Goal: Task Accomplishment & Management: Manage account settings

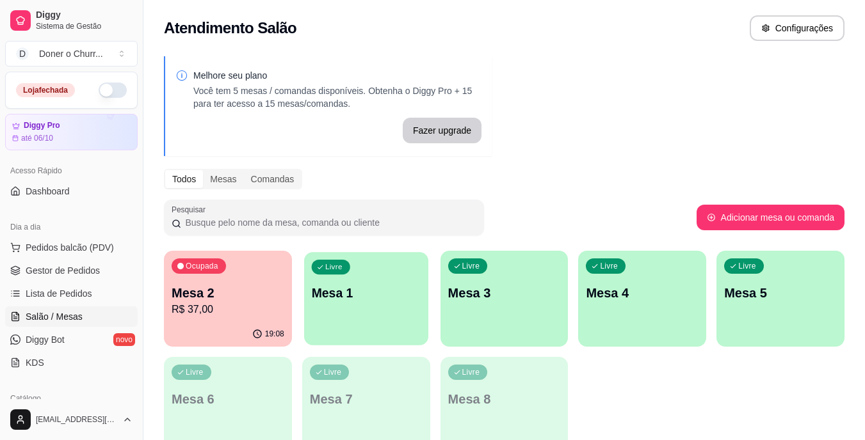
click at [374, 278] on div "Livre Mesa 1" at bounding box center [366, 291] width 124 height 78
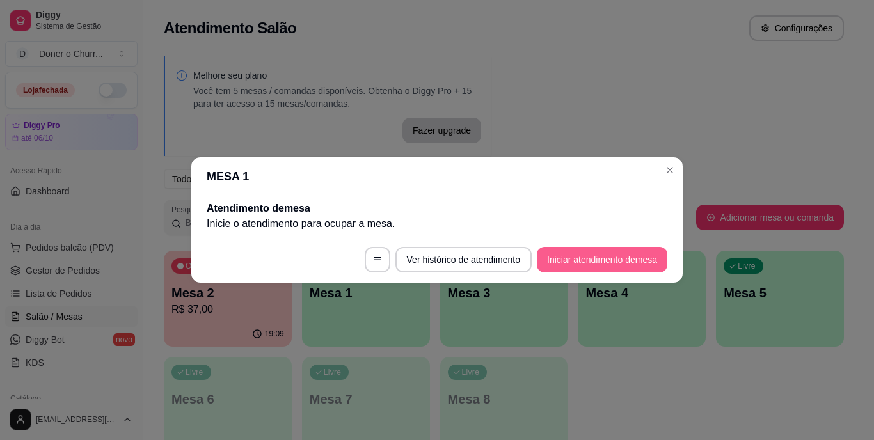
click at [593, 263] on button "Iniciar atendimento de mesa" at bounding box center [602, 260] width 131 height 26
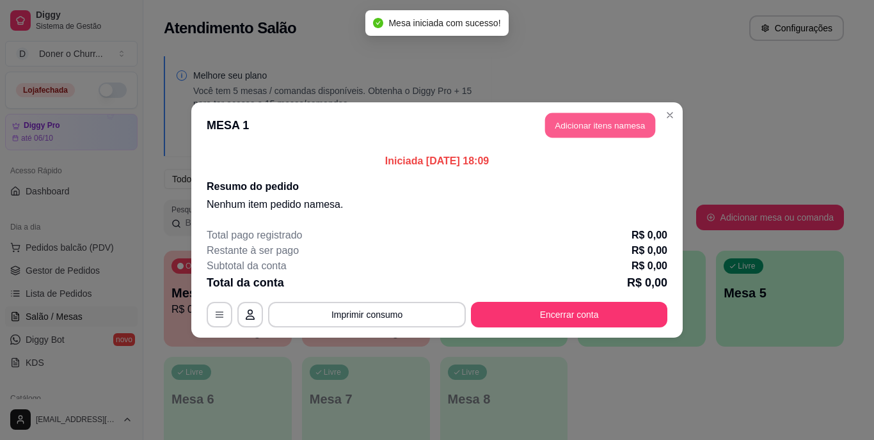
click at [597, 127] on button "Adicionar itens na mesa" at bounding box center [600, 125] width 110 height 25
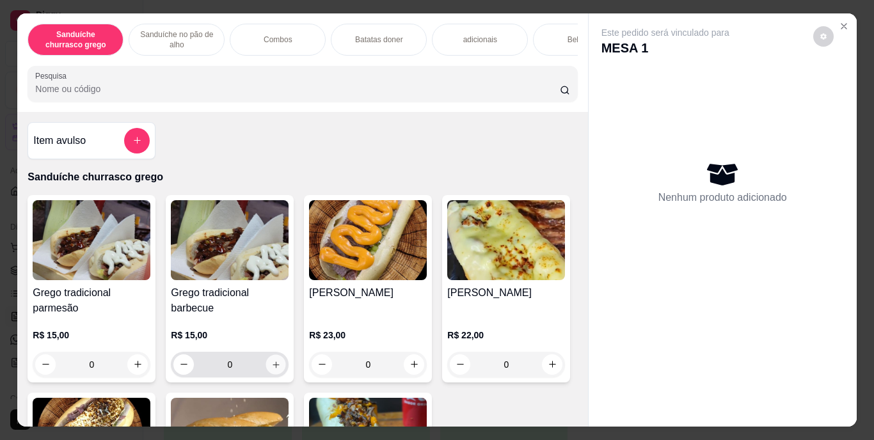
click at [271, 369] on icon "increase-product-quantity" at bounding box center [276, 365] width 10 height 10
type input "1"
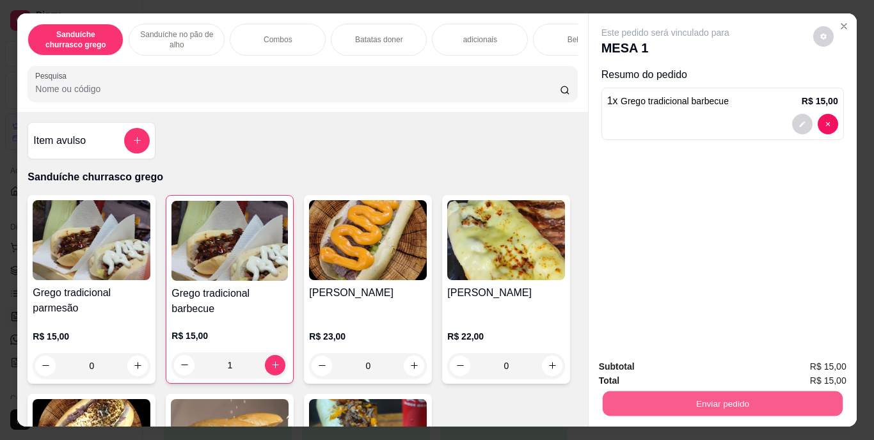
click at [712, 401] on button "Enviar pedido" at bounding box center [722, 404] width 240 height 25
click at [810, 368] on button "Enviar pedido" at bounding box center [813, 368] width 72 height 24
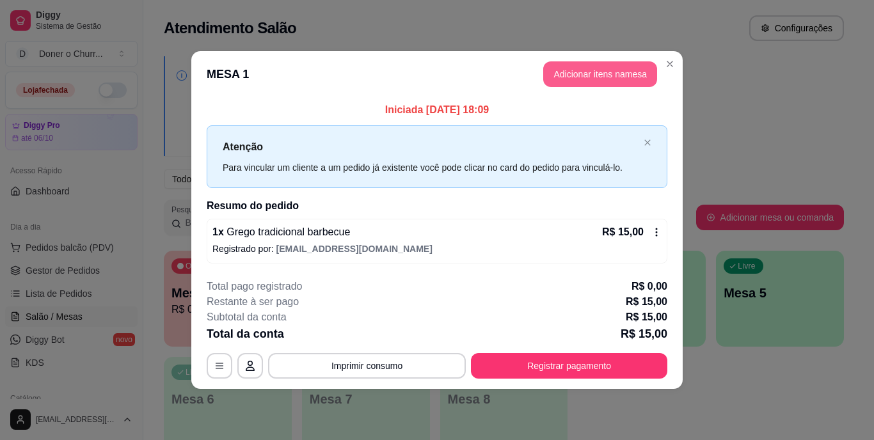
click at [598, 73] on button "Adicionar itens na mesa" at bounding box center [600, 74] width 114 height 26
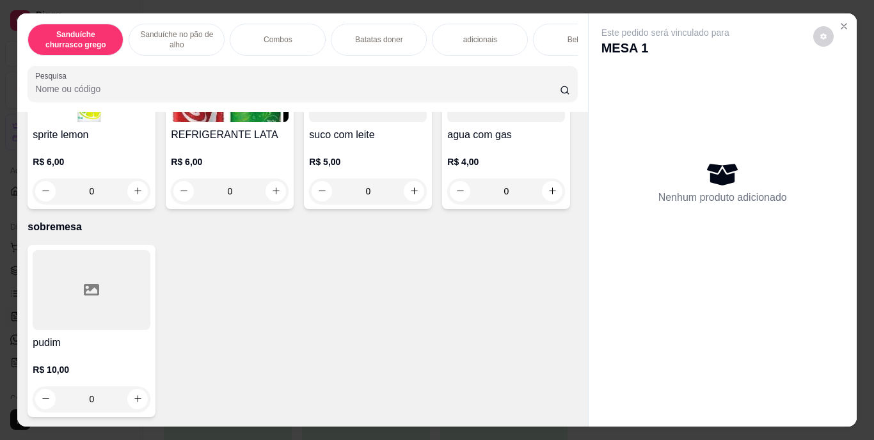
scroll to position [2403, 0]
click at [548, 13] on icon "increase-product-quantity" at bounding box center [553, 9] width 10 height 10
type input "1"
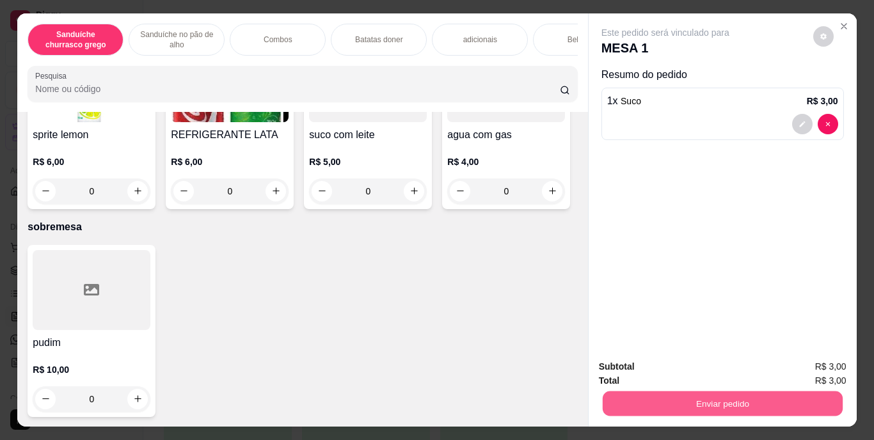
click at [707, 402] on button "Enviar pedido" at bounding box center [722, 404] width 240 height 25
click at [806, 369] on button "Enviar pedido" at bounding box center [813, 368] width 70 height 24
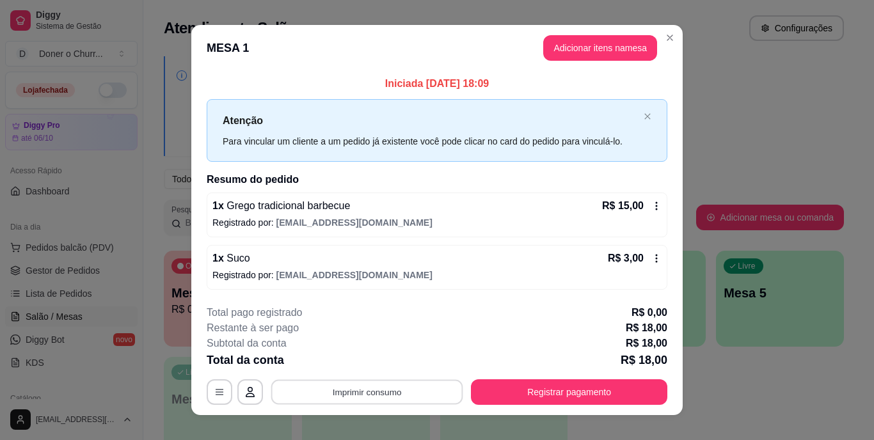
click at [344, 385] on button "Imprimir consumo" at bounding box center [367, 391] width 192 height 25
click at [366, 367] on button "IMPRESSORA" at bounding box center [366, 363] width 90 height 20
click at [749, 406] on div "**********" at bounding box center [437, 220] width 874 height 440
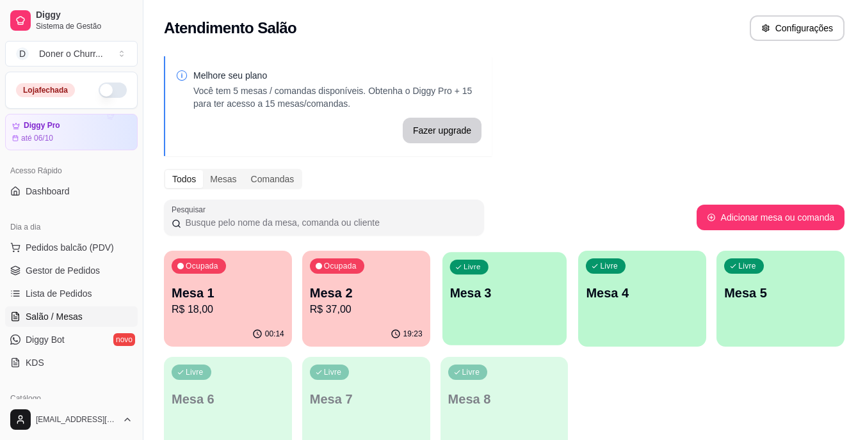
click at [513, 303] on div "Livre Mesa 3" at bounding box center [504, 291] width 124 height 78
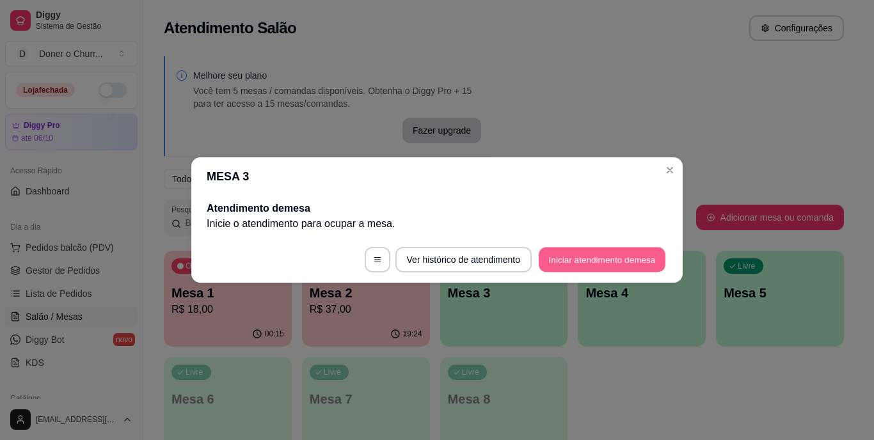
click at [621, 253] on button "Iniciar atendimento de mesa" at bounding box center [602, 260] width 127 height 25
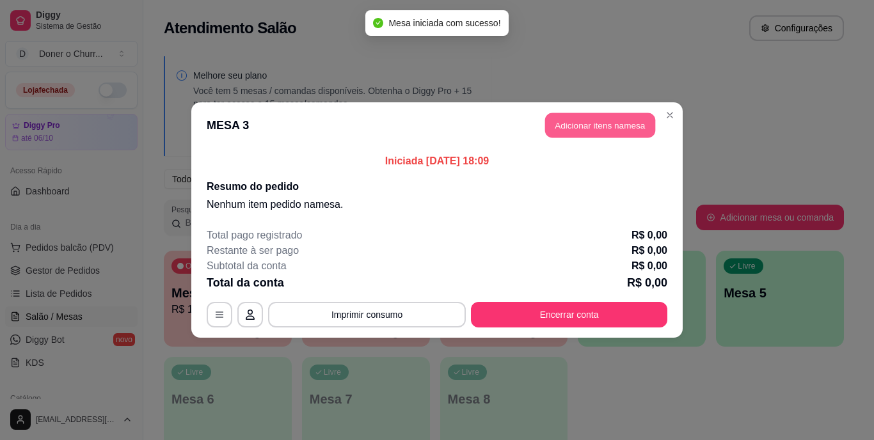
click at [626, 129] on button "Adicionar itens na mesa" at bounding box center [600, 125] width 110 height 25
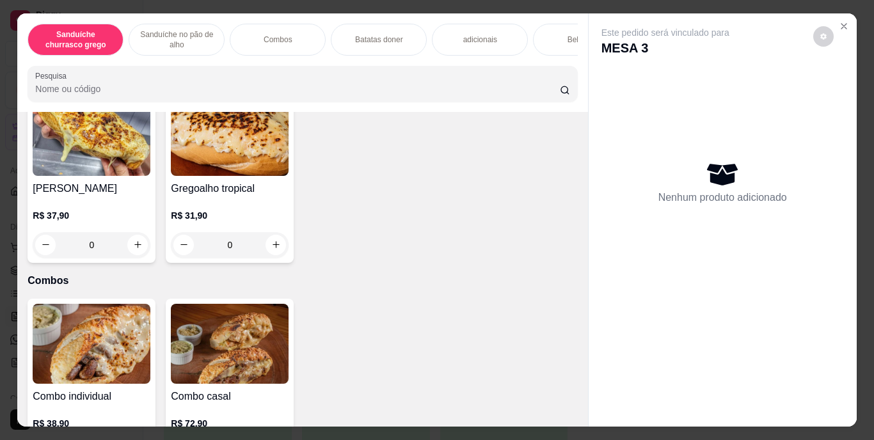
scroll to position [721, 0]
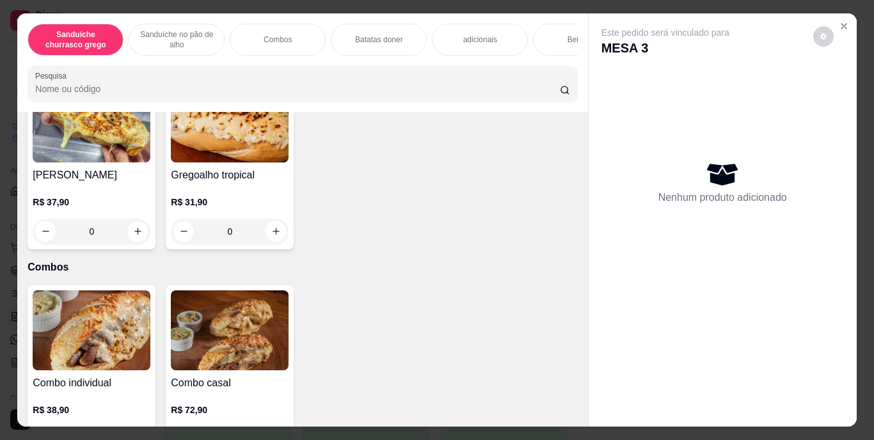
click at [133, 54] on icon "increase-product-quantity" at bounding box center [138, 49] width 10 height 10
type input "1"
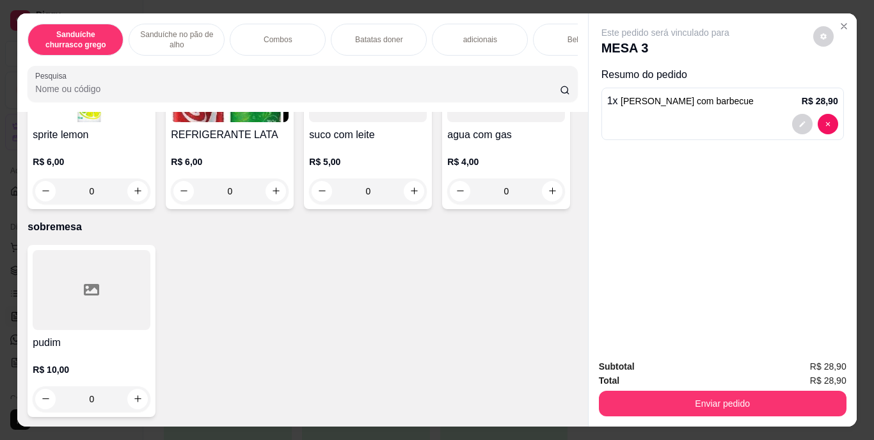
scroll to position [2309, 0]
click at [281, 196] on icon "increase-product-quantity" at bounding box center [276, 191] width 10 height 10
type input "1"
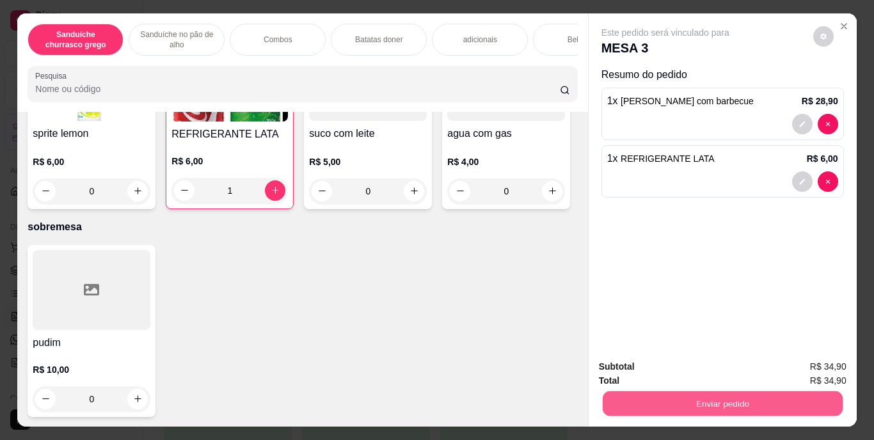
click at [737, 394] on button "Enviar pedido" at bounding box center [722, 404] width 240 height 25
click at [810, 374] on button "Enviar pedido" at bounding box center [813, 368] width 70 height 24
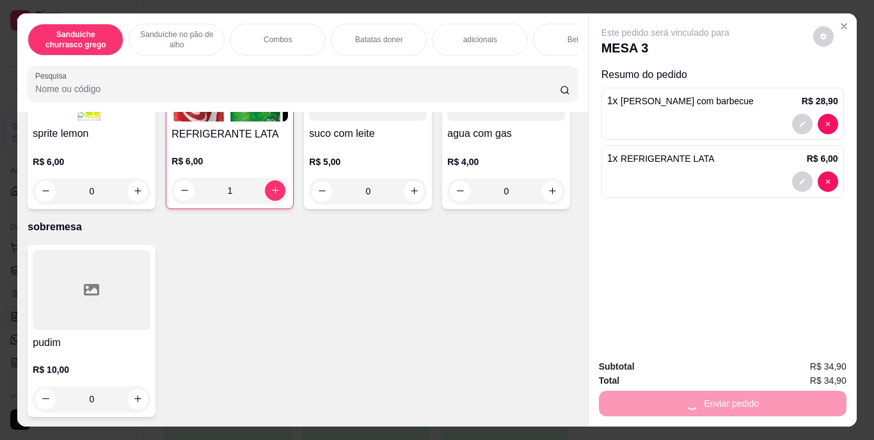
click at [810, 374] on span "R$ 34,90" at bounding box center [828, 381] width 36 height 14
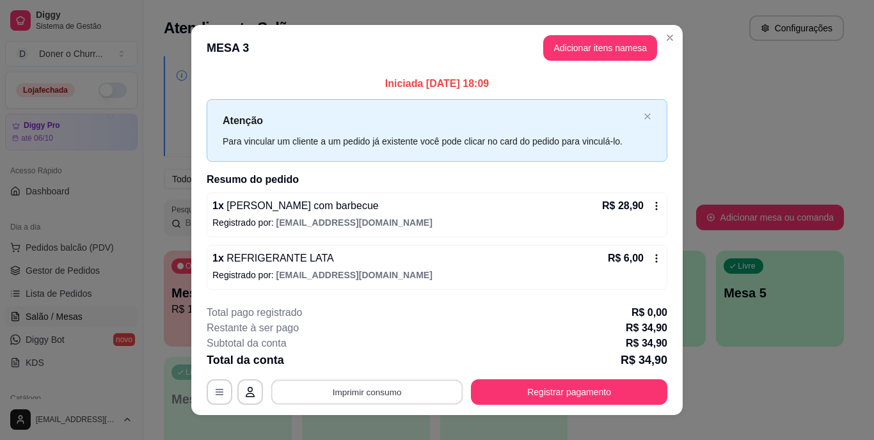
click at [357, 391] on button "Imprimir consumo" at bounding box center [367, 391] width 192 height 25
click at [376, 365] on button "IMPRESSORA" at bounding box center [366, 363] width 90 height 20
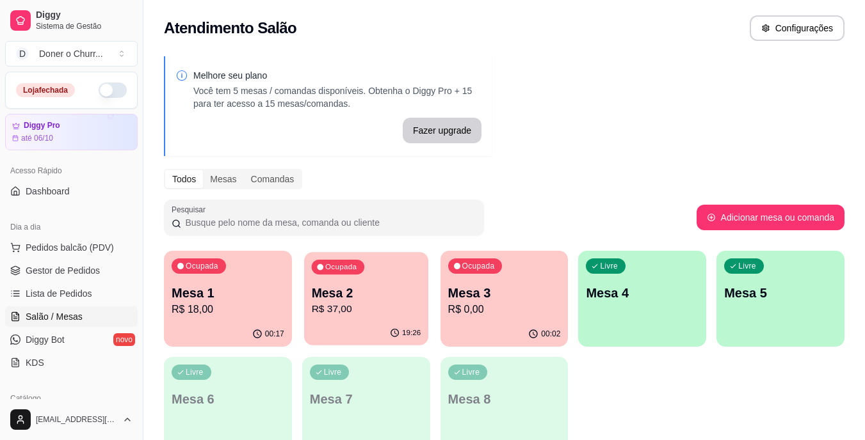
click at [390, 294] on p "Mesa 2" at bounding box center [365, 293] width 109 height 17
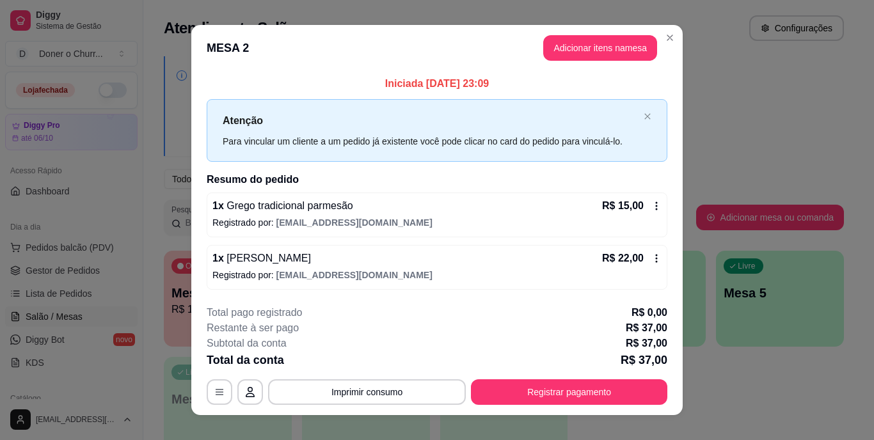
click at [390, 294] on div "Iniciada 24/09/2025 às 23:09 Atenção Para vincular um cliente a um pedido já ex…" at bounding box center [436, 182] width 491 height 223
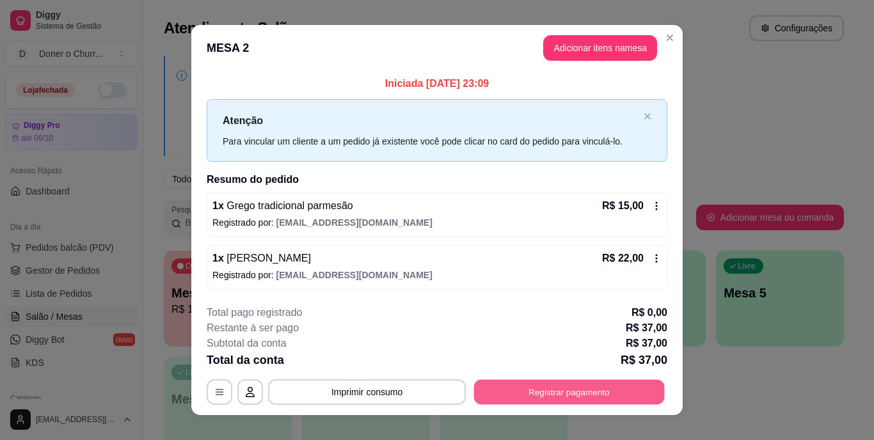
click at [527, 382] on button "Registrar pagamento" at bounding box center [569, 391] width 191 height 25
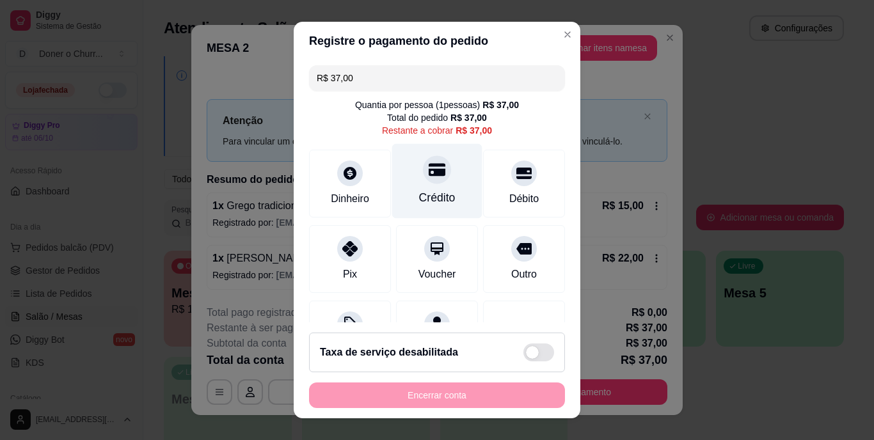
click at [426, 200] on div "Crédito" at bounding box center [437, 198] width 36 height 17
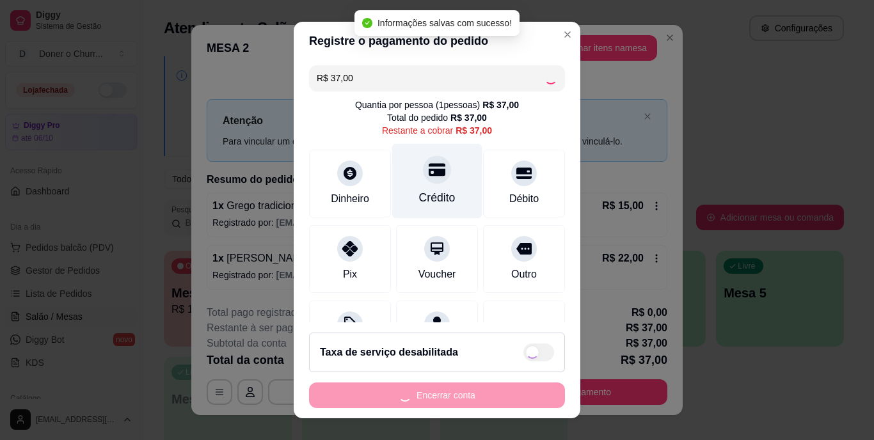
type input "R$ 0,00"
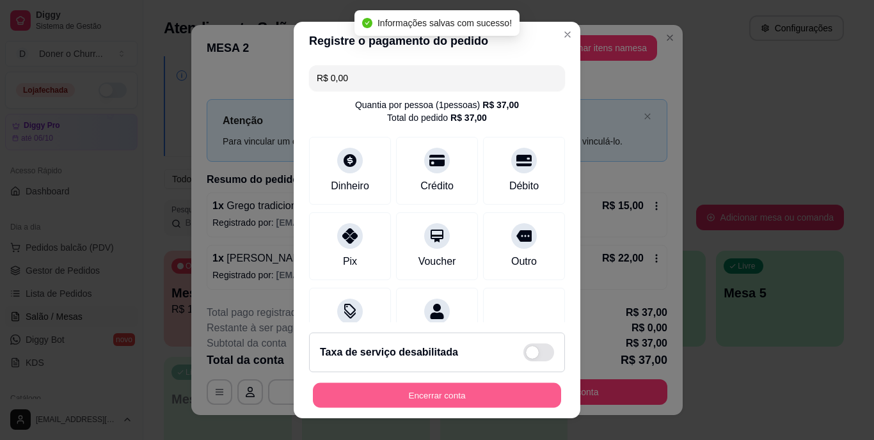
click at [422, 385] on button "Encerrar conta" at bounding box center [437, 395] width 248 height 25
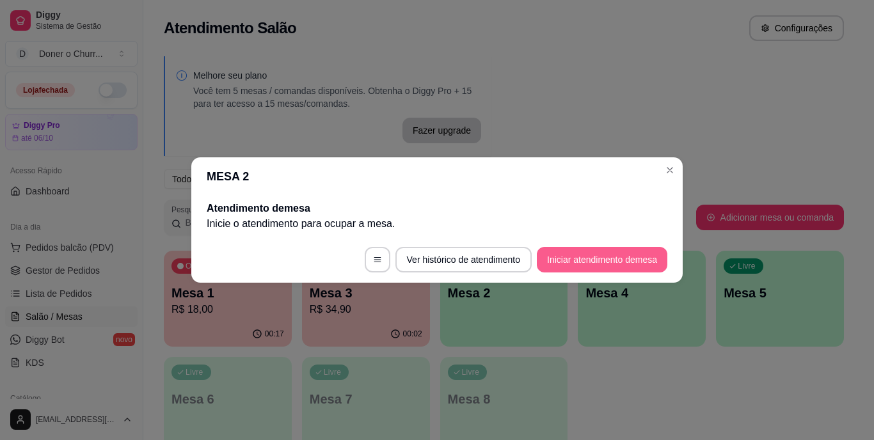
click at [585, 255] on button "Iniciar atendimento de mesa" at bounding box center [602, 260] width 131 height 26
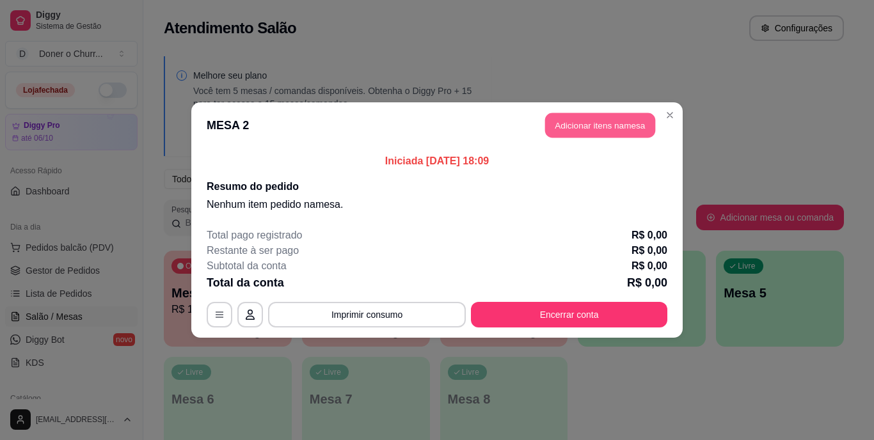
click at [598, 127] on button "Adicionar itens na mesa" at bounding box center [600, 125] width 110 height 25
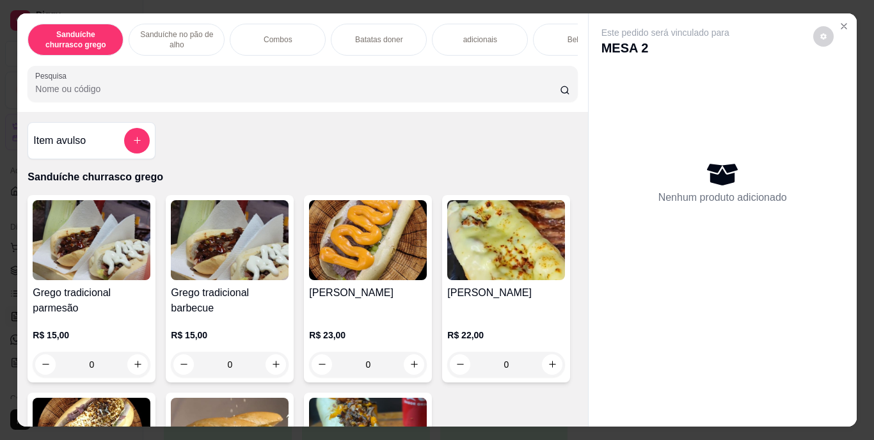
click at [602, 127] on div "Nenhum produto adicionado" at bounding box center [723, 182] width 243 height 251
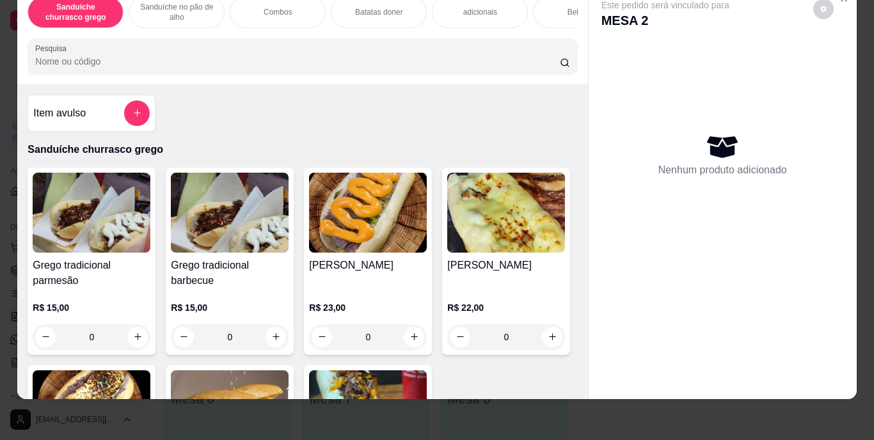
scroll to position [28, 3]
click at [133, 338] on icon "increase-product-quantity" at bounding box center [138, 337] width 10 height 10
type input "1"
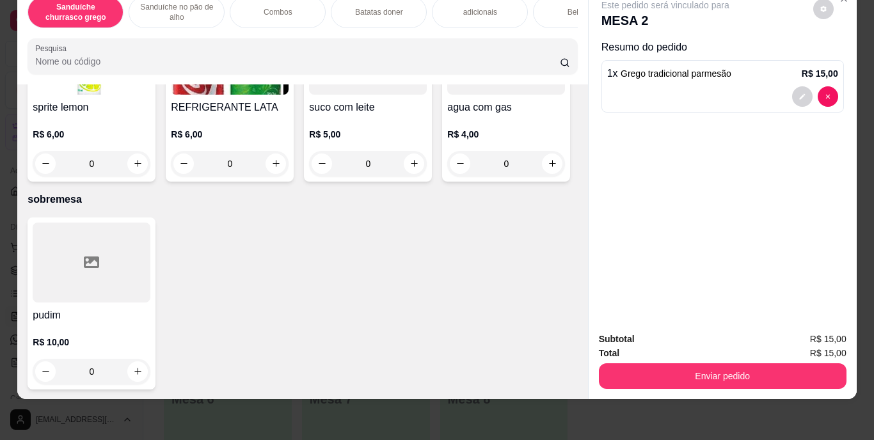
scroll to position [2315, 0]
click at [286, 173] on button "increase-product-quantity" at bounding box center [276, 164] width 20 height 20
type input "1"
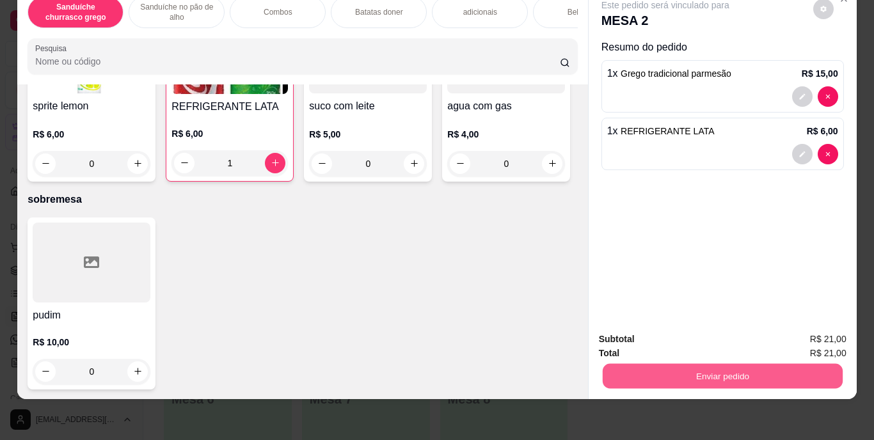
click at [739, 370] on button "Enviar pedido" at bounding box center [722, 376] width 240 height 25
click at [790, 340] on button "Enviar pedido" at bounding box center [811, 340] width 70 height 24
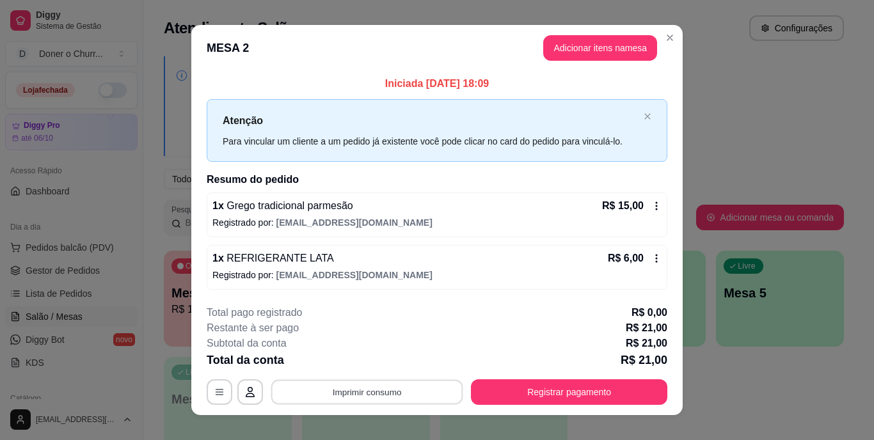
click at [384, 395] on button "Imprimir consumo" at bounding box center [367, 391] width 192 height 25
click at [365, 365] on button "IMPRESSORA" at bounding box center [366, 363] width 90 height 20
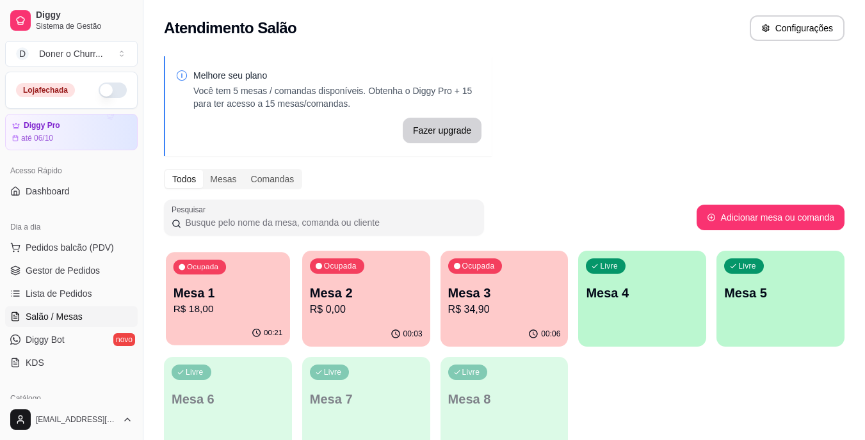
click at [237, 282] on div "Ocupada Mesa 1 R$ 18,00" at bounding box center [228, 286] width 124 height 69
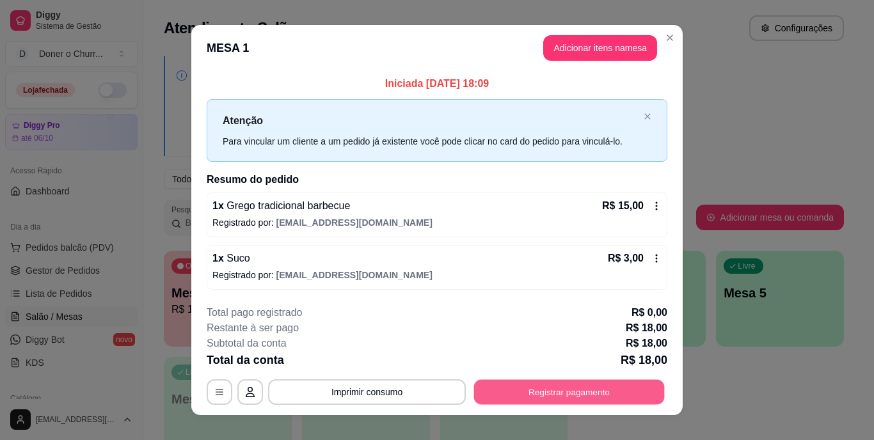
click at [539, 385] on button "Registrar pagamento" at bounding box center [569, 391] width 191 height 25
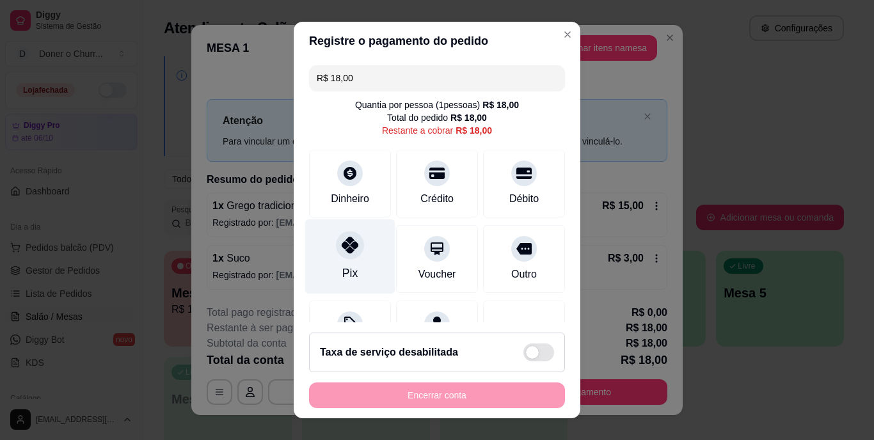
click at [356, 255] on div "Pix" at bounding box center [350, 256] width 90 height 75
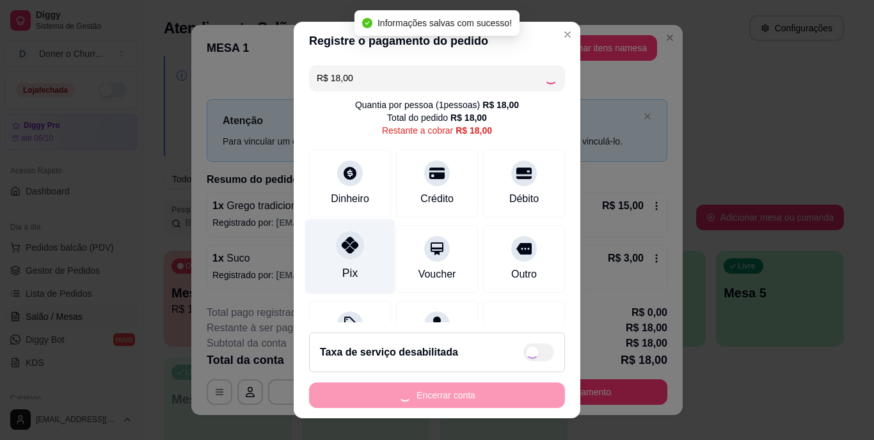
type input "R$ 0,00"
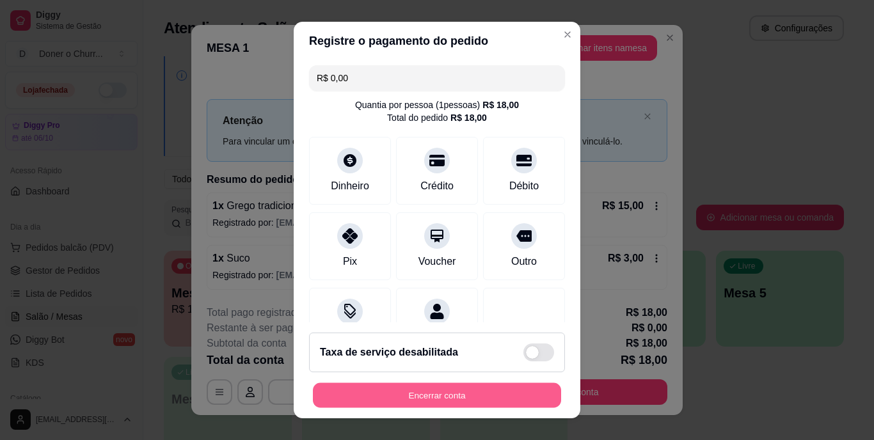
click at [416, 392] on button "Encerrar conta" at bounding box center [437, 395] width 248 height 25
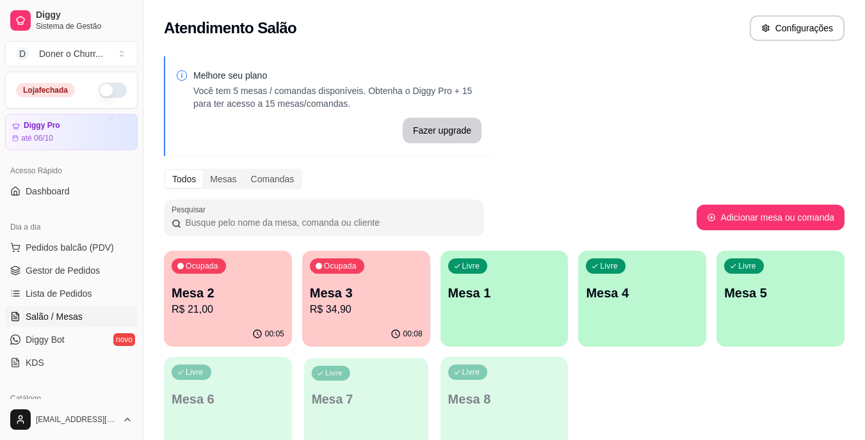
click at [416, 392] on p "Mesa 7" at bounding box center [365, 399] width 109 height 17
click at [491, 313] on div "Livre Mesa 1" at bounding box center [504, 291] width 124 height 78
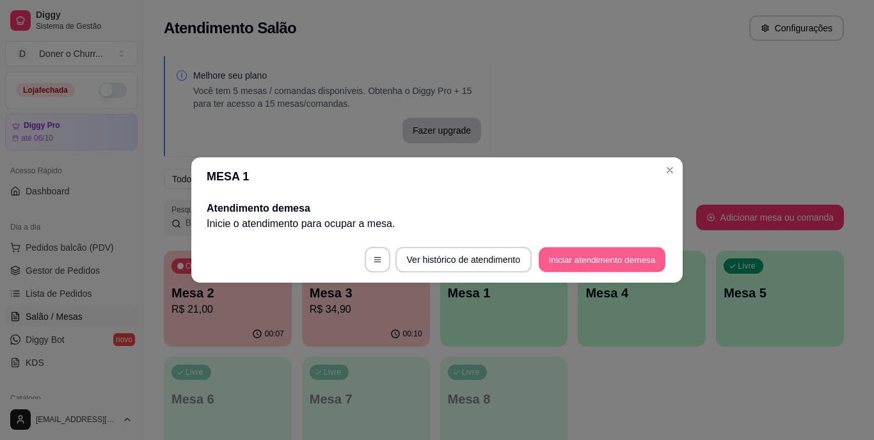
click at [581, 259] on button "Iniciar atendimento de mesa" at bounding box center [602, 260] width 127 height 25
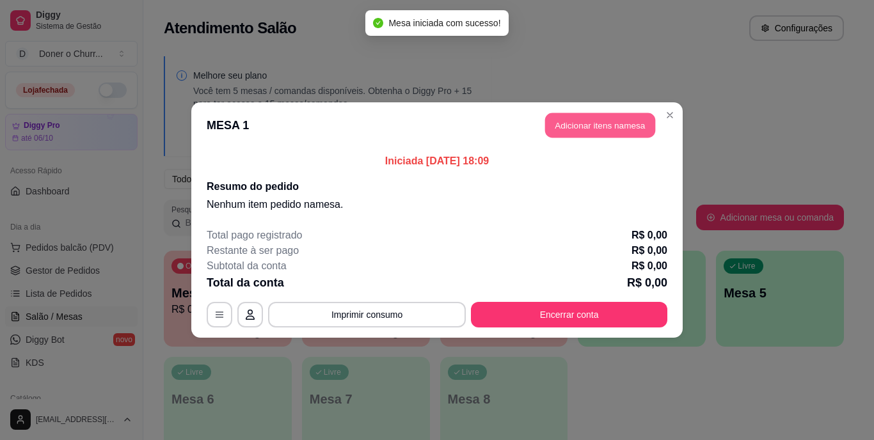
click at [605, 124] on button "Adicionar itens na mesa" at bounding box center [600, 125] width 110 height 25
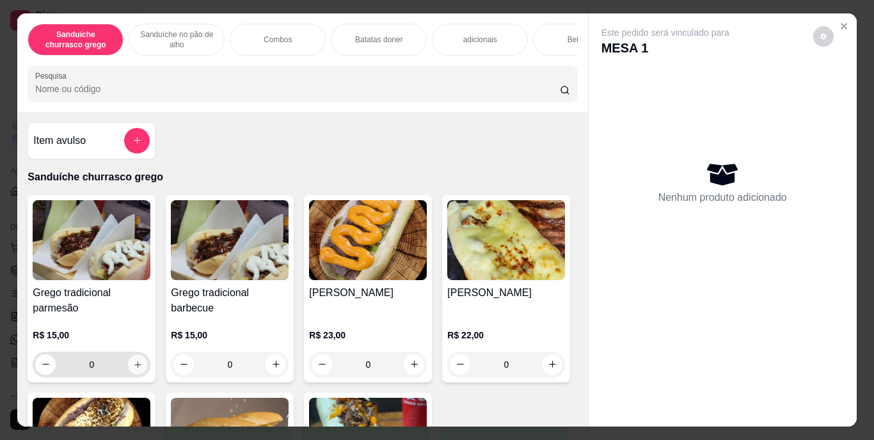
click at [128, 373] on button "increase-product-quantity" at bounding box center [138, 365] width 20 height 20
type input "1"
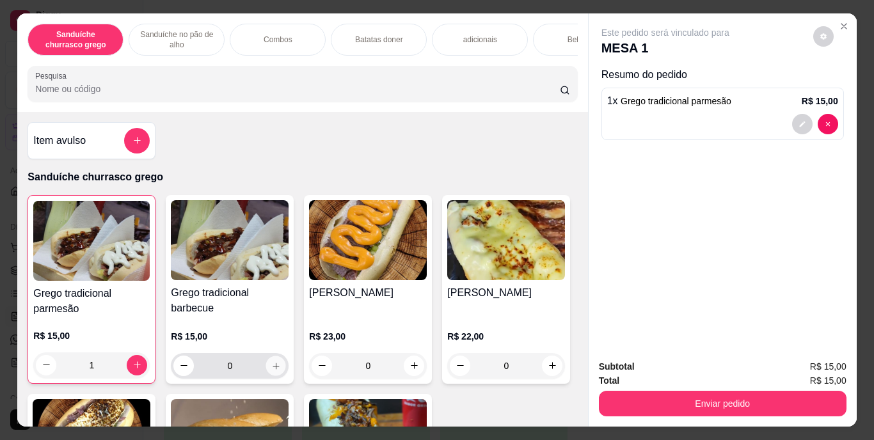
click at [266, 374] on button "increase-product-quantity" at bounding box center [276, 366] width 20 height 20
type input "1"
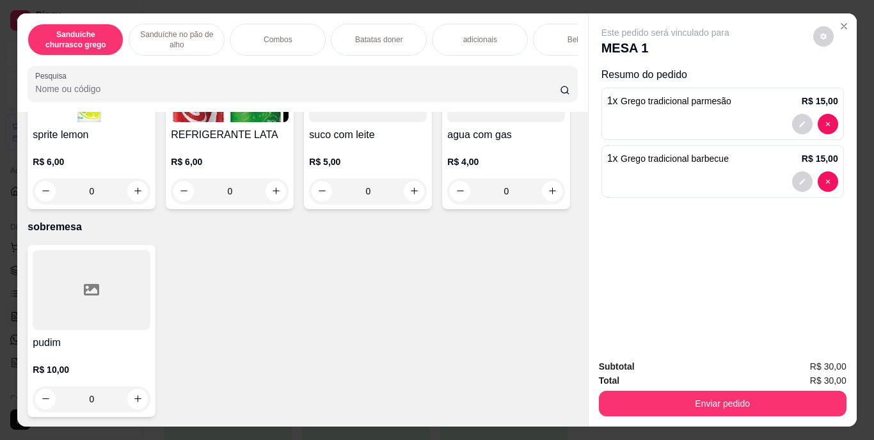
scroll to position [2219, 0]
click at [133, 13] on icon "increase-product-quantity" at bounding box center [138, 9] width 10 height 10
type input "1"
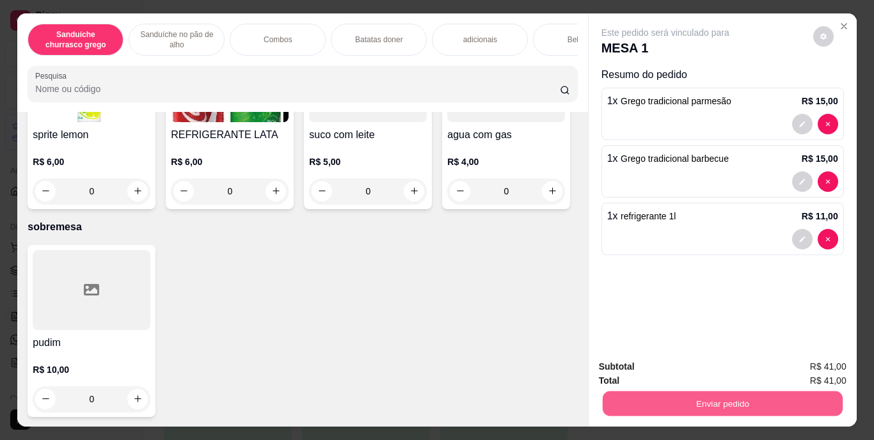
click at [699, 394] on button "Enviar pedido" at bounding box center [722, 404] width 240 height 25
click at [815, 356] on button "Enviar pedido" at bounding box center [813, 368] width 70 height 24
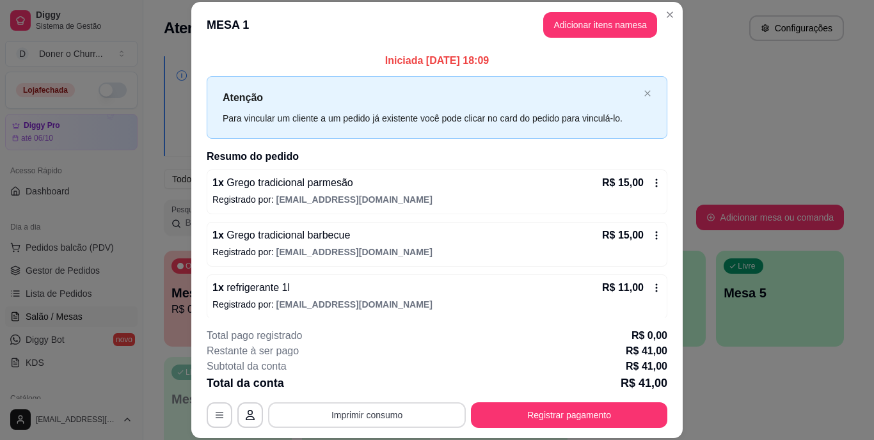
click at [349, 414] on button "Imprimir consumo" at bounding box center [367, 416] width 198 height 26
click at [382, 383] on button "IMPRESSORA" at bounding box center [366, 386] width 90 height 20
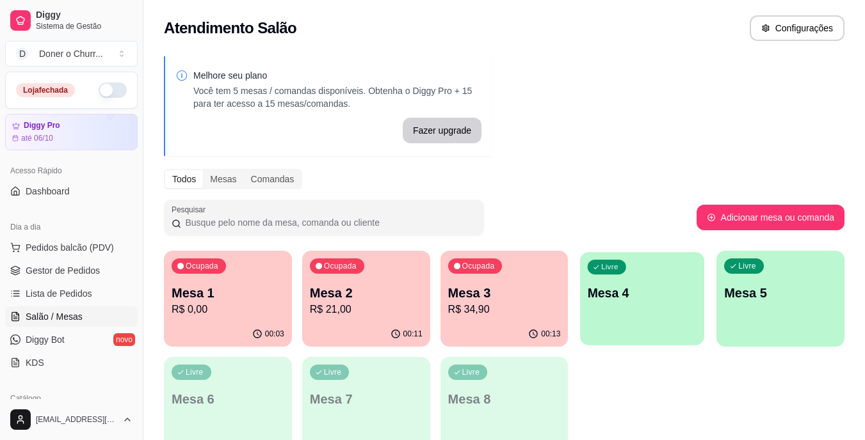
click at [611, 301] on p "Mesa 4" at bounding box center [641, 293] width 109 height 17
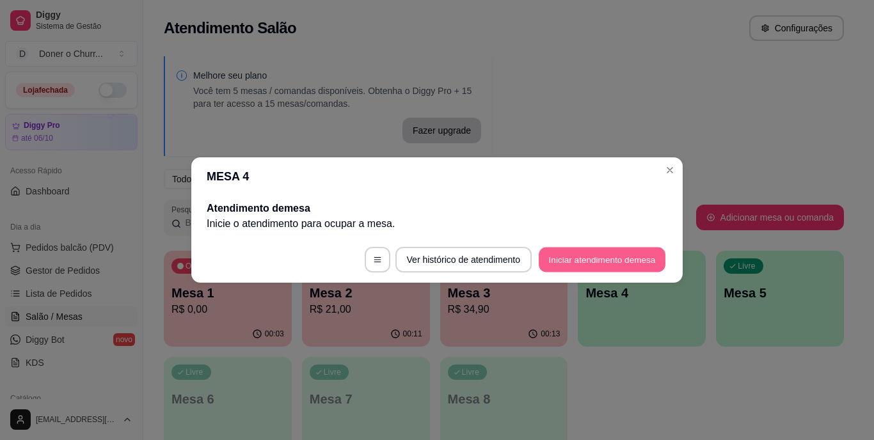
click at [600, 256] on button "Iniciar atendimento de mesa" at bounding box center [602, 260] width 127 height 25
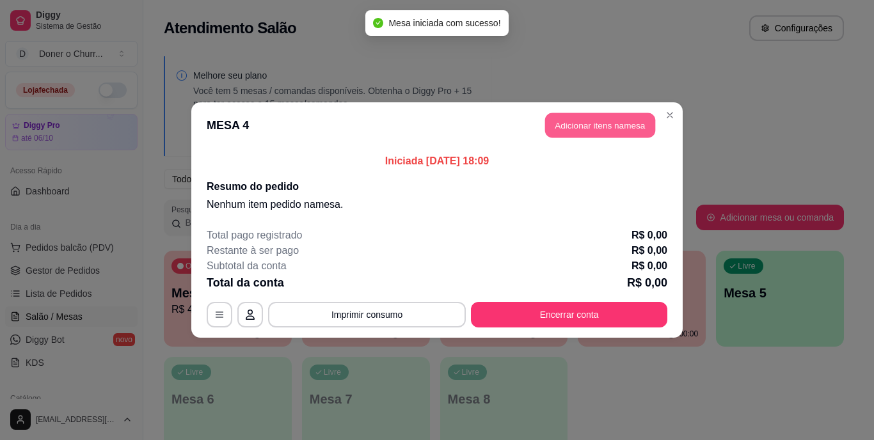
click at [618, 133] on button "Adicionar itens na mesa" at bounding box center [600, 125] width 110 height 25
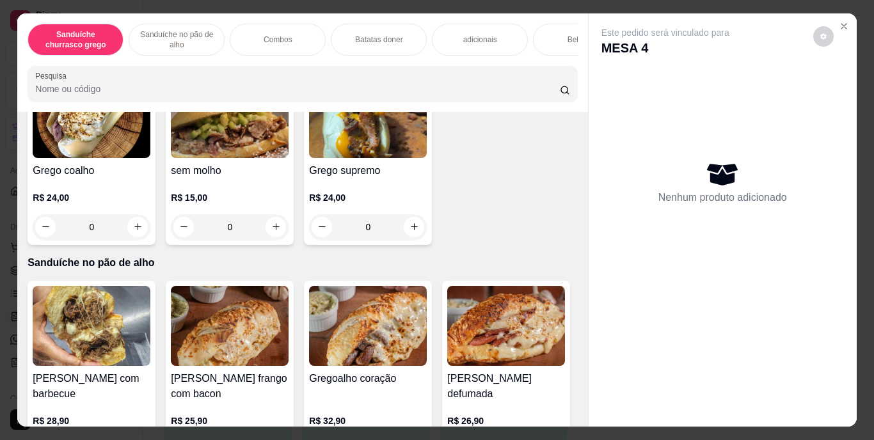
scroll to position [393, 0]
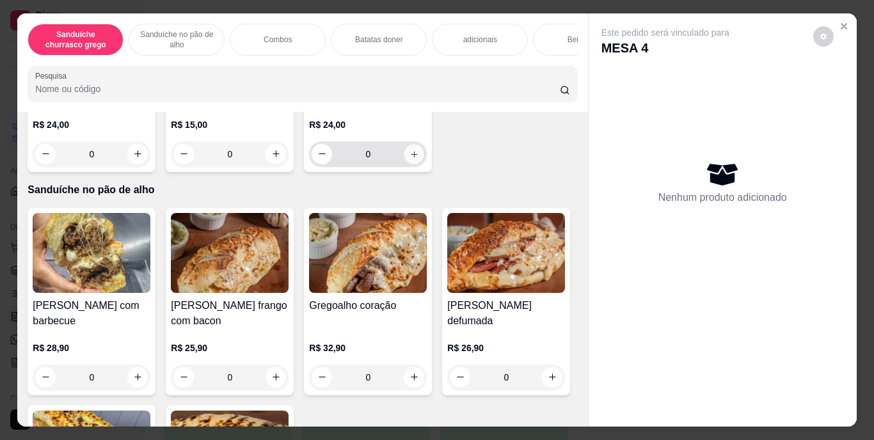
click at [410, 159] on icon "increase-product-quantity" at bounding box center [415, 154] width 10 height 10
type input "1"
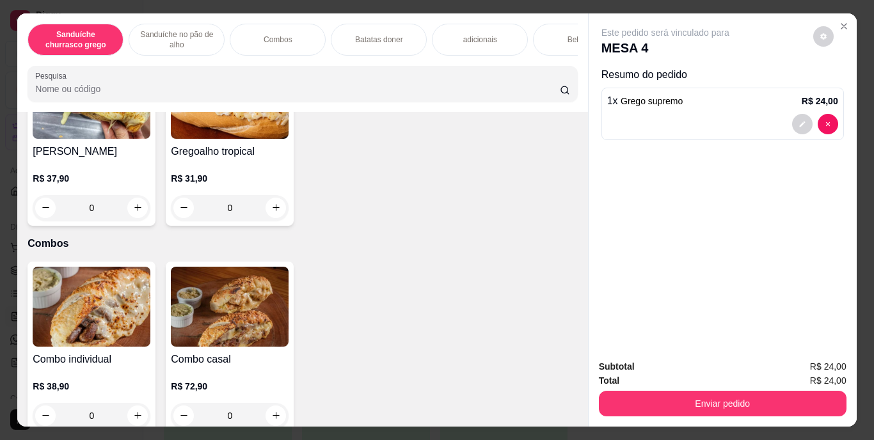
scroll to position [758, 0]
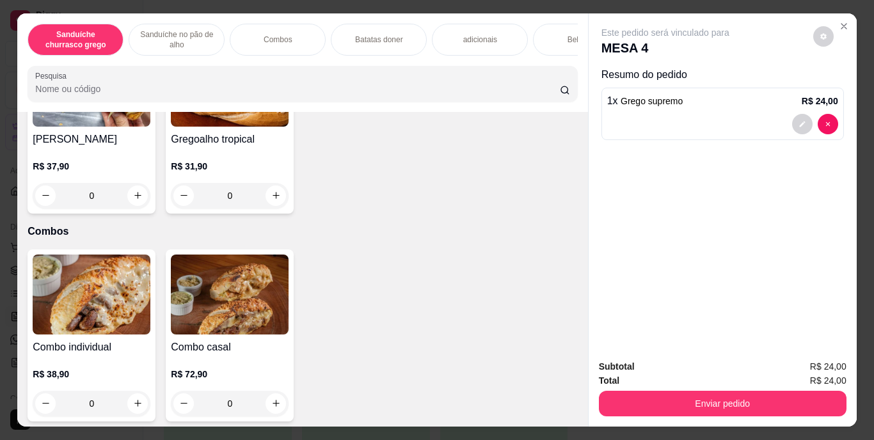
click at [133, 18] on icon "increase-product-quantity" at bounding box center [138, 13] width 10 height 10
type input "1"
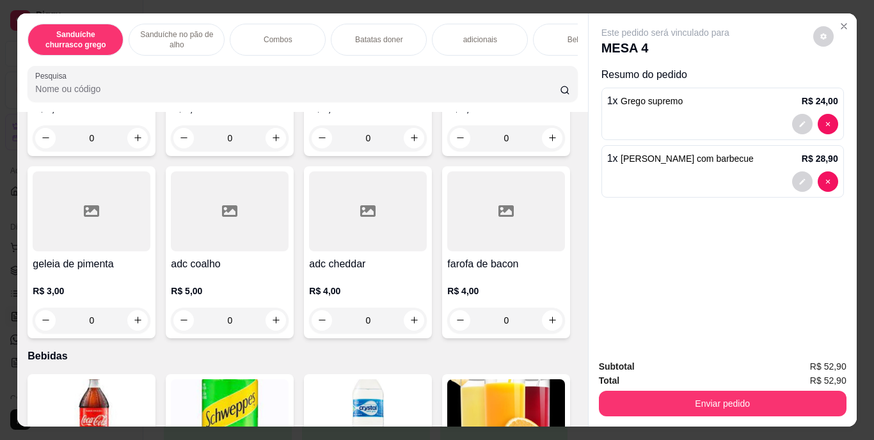
scroll to position [1302, 0]
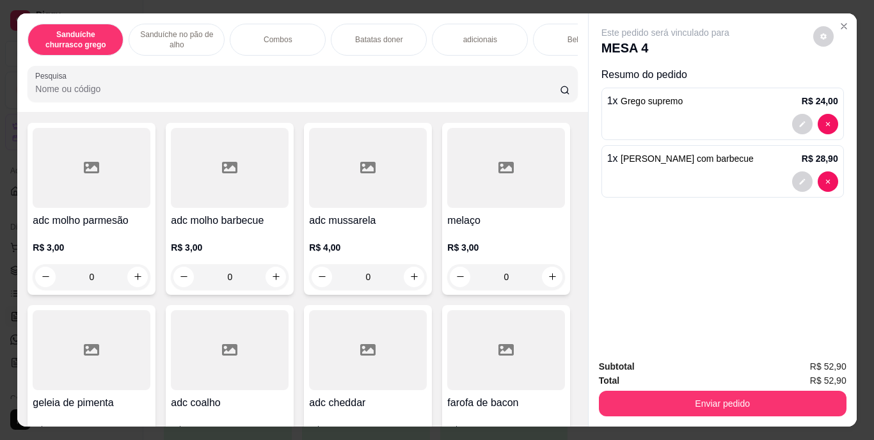
click at [271, 74] on icon "increase-product-quantity" at bounding box center [276, 69] width 10 height 10
type input "1"
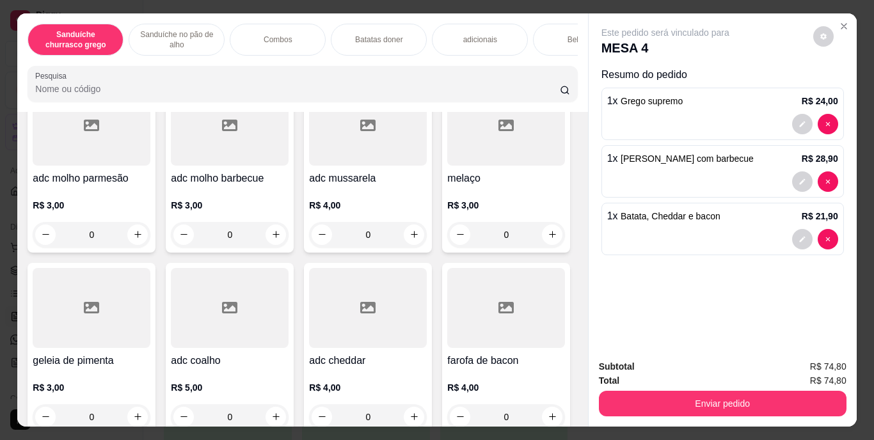
scroll to position [0, 0]
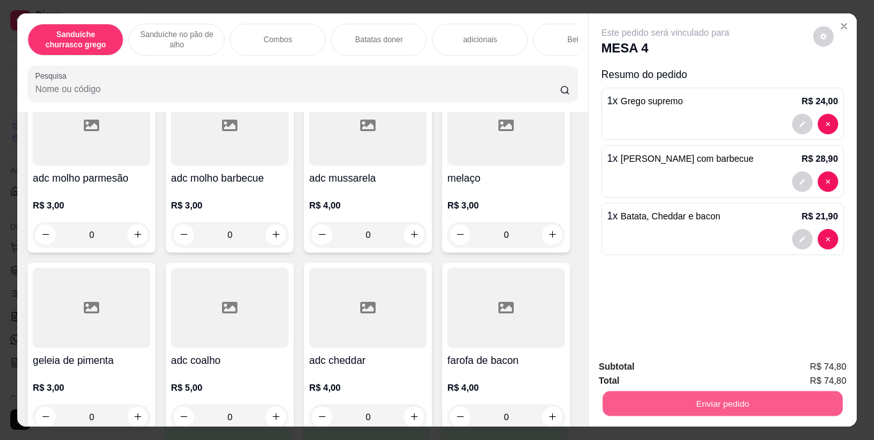
click at [715, 410] on button "Enviar pedido" at bounding box center [722, 404] width 240 height 25
click at [808, 369] on button "Enviar pedido" at bounding box center [813, 368] width 70 height 24
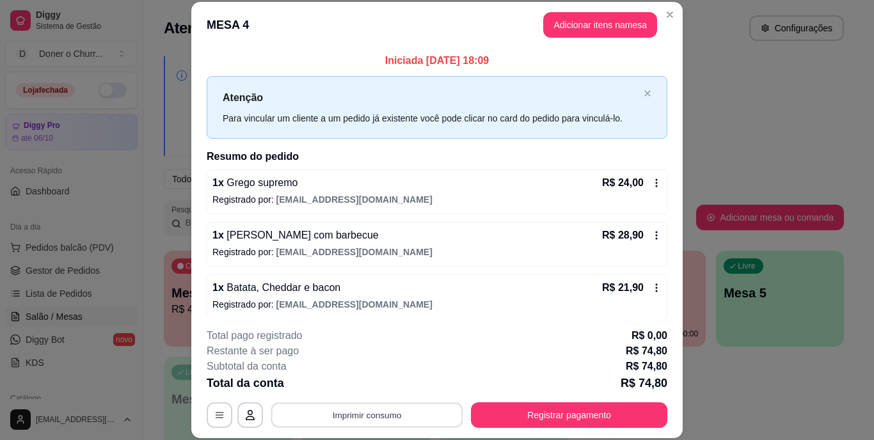
click at [372, 421] on button "Imprimir consumo" at bounding box center [367, 415] width 192 height 25
click at [382, 386] on button "IMPRESSORA" at bounding box center [366, 386] width 90 height 20
drag, startPoint x: 386, startPoint y: 388, endPoint x: 436, endPoint y: 376, distance: 51.4
click at [431, 380] on div "Total da conta R$ 74,80" at bounding box center [437, 383] width 461 height 18
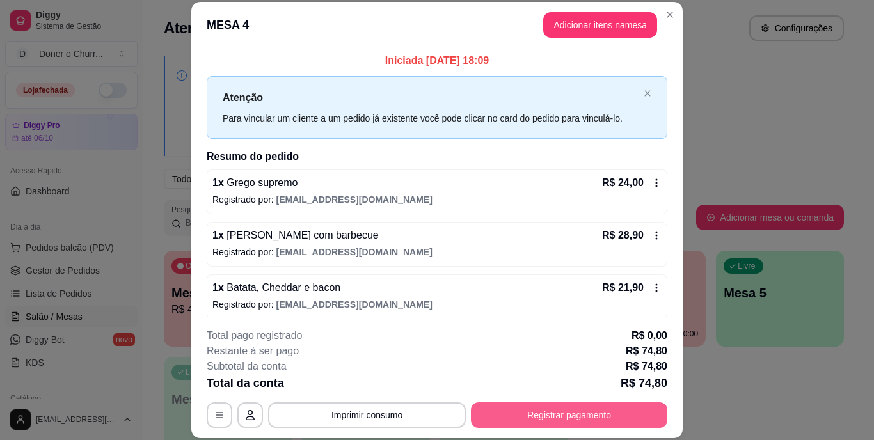
click at [507, 415] on button "Registrar pagamento" at bounding box center [569, 416] width 196 height 26
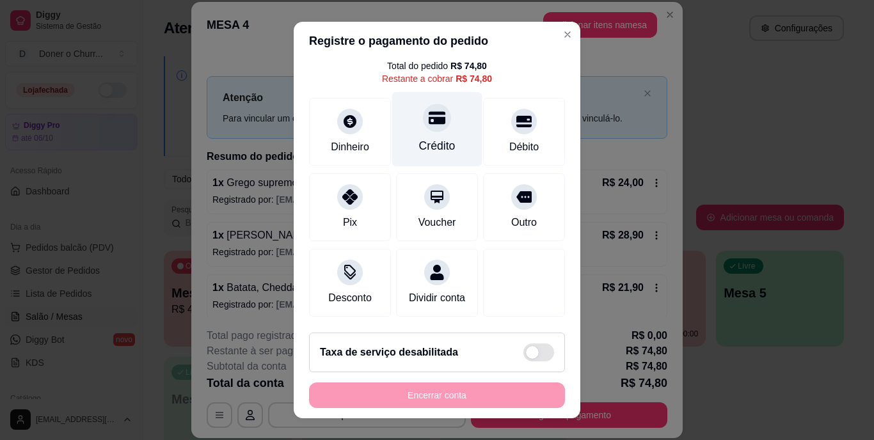
click at [443, 100] on div "Crédito" at bounding box center [437, 129] width 90 height 75
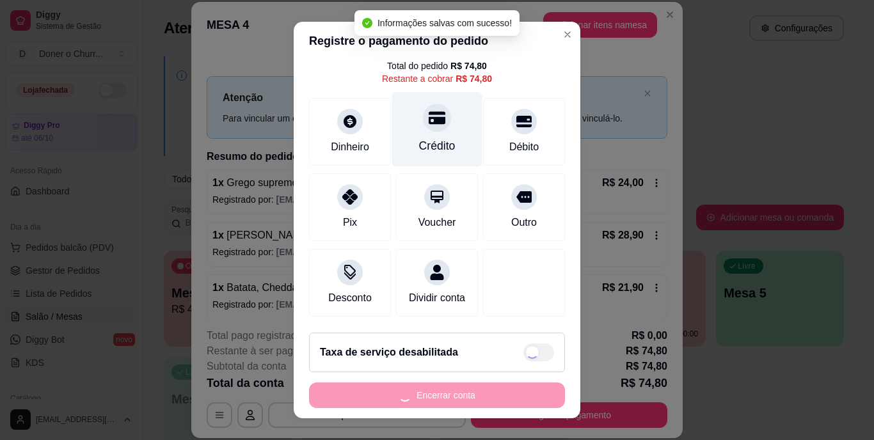
type input "R$ 0,00"
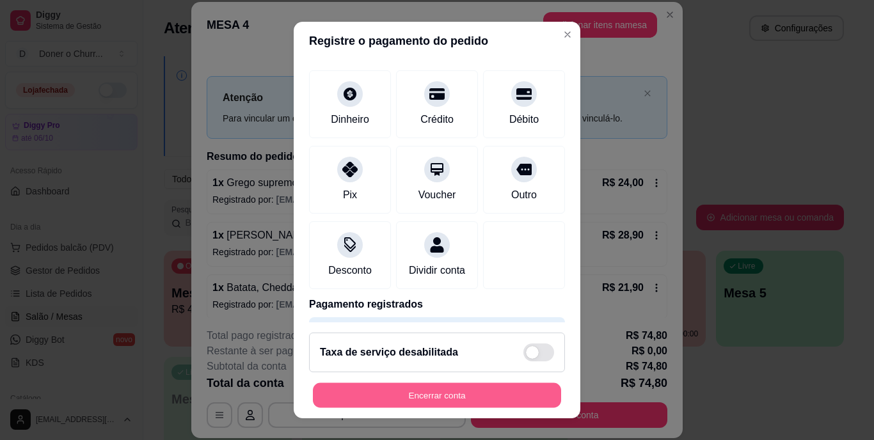
click at [433, 388] on button "Encerrar conta" at bounding box center [437, 395] width 248 height 25
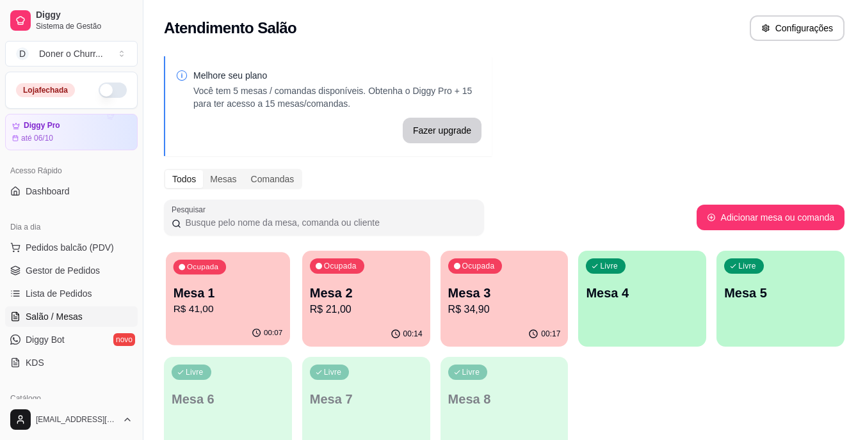
click at [257, 289] on p "Mesa 1" at bounding box center [227, 293] width 109 height 17
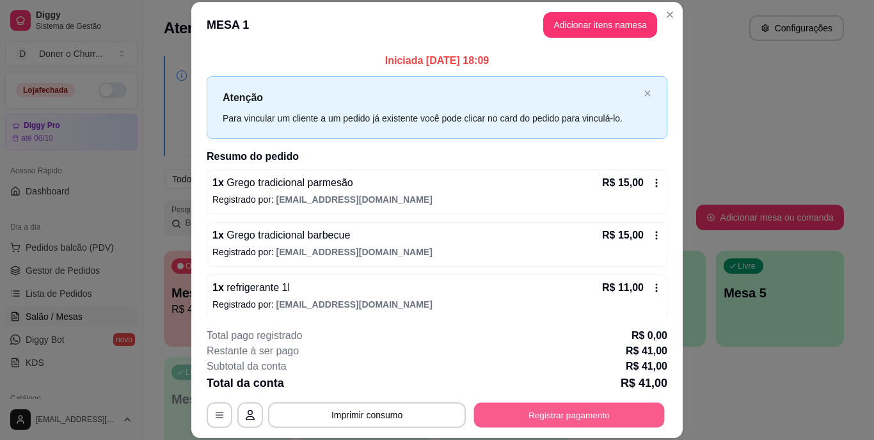
click at [562, 414] on button "Registrar pagamento" at bounding box center [569, 415] width 191 height 25
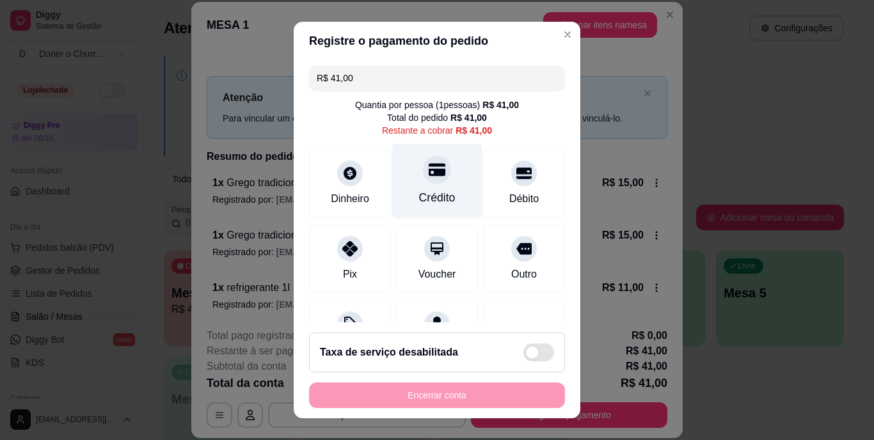
click at [431, 187] on div "Crédito" at bounding box center [437, 181] width 90 height 75
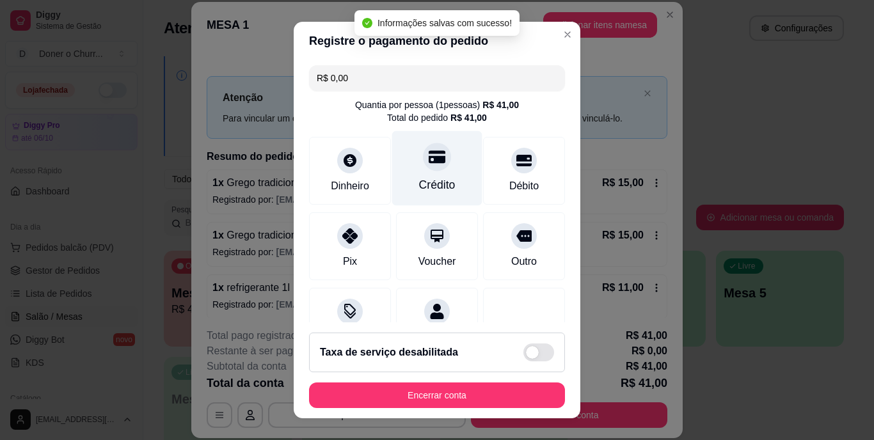
type input "R$ 0,00"
click at [449, 379] on footer "Taxa de serviço desabilitada Encerrar conta" at bounding box center [437, 371] width 287 height 96
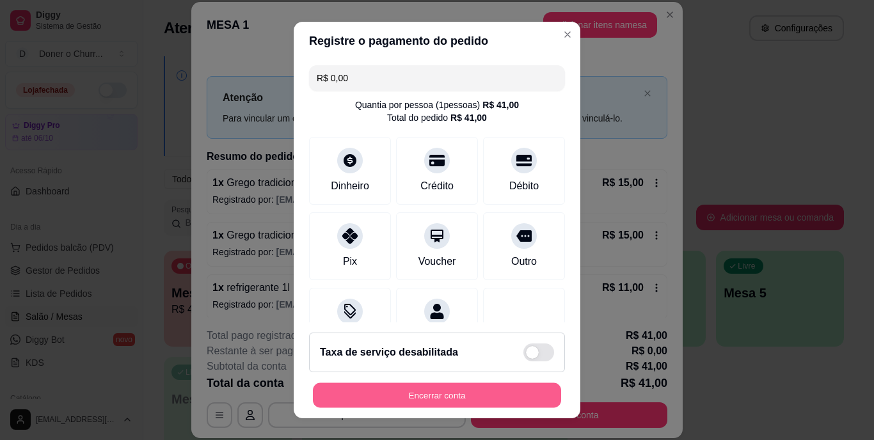
click at [484, 392] on button "Encerrar conta" at bounding box center [437, 395] width 248 height 25
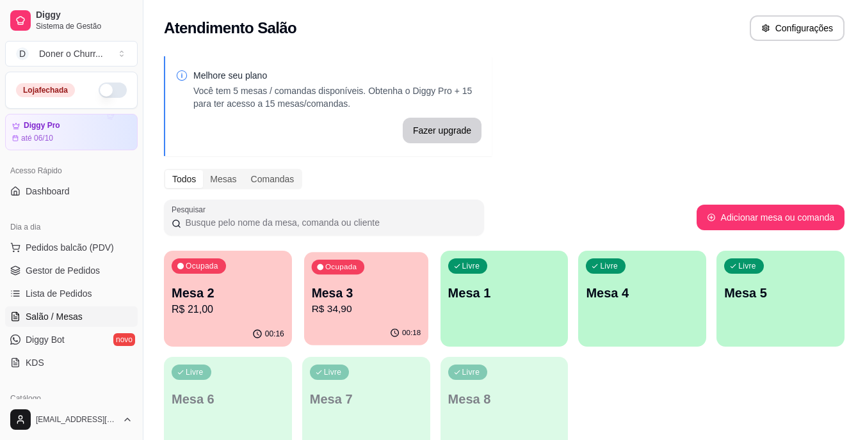
click at [354, 317] on div "Ocupada Mesa 3 R$ 34,90" at bounding box center [366, 286] width 124 height 69
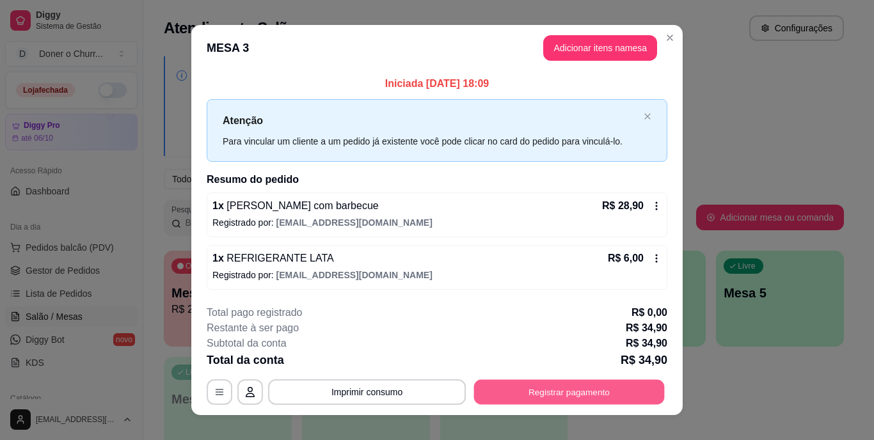
click at [553, 395] on button "Registrar pagamento" at bounding box center [569, 391] width 191 height 25
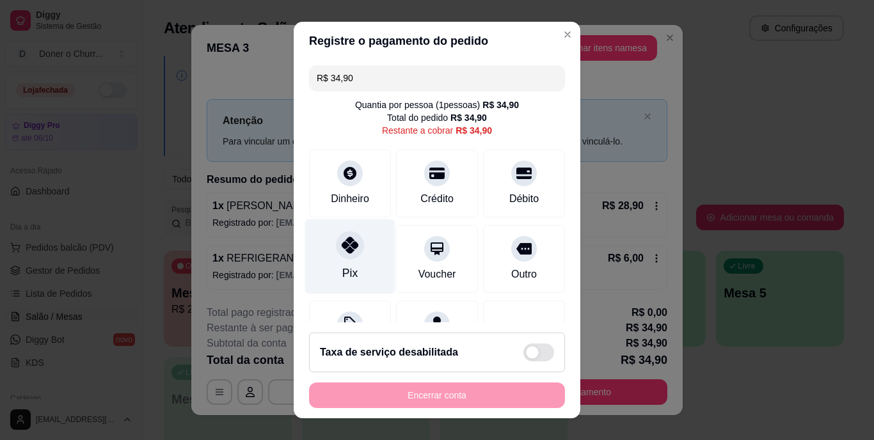
click at [342, 266] on div "Pix" at bounding box center [349, 274] width 15 height 17
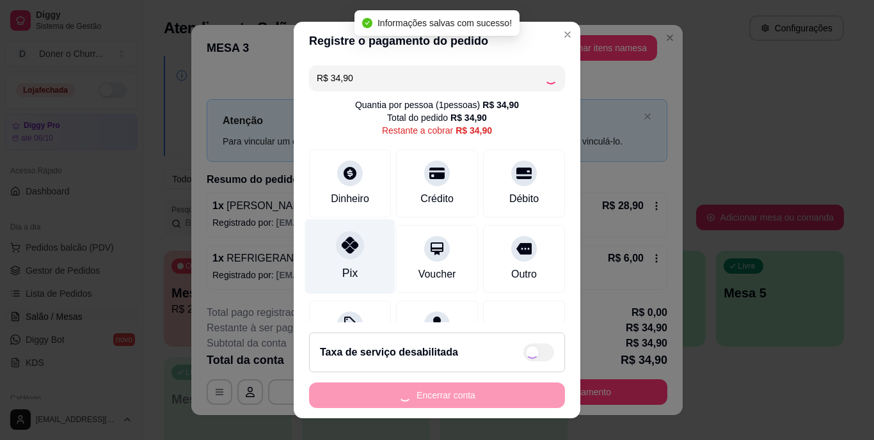
type input "R$ 0,00"
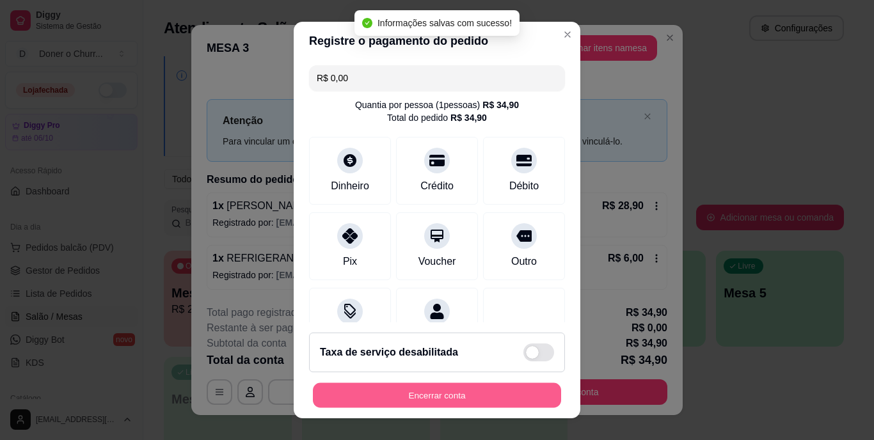
click at [420, 399] on button "Encerrar conta" at bounding box center [437, 395] width 248 height 25
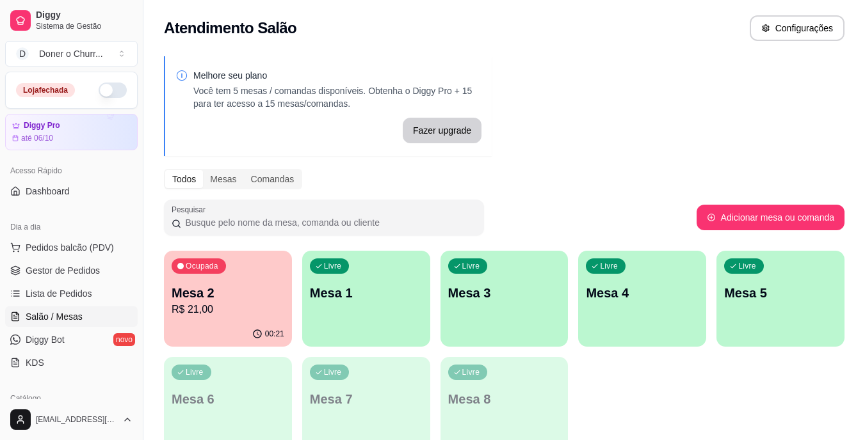
click at [231, 304] on p "R$ 21,00" at bounding box center [228, 309] width 113 height 15
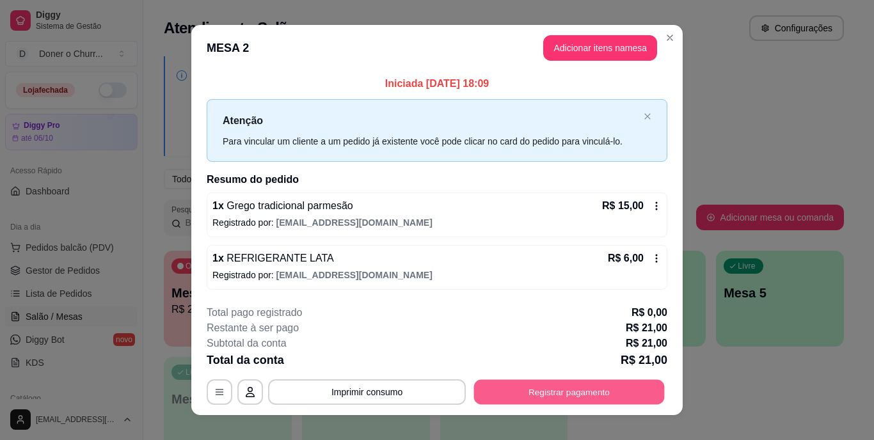
click at [578, 395] on button "Registrar pagamento" at bounding box center [569, 391] width 191 height 25
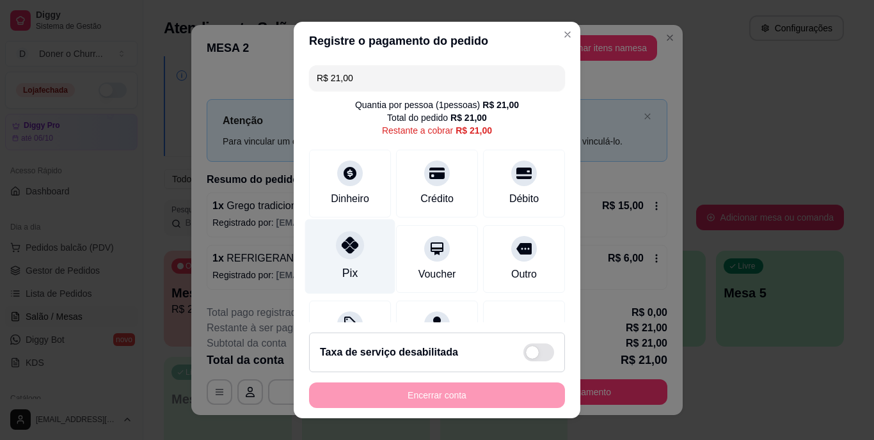
click at [342, 243] on icon at bounding box center [350, 245] width 17 height 17
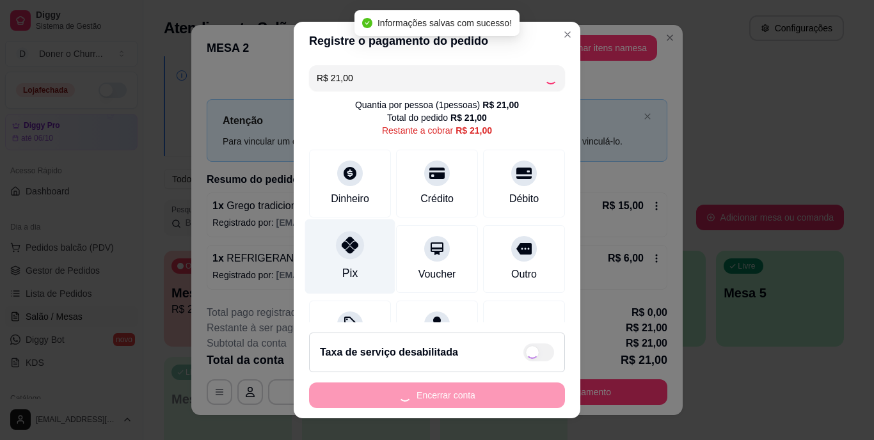
type input "R$ 0,00"
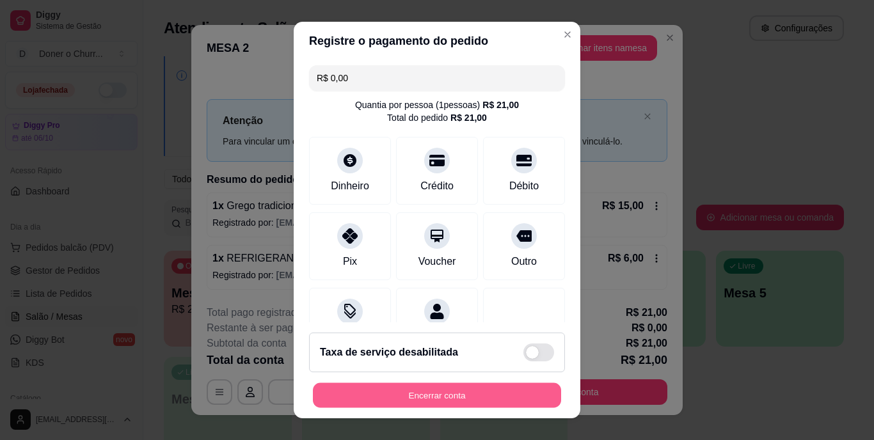
click at [443, 399] on button "Encerrar conta" at bounding box center [437, 395] width 248 height 25
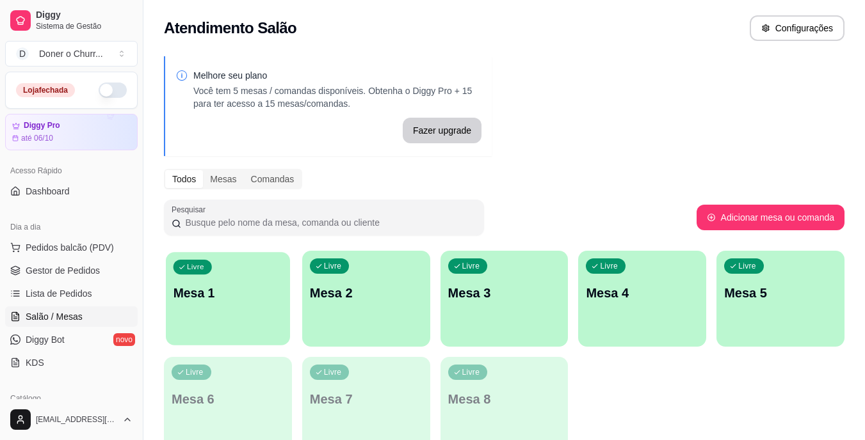
click at [209, 324] on div "Livre Mesa 1" at bounding box center [228, 291] width 124 height 78
click at [189, 285] on p "Mesa 1" at bounding box center [227, 293] width 109 height 17
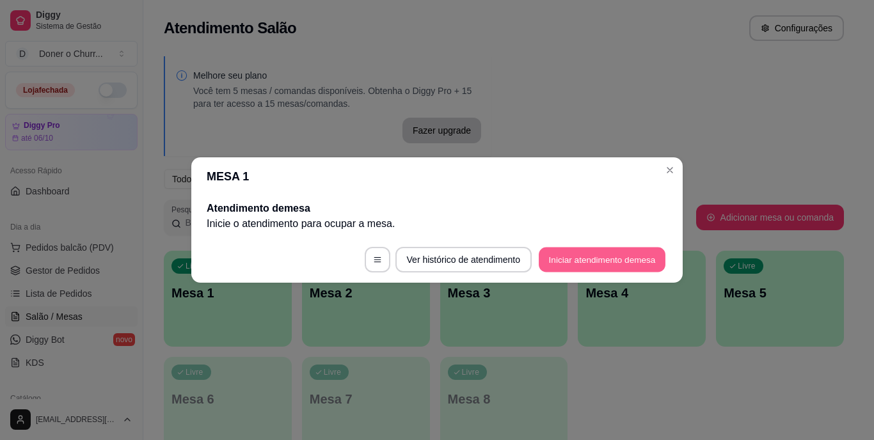
click at [614, 259] on button "Iniciar atendimento de mesa" at bounding box center [602, 260] width 127 height 25
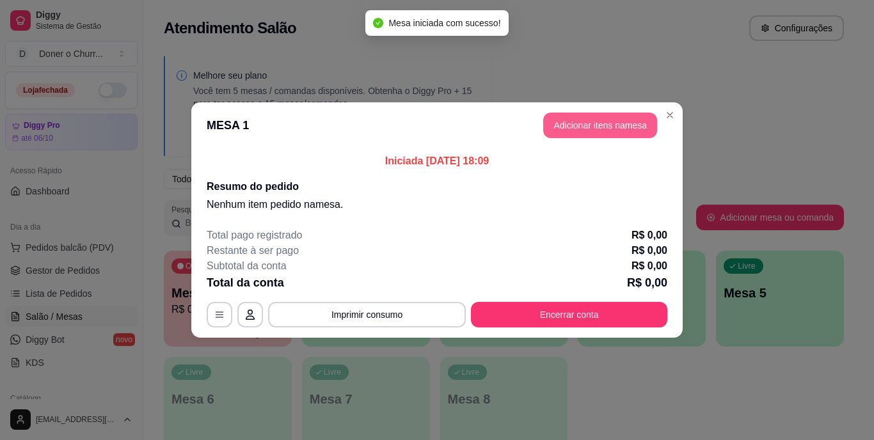
click at [596, 121] on button "Adicionar itens na mesa" at bounding box center [600, 126] width 114 height 26
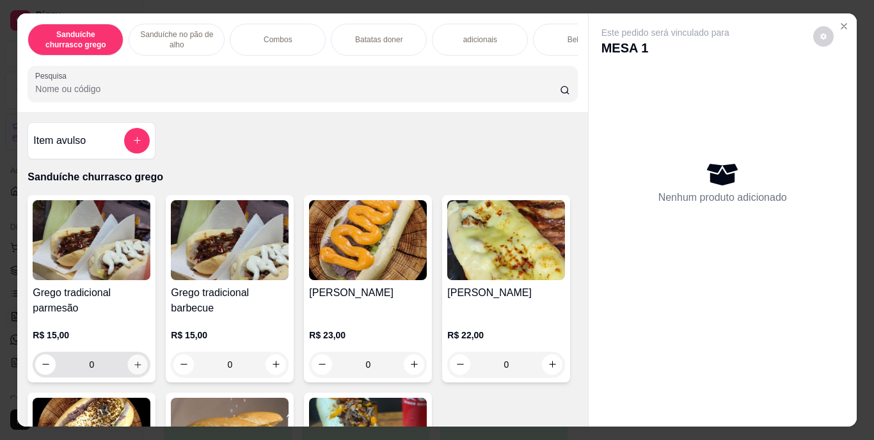
click at [133, 369] on icon "increase-product-quantity" at bounding box center [138, 365] width 10 height 10
type input "1"
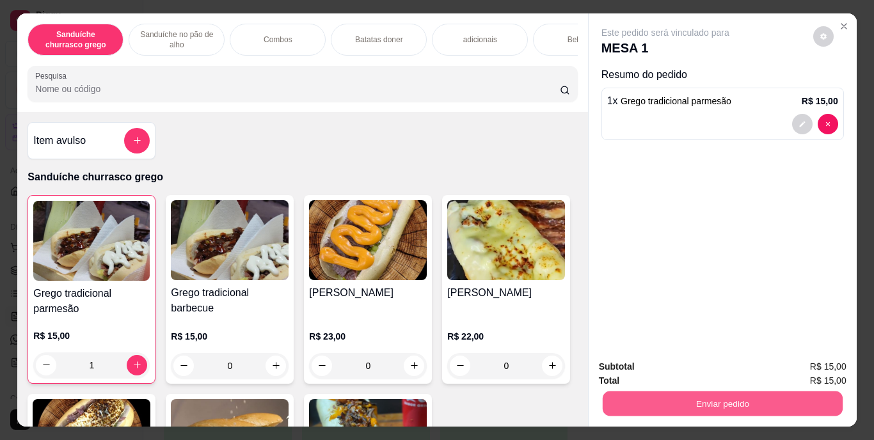
click at [668, 392] on button "Enviar pedido" at bounding box center [722, 404] width 240 height 25
click at [818, 294] on div "Este pedido será vinculado para MESA 1 Resumo do pedido 1 x Grego tradicional p…" at bounding box center [723, 181] width 268 height 337
click at [682, 392] on button "Enviar pedido" at bounding box center [722, 404] width 240 height 25
click at [796, 362] on button "Enviar pedido" at bounding box center [813, 368] width 70 height 24
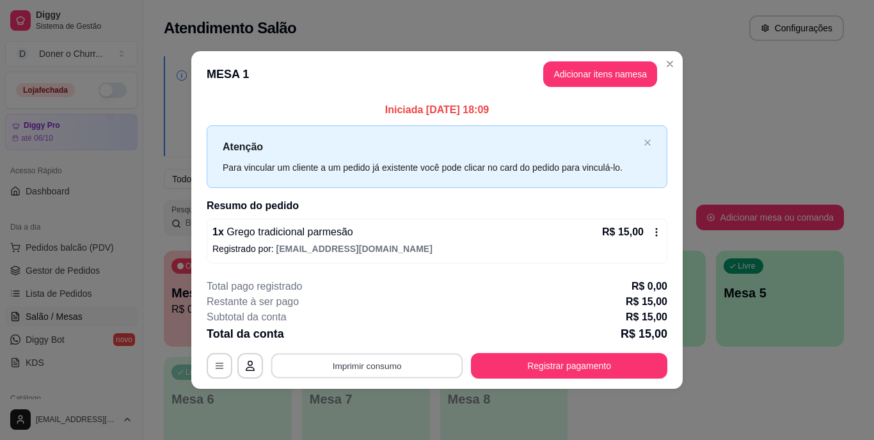
click at [356, 366] on button "Imprimir consumo" at bounding box center [367, 365] width 192 height 25
click at [378, 331] on button "IMPRESSORA" at bounding box center [371, 336] width 90 height 20
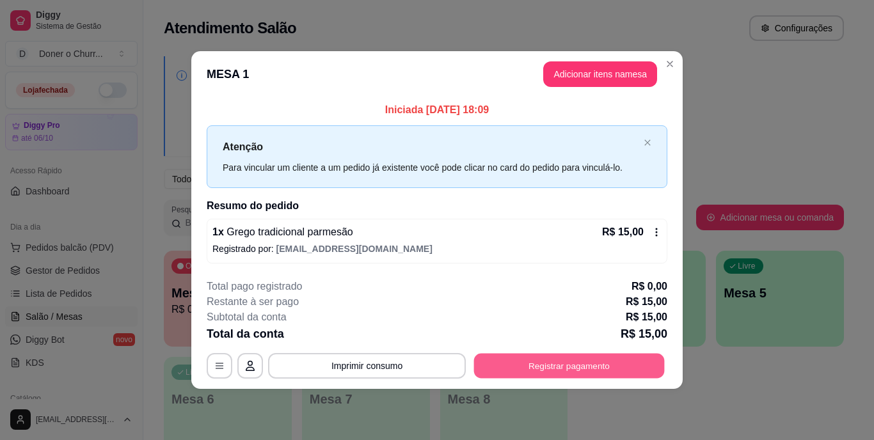
click at [515, 356] on button "Registrar pagamento" at bounding box center [569, 365] width 191 height 25
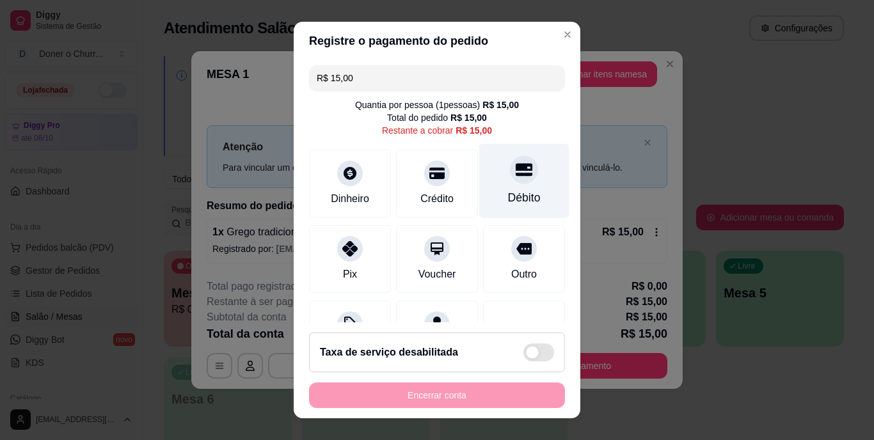
click at [516, 176] on icon at bounding box center [524, 170] width 17 height 13
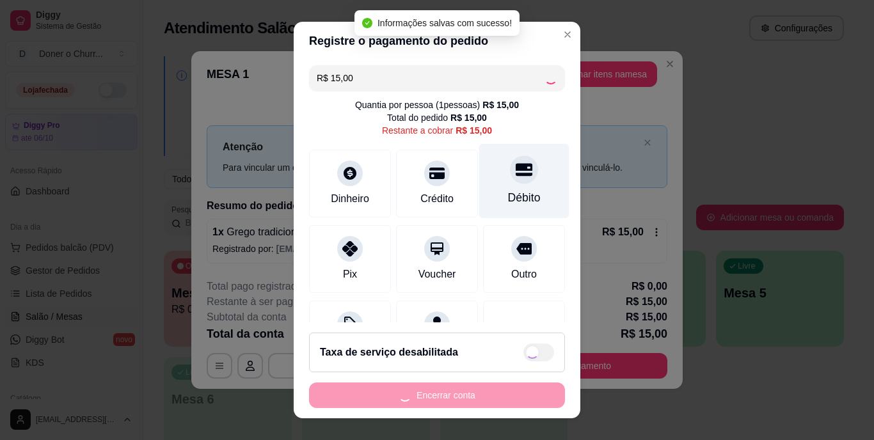
type input "R$ 0,00"
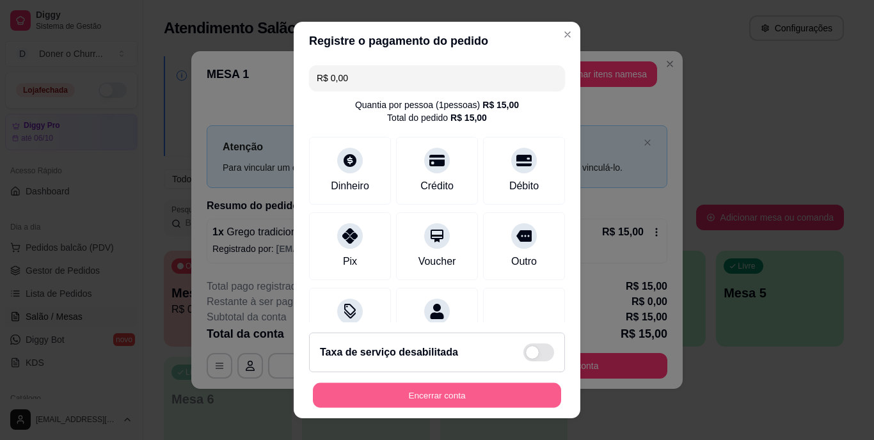
click at [440, 392] on button "Encerrar conta" at bounding box center [437, 395] width 248 height 25
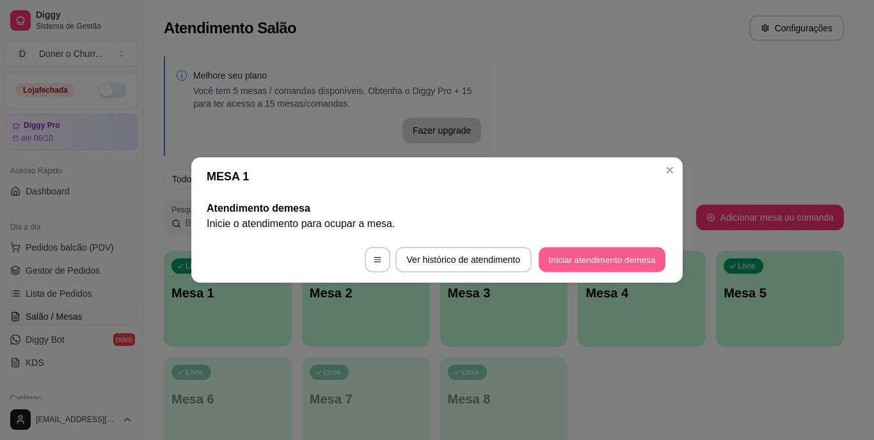
click at [637, 252] on button "Iniciar atendimento de mesa" at bounding box center [602, 260] width 127 height 25
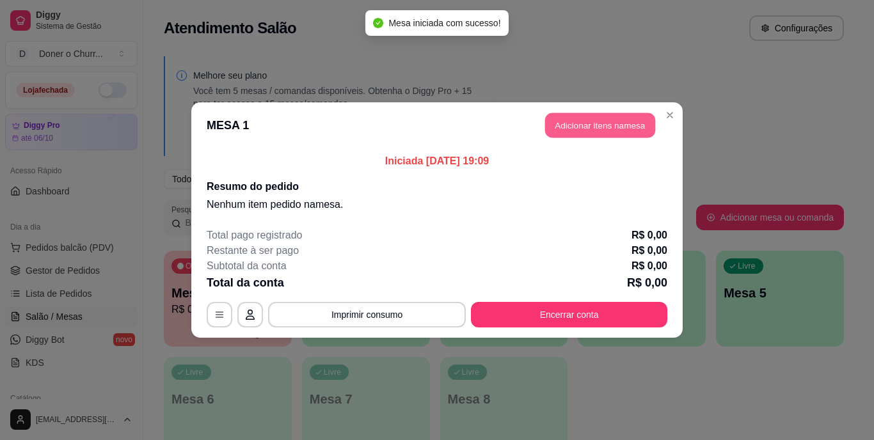
click at [619, 117] on button "Adicionar itens na mesa" at bounding box center [600, 125] width 110 height 25
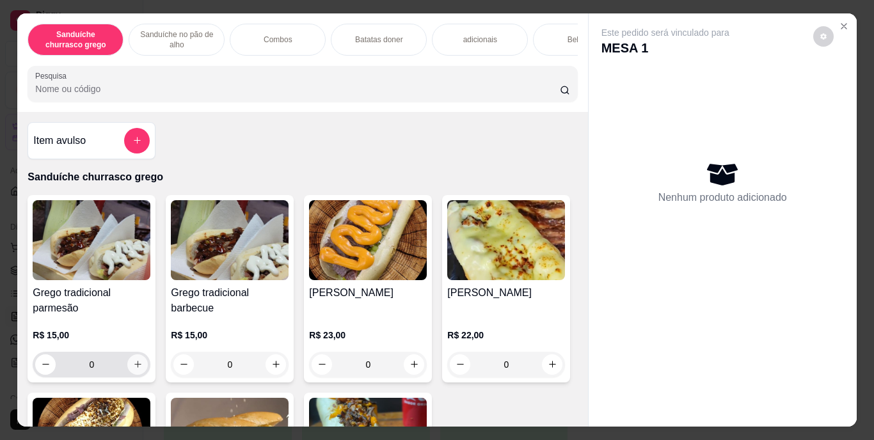
click at [132, 361] on button "increase-product-quantity" at bounding box center [137, 365] width 20 height 20
type input "1"
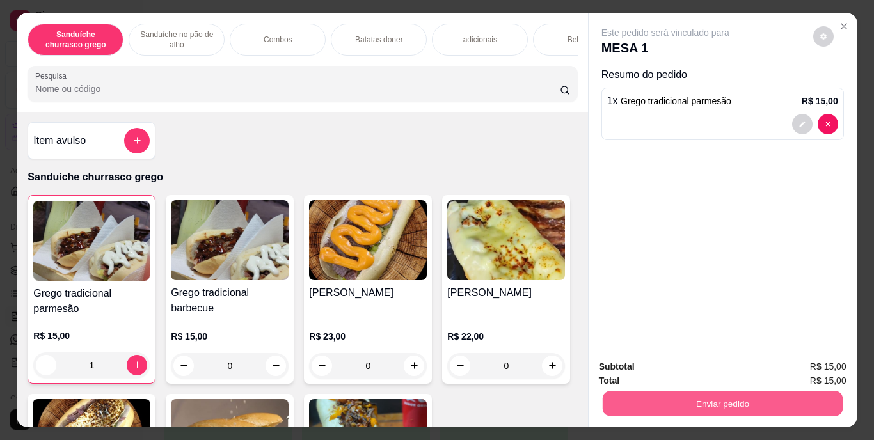
click at [698, 392] on button "Enviar pedido" at bounding box center [722, 404] width 240 height 25
click at [806, 369] on button "Enviar pedido" at bounding box center [813, 368] width 70 height 24
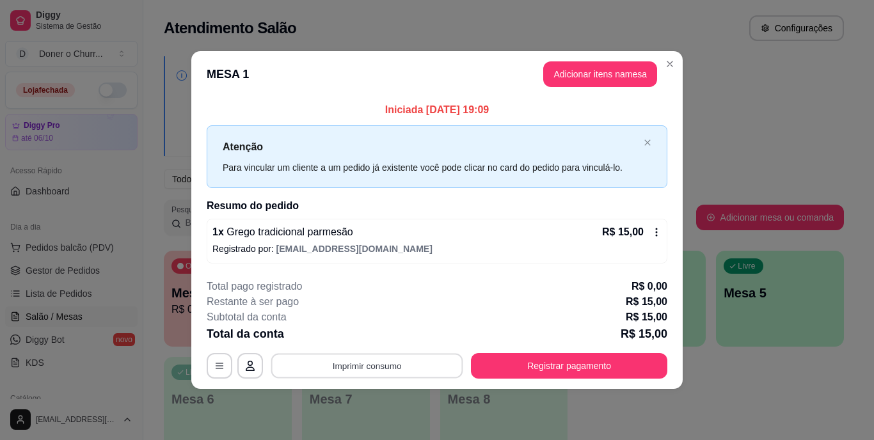
click at [355, 360] on button "Imprimir consumo" at bounding box center [367, 365] width 192 height 25
click at [373, 344] on button "IMPRESSORA" at bounding box center [371, 336] width 90 height 20
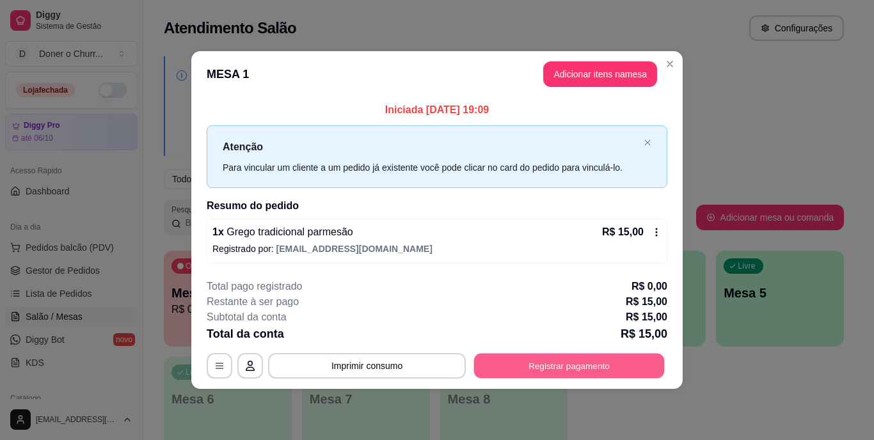
click at [570, 377] on button "Registrar pagamento" at bounding box center [569, 365] width 191 height 25
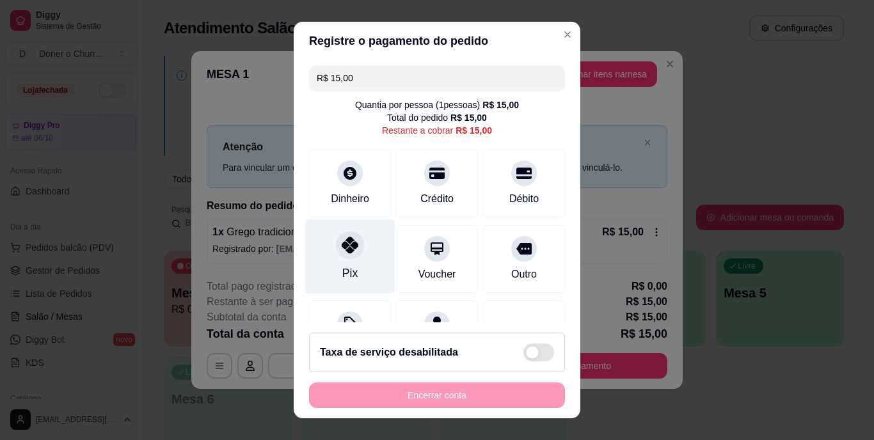
click at [332, 269] on div "Pix" at bounding box center [350, 256] width 90 height 75
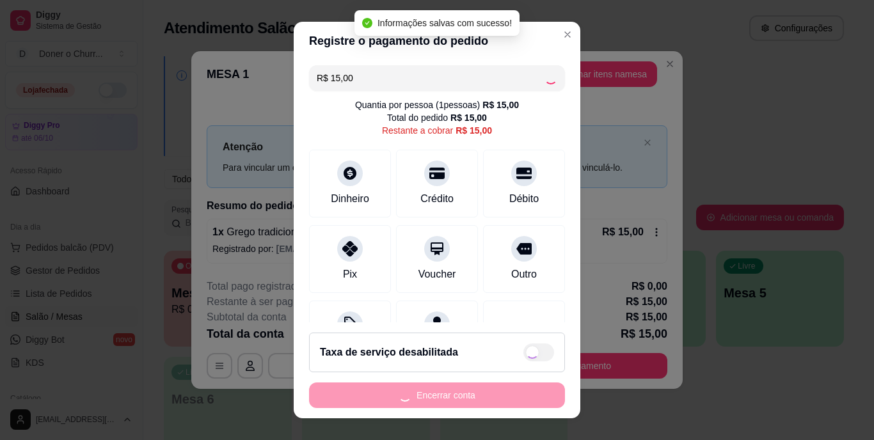
type input "R$ 0,00"
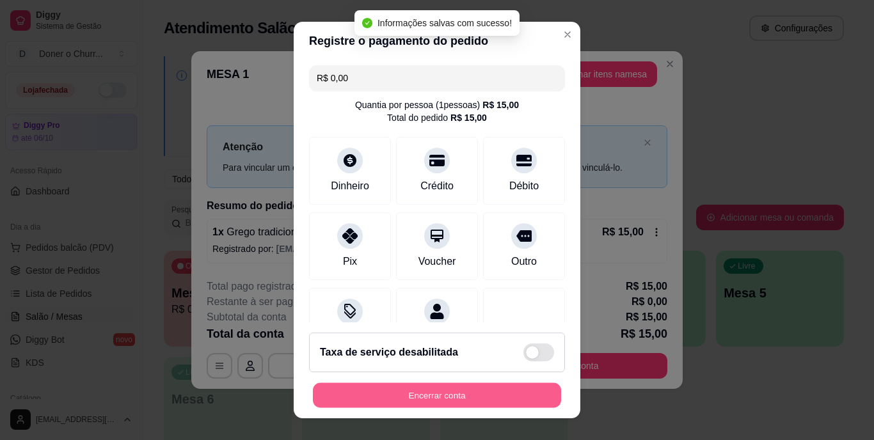
click at [443, 387] on button "Encerrar conta" at bounding box center [437, 395] width 248 height 25
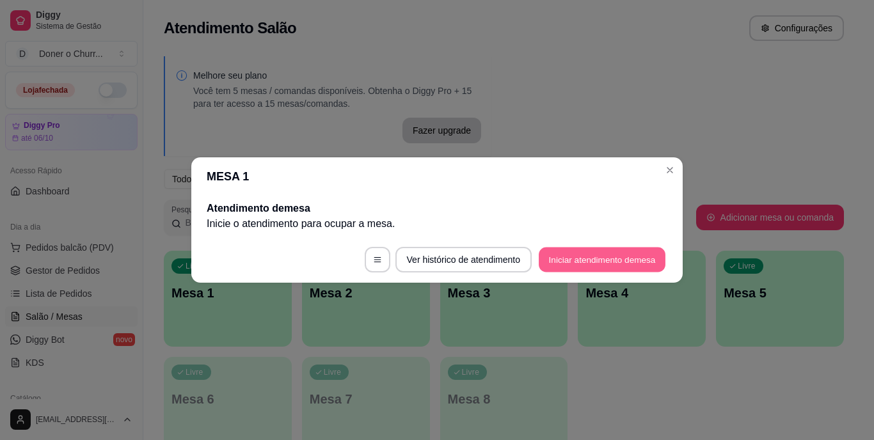
click at [612, 264] on button "Iniciar atendimento de mesa" at bounding box center [602, 260] width 127 height 25
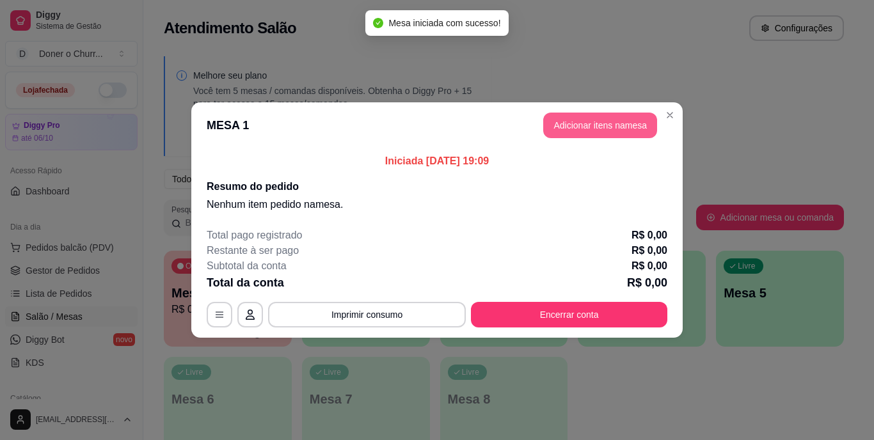
click at [612, 131] on button "Adicionar itens na mesa" at bounding box center [600, 126] width 114 height 26
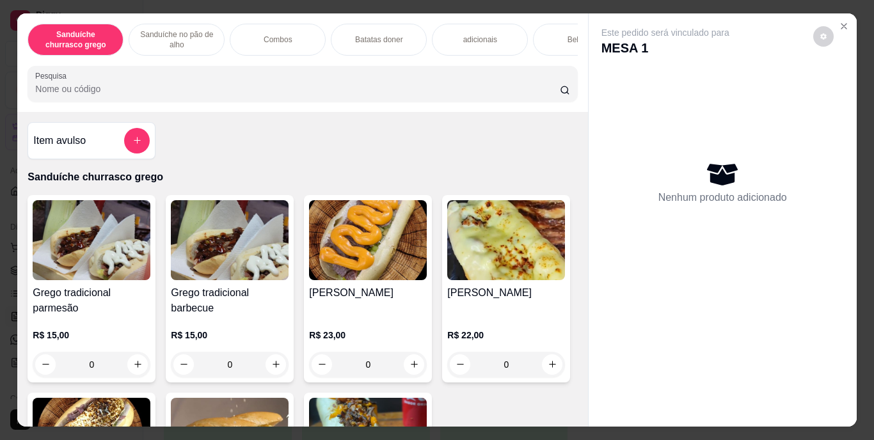
click at [365, 241] on img at bounding box center [368, 240] width 118 height 80
click at [133, 369] on icon "increase-product-quantity" at bounding box center [138, 365] width 10 height 10
type input "1"
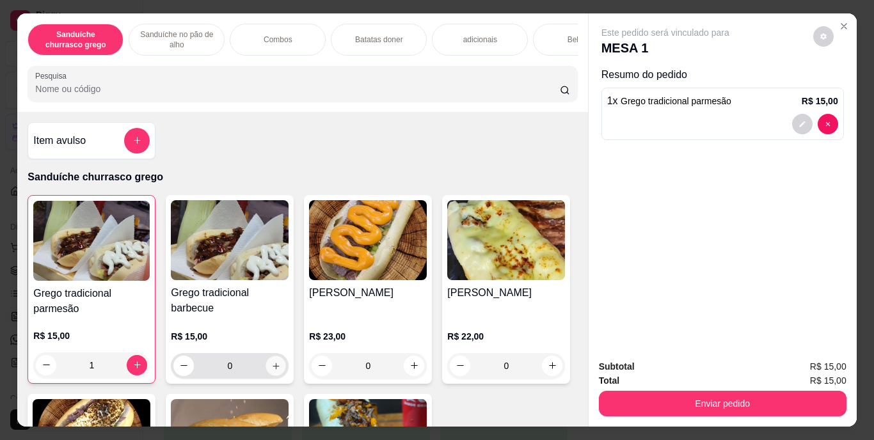
click at [271, 371] on icon "increase-product-quantity" at bounding box center [276, 366] width 10 height 10
type input "1"
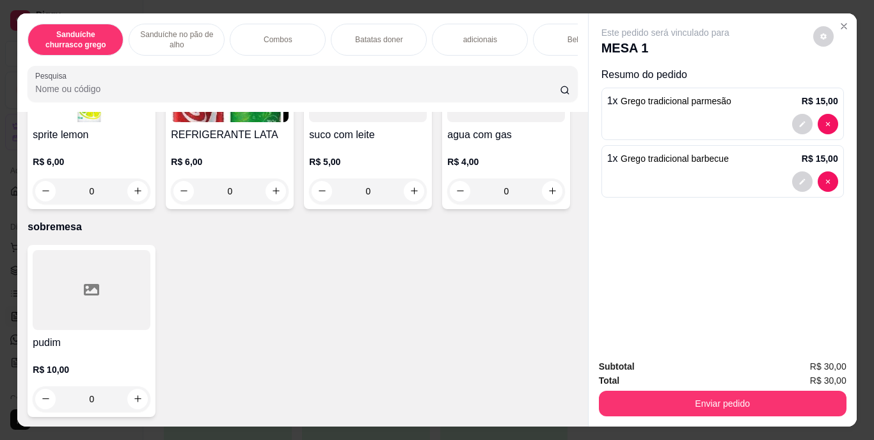
scroll to position [2274, 0]
click at [289, 168] on p "R$ 6,00" at bounding box center [230, 162] width 118 height 13
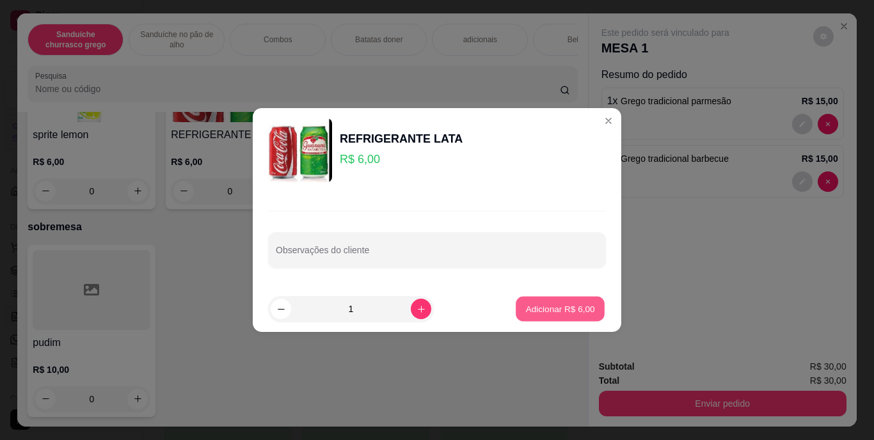
click at [571, 308] on p "Adicionar R$ 6,00" at bounding box center [559, 309] width 69 height 12
type input "1"
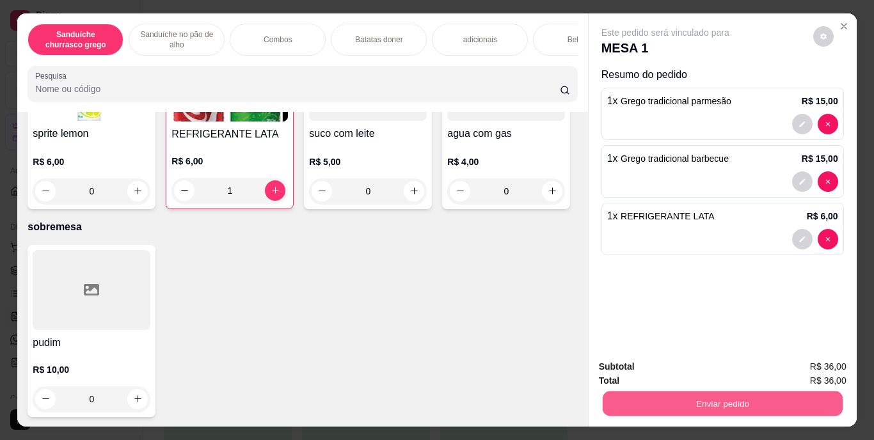
click at [723, 399] on button "Enviar pedido" at bounding box center [722, 404] width 240 height 25
click at [816, 371] on button "Enviar pedido" at bounding box center [813, 368] width 70 height 24
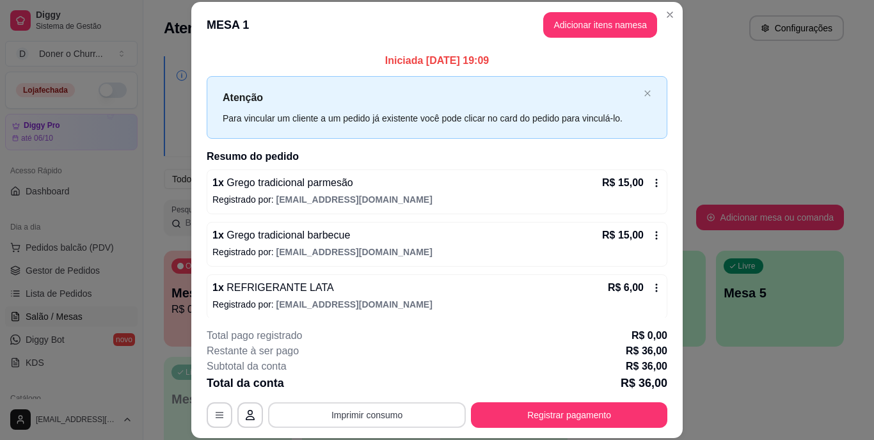
click at [392, 417] on button "Imprimir consumo" at bounding box center [367, 416] width 198 height 26
click at [355, 389] on button "IMPRESSORA" at bounding box center [366, 386] width 90 height 20
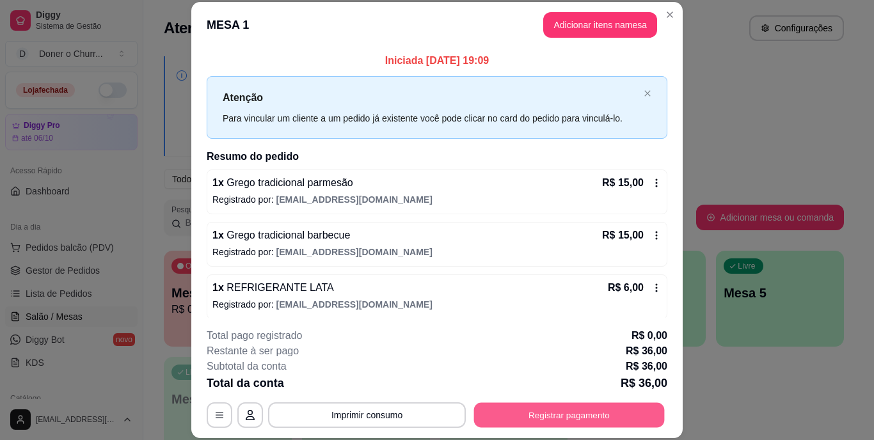
click at [554, 410] on button "Registrar pagamento" at bounding box center [569, 415] width 191 height 25
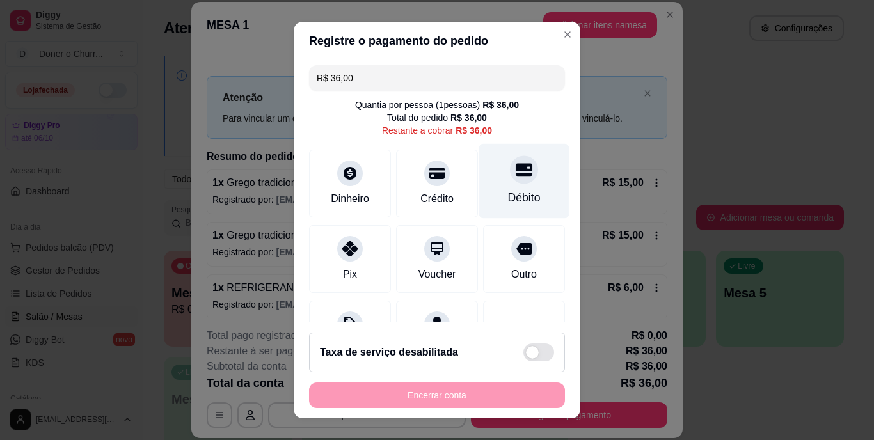
click at [508, 195] on div "Débito" at bounding box center [524, 198] width 33 height 17
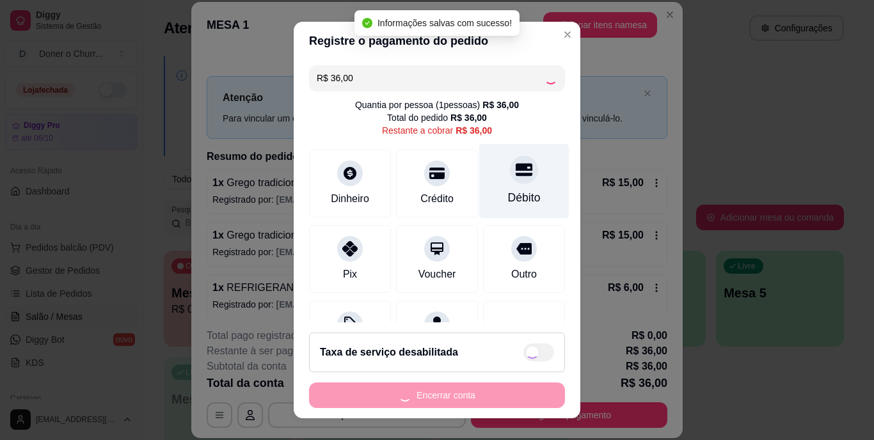
type input "R$ 0,00"
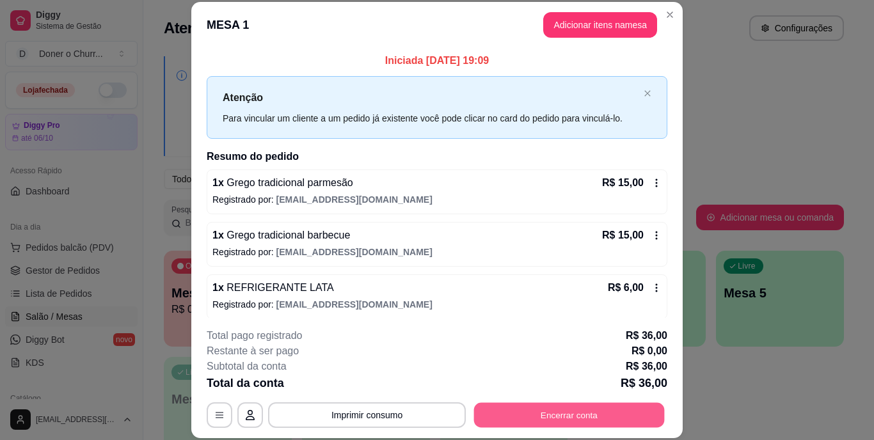
click at [515, 425] on button "Encerrar conta" at bounding box center [569, 415] width 191 height 25
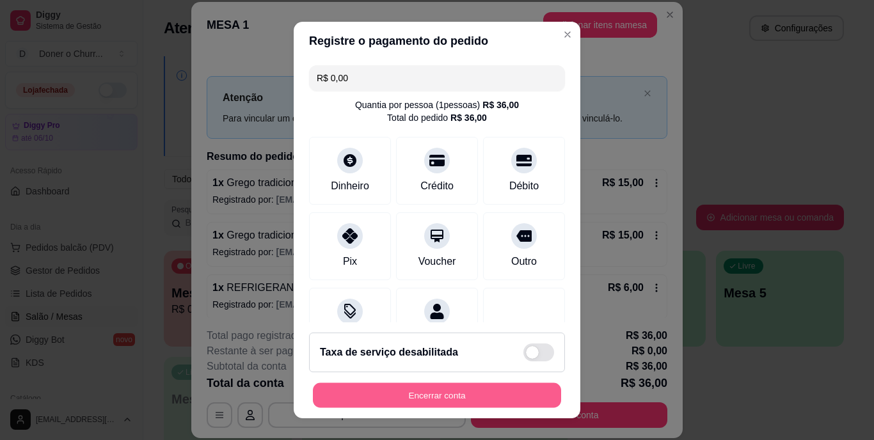
click at [415, 387] on button "Encerrar conta" at bounding box center [437, 395] width 248 height 25
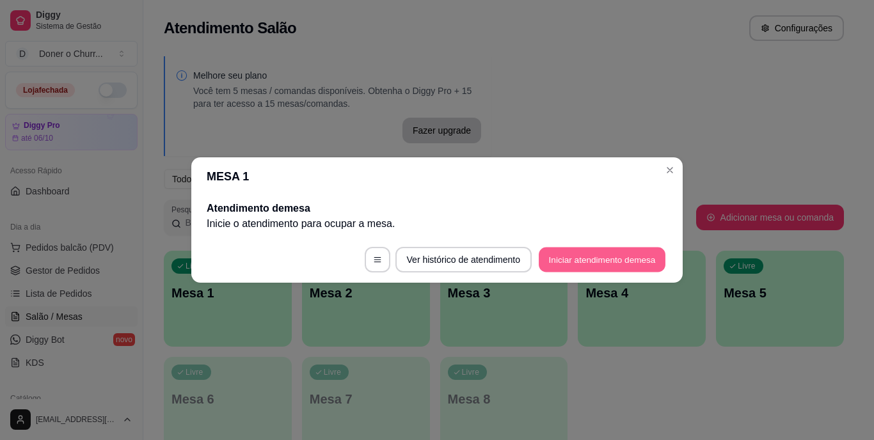
click at [580, 255] on button "Iniciar atendimento de mesa" at bounding box center [602, 260] width 127 height 25
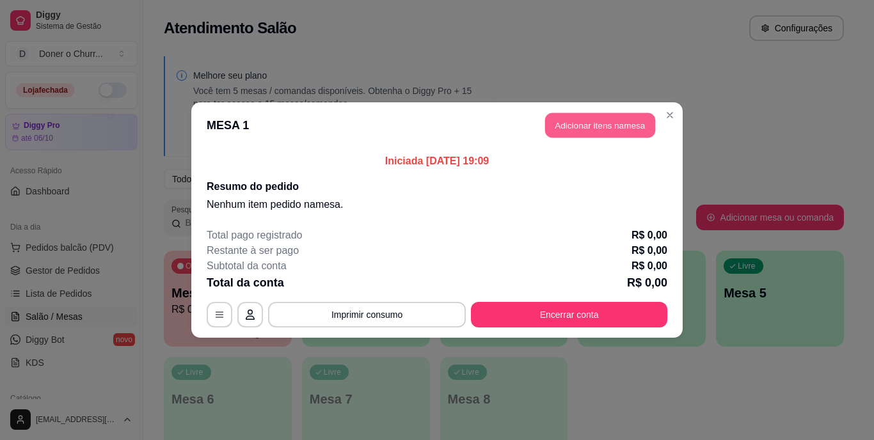
click at [605, 124] on button "Adicionar itens na mesa" at bounding box center [600, 125] width 110 height 25
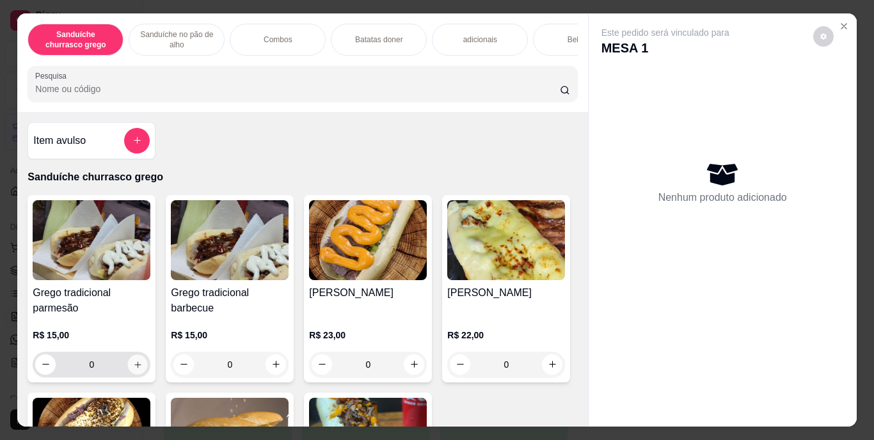
click at [136, 368] on icon "increase-product-quantity" at bounding box center [137, 365] width 6 height 6
type input "1"
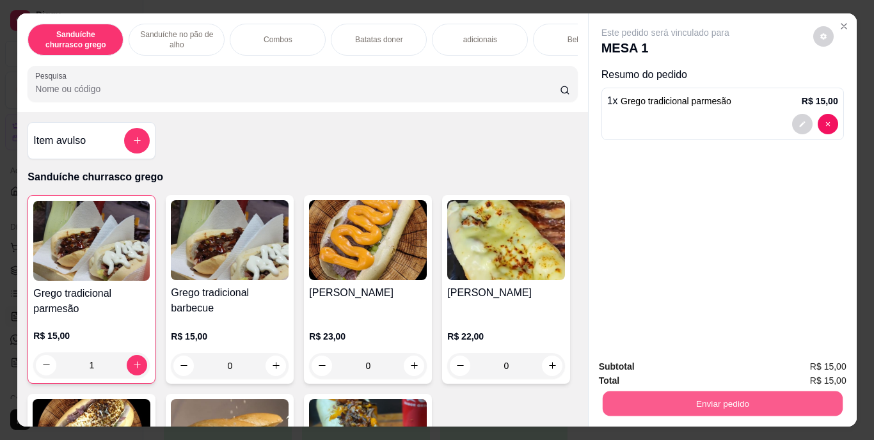
click at [731, 399] on button "Enviar pedido" at bounding box center [722, 404] width 240 height 25
click at [821, 365] on button "Enviar pedido" at bounding box center [813, 368] width 70 height 24
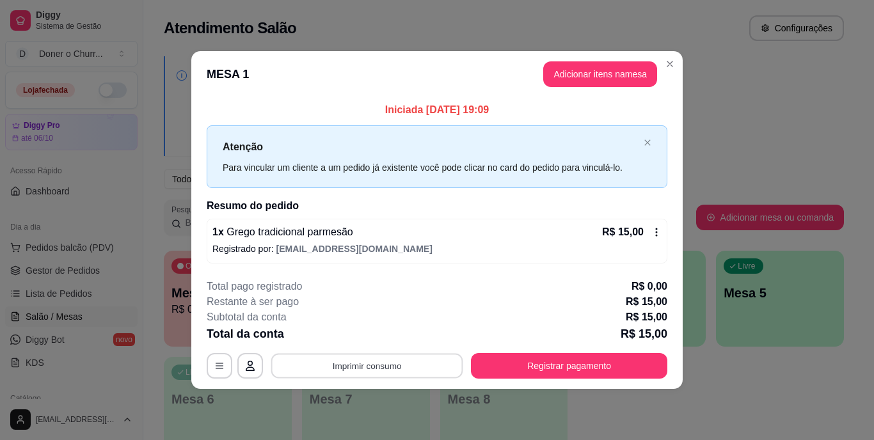
click at [363, 357] on button "Imprimir consumo" at bounding box center [367, 365] width 192 height 25
click at [382, 332] on button "IMPRESSORA" at bounding box center [370, 336] width 93 height 20
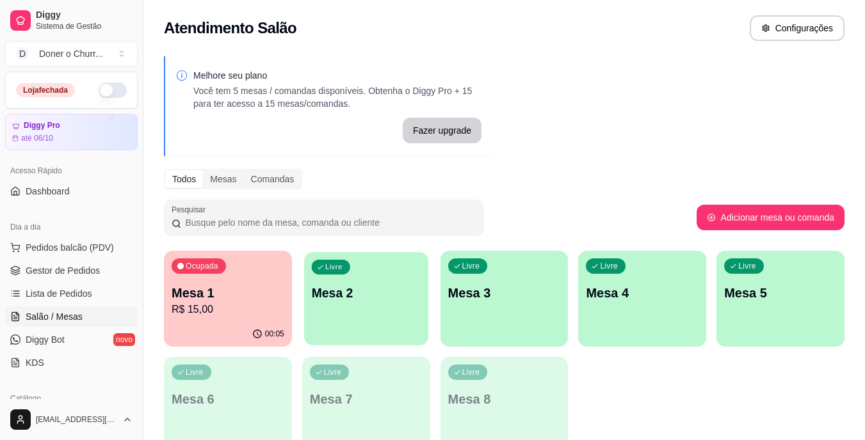
click at [383, 313] on div "Livre Mesa 2" at bounding box center [366, 291] width 124 height 78
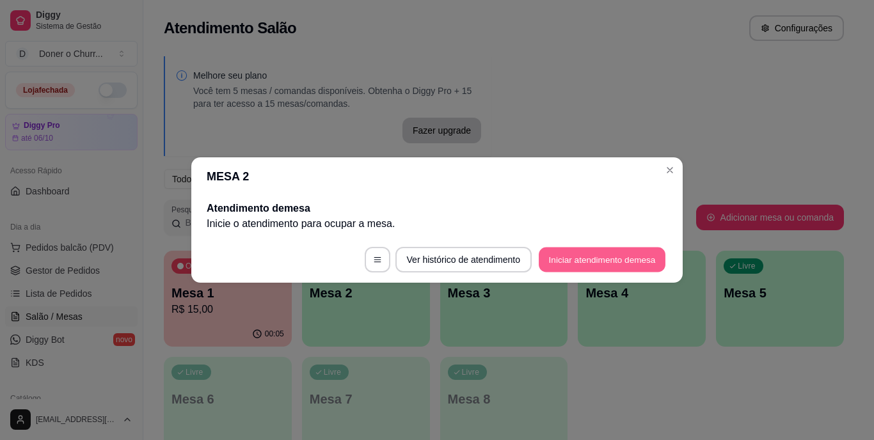
click at [606, 260] on button "Iniciar atendimento de mesa" at bounding box center [602, 260] width 127 height 25
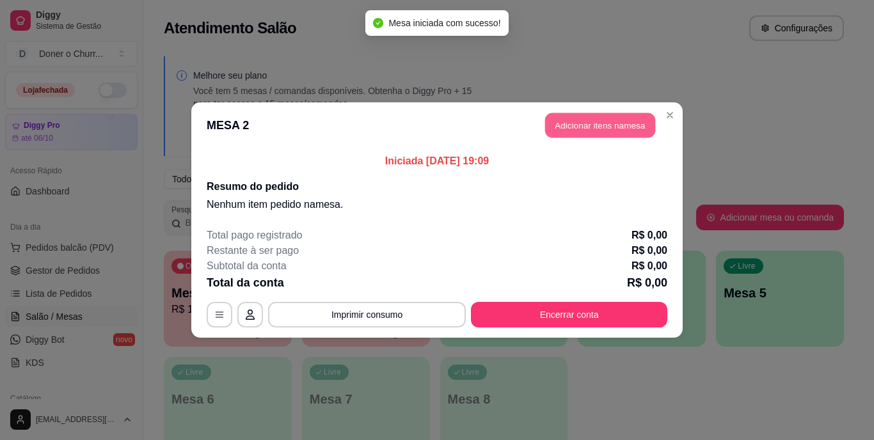
click at [616, 127] on button "Adicionar itens na mesa" at bounding box center [600, 125] width 110 height 25
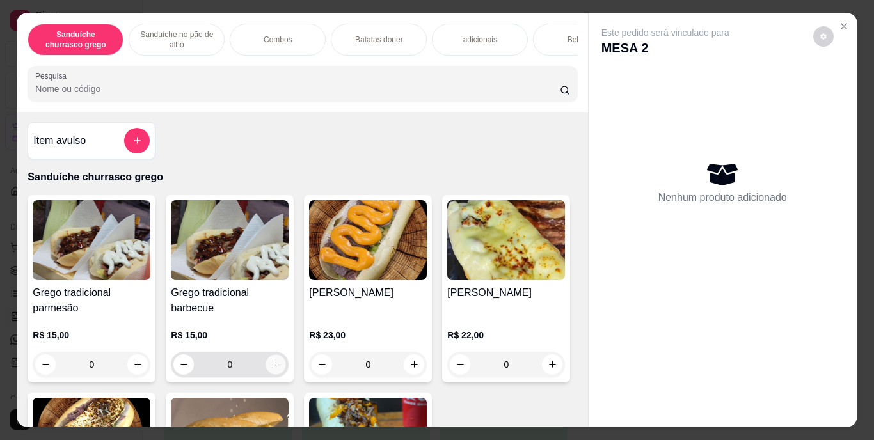
click at [271, 369] on icon "increase-product-quantity" at bounding box center [276, 365] width 10 height 10
click at [273, 368] on icon "increase-product-quantity" at bounding box center [276, 365] width 6 height 6
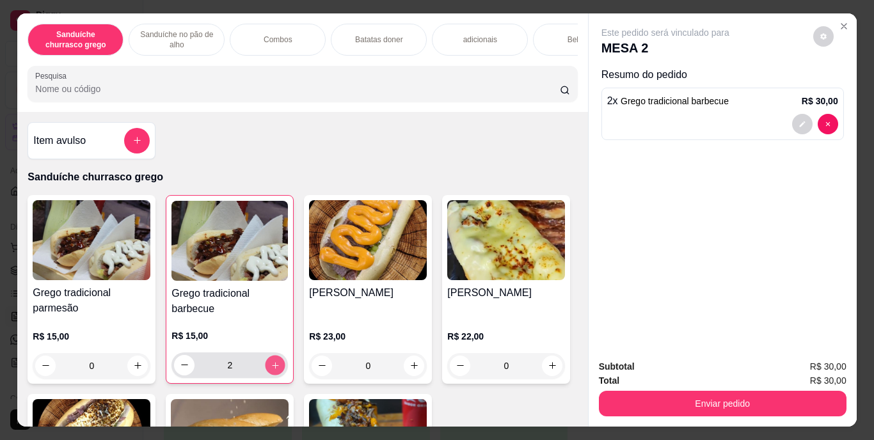
click at [272, 369] on icon "increase-product-quantity" at bounding box center [275, 365] width 6 height 6
type input "0"
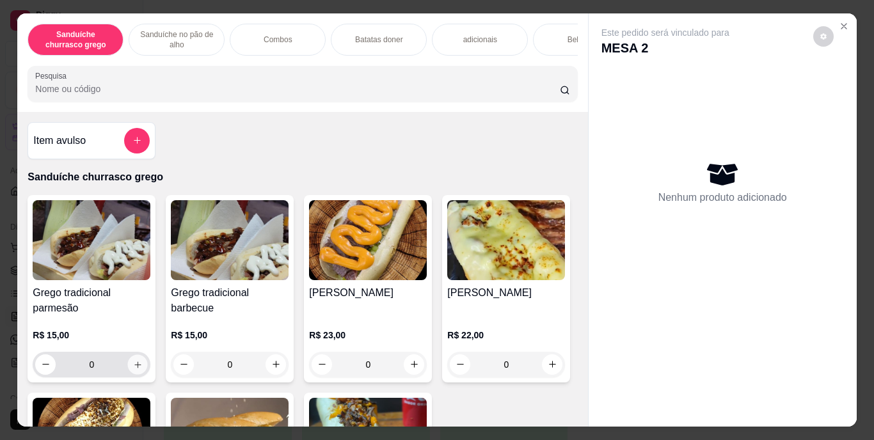
click at [133, 367] on icon "increase-product-quantity" at bounding box center [138, 365] width 10 height 10
type input "1"
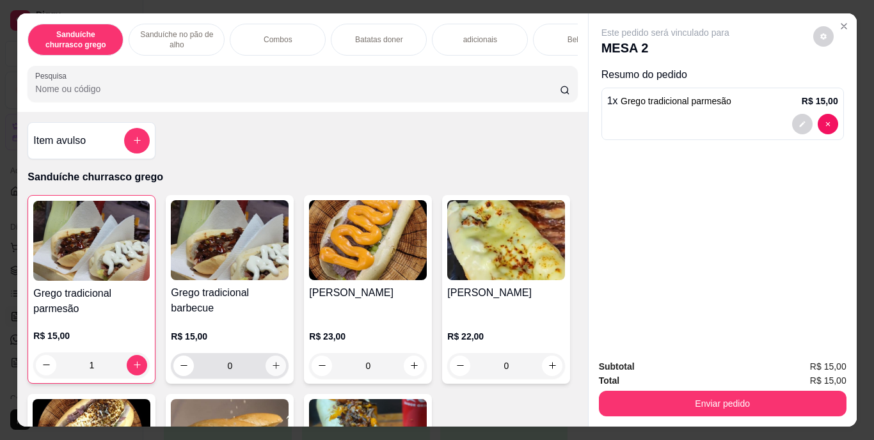
click at [271, 366] on icon "increase-product-quantity" at bounding box center [276, 366] width 10 height 10
type input "1"
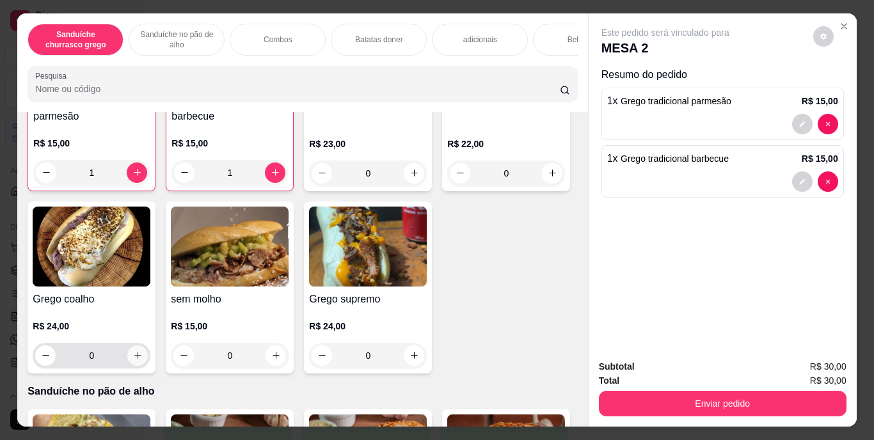
scroll to position [193, 0]
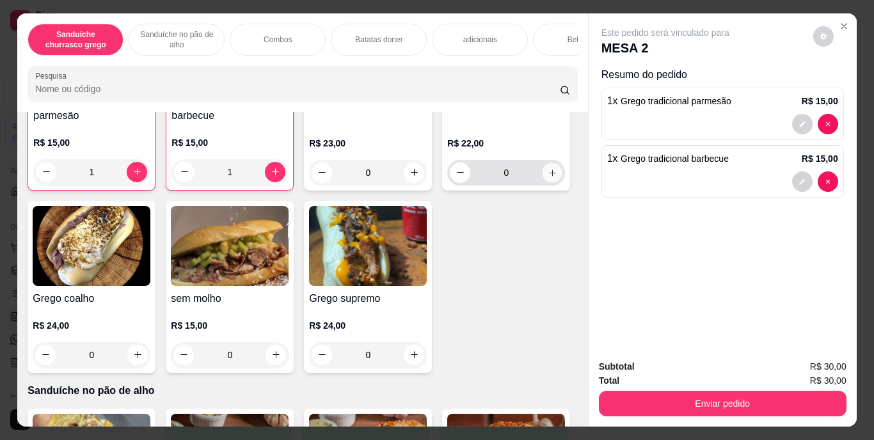
click at [548, 177] on icon "increase-product-quantity" at bounding box center [553, 173] width 10 height 10
type input "1"
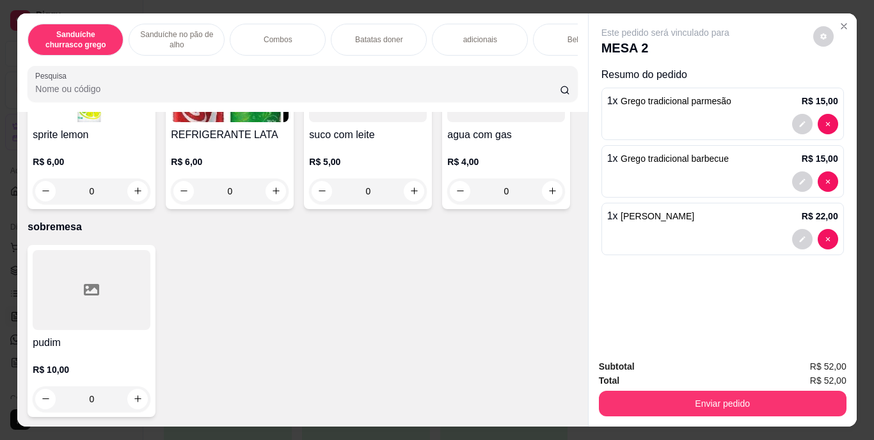
scroll to position [2219, 0]
click at [128, 19] on button "increase-product-quantity" at bounding box center [138, 9] width 20 height 20
type input "1"
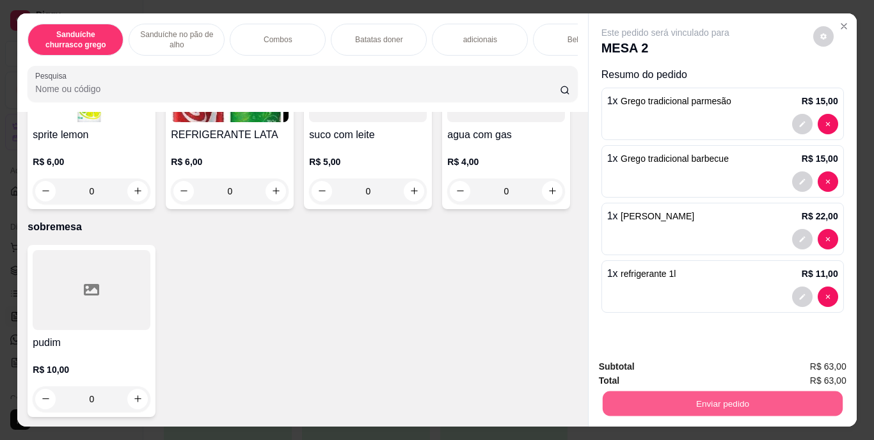
click at [699, 397] on button "Enviar pedido" at bounding box center [722, 404] width 240 height 25
click at [806, 371] on button "Enviar pedido" at bounding box center [813, 368] width 70 height 24
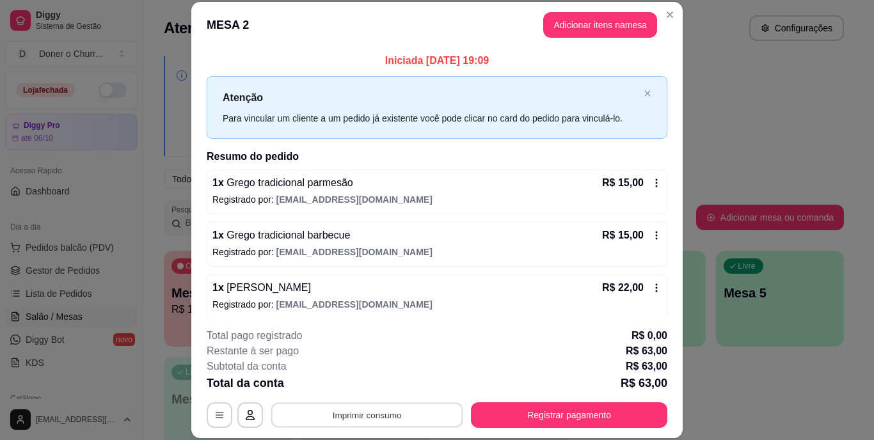
click at [348, 415] on button "Imprimir consumo" at bounding box center [367, 415] width 192 height 25
click at [367, 388] on button "IMPRESSORA" at bounding box center [366, 386] width 90 height 20
click at [367, 388] on div "Total da conta R$ 63,00" at bounding box center [437, 383] width 461 height 18
click at [522, 401] on div "**********" at bounding box center [437, 378] width 461 height 100
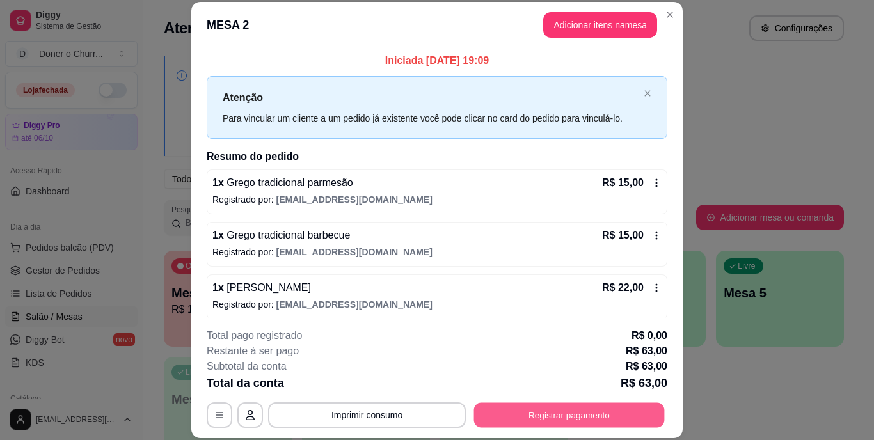
click at [545, 412] on button "Registrar pagamento" at bounding box center [569, 415] width 191 height 25
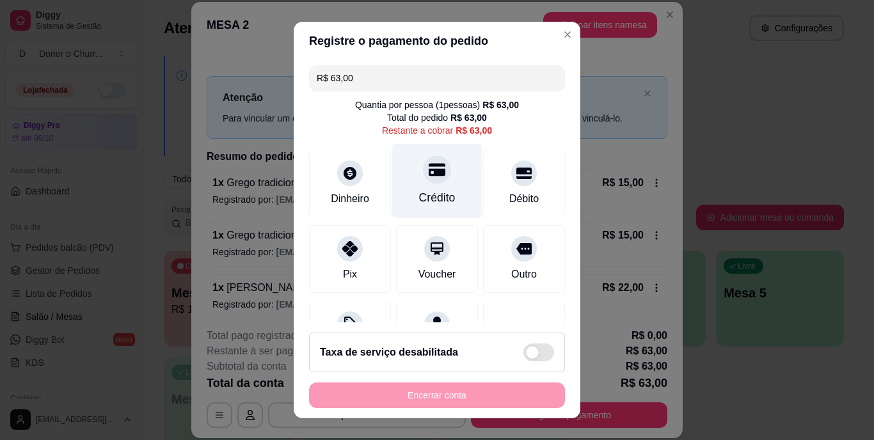
click at [442, 179] on div "Crédito" at bounding box center [437, 181] width 90 height 75
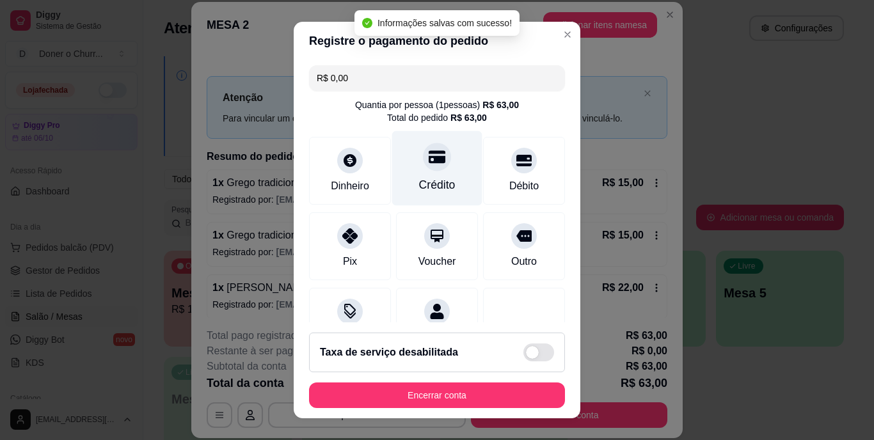
type input "R$ 0,00"
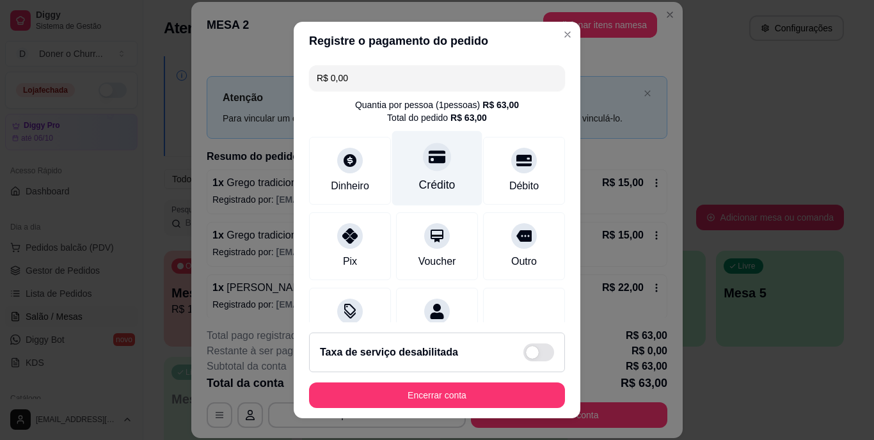
click at [442, 179] on div "Crédito" at bounding box center [437, 168] width 90 height 75
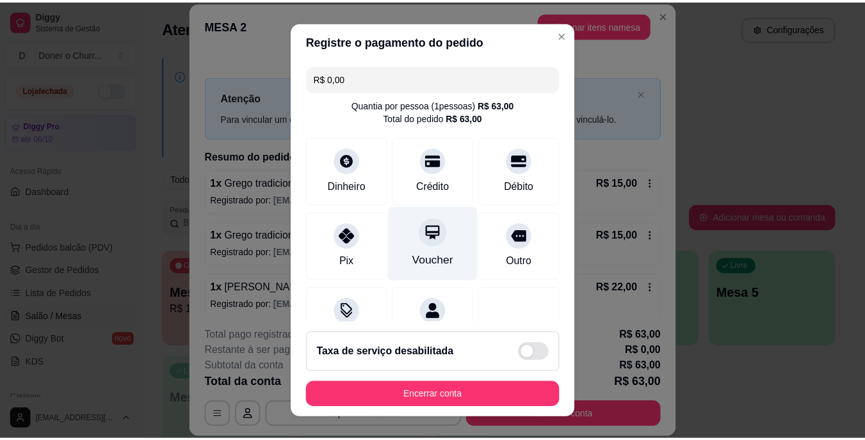
scroll to position [120, 0]
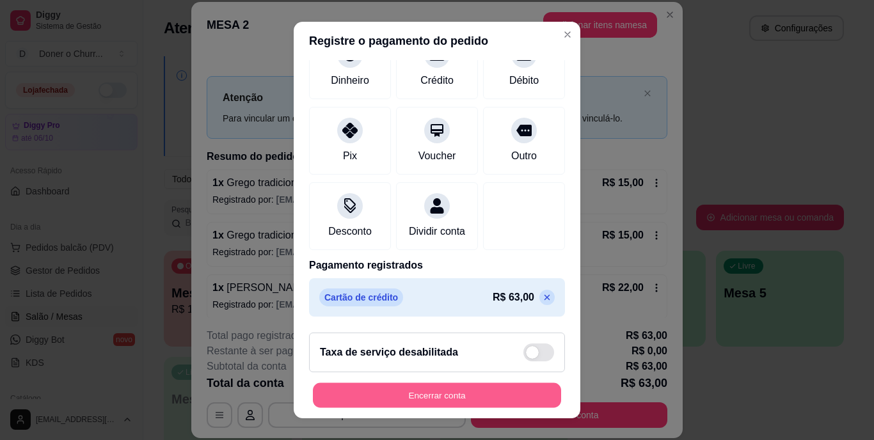
click at [405, 402] on button "Encerrar conta" at bounding box center [437, 395] width 248 height 25
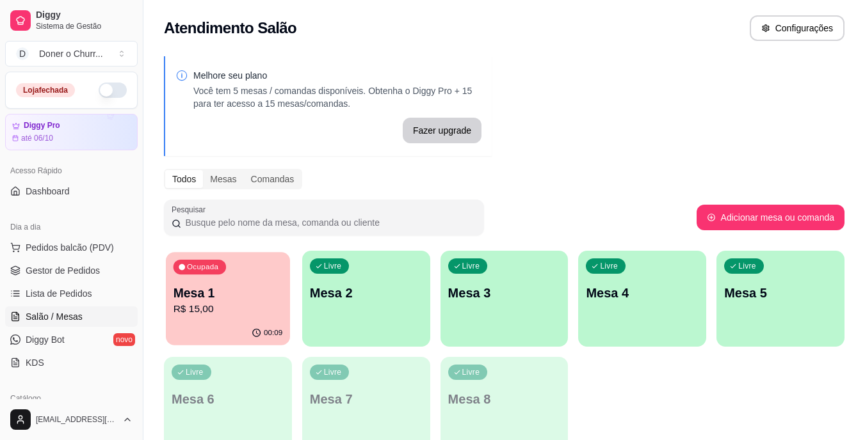
click at [198, 280] on div "Ocupada Mesa 1 R$ 15,00" at bounding box center [228, 286] width 124 height 69
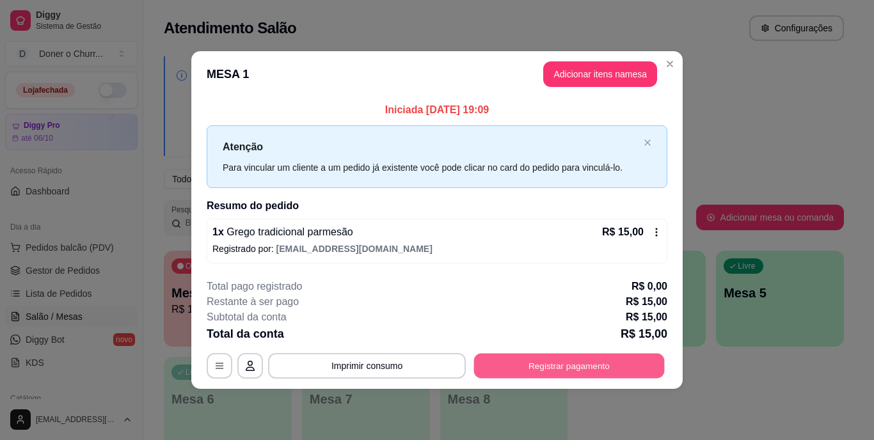
click at [586, 362] on button "Registrar pagamento" at bounding box center [569, 365] width 191 height 25
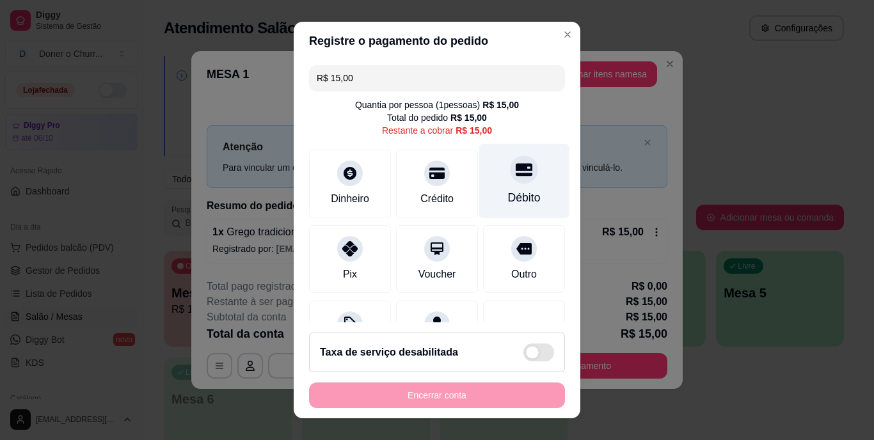
click at [484, 183] on div "Débito" at bounding box center [524, 181] width 90 height 75
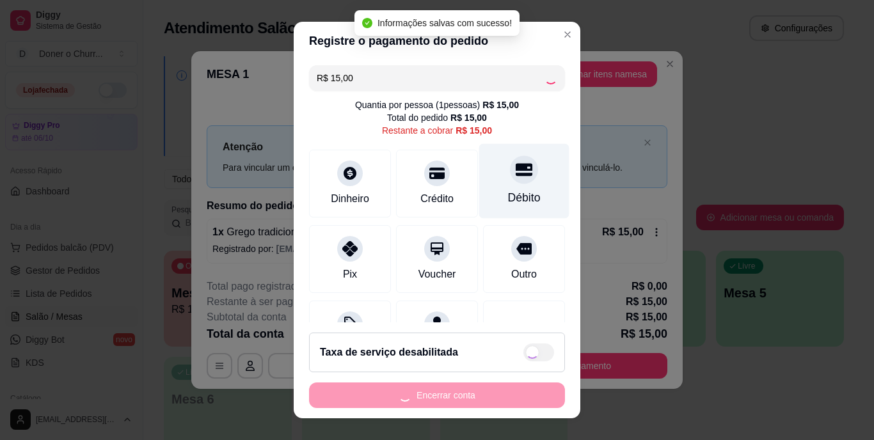
type input "R$ 0,00"
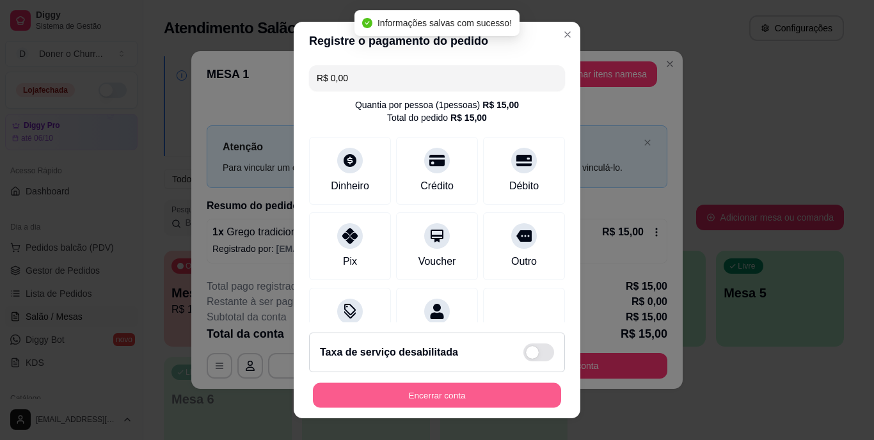
click at [426, 395] on button "Encerrar conta" at bounding box center [437, 395] width 248 height 25
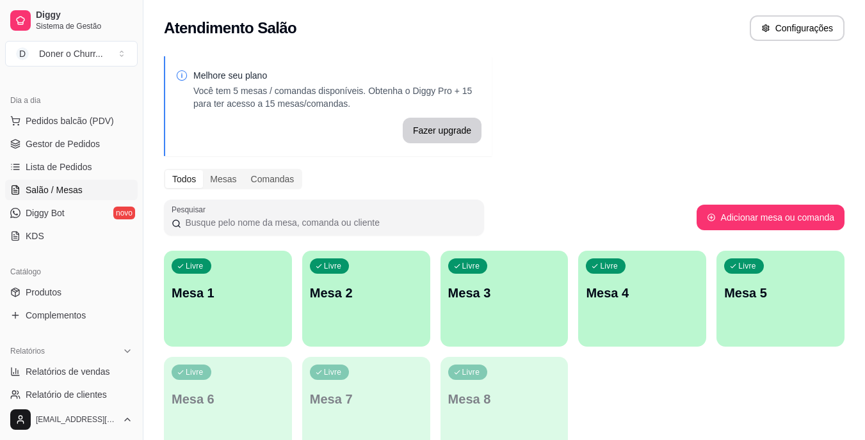
scroll to position [157, 0]
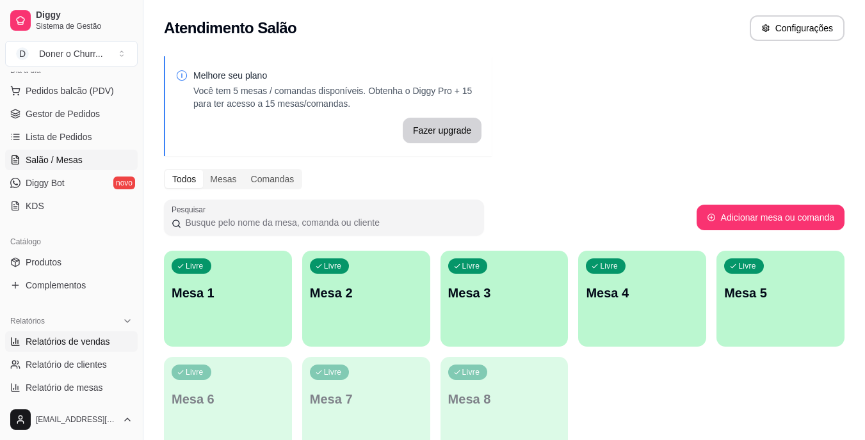
click at [73, 346] on span "Relatórios de vendas" at bounding box center [68, 341] width 84 height 13
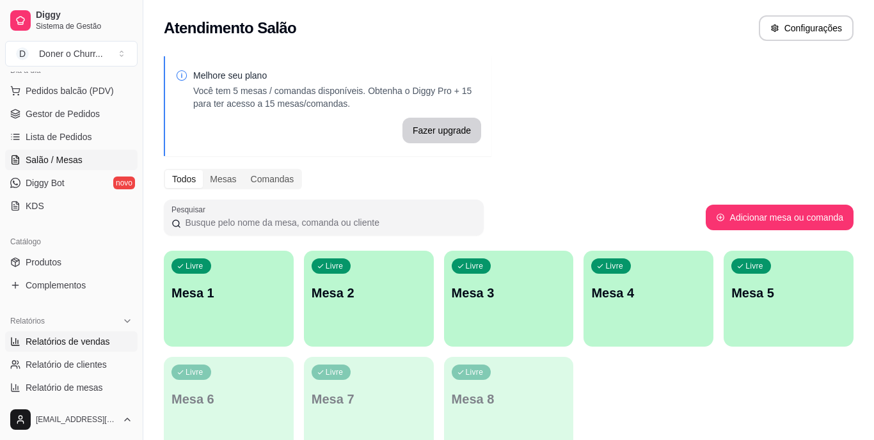
select select "ALL"
select select "0"
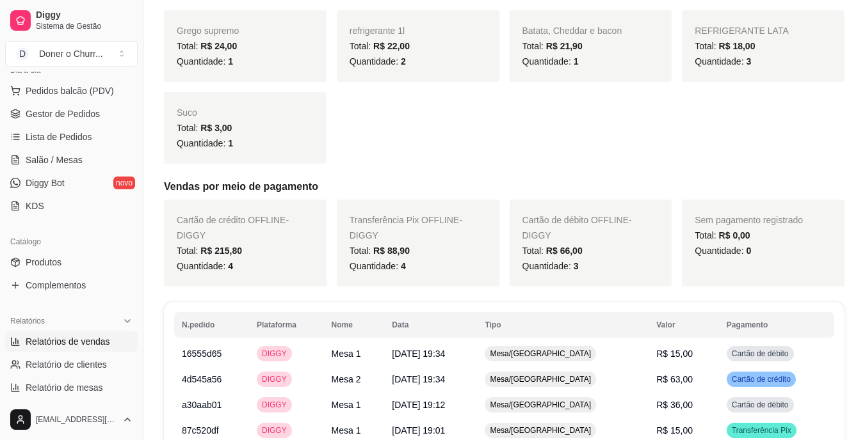
scroll to position [398, 0]
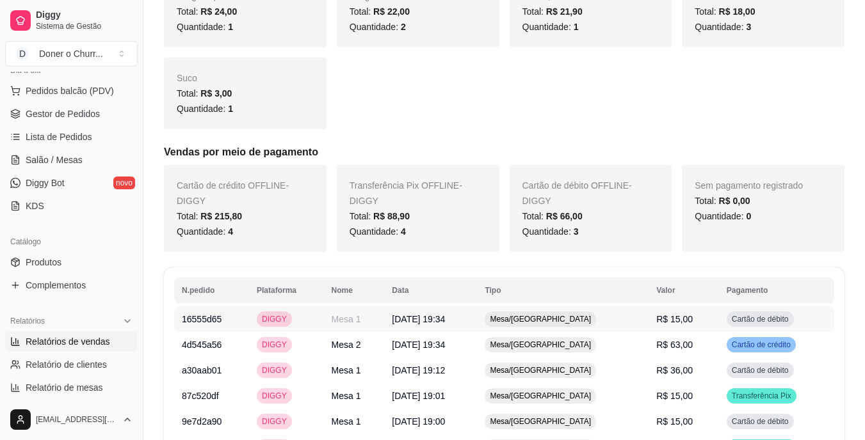
click at [593, 319] on span "Mesa/Comanda" at bounding box center [540, 319] width 106 height 10
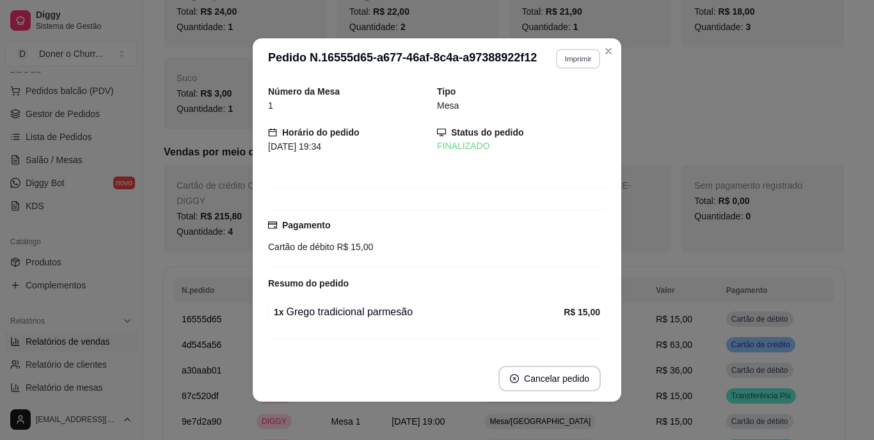
click at [560, 65] on button "Imprimir" at bounding box center [578, 59] width 44 height 20
click at [584, 58] on button "Imprimir" at bounding box center [578, 59] width 44 height 20
click at [553, 99] on button "IMPRESSORA" at bounding box center [551, 103] width 90 height 20
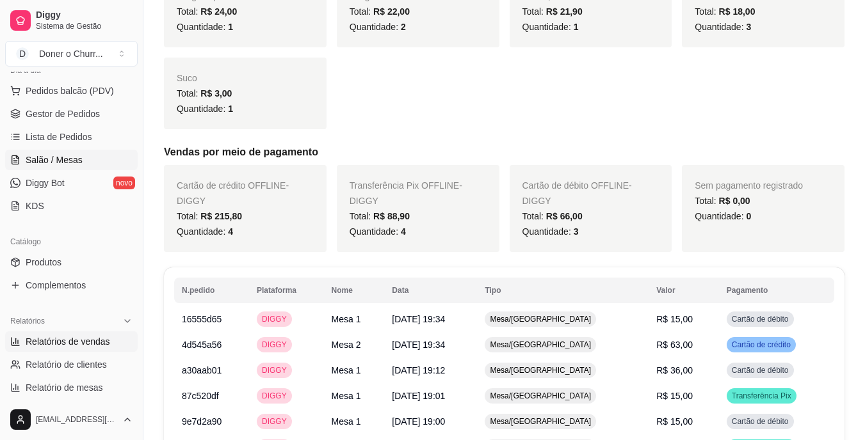
click at [72, 157] on span "Salão / Mesas" at bounding box center [54, 160] width 57 height 13
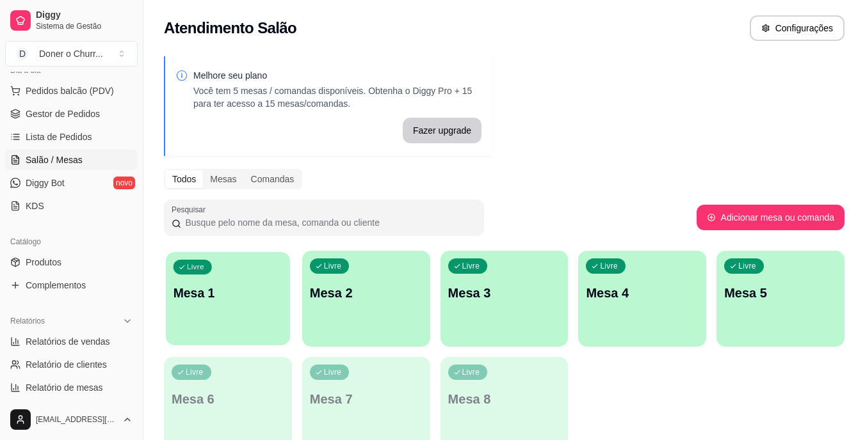
click at [264, 289] on p "Mesa 1" at bounding box center [227, 293] width 109 height 17
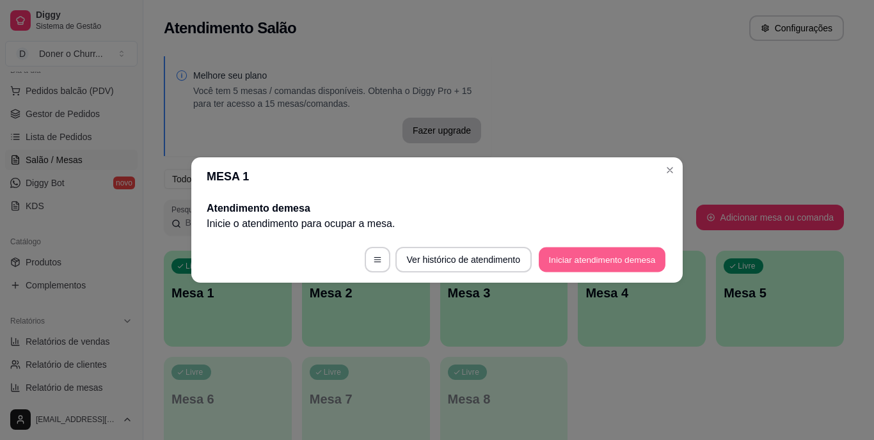
click at [625, 255] on button "Iniciar atendimento de mesa" at bounding box center [602, 260] width 127 height 25
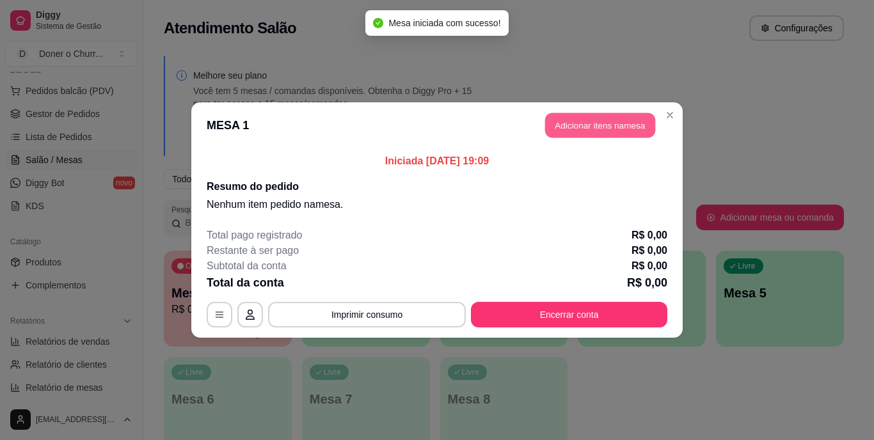
click at [604, 127] on button "Adicionar itens na mesa" at bounding box center [600, 125] width 110 height 25
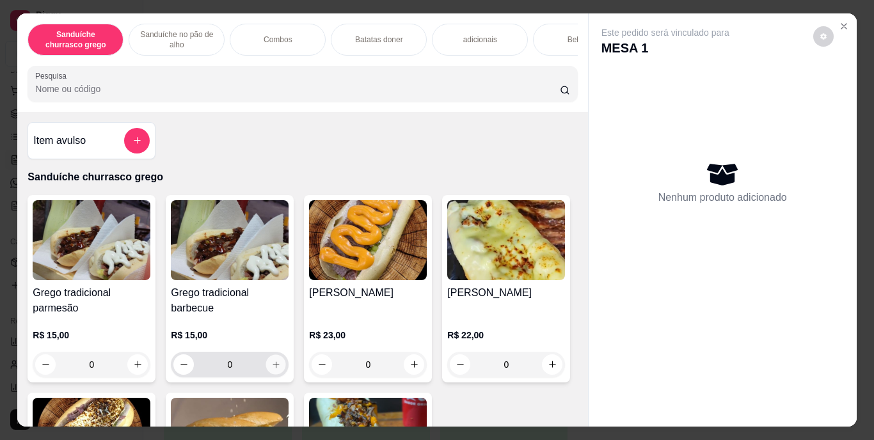
click at [274, 369] on icon "increase-product-quantity" at bounding box center [276, 365] width 10 height 10
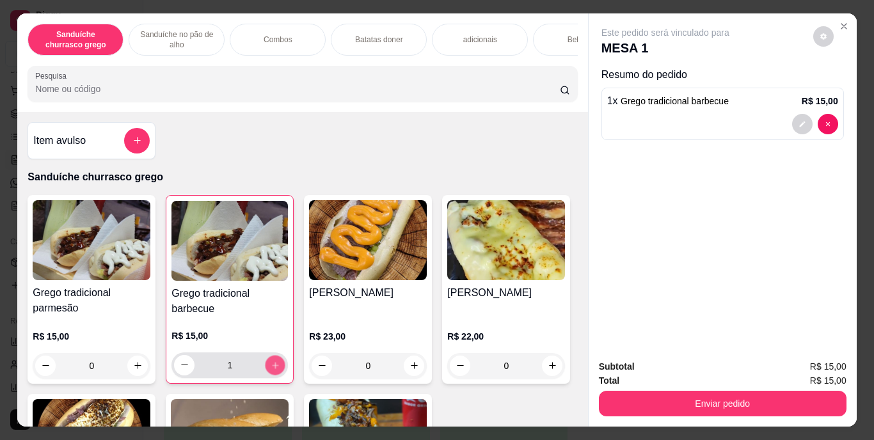
click at [274, 369] on icon "increase-product-quantity" at bounding box center [276, 365] width 10 height 10
type input "2"
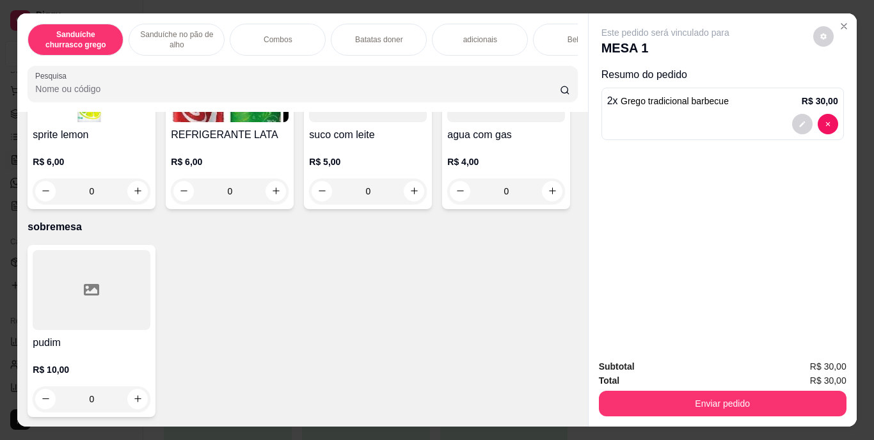
scroll to position [2332, 0]
click at [281, 196] on icon "increase-product-quantity" at bounding box center [276, 191] width 10 height 10
type input "1"
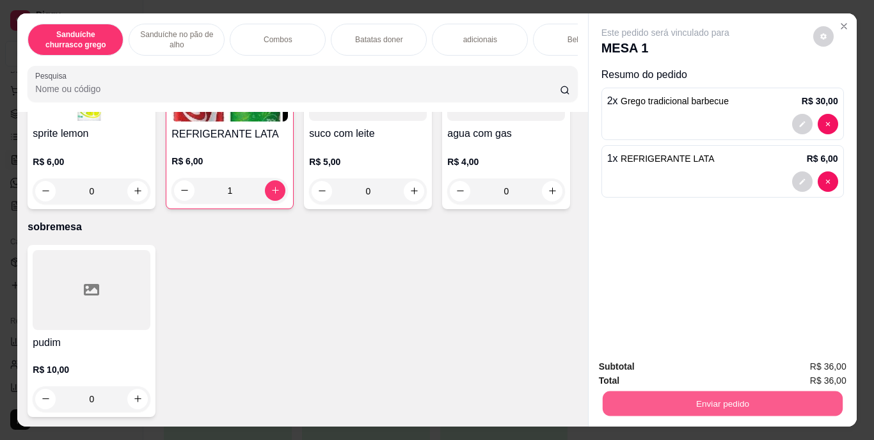
click at [778, 397] on button "Enviar pedido" at bounding box center [722, 404] width 240 height 25
click at [815, 362] on button "Enviar pedido" at bounding box center [813, 368] width 70 height 24
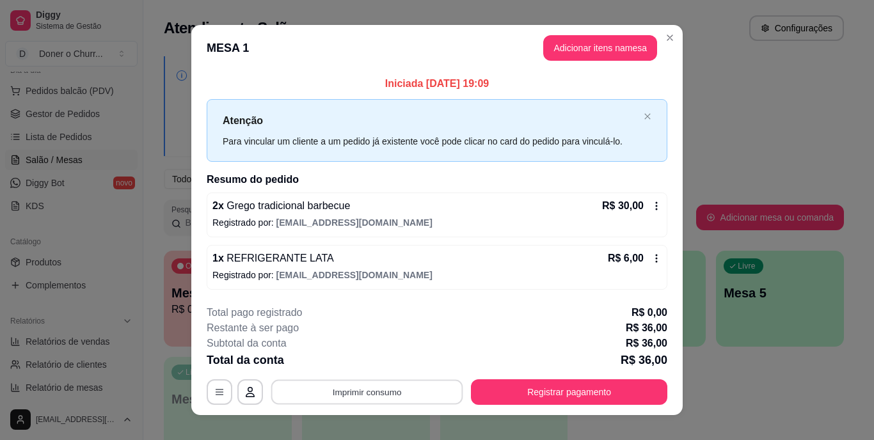
click at [371, 381] on button "Imprimir consumo" at bounding box center [367, 391] width 192 height 25
click at [373, 370] on button "IMPRESSORA" at bounding box center [366, 363] width 90 height 20
drag, startPoint x: 373, startPoint y: 370, endPoint x: 385, endPoint y: 382, distance: 17.2
click at [371, 372] on div "**********" at bounding box center [437, 355] width 461 height 100
click at [520, 411] on footer "**********" at bounding box center [436, 355] width 491 height 120
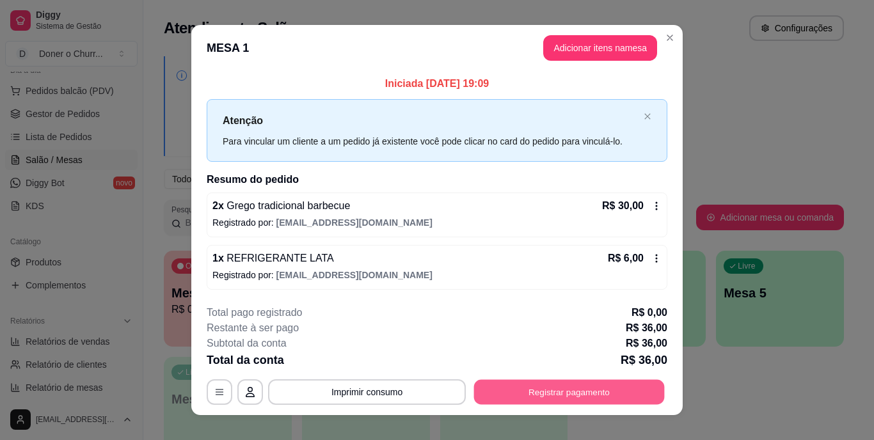
click at [552, 393] on button "Registrar pagamento" at bounding box center [569, 391] width 191 height 25
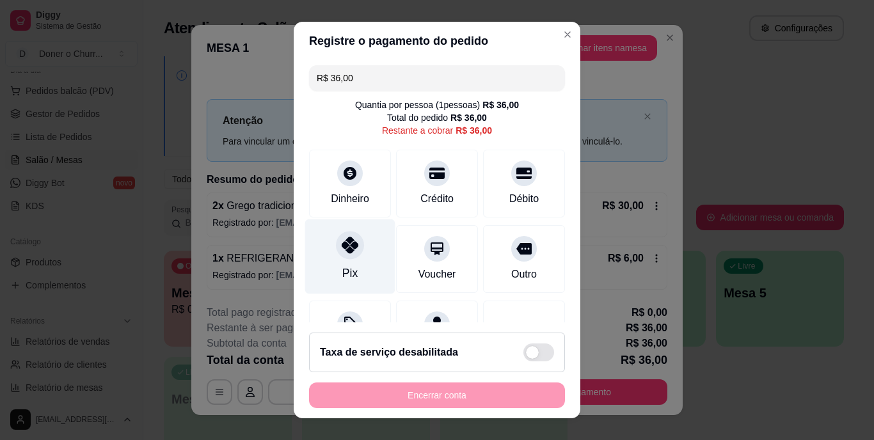
click at [344, 262] on div "Pix" at bounding box center [350, 256] width 90 height 75
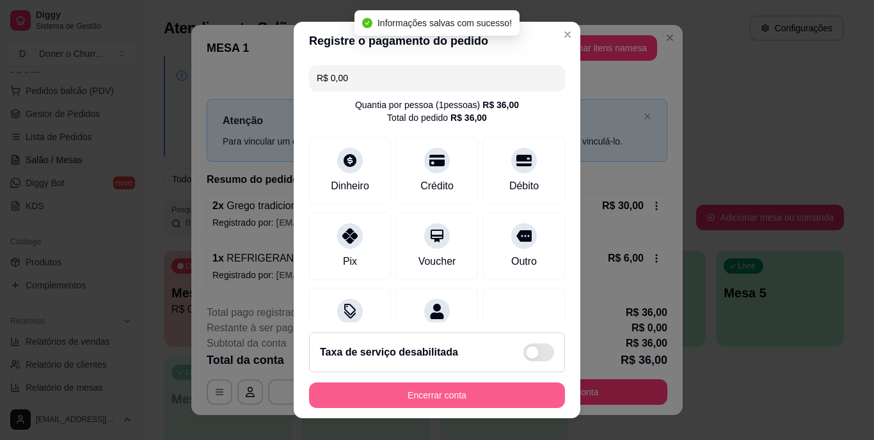
type input "R$ 0,00"
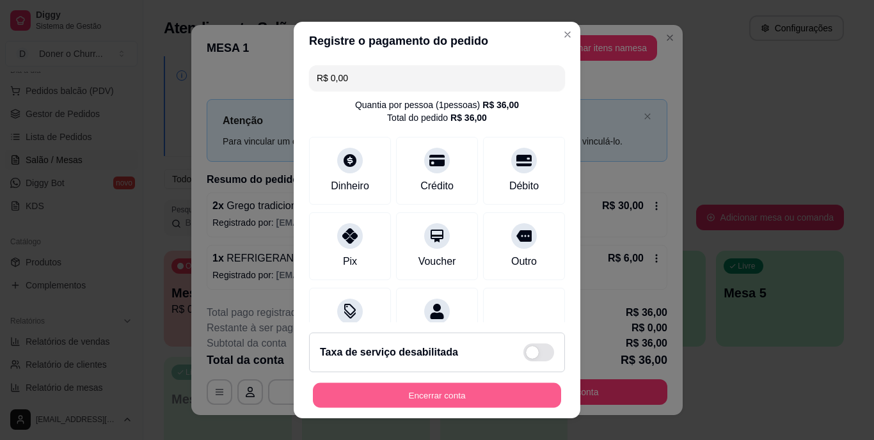
click at [441, 390] on button "Encerrar conta" at bounding box center [437, 395] width 248 height 25
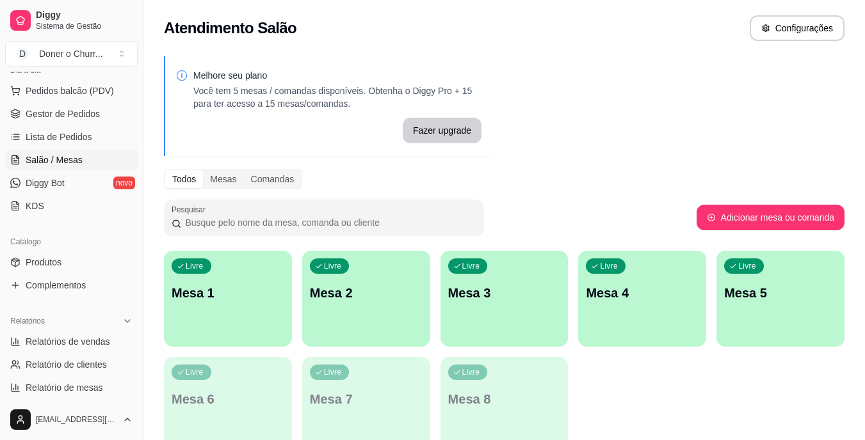
click at [260, 300] on p "Mesa 1" at bounding box center [228, 293] width 113 height 18
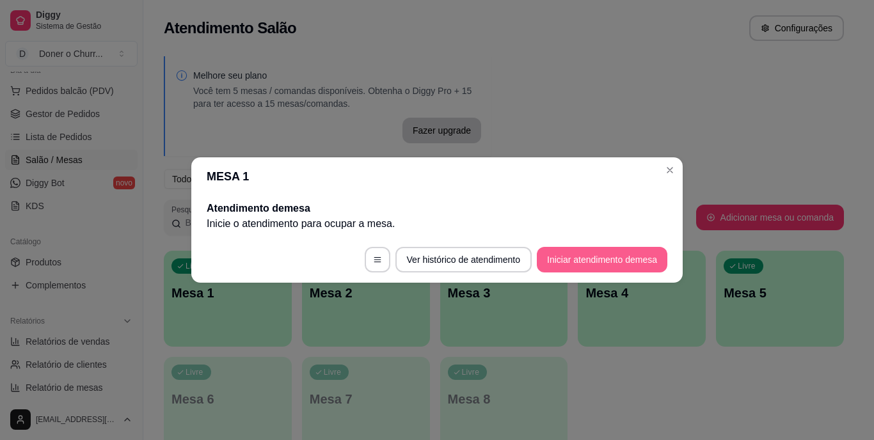
click at [580, 251] on button "Iniciar atendimento de mesa" at bounding box center [602, 260] width 131 height 26
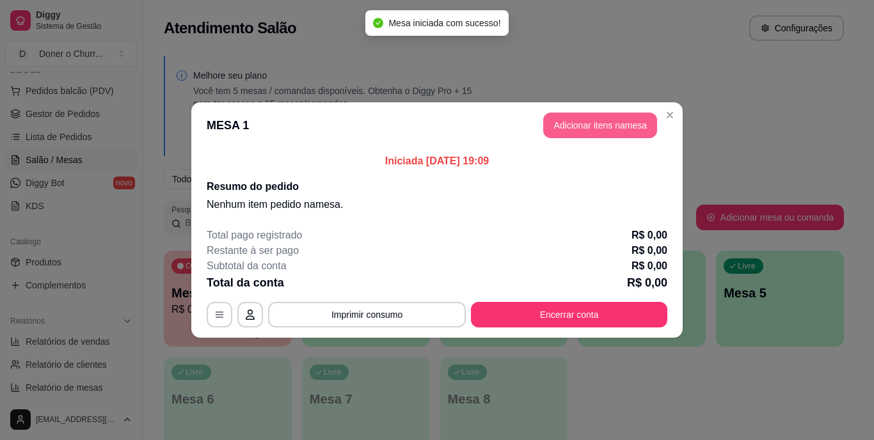
click at [580, 126] on button "Adicionar itens na mesa" at bounding box center [600, 126] width 114 height 26
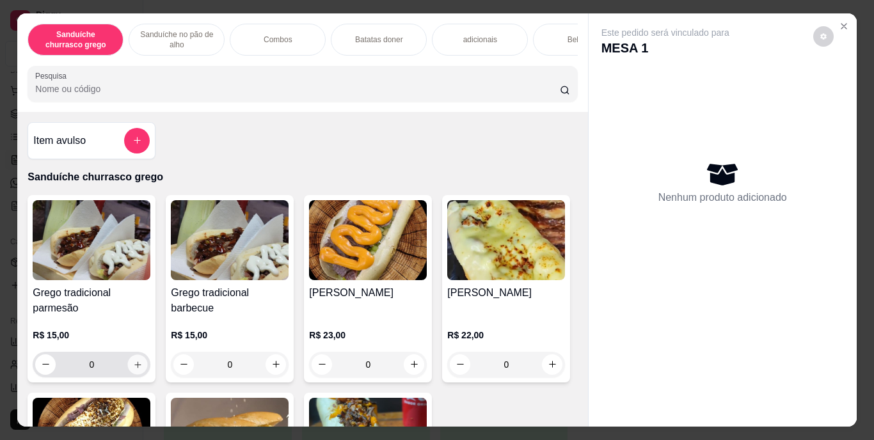
click at [134, 369] on icon "increase-product-quantity" at bounding box center [138, 365] width 10 height 10
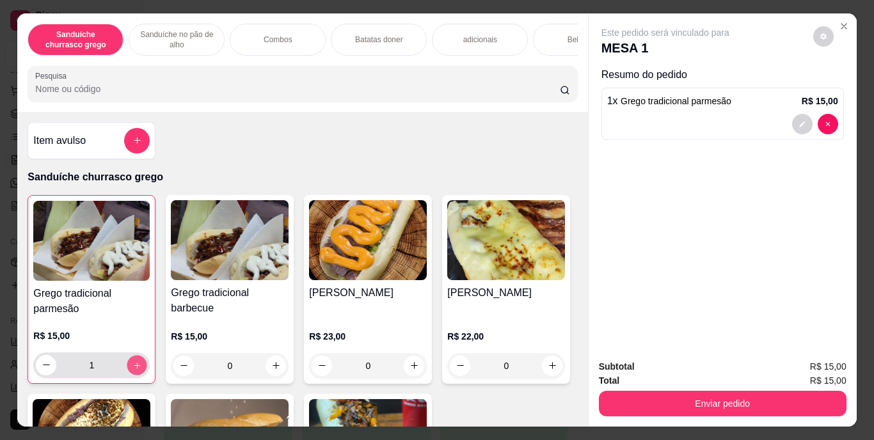
click at [134, 370] on icon "increase-product-quantity" at bounding box center [137, 365] width 10 height 10
type input "2"
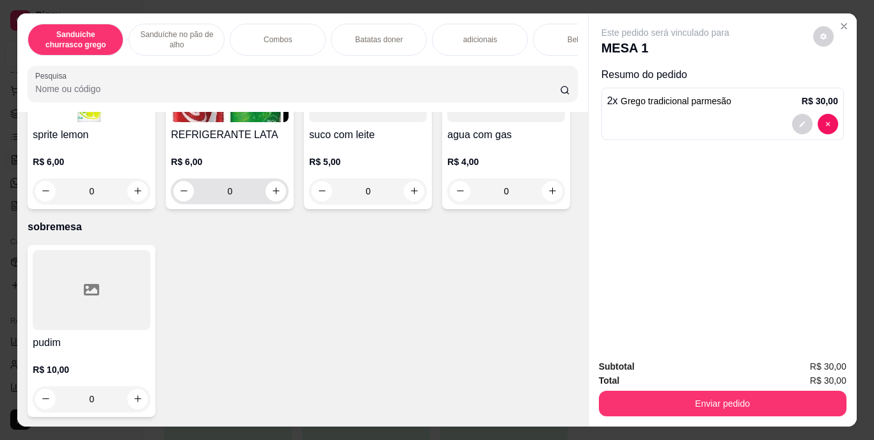
scroll to position [2355, 0]
click at [548, 13] on icon "increase-product-quantity" at bounding box center [553, 9] width 10 height 10
click at [547, 13] on icon "increase-product-quantity" at bounding box center [552, 8] width 10 height 10
type input "2"
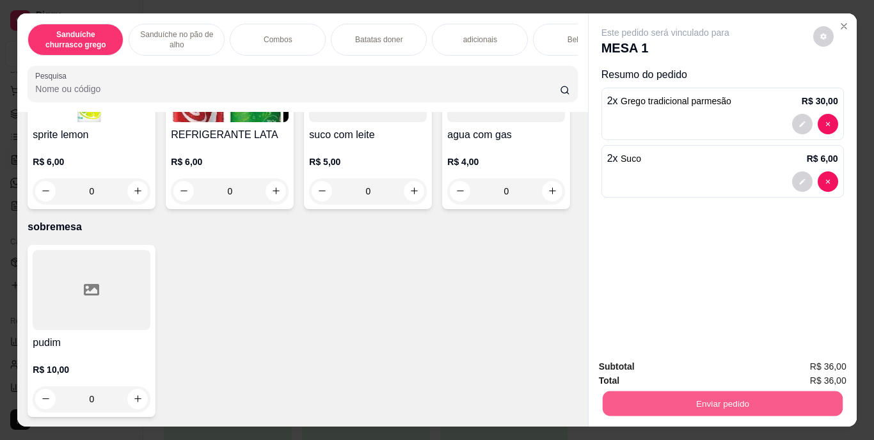
click at [724, 398] on button "Enviar pedido" at bounding box center [722, 404] width 240 height 25
click at [831, 362] on button "Enviar pedido" at bounding box center [813, 368] width 70 height 24
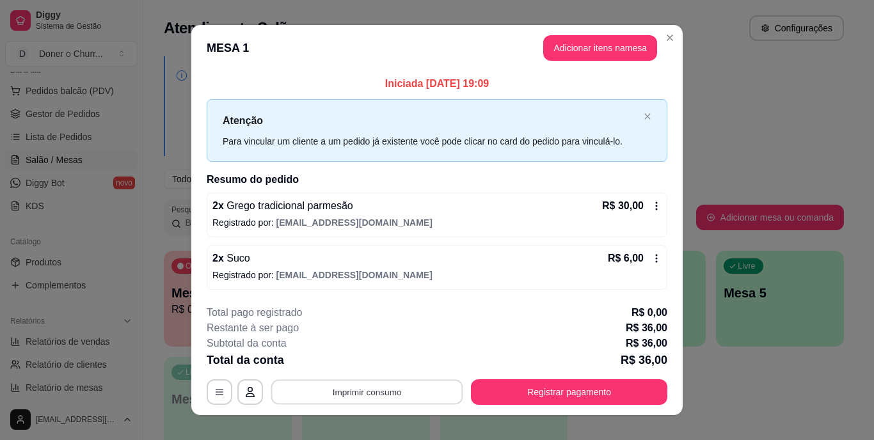
click at [358, 396] on button "Imprimir consumo" at bounding box center [367, 391] width 192 height 25
click at [378, 358] on button "IMPRESSORA" at bounding box center [366, 363] width 90 height 20
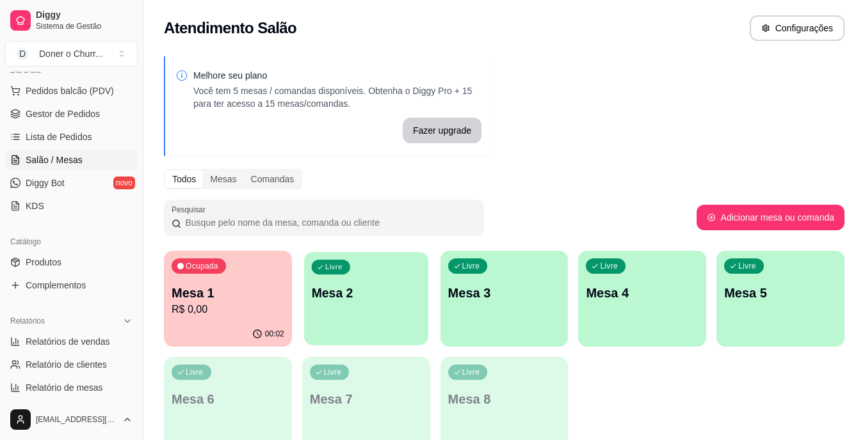
click at [387, 321] on div "Livre Mesa 2" at bounding box center [366, 291] width 124 height 78
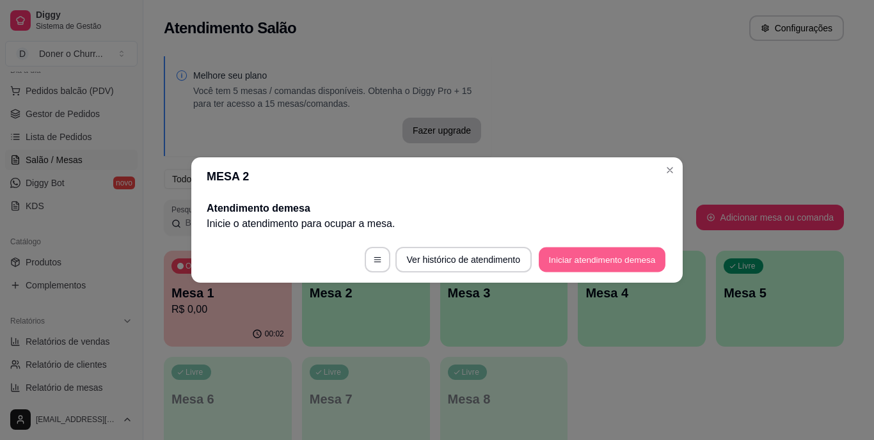
click at [614, 267] on button "Iniciar atendimento de mesa" at bounding box center [602, 260] width 127 height 25
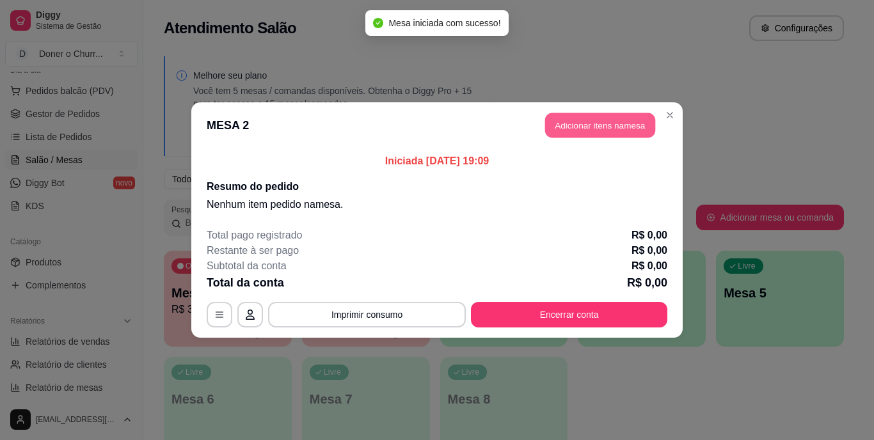
click at [607, 130] on button "Adicionar itens na mesa" at bounding box center [600, 125] width 110 height 25
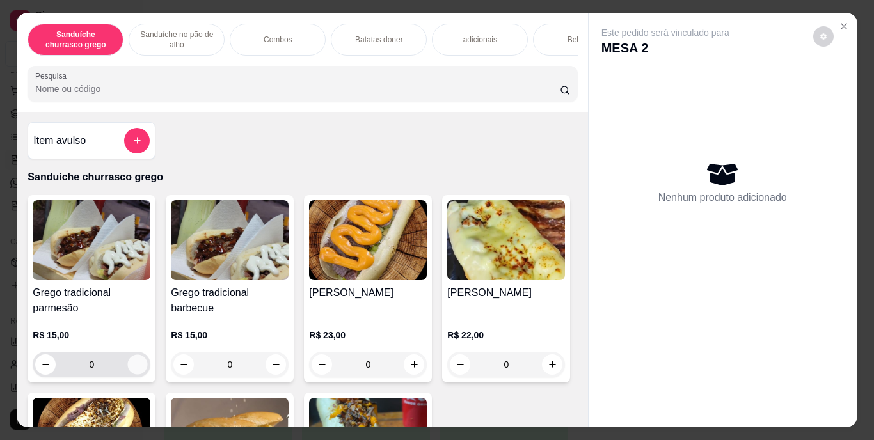
click at [133, 366] on icon "increase-product-quantity" at bounding box center [138, 365] width 10 height 10
type input "1"
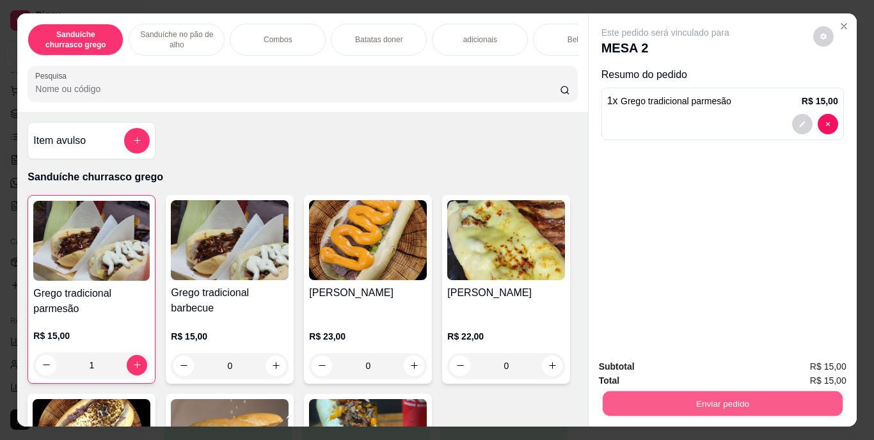
click at [737, 393] on button "Enviar pedido" at bounding box center [722, 404] width 240 height 25
click at [821, 369] on button "Enviar pedido" at bounding box center [813, 368] width 70 height 24
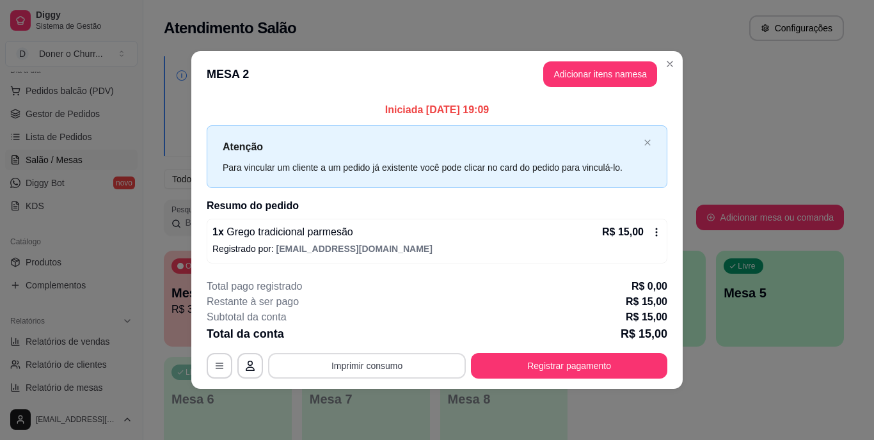
click at [395, 365] on button "Imprimir consumo" at bounding box center [367, 366] width 198 height 26
click at [388, 333] on button "IMPRESSORA" at bounding box center [371, 336] width 90 height 20
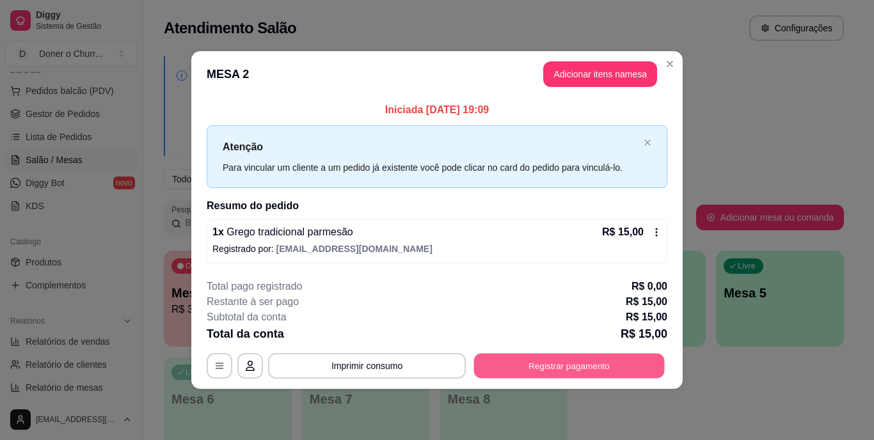
click at [588, 368] on button "Registrar pagamento" at bounding box center [569, 365] width 191 height 25
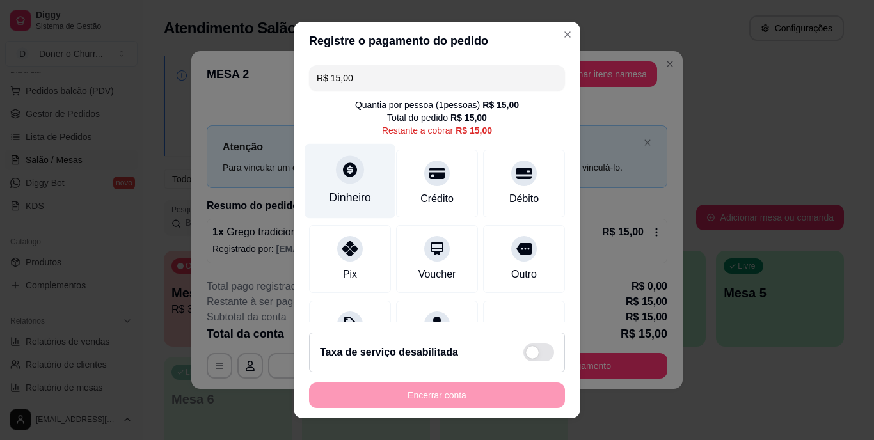
click at [336, 181] on div at bounding box center [350, 170] width 28 height 28
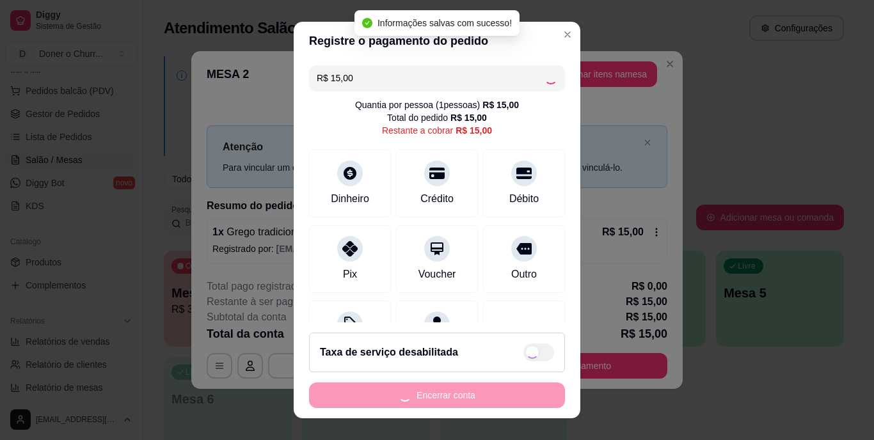
type input "R$ 0,00"
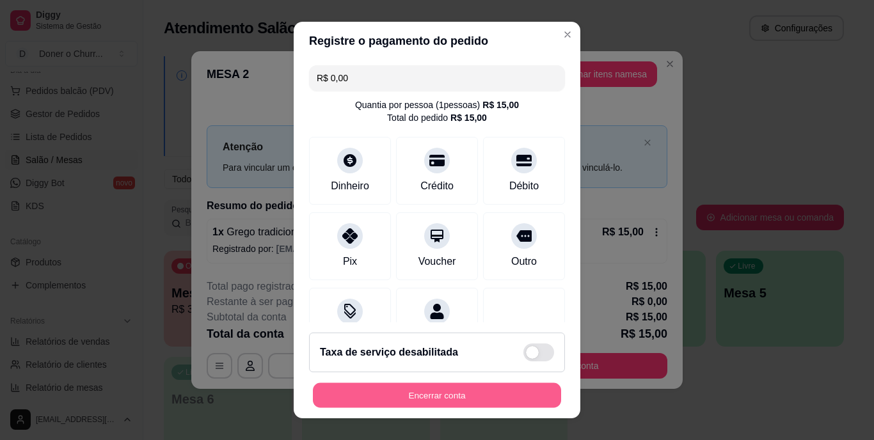
click at [436, 394] on button "Encerrar conta" at bounding box center [437, 395] width 248 height 25
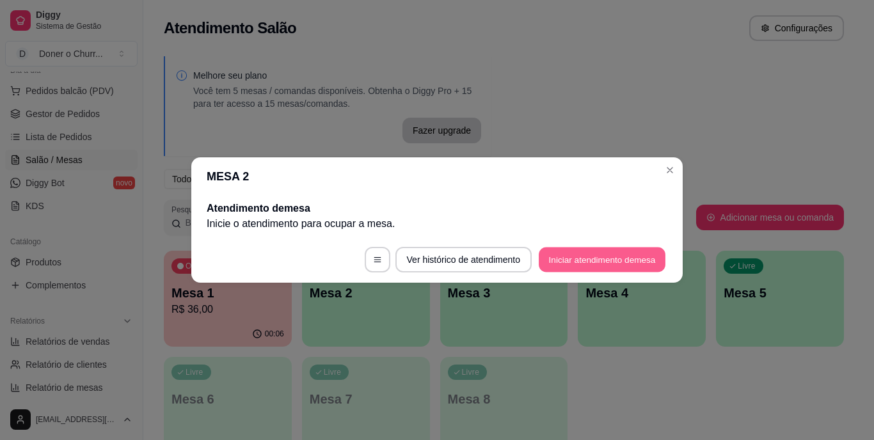
click at [606, 258] on button "Iniciar atendimento de mesa" at bounding box center [602, 260] width 127 height 25
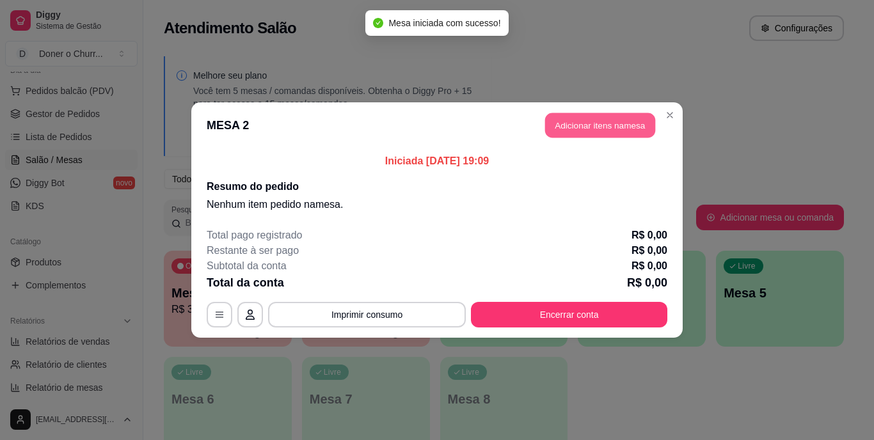
click at [612, 126] on button "Adicionar itens na mesa" at bounding box center [600, 125] width 110 height 25
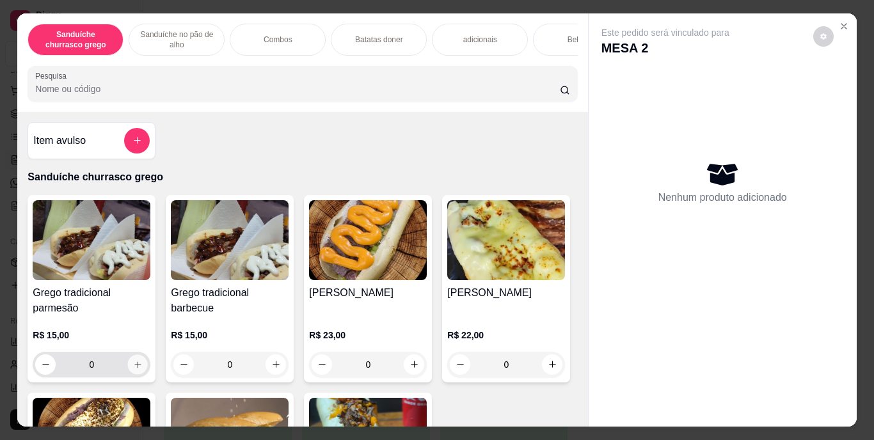
click at [133, 369] on icon "increase-product-quantity" at bounding box center [138, 365] width 10 height 10
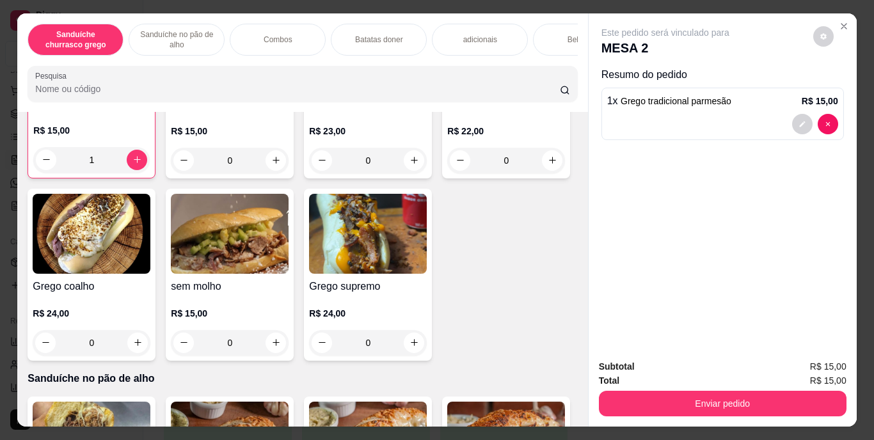
scroll to position [206, 0]
click at [460, 247] on div "Grego tradicional parmesão R$ 15,00 1 Grego tradicional barbecue R$ 15,00 0 Gre…" at bounding box center [303, 174] width 550 height 371
type input "0"
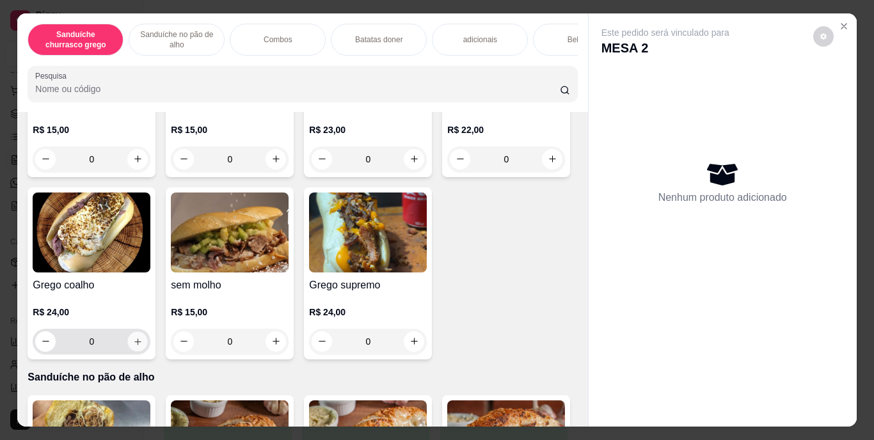
click at [143, 346] on icon "increase-product-quantity" at bounding box center [138, 342] width 10 height 10
type input "1"
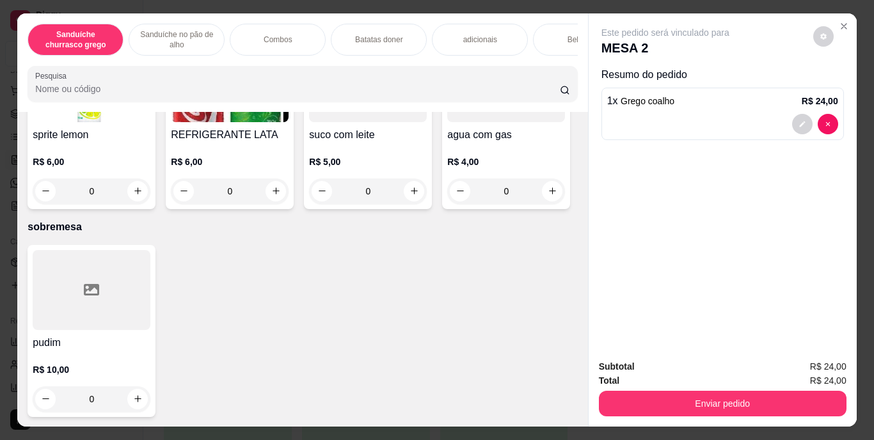
scroll to position [2383, 0]
click at [281, 196] on icon "increase-product-quantity" at bounding box center [276, 191] width 10 height 10
type input "1"
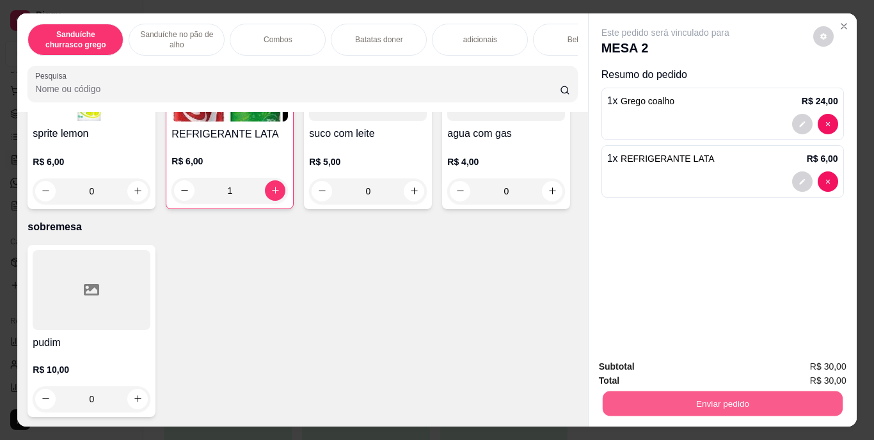
click at [755, 407] on button "Enviar pedido" at bounding box center [722, 404] width 240 height 25
click at [806, 363] on button "Enviar pedido" at bounding box center [813, 368] width 70 height 24
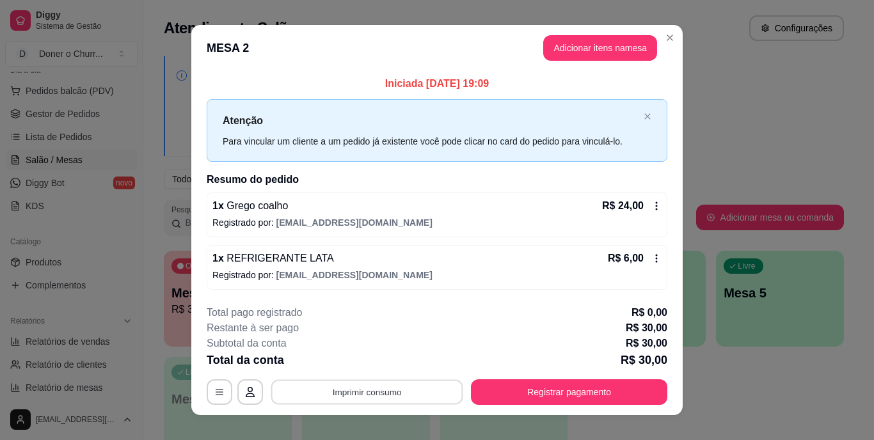
click at [374, 388] on button "Imprimir consumo" at bounding box center [367, 391] width 192 height 25
click at [375, 359] on button "IMPRESSORA" at bounding box center [366, 363] width 90 height 20
click at [584, 50] on button "Adicionar itens na mesa" at bounding box center [600, 48] width 110 height 25
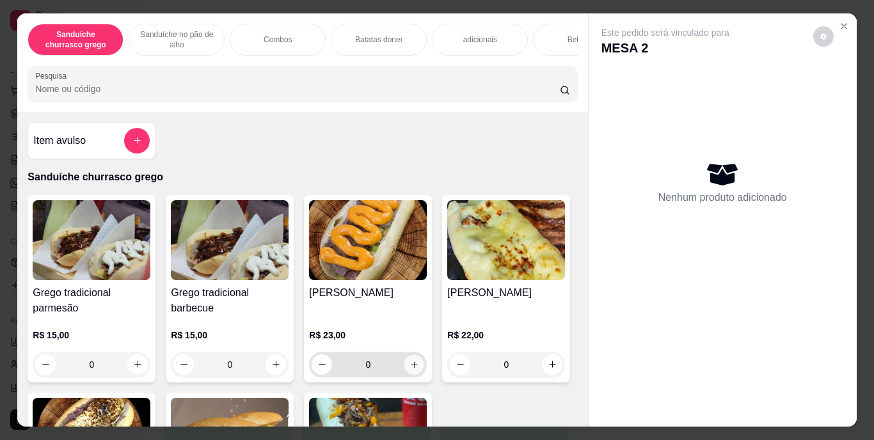
click at [410, 361] on button "increase-product-quantity" at bounding box center [414, 365] width 20 height 20
type input "1"
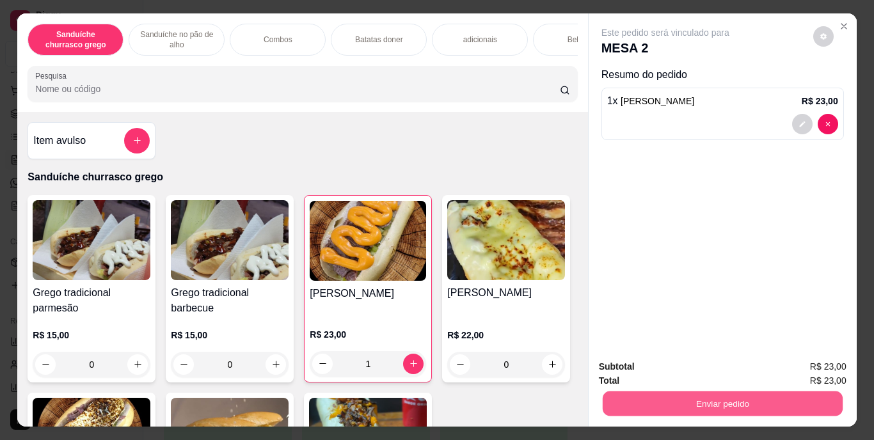
click at [722, 395] on button "Enviar pedido" at bounding box center [722, 404] width 240 height 25
click at [738, 392] on button "Enviar pedido" at bounding box center [722, 404] width 240 height 25
click at [812, 371] on button "Enviar pedido" at bounding box center [813, 368] width 72 height 24
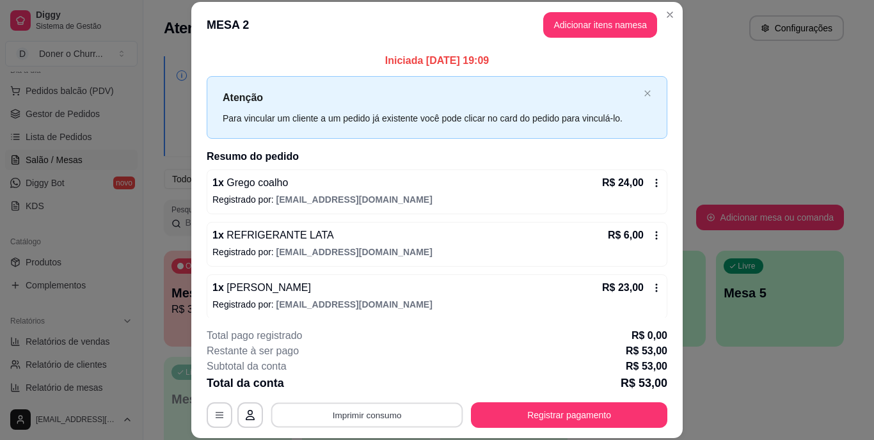
click at [388, 411] on button "Imprimir consumo" at bounding box center [367, 415] width 192 height 25
click at [651, 180] on icon at bounding box center [656, 183] width 10 height 10
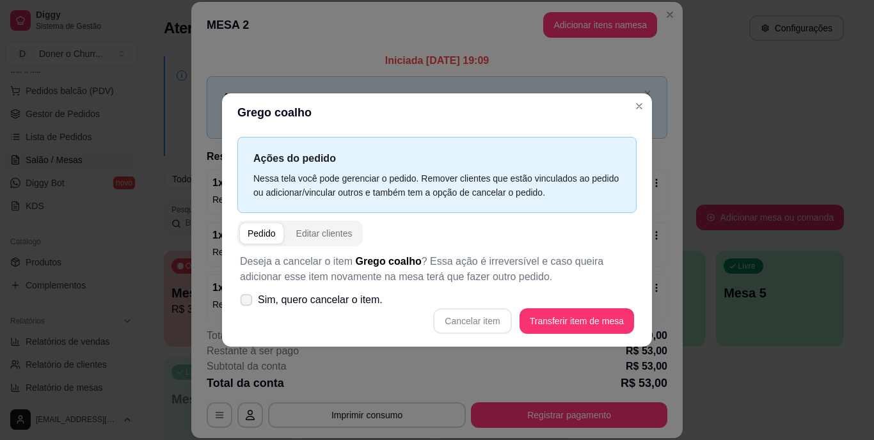
click at [247, 306] on span at bounding box center [247, 300] width 12 height 12
click at [247, 306] on input "Sim, quero cancelar o item." at bounding box center [243, 307] width 8 height 8
checkbox input "true"
click at [472, 326] on button "Cancelar item" at bounding box center [473, 321] width 76 height 25
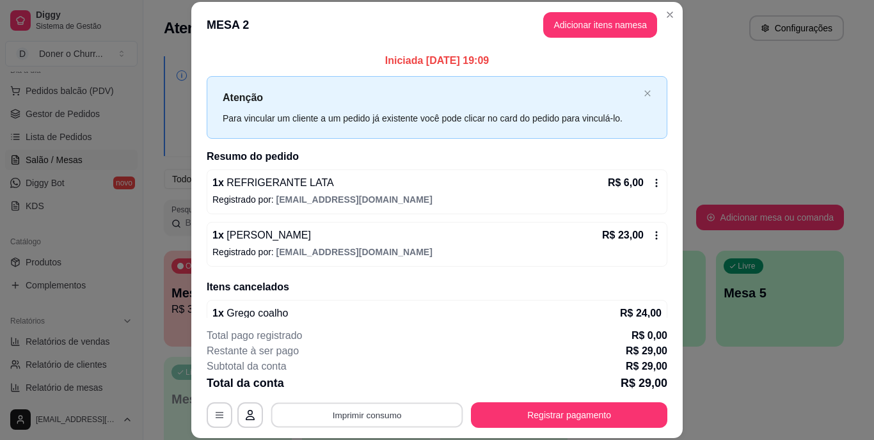
click at [356, 408] on button "Imprimir consumo" at bounding box center [367, 415] width 192 height 25
click at [367, 381] on button "IMPRESSORA" at bounding box center [366, 386] width 90 height 20
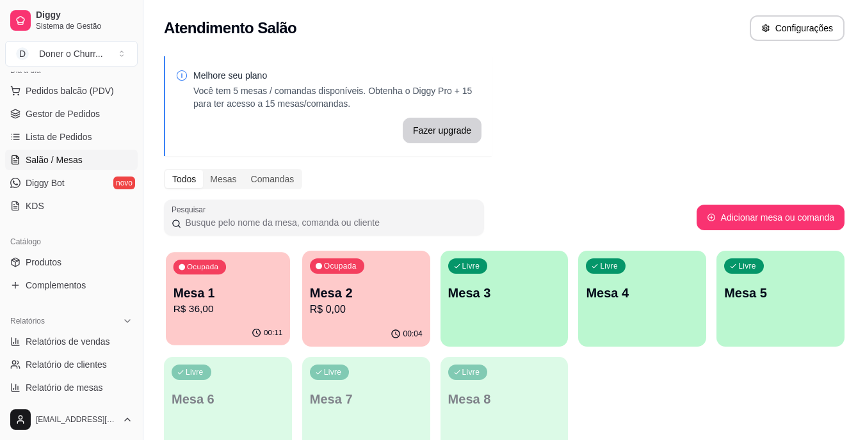
click at [233, 295] on p "Mesa 1" at bounding box center [227, 293] width 109 height 17
click at [342, 301] on div "Mesa 2 R$ 29,00" at bounding box center [365, 301] width 109 height 32
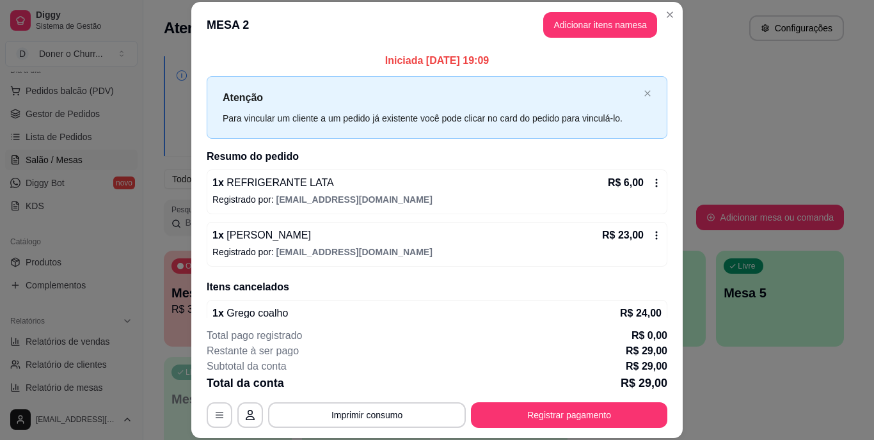
click at [342, 301] on div "1 x Grego coalho R$ 24,00 Cancelado por: donerochurrascogrego@gmail.com" at bounding box center [437, 320] width 461 height 40
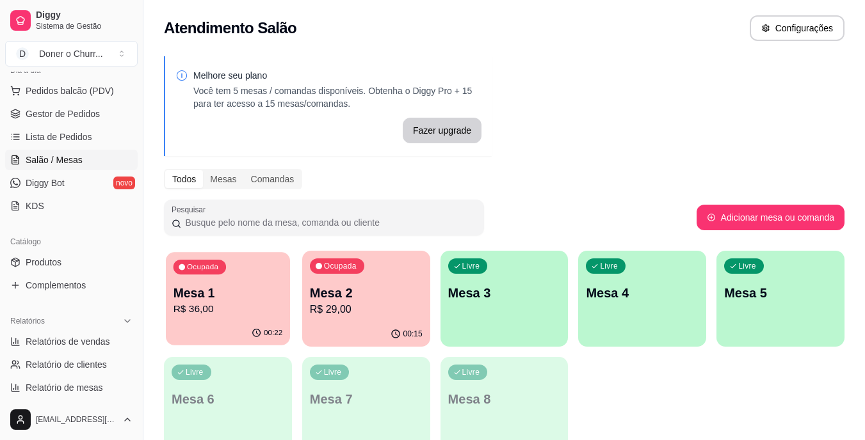
click at [214, 289] on p "Mesa 1" at bounding box center [227, 293] width 109 height 17
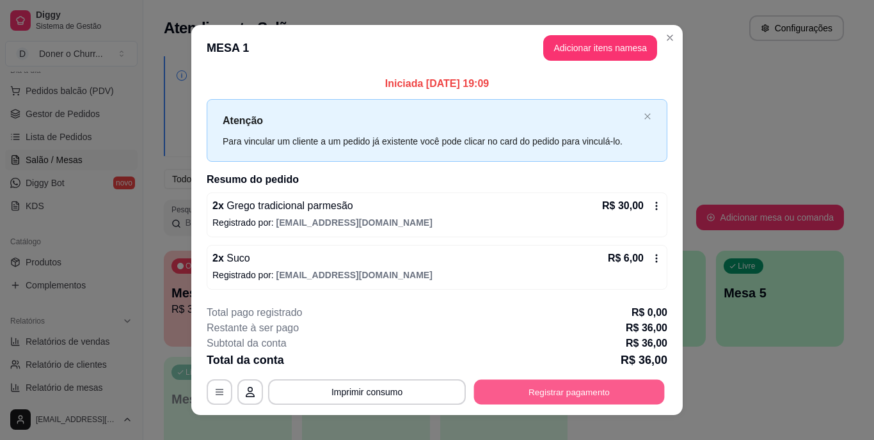
click at [586, 395] on button "Registrar pagamento" at bounding box center [569, 391] width 191 height 25
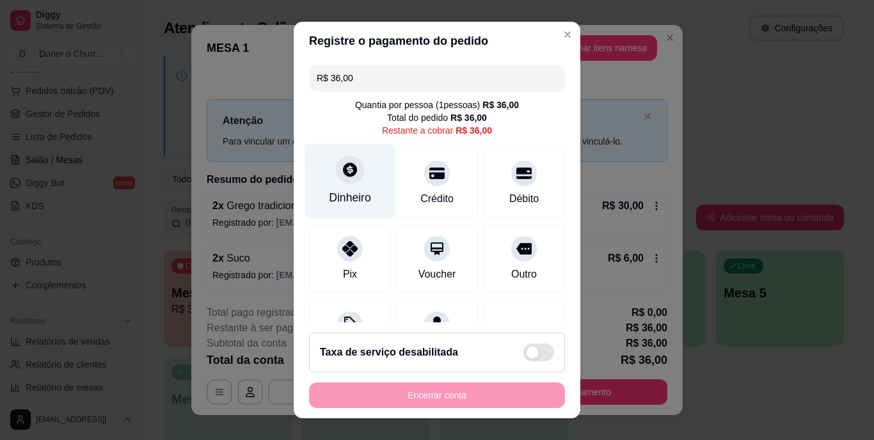
click at [342, 175] on icon at bounding box center [350, 170] width 17 height 17
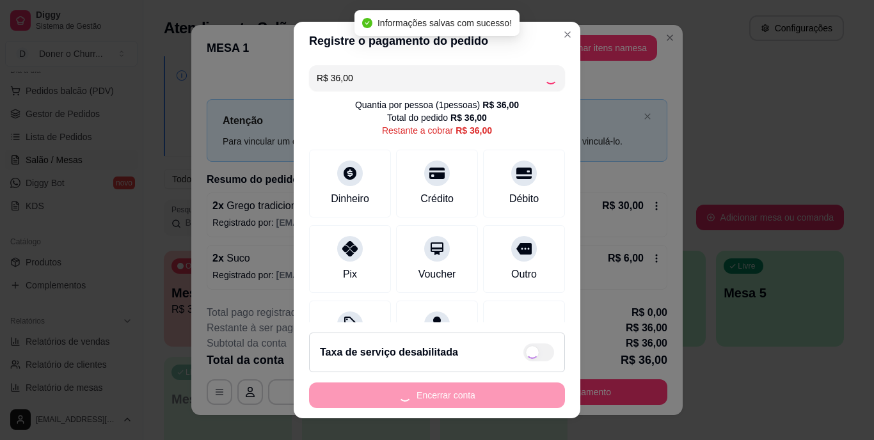
type input "R$ 0,00"
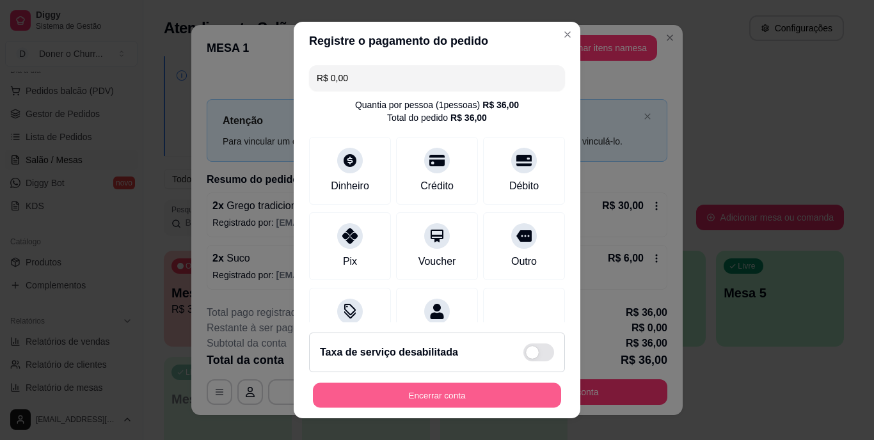
click at [454, 385] on button "Encerrar conta" at bounding box center [437, 395] width 248 height 25
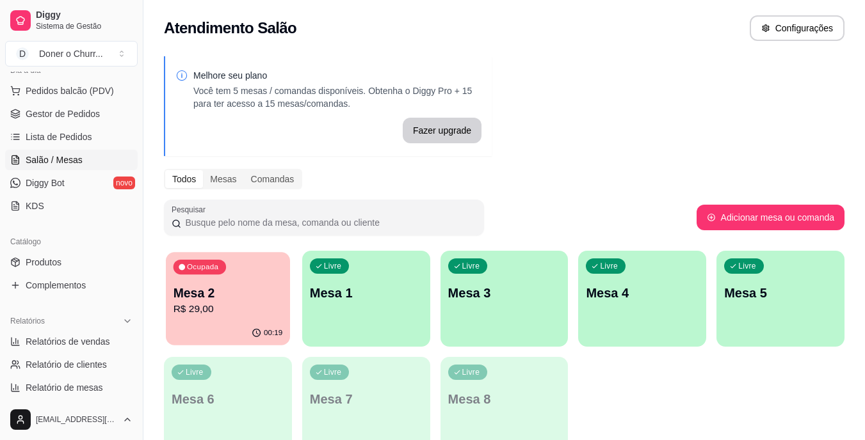
click at [227, 305] on p "R$ 29,00" at bounding box center [227, 309] width 109 height 15
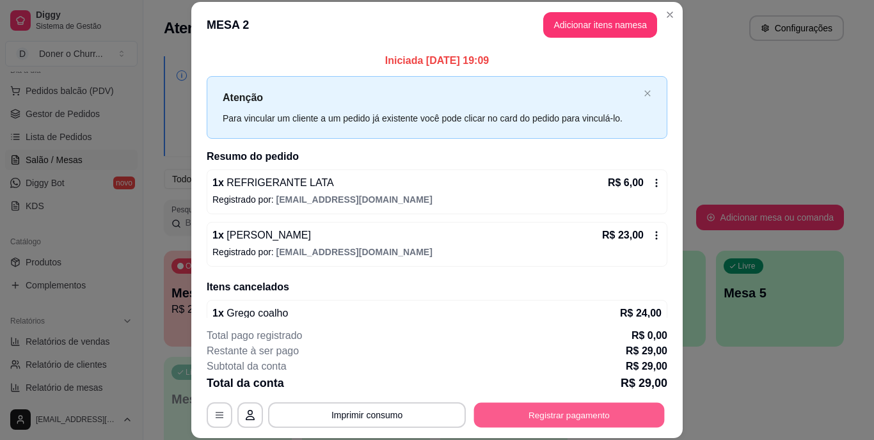
click at [550, 411] on button "Registrar pagamento" at bounding box center [569, 415] width 191 height 25
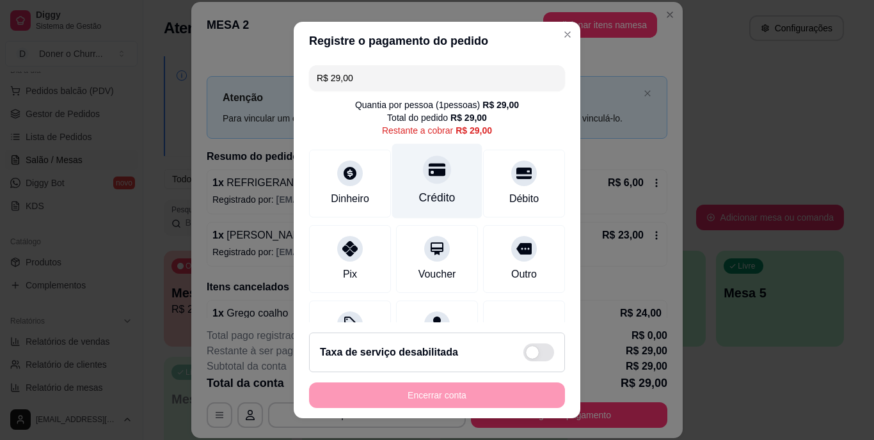
click at [425, 191] on div "Crédito" at bounding box center [437, 198] width 36 height 17
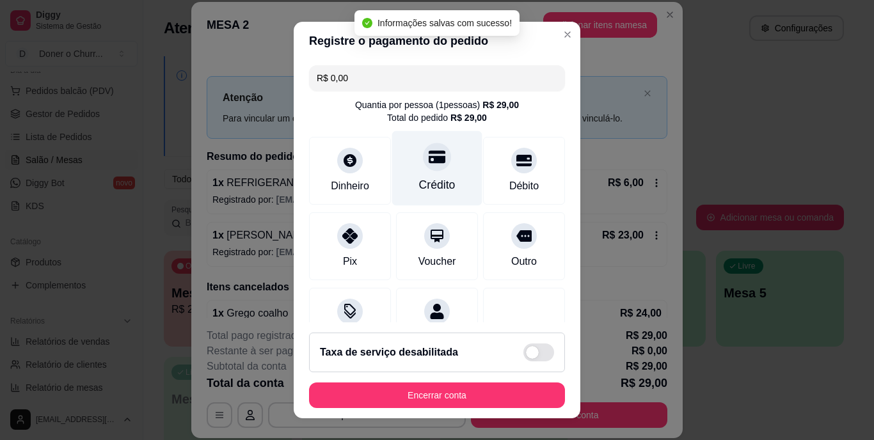
type input "R$ 0,00"
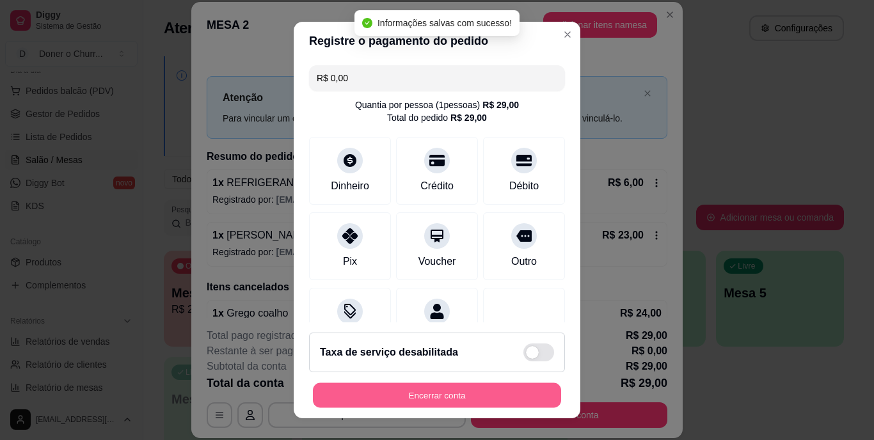
click at [470, 388] on button "Encerrar conta" at bounding box center [437, 395] width 248 height 25
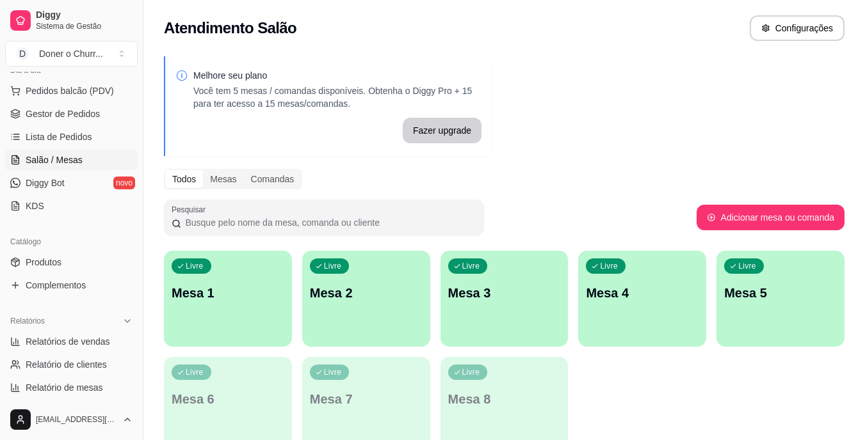
click at [637, 368] on div "Livre Mesa 1 Livre Mesa 2 Livre Mesa 3 Livre Mesa 4 Livre Mesa 5 Livre Mesa 6 L…" at bounding box center [504, 352] width 680 height 202
click at [648, 411] on div "Livre Mesa 1 Livre Mesa 2 Livre Mesa 3 Livre Mesa 4 Livre Mesa 5 Livre Mesa 6 L…" at bounding box center [504, 352] width 680 height 202
click at [248, 285] on p "Mesa 1" at bounding box center [227, 293] width 109 height 17
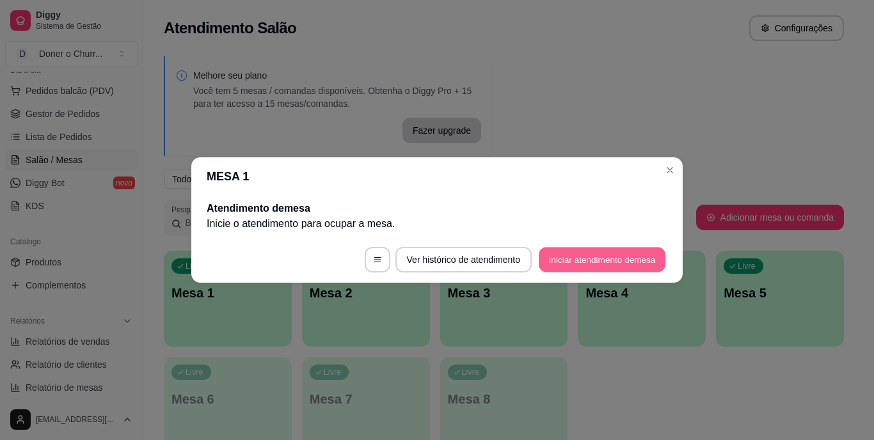
click at [578, 266] on button "Iniciar atendimento de mesa" at bounding box center [602, 260] width 127 height 25
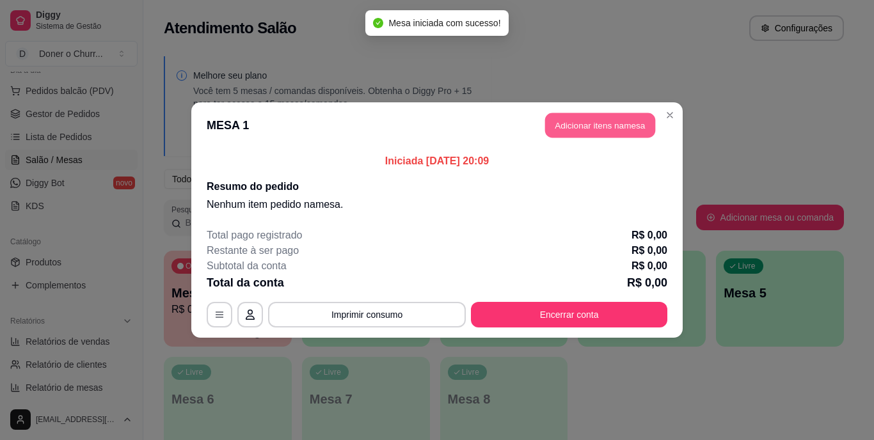
click at [591, 122] on button "Adicionar itens na mesa" at bounding box center [600, 125] width 110 height 25
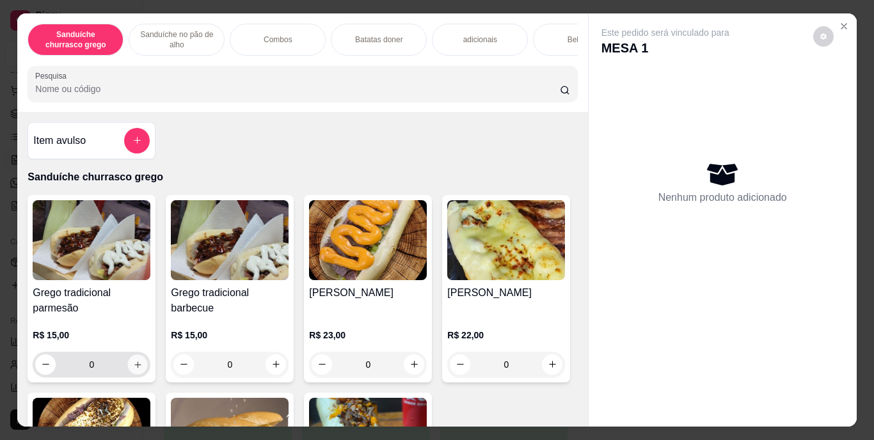
click at [133, 369] on icon "increase-product-quantity" at bounding box center [138, 365] width 10 height 10
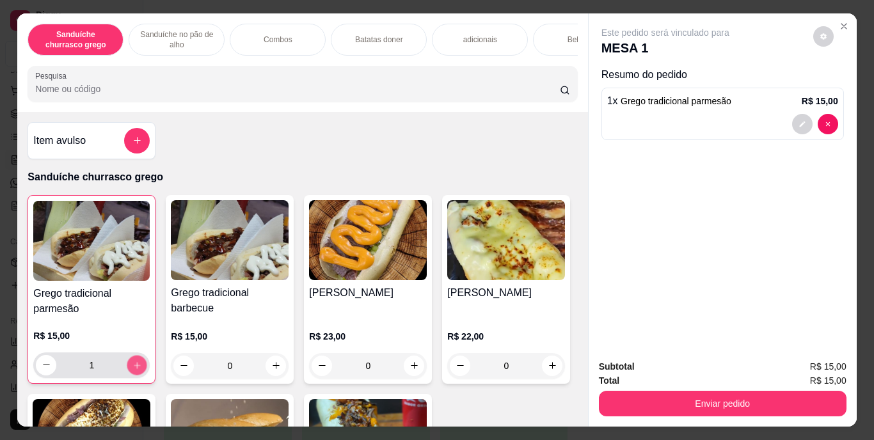
click at [132, 370] on icon "increase-product-quantity" at bounding box center [137, 365] width 10 height 10
type input "2"
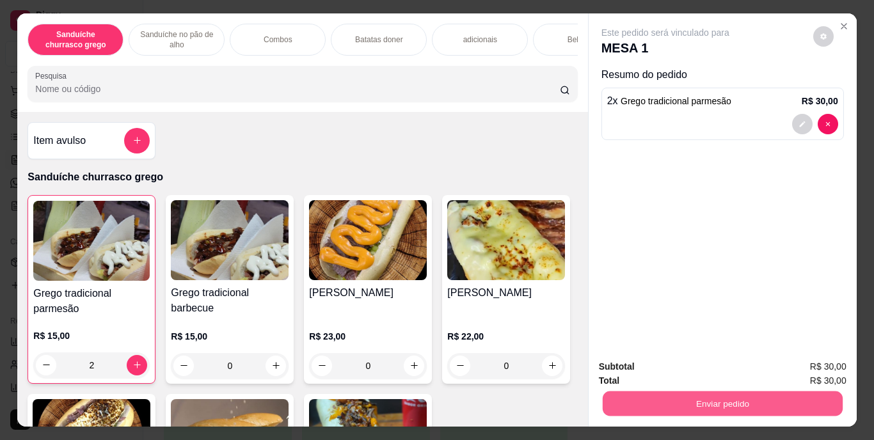
click at [689, 402] on button "Enviar pedido" at bounding box center [722, 404] width 240 height 25
click at [819, 362] on button "Enviar pedido" at bounding box center [813, 368] width 70 height 24
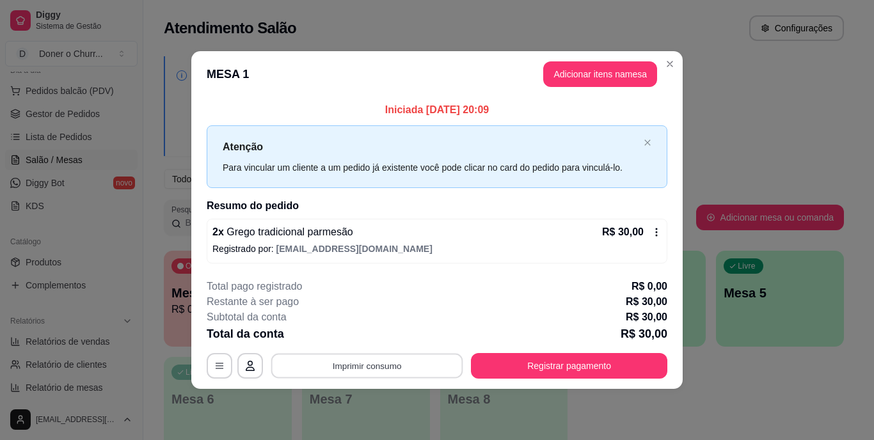
click at [356, 360] on button "Imprimir consumo" at bounding box center [367, 365] width 192 height 25
click at [381, 332] on button "IMPRESSORA" at bounding box center [371, 336] width 90 height 20
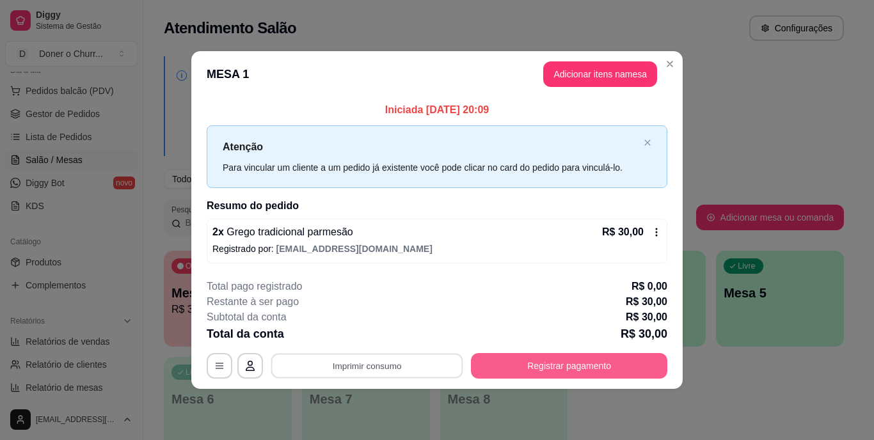
click at [593, 365] on button "Registrar pagamento" at bounding box center [569, 366] width 196 height 26
click at [541, 367] on button "Registrar pagamento" at bounding box center [569, 365] width 191 height 25
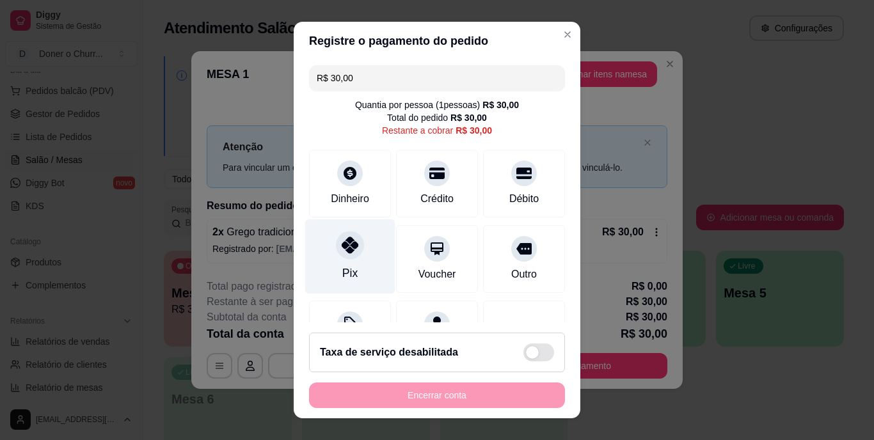
click at [358, 255] on div "Pix" at bounding box center [350, 256] width 90 height 75
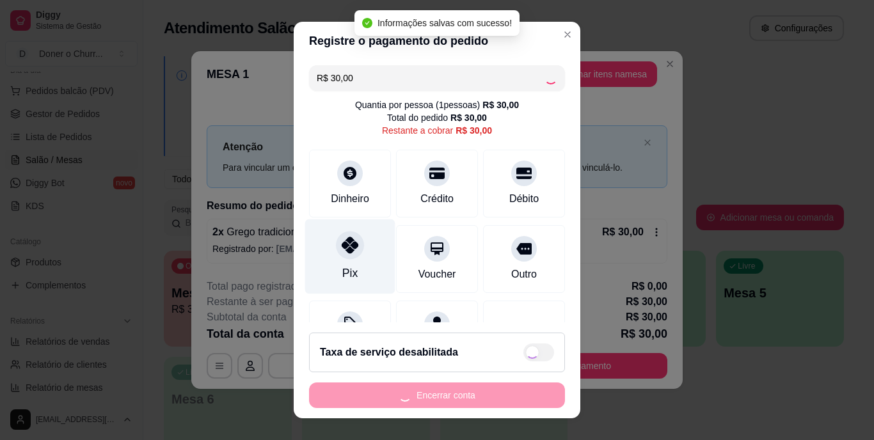
type input "R$ 0,00"
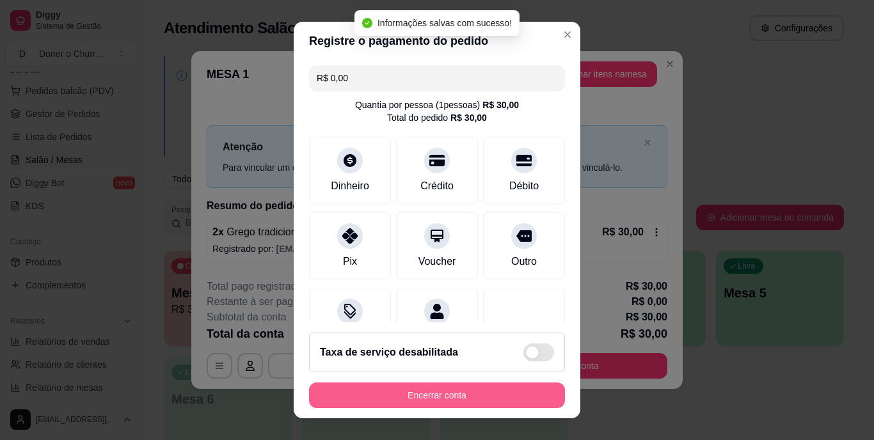
click at [401, 397] on button "Encerrar conta" at bounding box center [437, 396] width 256 height 26
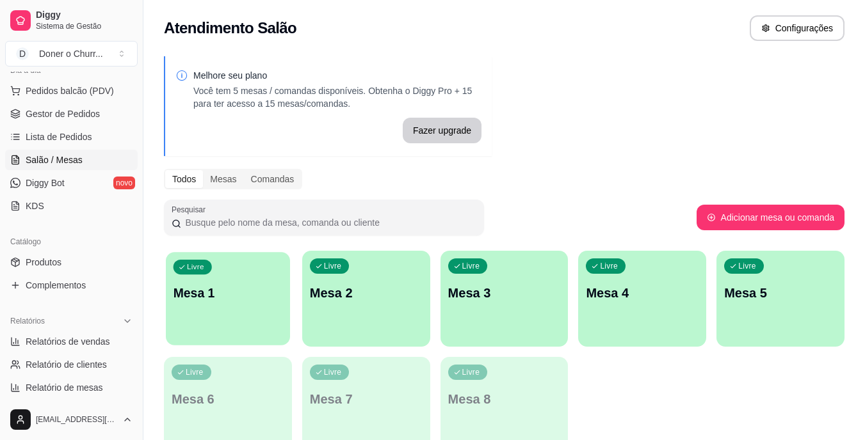
click at [225, 312] on div "Livre Mesa 1" at bounding box center [228, 291] width 124 height 78
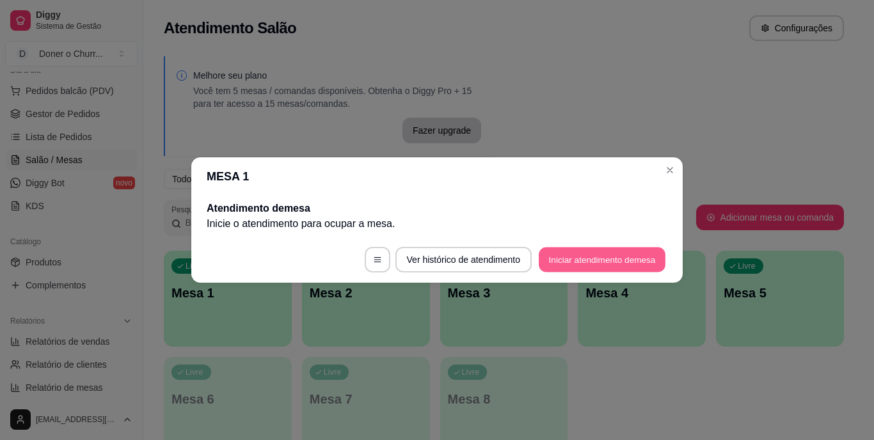
click at [607, 257] on button "Iniciar atendimento de mesa" at bounding box center [602, 260] width 127 height 25
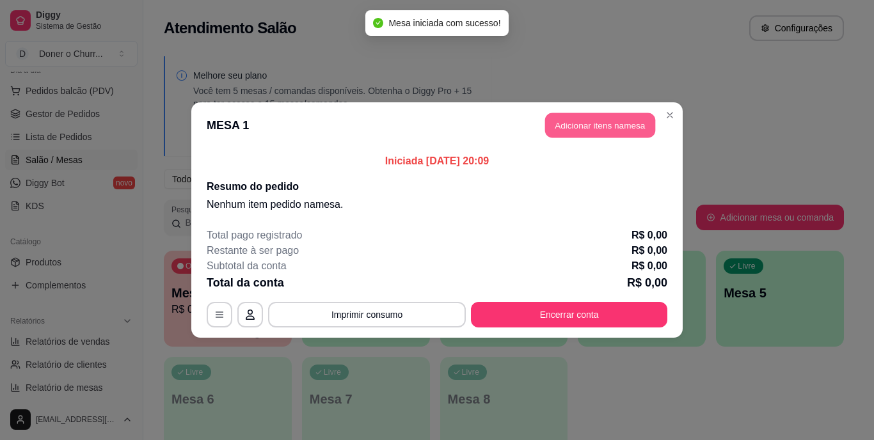
click at [598, 126] on button "Adicionar itens na mesa" at bounding box center [600, 125] width 110 height 25
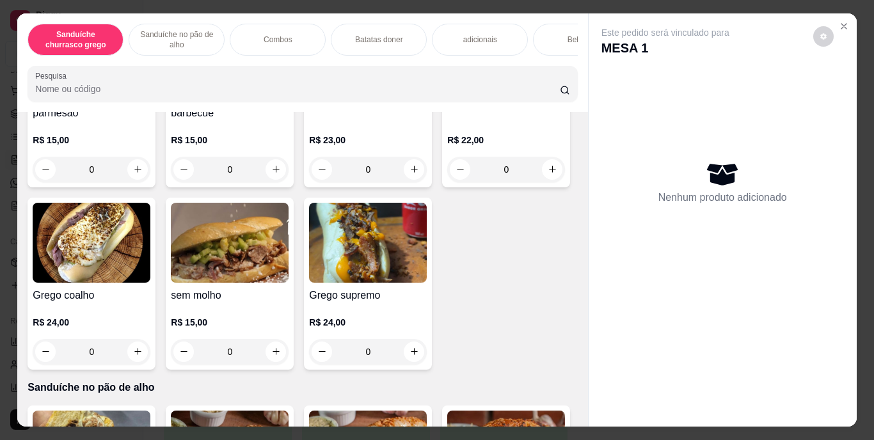
scroll to position [0, 3]
click at [143, 356] on icon "increase-product-quantity" at bounding box center [138, 352] width 10 height 10
type input "1"
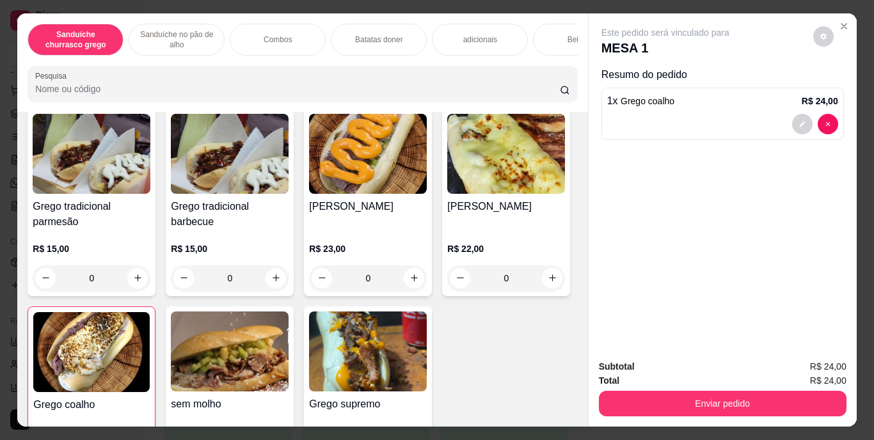
scroll to position [31, 0]
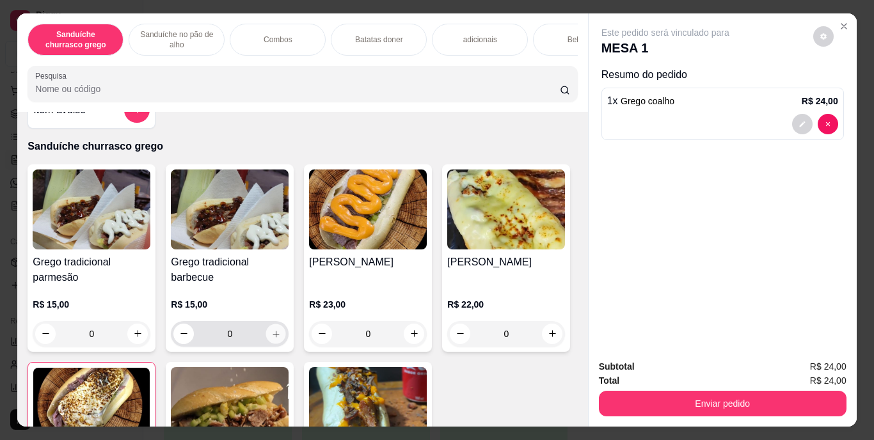
click at [273, 337] on icon "increase-product-quantity" at bounding box center [276, 334] width 6 height 6
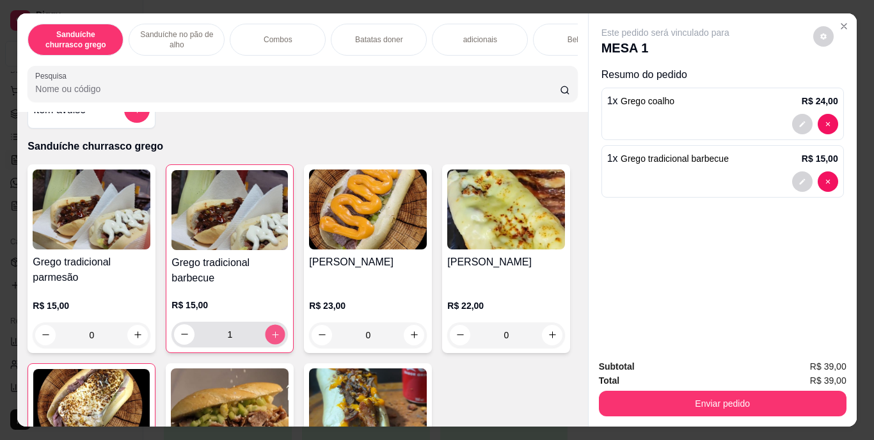
click at [272, 338] on icon "increase-product-quantity" at bounding box center [275, 334] width 6 height 6
type input "2"
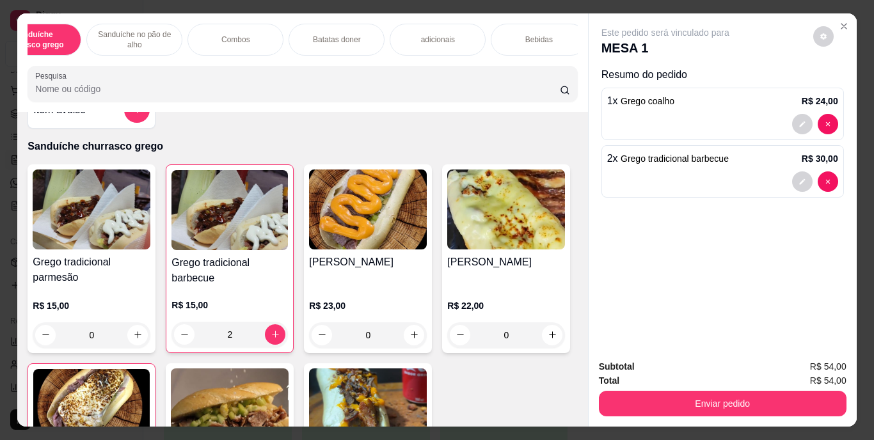
scroll to position [0, 51]
click at [516, 37] on p "Bebidas" at bounding box center [530, 40] width 28 height 10
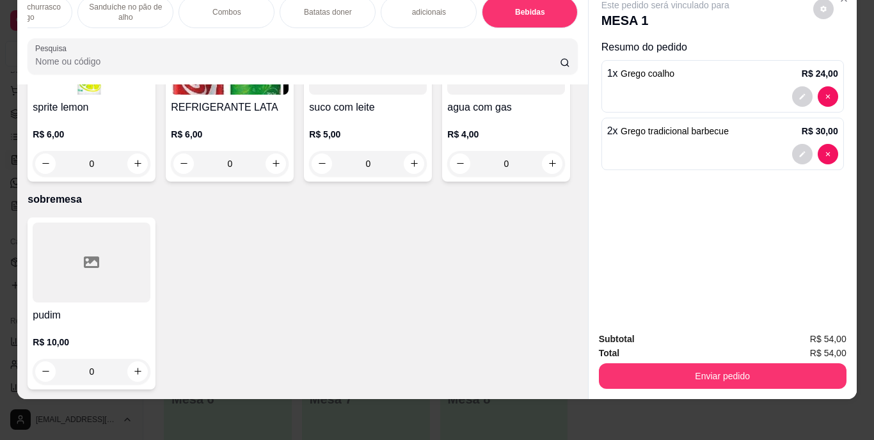
scroll to position [2412, 0]
type input "1"
click at [799, 208] on icon "decrease-product-quantity" at bounding box center [803, 212] width 8 height 8
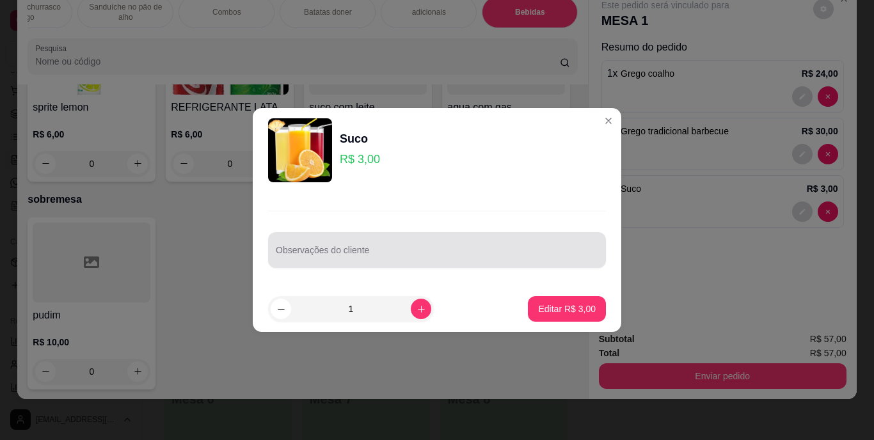
click at [505, 241] on div at bounding box center [437, 250] width 323 height 26
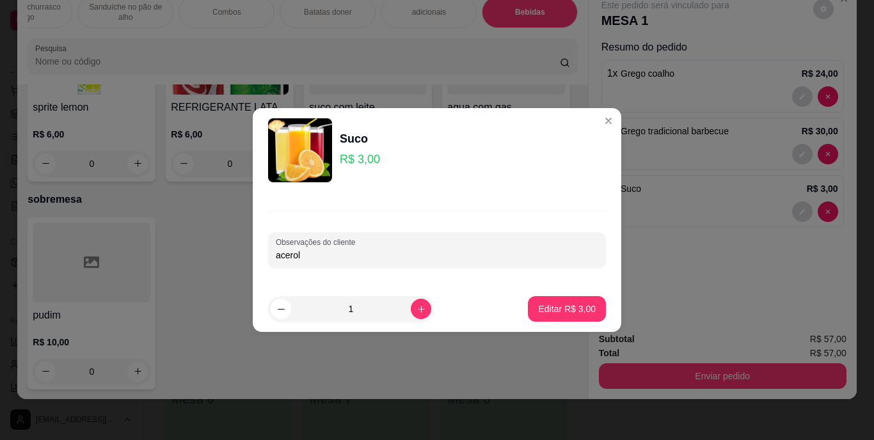
type input "acerola"
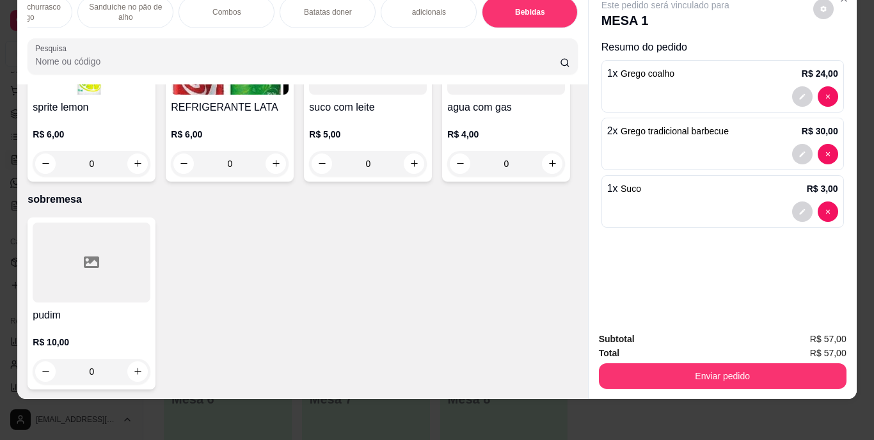
scroll to position [2306, 0]
type input "1"
click at [730, 124] on div "2 x Grego tradicional barbecue R$ 30,00" at bounding box center [722, 131] width 231 height 15
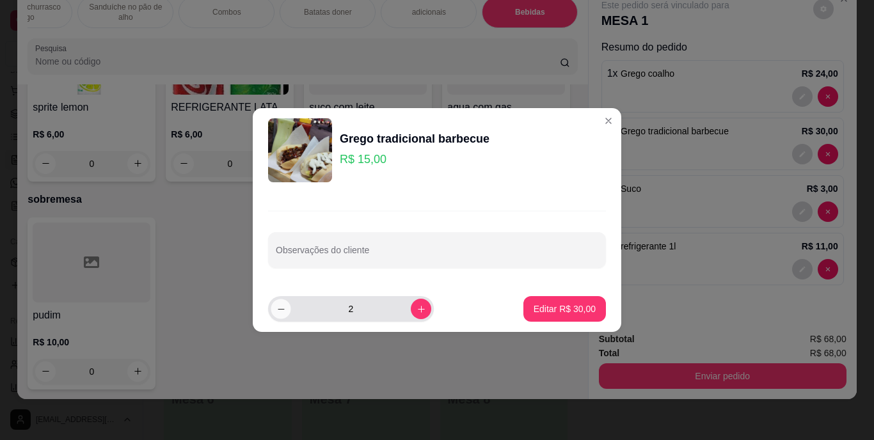
click at [276, 310] on icon "decrease-product-quantity" at bounding box center [281, 310] width 10 height 10
type input "1"
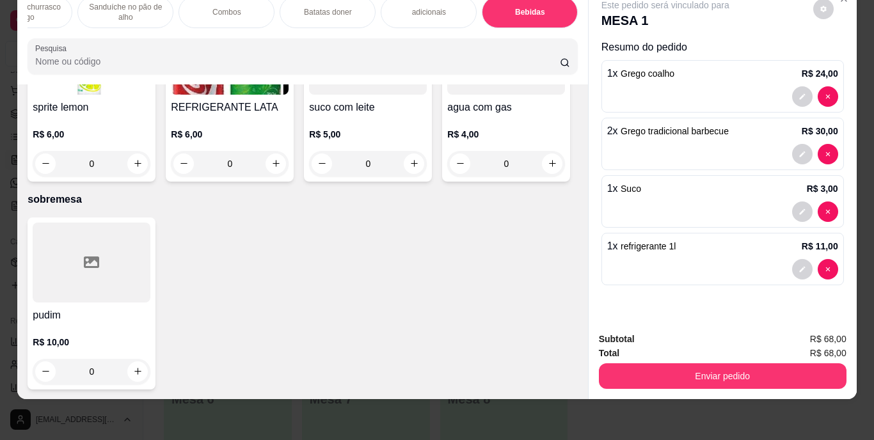
click at [760, 133] on div "2 x Grego tradicional barbecue R$ 30,00" at bounding box center [723, 144] width 243 height 52
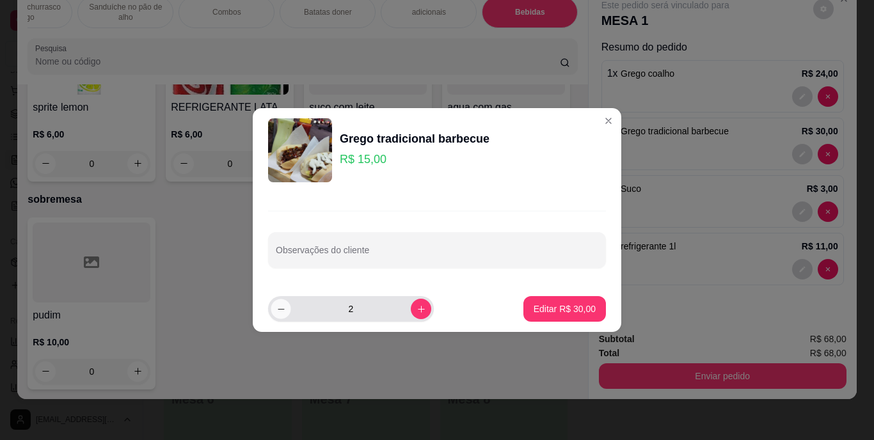
click at [284, 307] on icon "decrease-product-quantity" at bounding box center [281, 310] width 10 height 10
click at [417, 312] on icon "increase-product-quantity" at bounding box center [422, 310] width 10 height 10
type input "1"
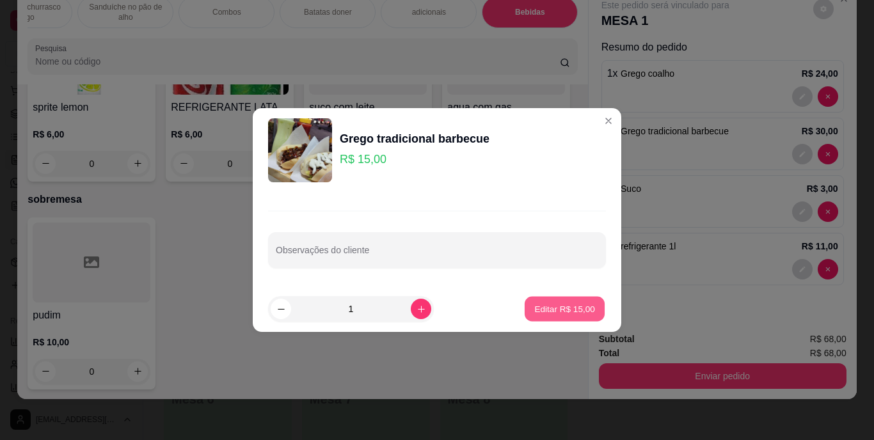
click at [546, 307] on p "Editar R$ 15,00" at bounding box center [564, 309] width 60 height 12
type input "1"
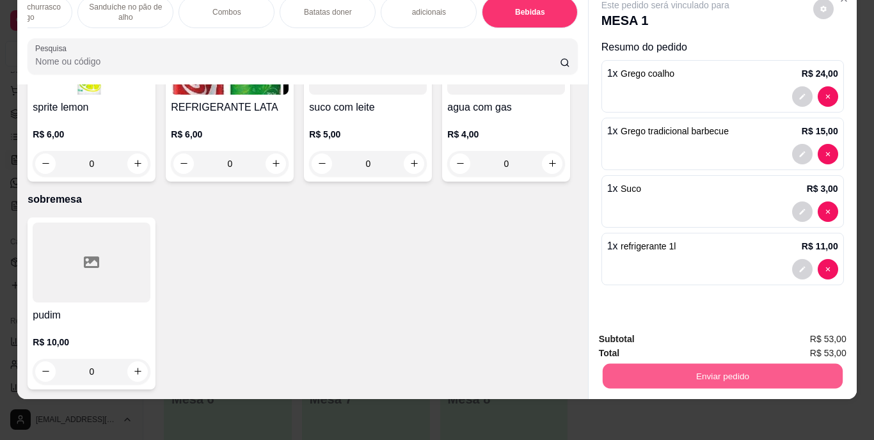
click at [715, 364] on button "Enviar pedido" at bounding box center [722, 376] width 240 height 25
click at [674, 364] on button "Enviar pedido" at bounding box center [722, 376] width 240 height 25
click at [813, 334] on button "Enviar pedido" at bounding box center [810, 335] width 72 height 24
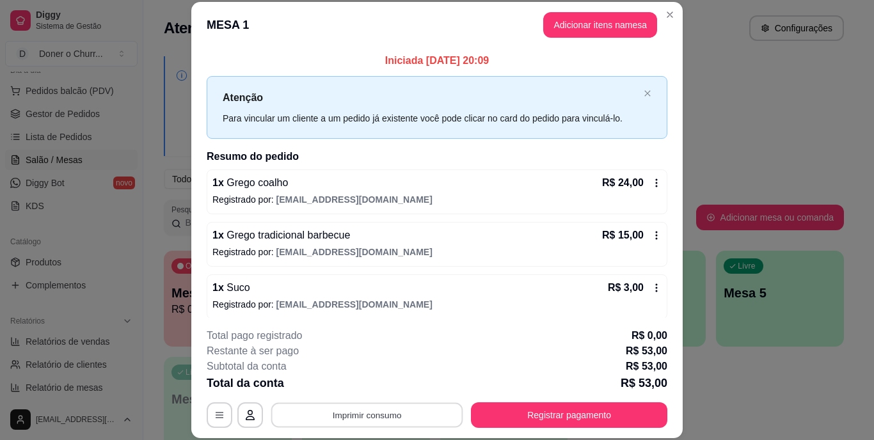
click at [355, 415] on button "Imprimir consumo" at bounding box center [367, 415] width 192 height 25
click at [352, 379] on button "IMPRESSORA" at bounding box center [366, 386] width 93 height 20
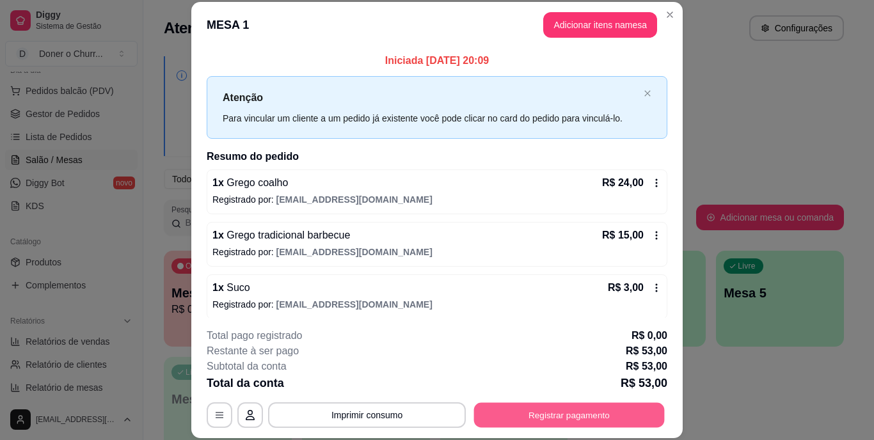
click at [562, 410] on button "Registrar pagamento" at bounding box center [569, 415] width 191 height 25
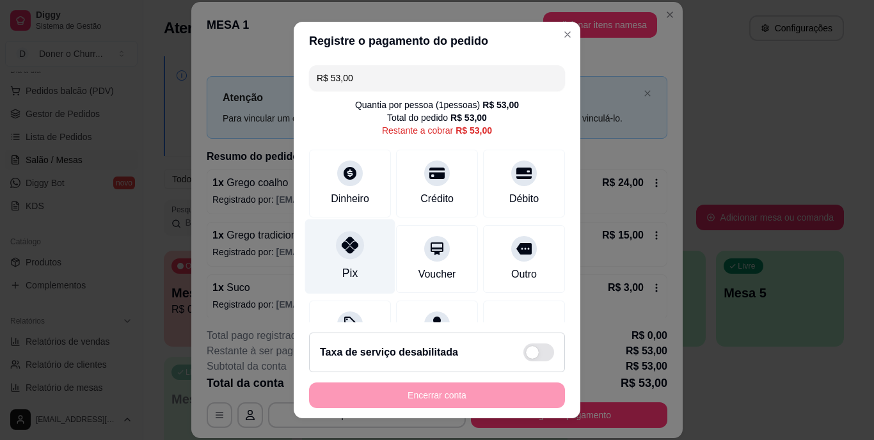
click at [336, 255] on div at bounding box center [350, 246] width 28 height 28
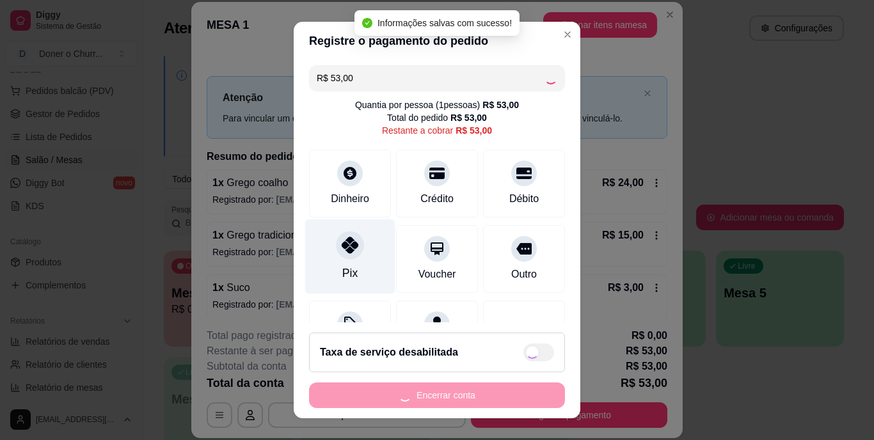
type input "R$ 0,00"
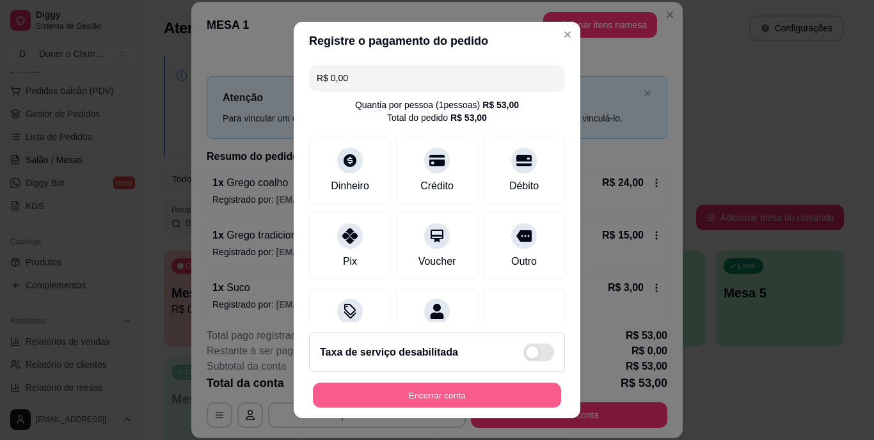
click at [436, 395] on button "Encerrar conta" at bounding box center [437, 395] width 248 height 25
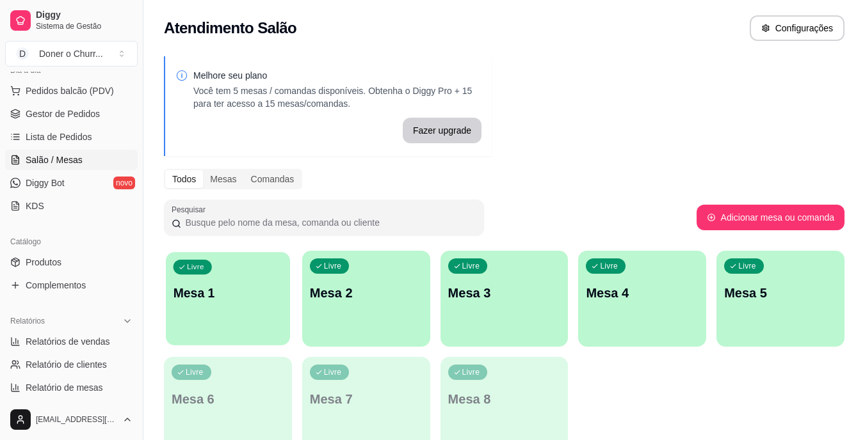
click at [200, 331] on button "Livre Mesa 1" at bounding box center [228, 298] width 124 height 93
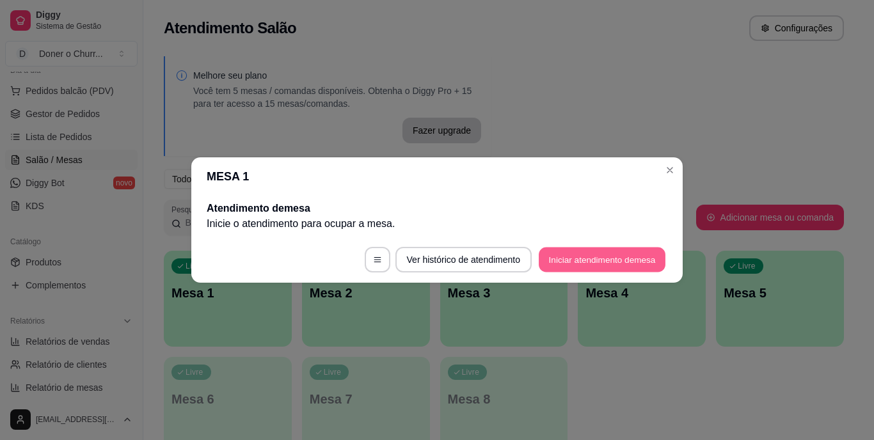
click at [585, 260] on button "Iniciar atendimento de mesa" at bounding box center [602, 260] width 127 height 25
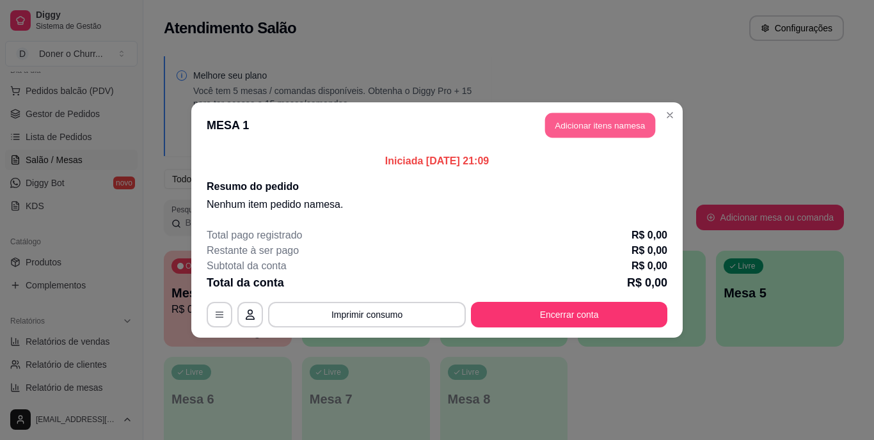
click at [576, 123] on button "Adicionar itens na mesa" at bounding box center [600, 125] width 110 height 25
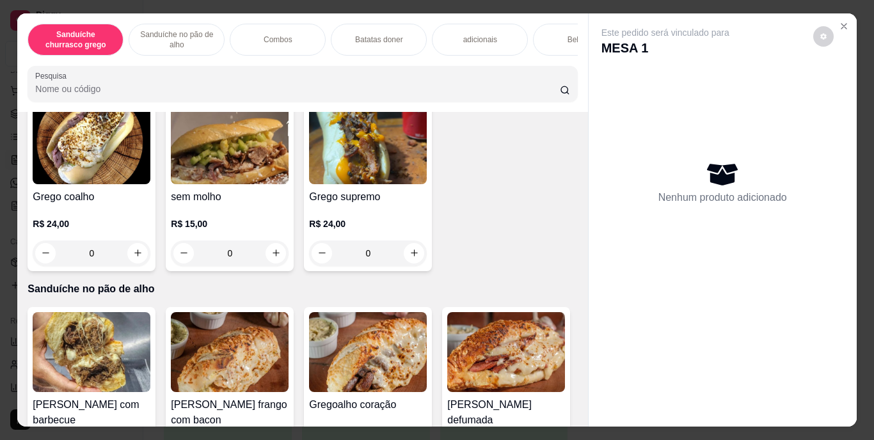
scroll to position [383, 0]
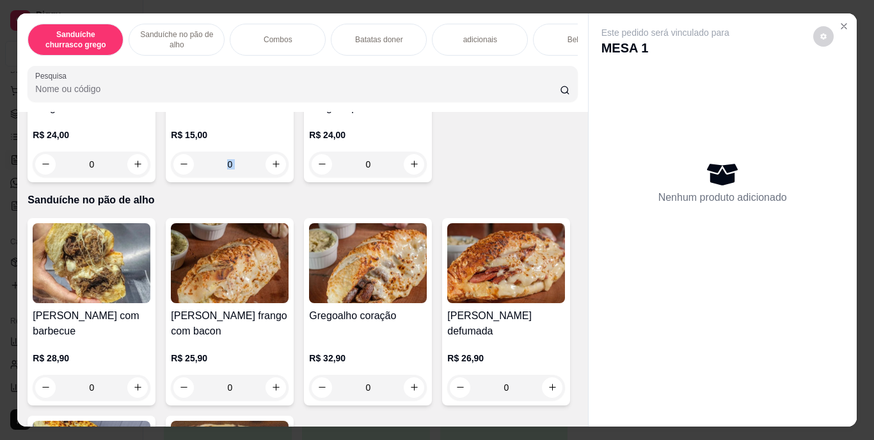
drag, startPoint x: 541, startPoint y: 184, endPoint x: 545, endPoint y: 138, distance: 46.3
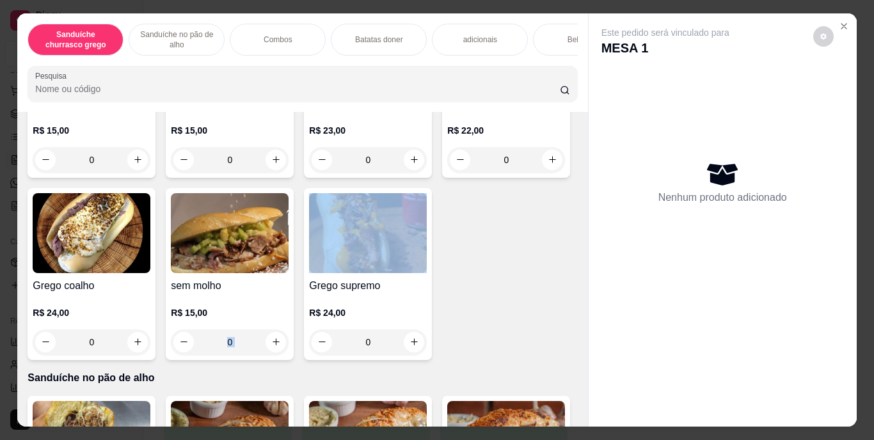
scroll to position [212, 0]
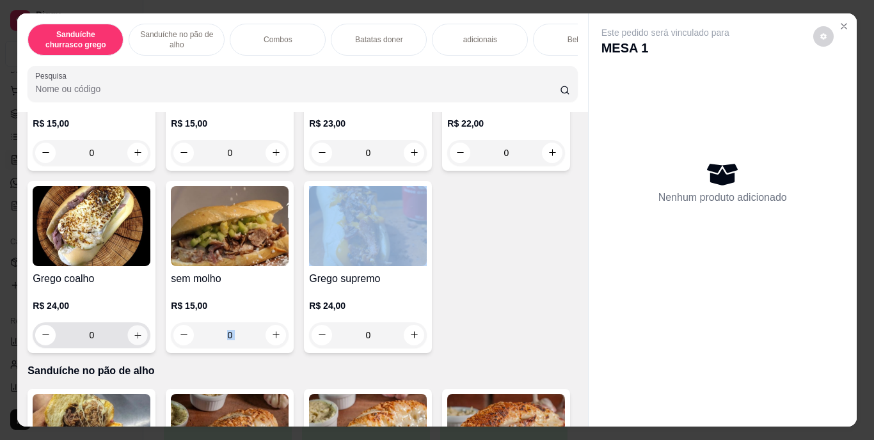
click at [143, 337] on icon "increase-product-quantity" at bounding box center [138, 335] width 10 height 10
type input "1"
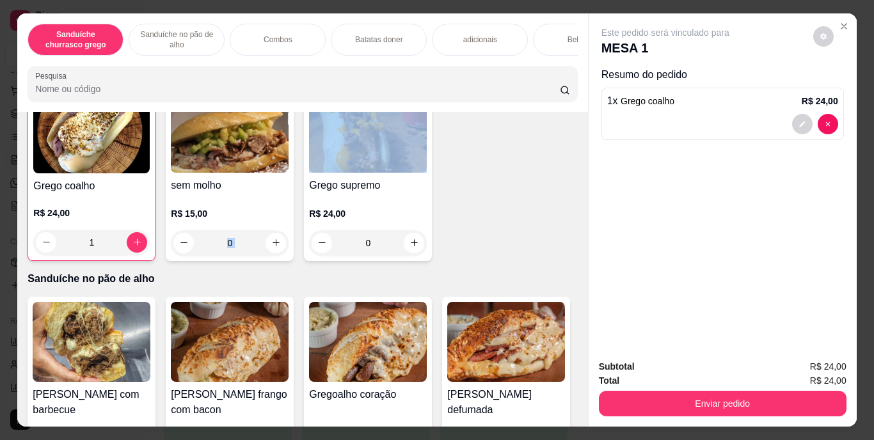
scroll to position [267, 0]
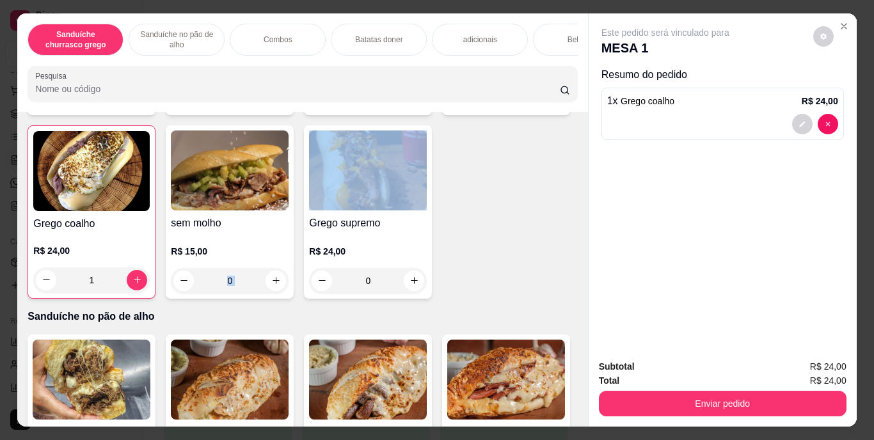
click at [309, 211] on img at bounding box center [368, 171] width 118 height 80
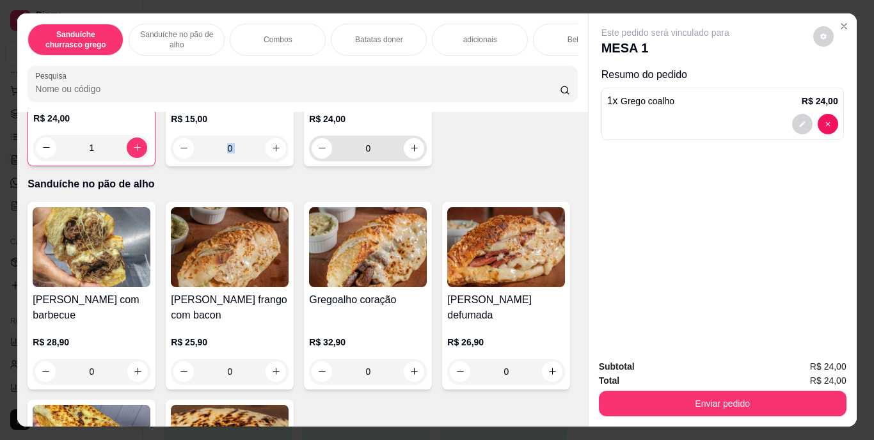
scroll to position [401, 0]
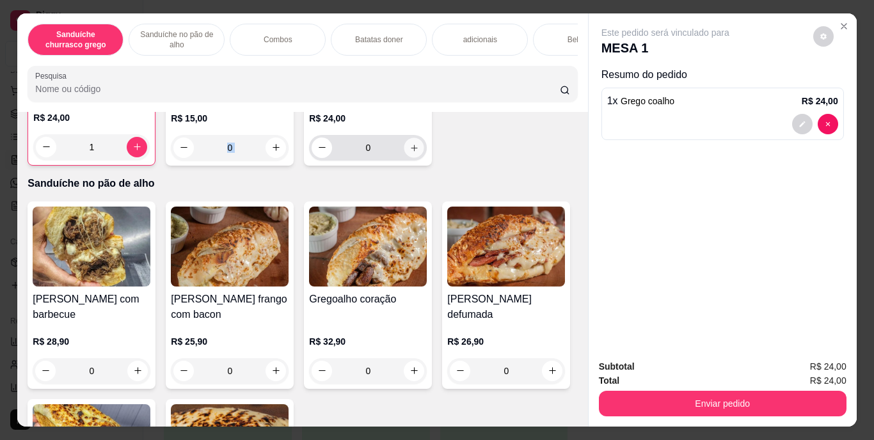
click at [410, 152] on icon "increase-product-quantity" at bounding box center [415, 148] width 10 height 10
type input "1"
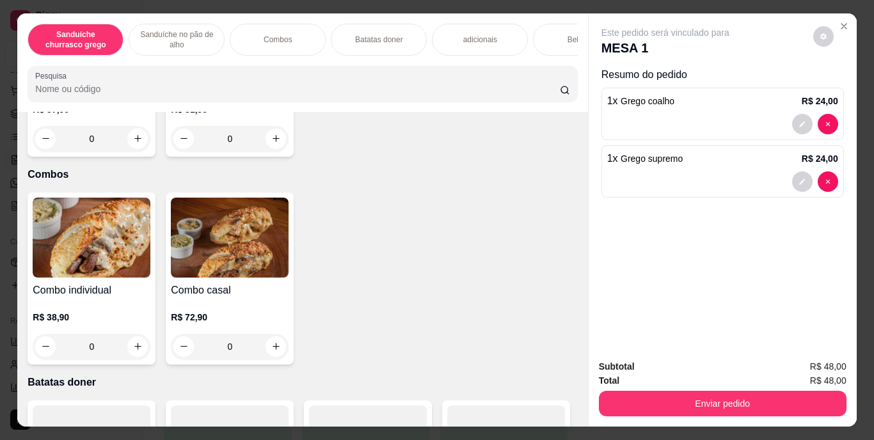
scroll to position [822, 0]
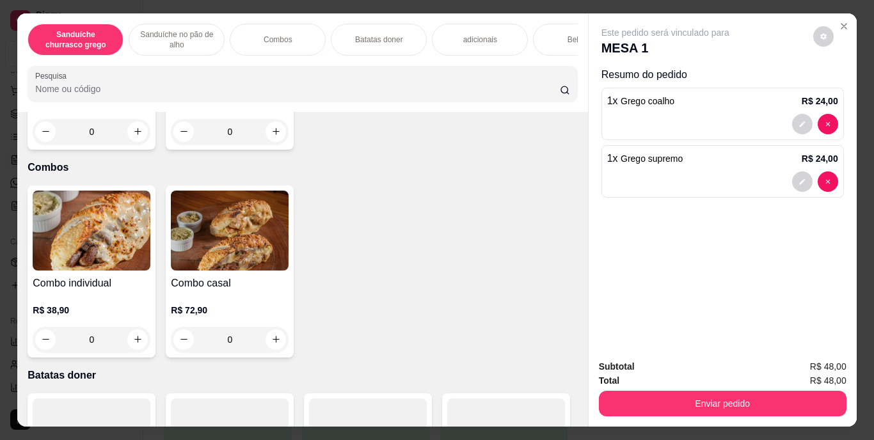
click at [556, 34] on div "Bebidas" at bounding box center [581, 40] width 96 height 32
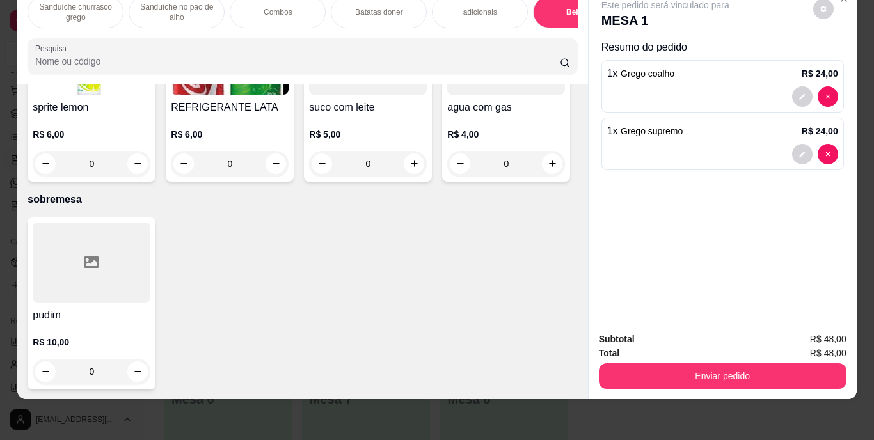
scroll to position [2435, 0]
type input "2"
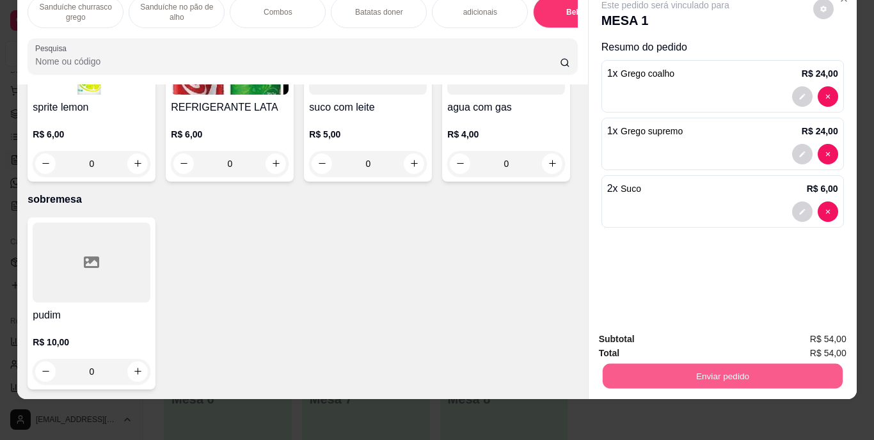
click at [708, 371] on button "Enviar pedido" at bounding box center [722, 376] width 240 height 25
click at [812, 340] on button "Enviar pedido" at bounding box center [813, 335] width 70 height 24
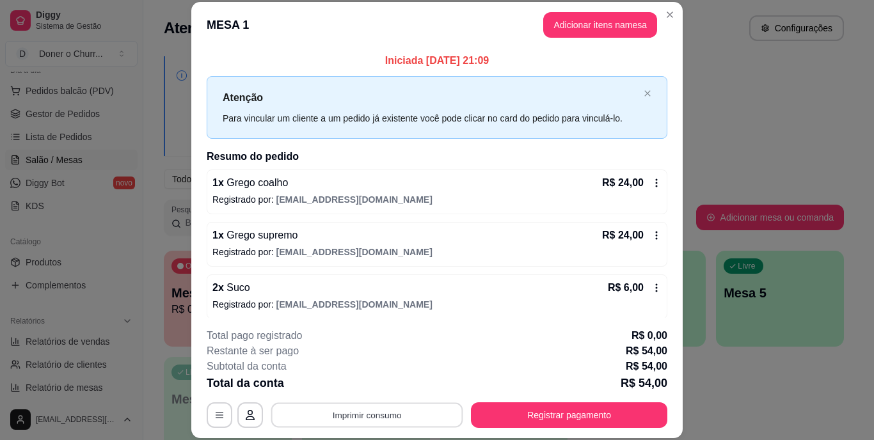
click at [423, 415] on button "Imprimir consumo" at bounding box center [367, 415] width 192 height 25
click at [356, 381] on button "IMPRESSORA" at bounding box center [366, 386] width 90 height 20
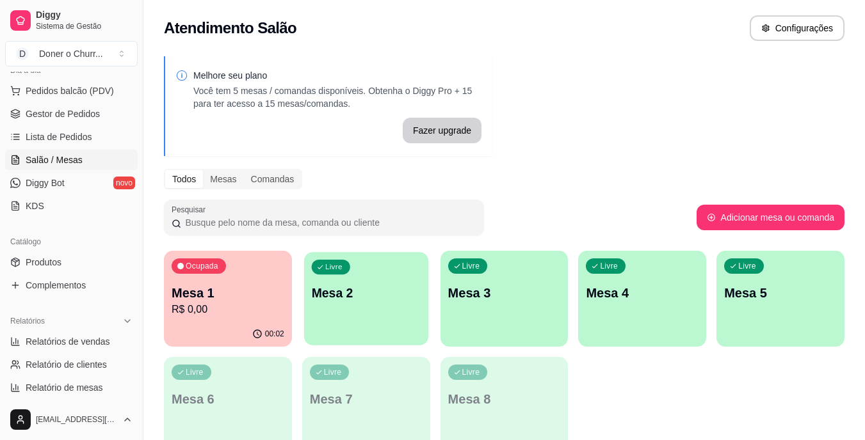
click at [370, 303] on div "Livre Mesa 2" at bounding box center [366, 291] width 124 height 78
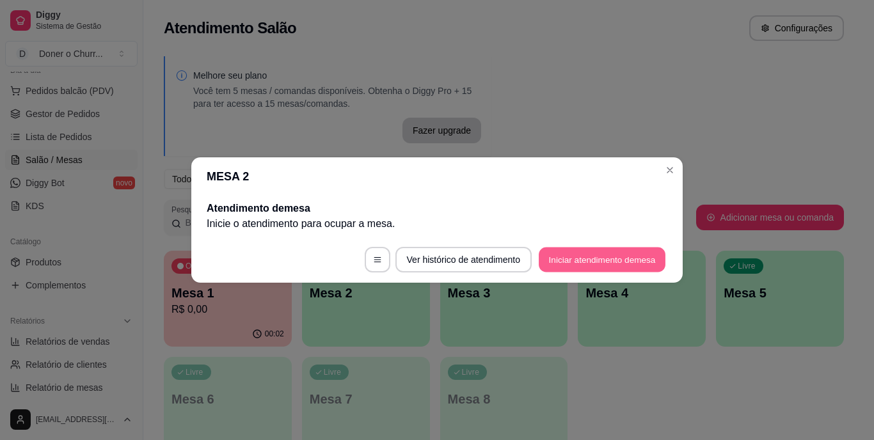
click at [566, 258] on button "Iniciar atendimento de mesa" at bounding box center [602, 260] width 127 height 25
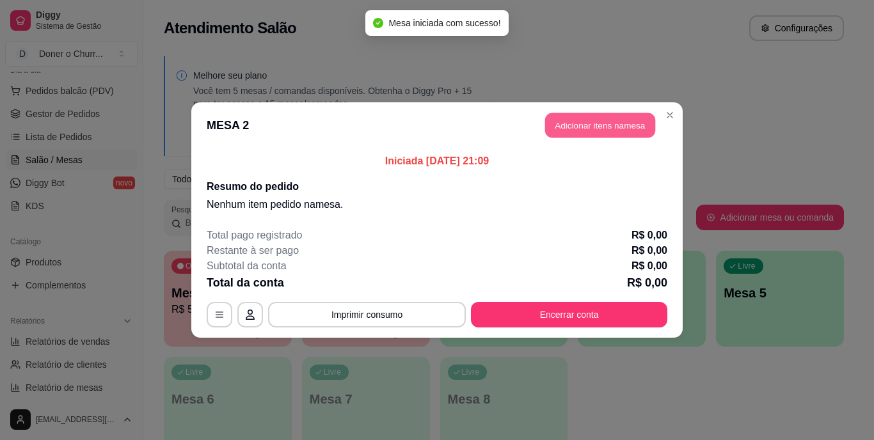
click at [576, 118] on button "Adicionar itens na mesa" at bounding box center [600, 125] width 110 height 25
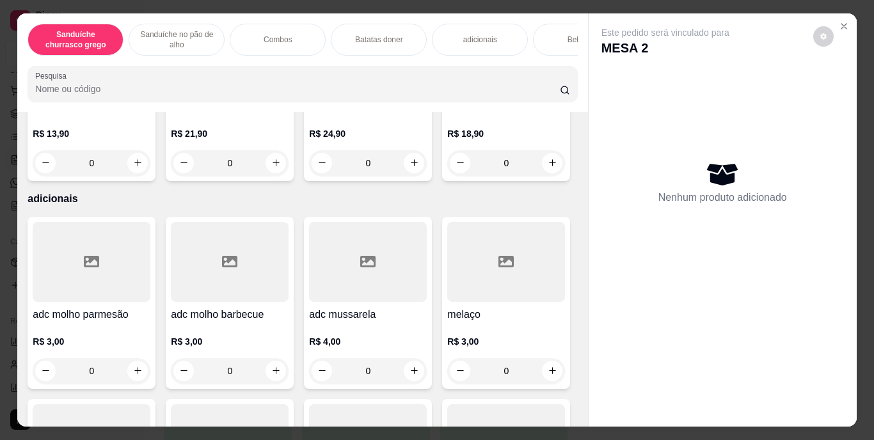
scroll to position [1206, 0]
click at [125, 175] on div "0" at bounding box center [91, 163] width 113 height 26
type input "1"
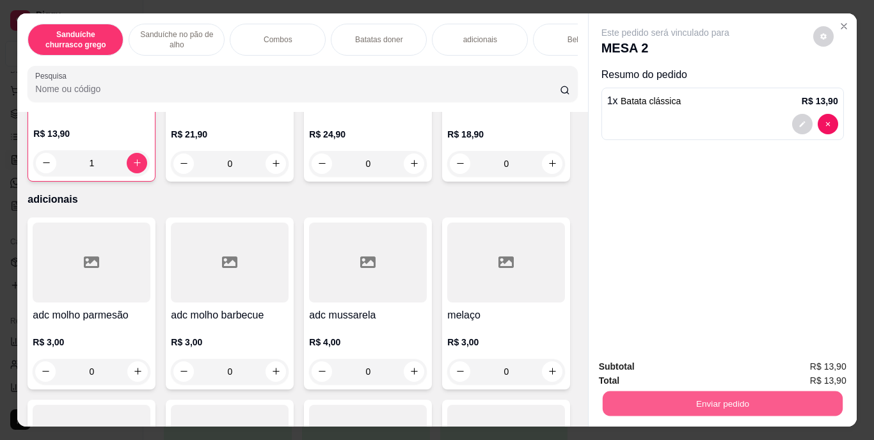
click at [715, 403] on button "Enviar pedido" at bounding box center [722, 404] width 240 height 25
click at [808, 371] on button "Enviar pedido" at bounding box center [813, 368] width 70 height 24
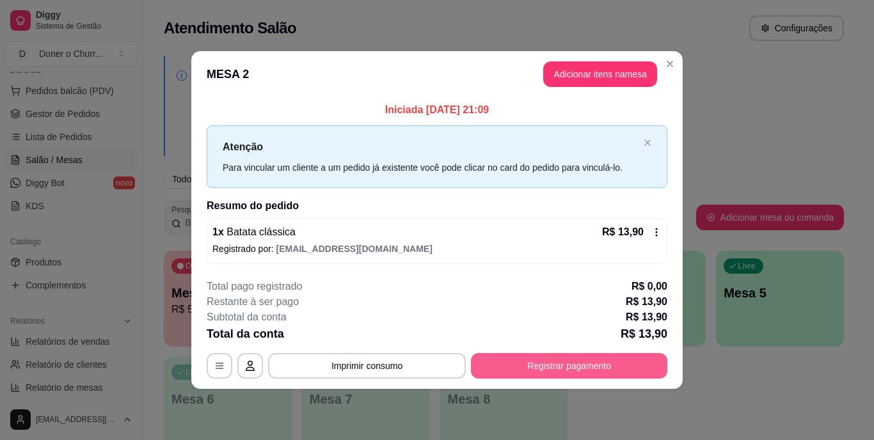
click at [570, 370] on button "Registrar pagamento" at bounding box center [569, 366] width 196 height 26
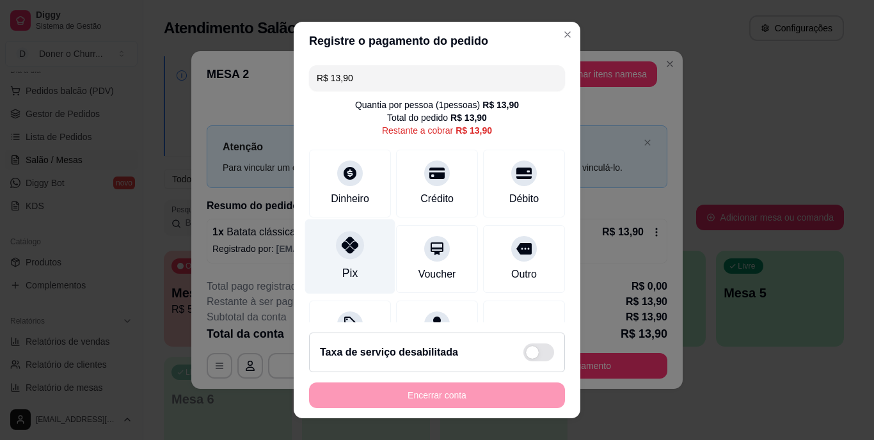
click at [356, 248] on div at bounding box center [350, 246] width 28 height 28
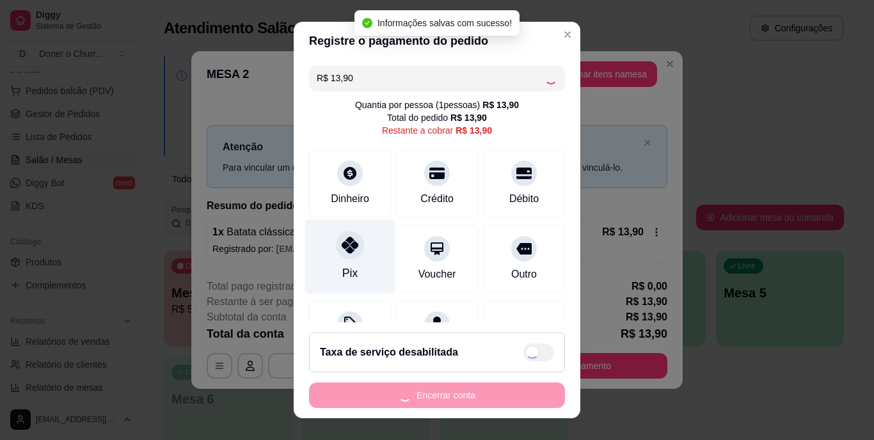
type input "R$ 0,00"
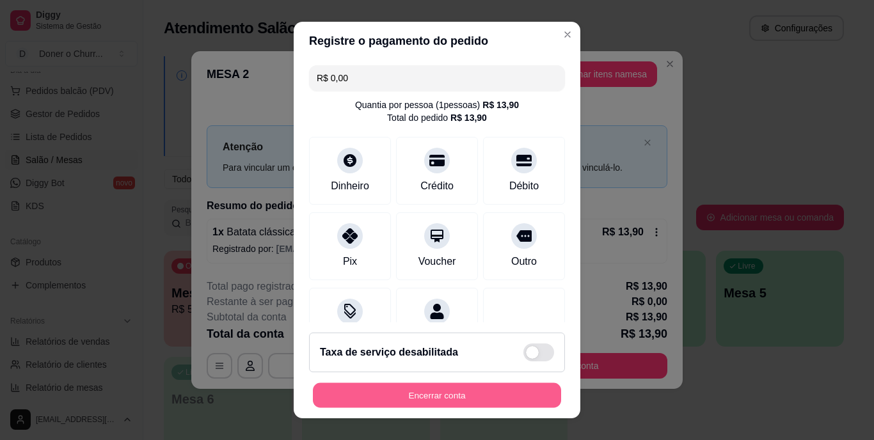
click at [436, 391] on button "Encerrar conta" at bounding box center [437, 395] width 248 height 25
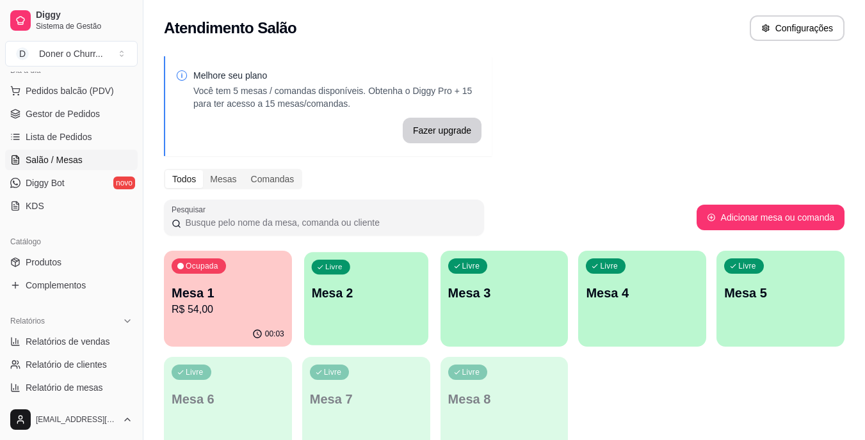
click at [391, 295] on p "Mesa 2" at bounding box center [365, 293] width 109 height 17
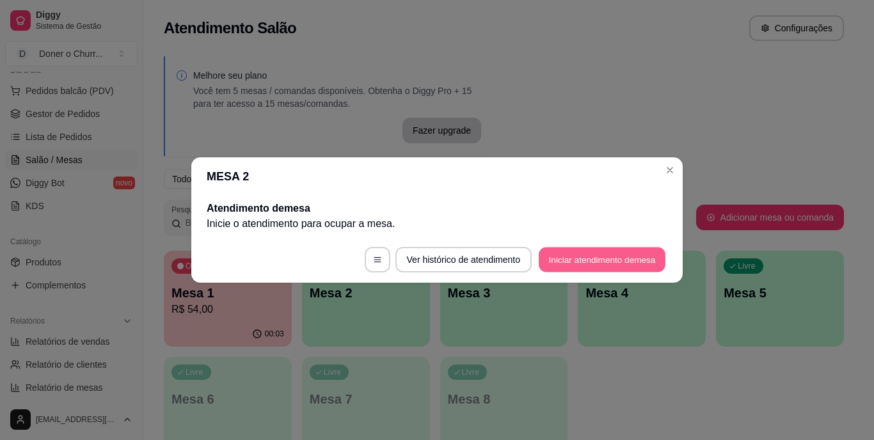
click at [590, 254] on button "Iniciar atendimento de mesa" at bounding box center [602, 260] width 127 height 25
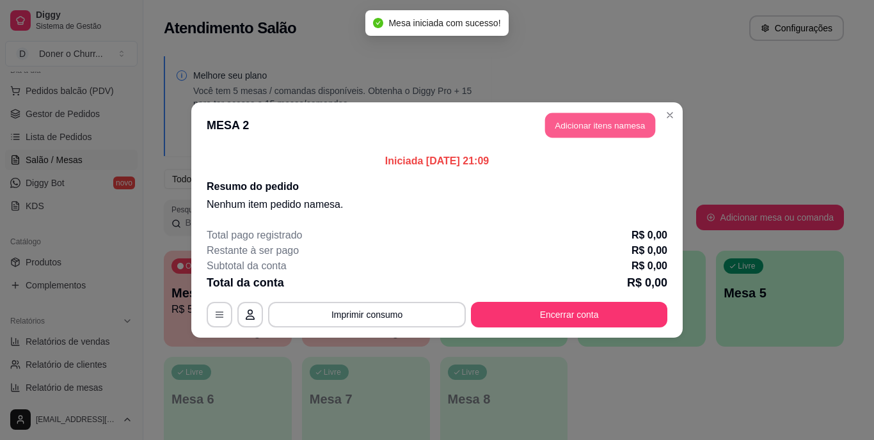
click at [594, 120] on button "Adicionar itens na mesa" at bounding box center [600, 125] width 110 height 25
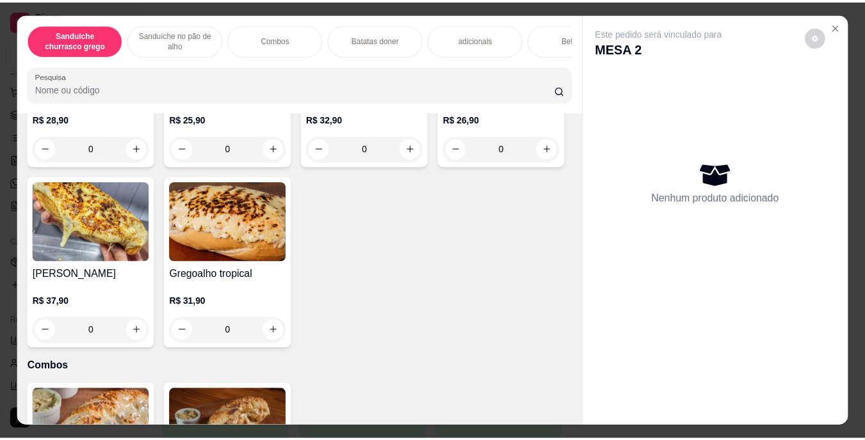
scroll to position [667, 0]
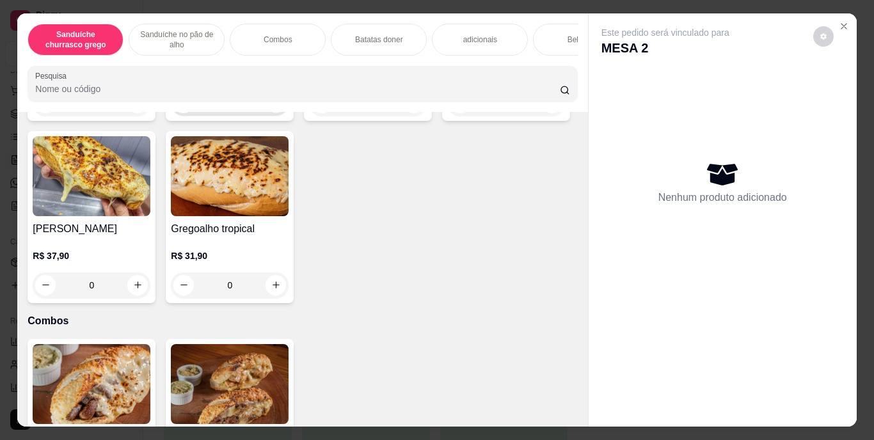
click at [271, 113] on button "increase-product-quantity" at bounding box center [276, 103] width 20 height 20
type input "1"
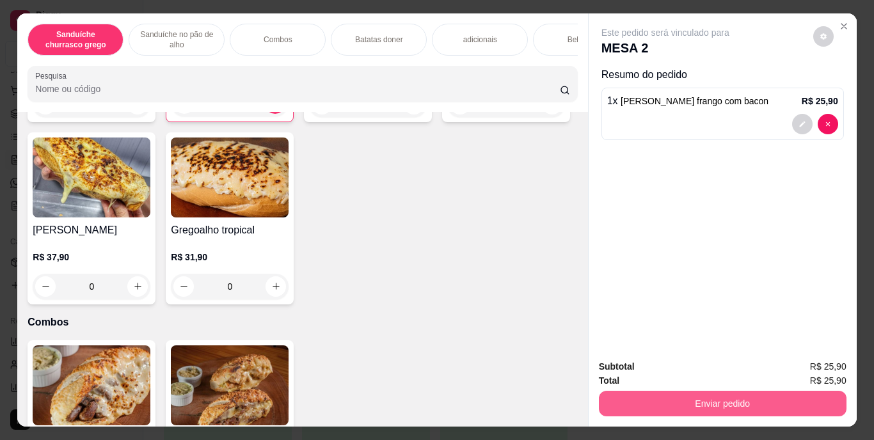
click at [728, 394] on button "Enviar pedido" at bounding box center [723, 404] width 248 height 26
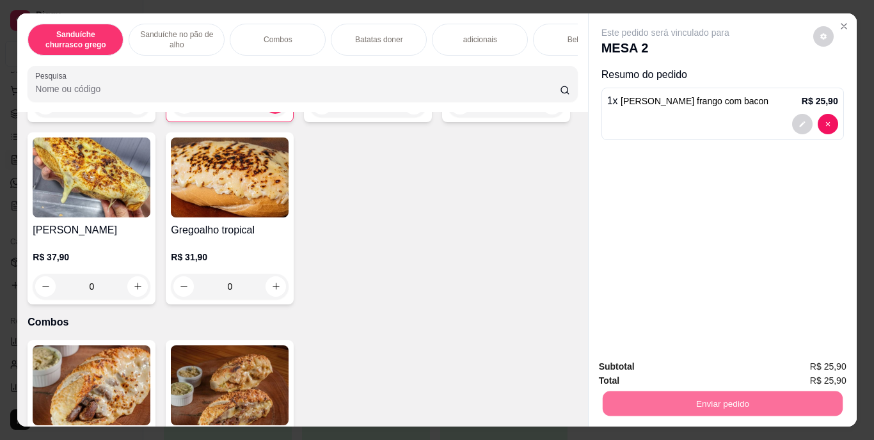
click at [815, 366] on button "Enviar pedido" at bounding box center [813, 368] width 70 height 24
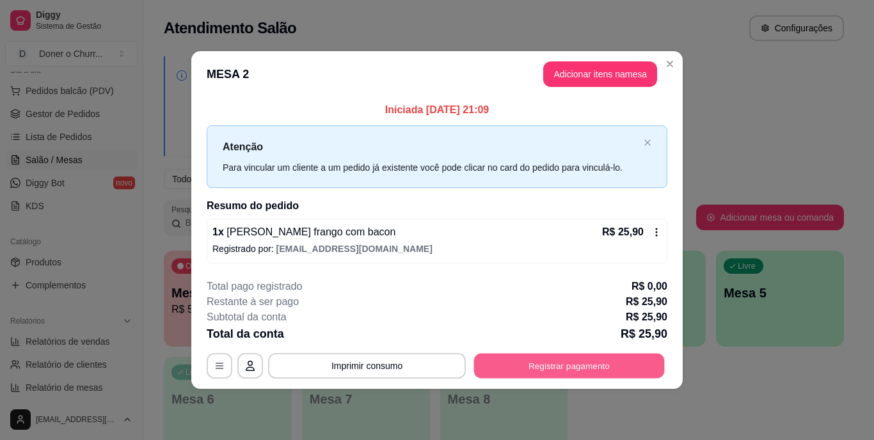
click at [546, 362] on button "Registrar pagamento" at bounding box center [569, 365] width 191 height 25
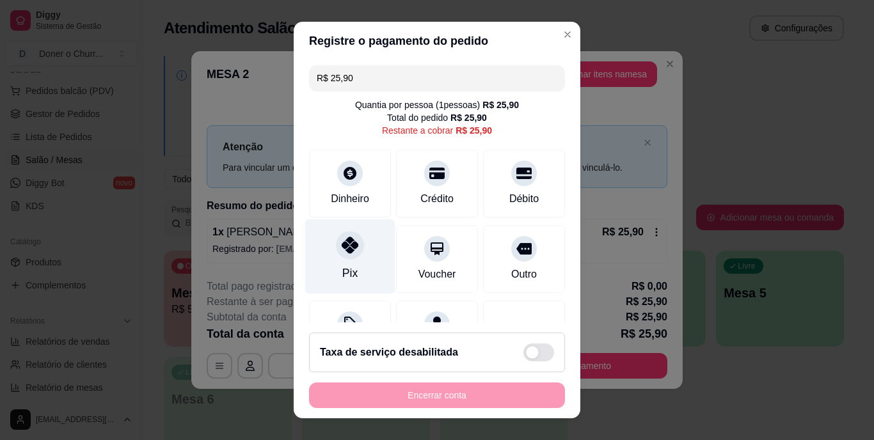
click at [353, 250] on div at bounding box center [350, 246] width 28 height 28
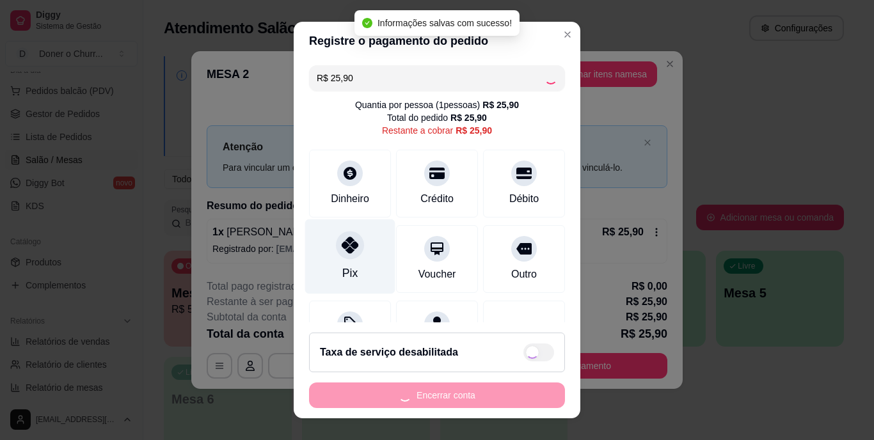
type input "R$ 0,00"
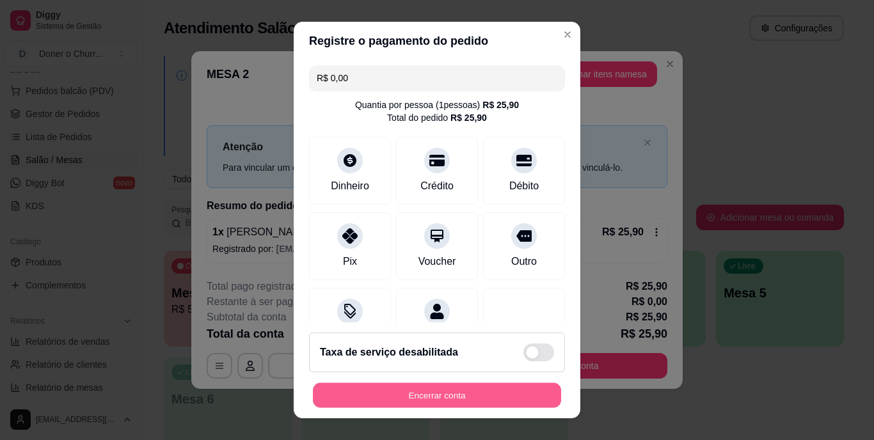
click at [444, 392] on button "Encerrar conta" at bounding box center [437, 395] width 248 height 25
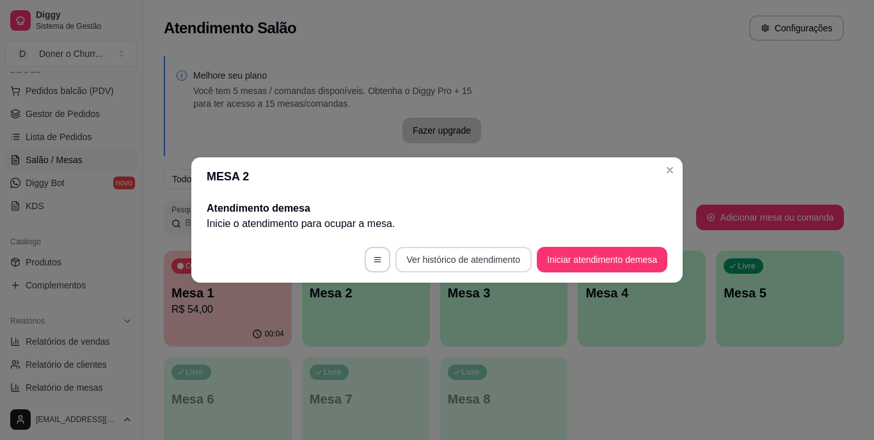
click at [469, 258] on button "Ver histórico de atendimento" at bounding box center [463, 260] width 136 height 26
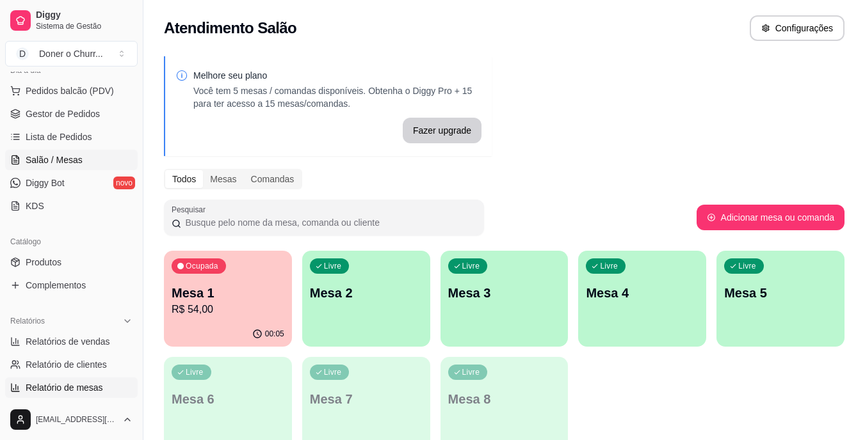
click at [90, 387] on span "Relatório de mesas" at bounding box center [64, 387] width 77 height 13
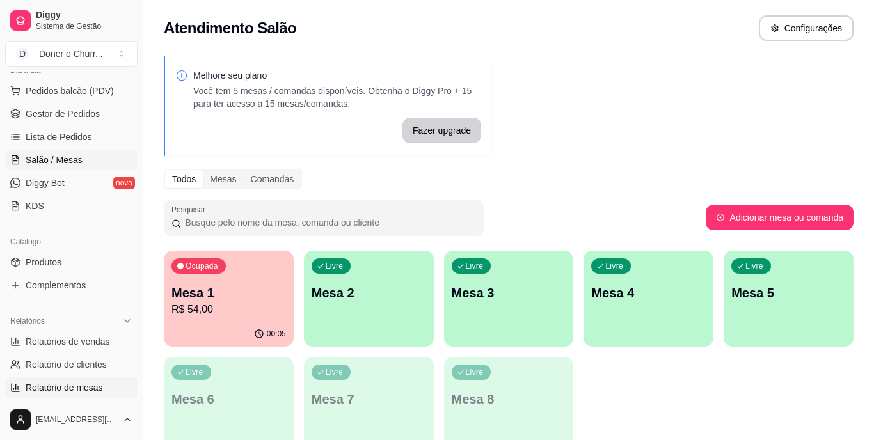
select select "TOTAL_OF_ORDERS"
select select "7"
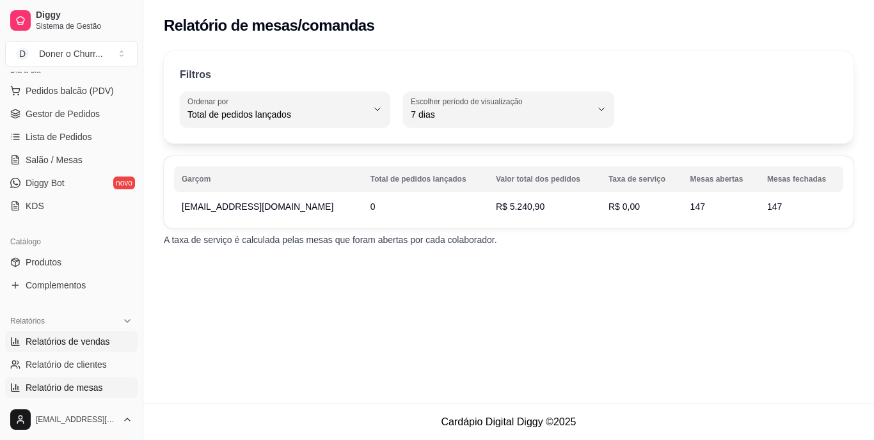
click at [62, 341] on span "Relatórios de vendas" at bounding box center [68, 341] width 84 height 13
select select "ALL"
select select "0"
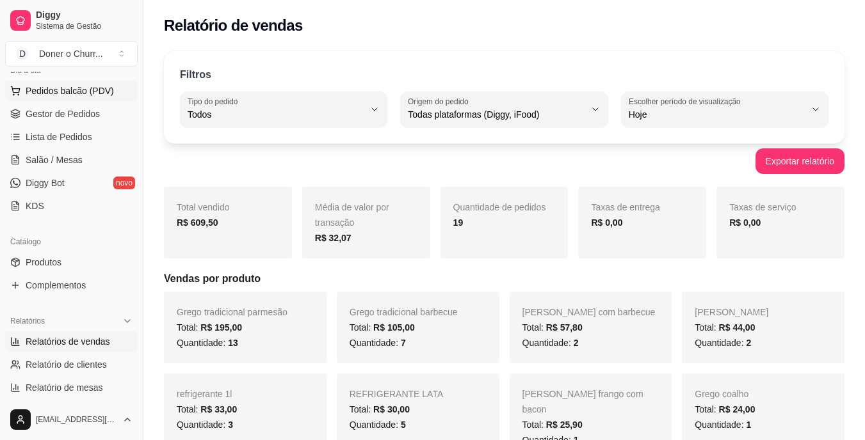
click at [93, 94] on span "Pedidos balcão (PDV)" at bounding box center [70, 90] width 88 height 13
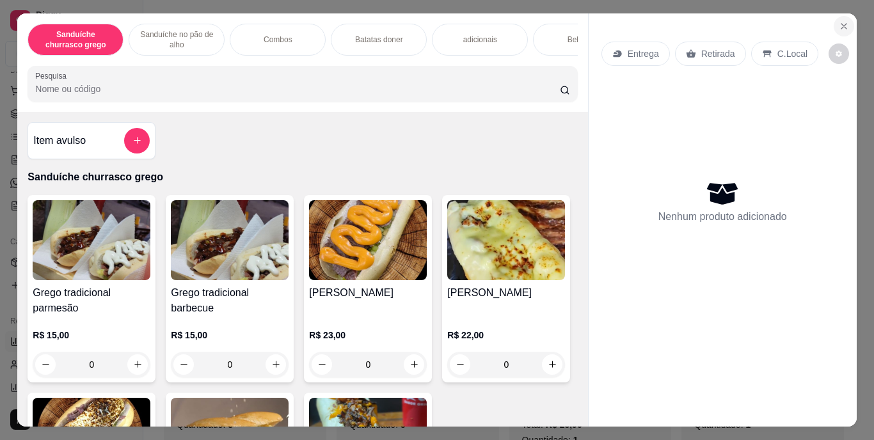
click at [839, 22] on icon "Close" at bounding box center [844, 26] width 10 height 10
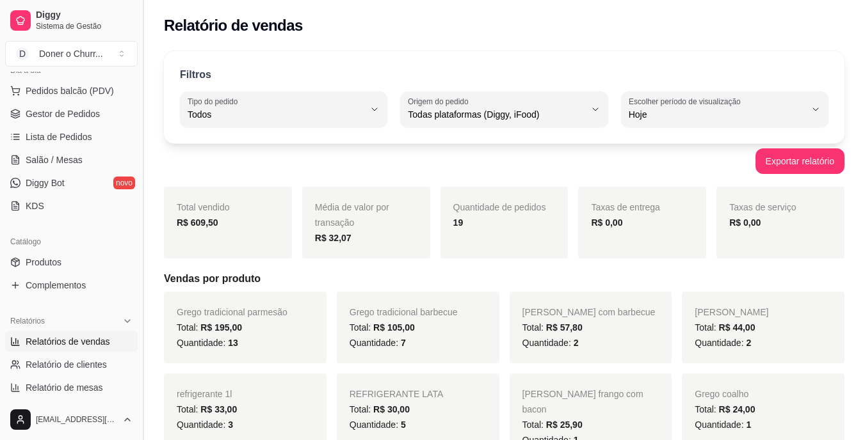
click at [138, 196] on button "Toggle Sidebar" at bounding box center [143, 220] width 10 height 440
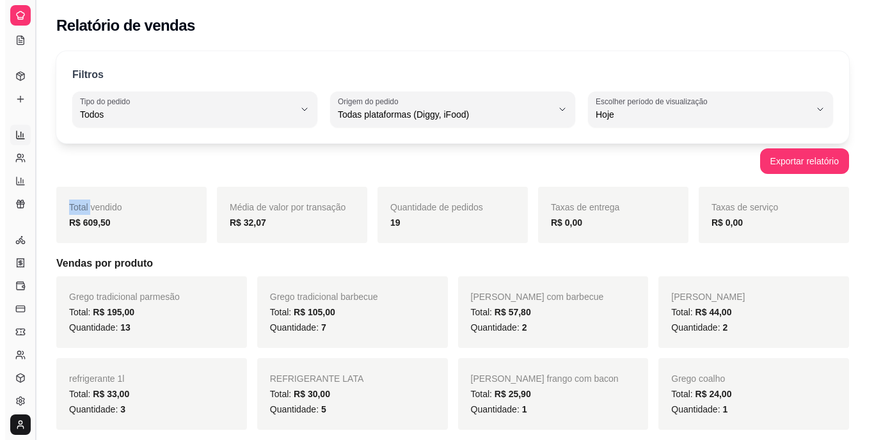
scroll to position [63, 0]
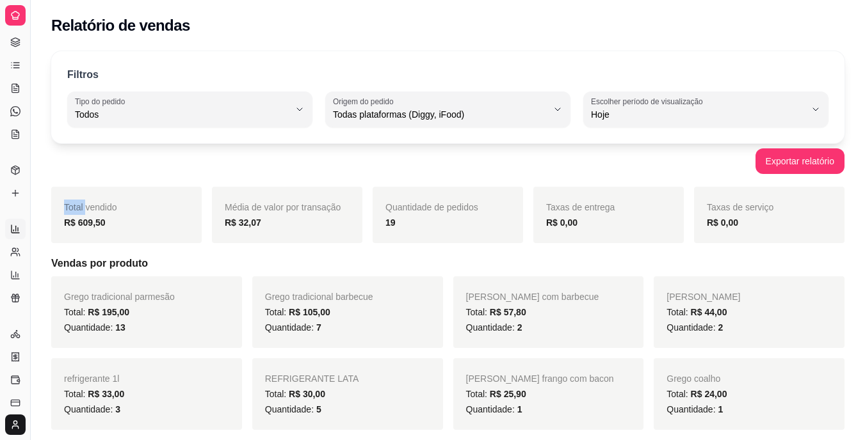
drag, startPoint x: 31, startPoint y: 166, endPoint x: 79, endPoint y: 164, distance: 47.4
click at [24, 153] on div "Catálogo" at bounding box center [15, 150] width 20 height 20
drag, startPoint x: 31, startPoint y: 212, endPoint x: 92, endPoint y: 207, distance: 61.6
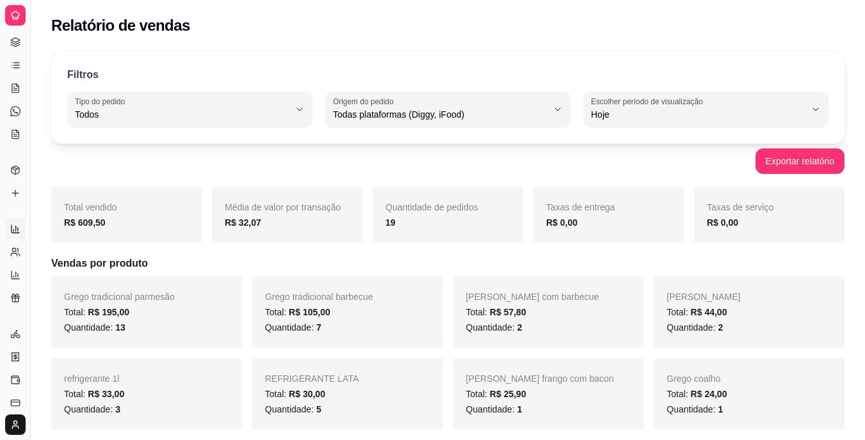
click at [16, 225] on icon at bounding box center [15, 229] width 10 height 10
click at [14, 254] on icon at bounding box center [15, 252] width 10 height 10
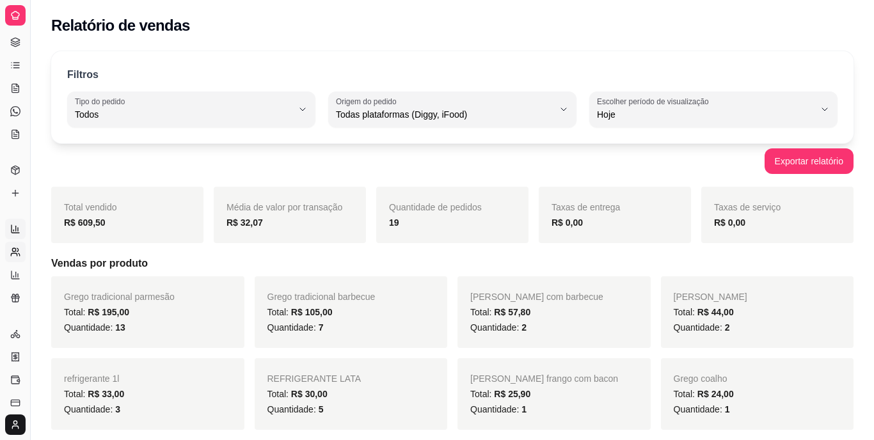
select select "30"
select select "HIGHEST_TOTAL_SPENT_WITH_ORDERS"
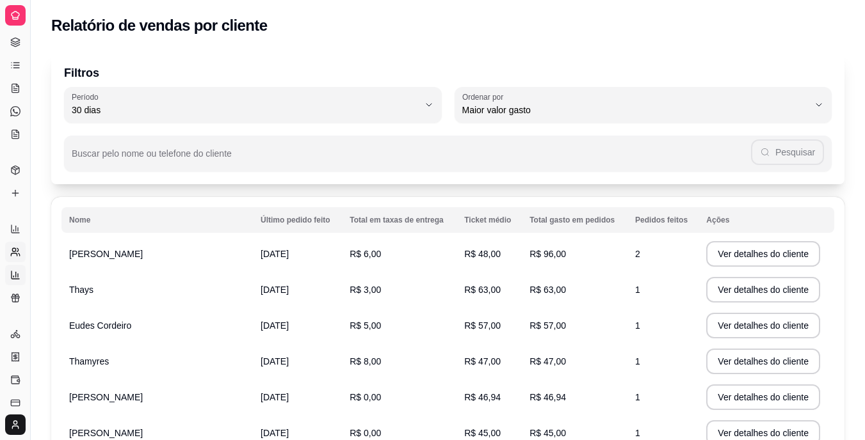
click at [9, 272] on link "Relatório de mesas" at bounding box center [15, 275] width 20 height 20
select select "TOTAL_OF_ORDERS"
select select "7"
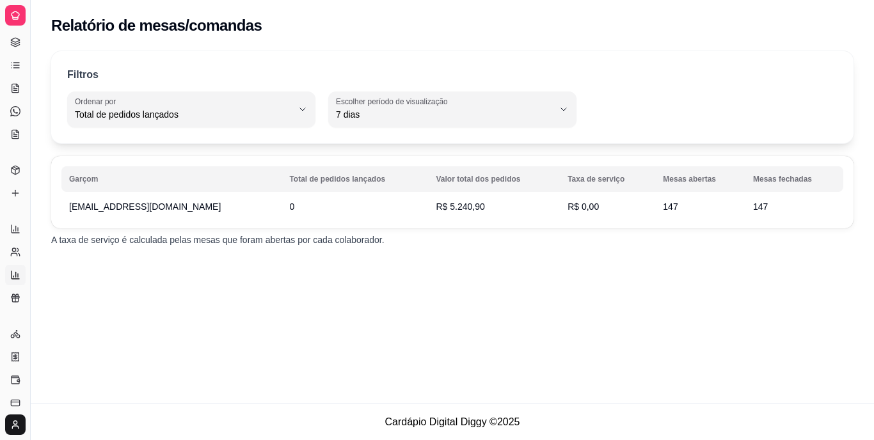
click at [17, 19] on icon at bounding box center [16, 16] width 8 height 8
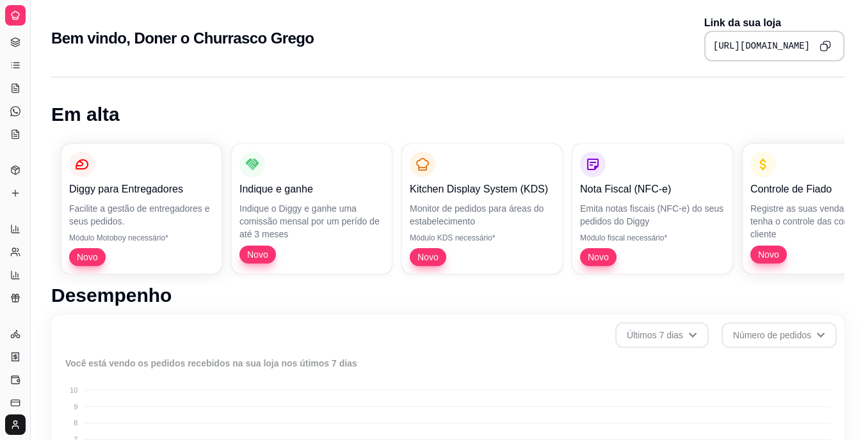
click at [17, 19] on icon at bounding box center [16, 16] width 8 height 8
click at [15, 67] on icon at bounding box center [15, 65] width 10 height 10
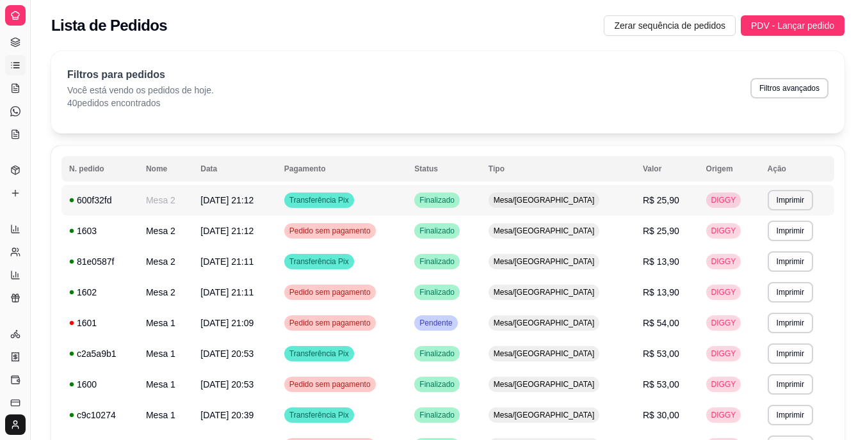
click at [533, 198] on div "Mesa/Comanda" at bounding box center [543, 200] width 111 height 15
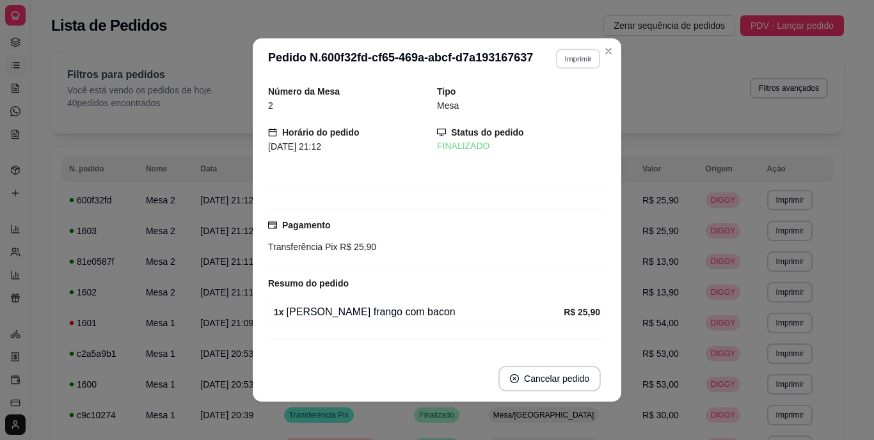
click at [579, 60] on button "Imprimir" at bounding box center [578, 59] width 44 height 20
click at [548, 104] on button "IMPRESSORA" at bounding box center [551, 103] width 90 height 20
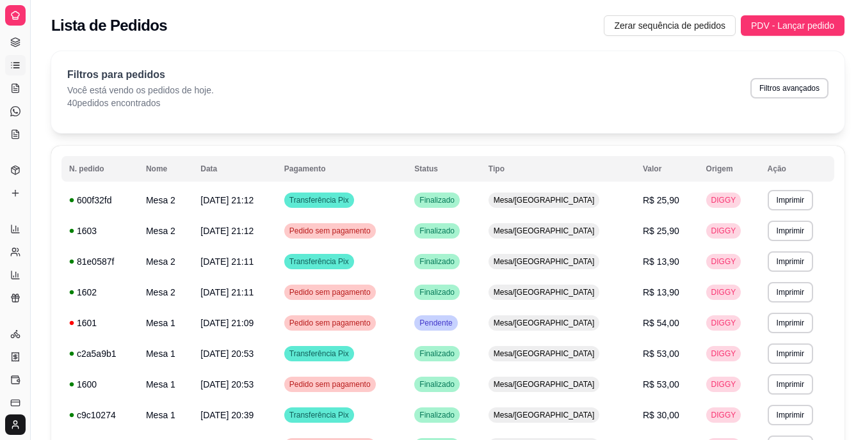
click at [13, 427] on html "Diggy Sistema de Gestão D Doner o Churr ... Loja fechada Diggy Pro até 06/10 Ac…" at bounding box center [432, 220] width 865 height 440
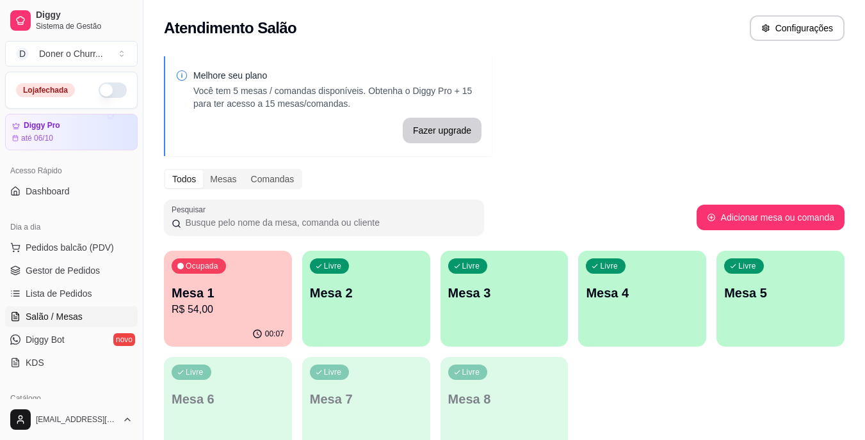
click at [693, 179] on div "Todos Mesas Comandas" at bounding box center [504, 179] width 680 height 20
click at [388, 288] on p "Mesa 2" at bounding box center [365, 293] width 109 height 17
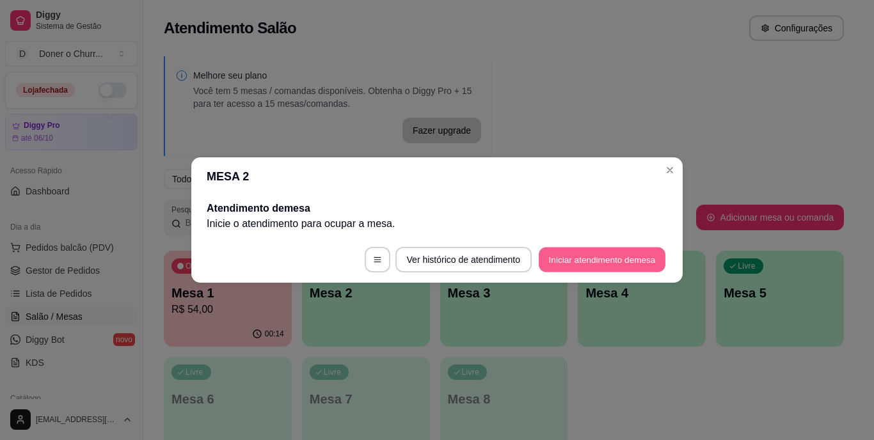
click at [573, 258] on button "Iniciar atendimento de mesa" at bounding box center [602, 260] width 127 height 25
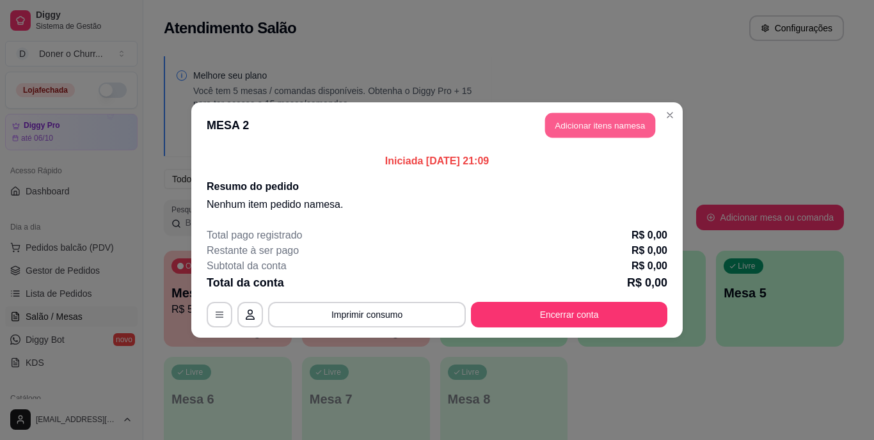
click at [569, 134] on button "Adicionar itens na mesa" at bounding box center [600, 125] width 110 height 25
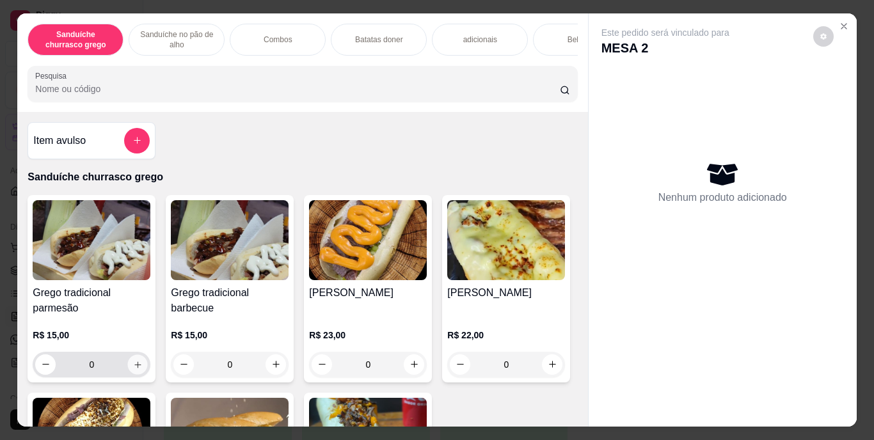
click at [128, 367] on button "increase-product-quantity" at bounding box center [138, 365] width 20 height 20
type input "1"
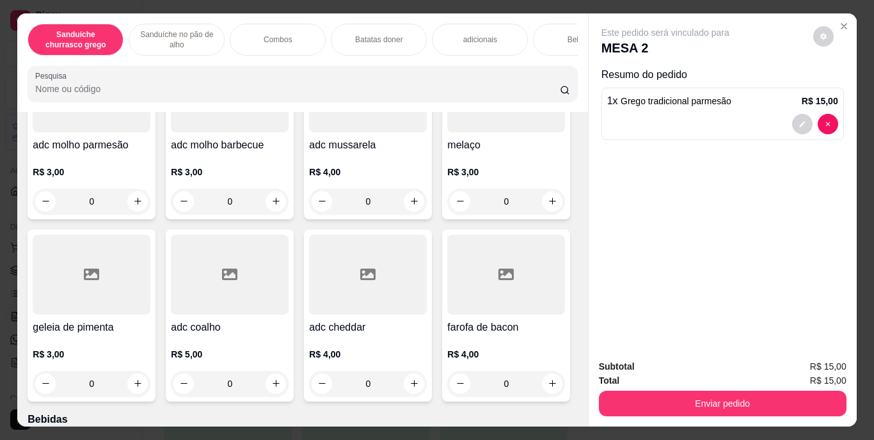
scroll to position [1377, 0]
click at [571, 35] on p "Bebidas" at bounding box center [582, 40] width 28 height 10
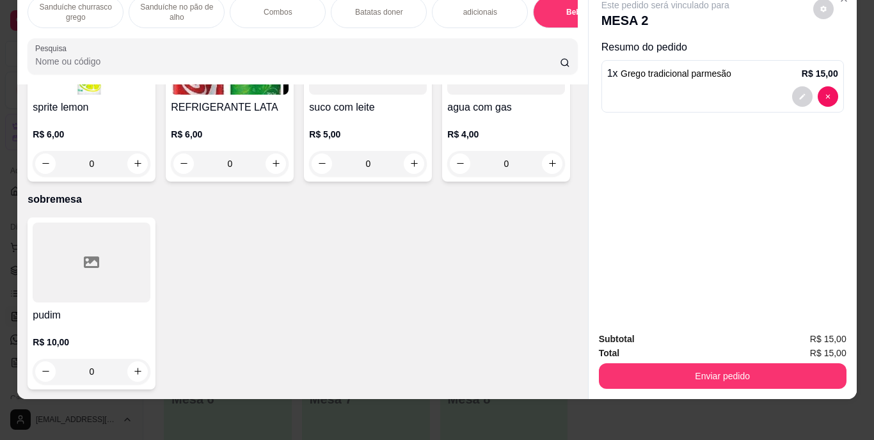
click at [507, 182] on div "refrigerante 1l R$ 11,00 0 Schweppes R$ 6,00 0 Água mineral s/ gás R$ 3,00 0 Su…" at bounding box center [303, 4] width 550 height 355
click at [279, 167] on icon "increase-product-quantity" at bounding box center [276, 164] width 6 height 6
type input "1"
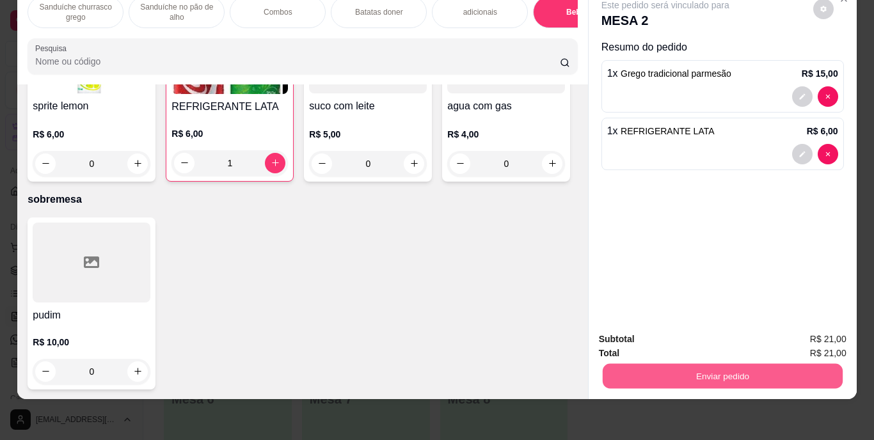
click at [737, 364] on button "Enviar pedido" at bounding box center [722, 376] width 240 height 25
click at [797, 330] on button "Enviar pedido" at bounding box center [813, 335] width 70 height 24
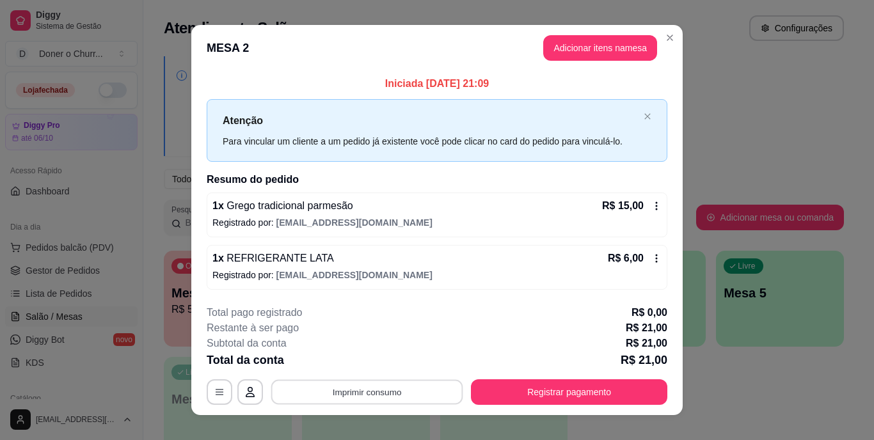
click at [432, 380] on button "Imprimir consumo" at bounding box center [367, 391] width 192 height 25
click at [360, 368] on button "IMPRESSORA" at bounding box center [366, 363] width 90 height 20
click at [399, 392] on button "Imprimir consumo" at bounding box center [367, 391] width 192 height 25
click at [352, 363] on button "IMPRESSORA" at bounding box center [366, 363] width 90 height 20
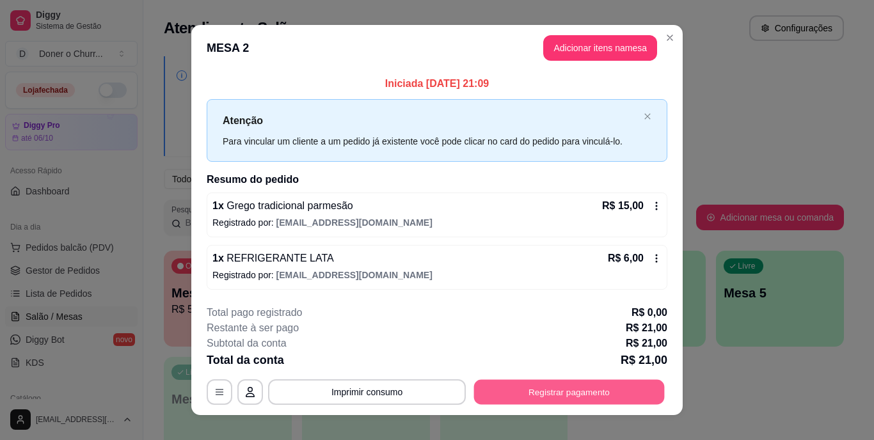
click at [498, 394] on button "Registrar pagamento" at bounding box center [569, 391] width 191 height 25
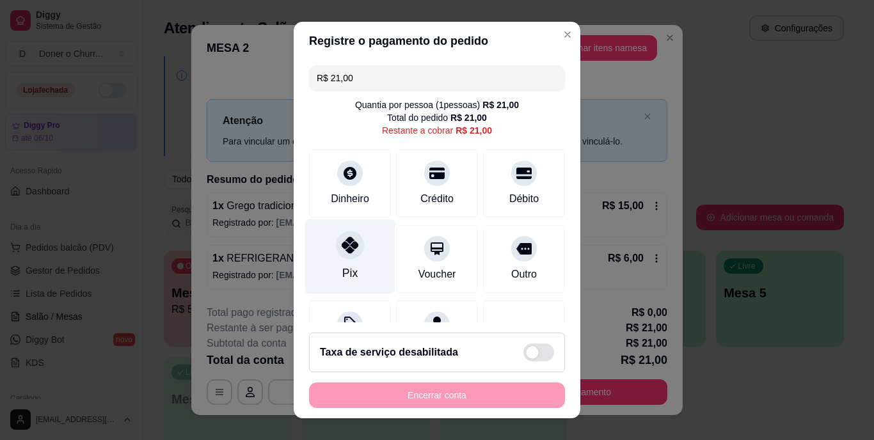
click at [346, 252] on icon at bounding box center [350, 245] width 17 height 17
type input "R$ 0,00"
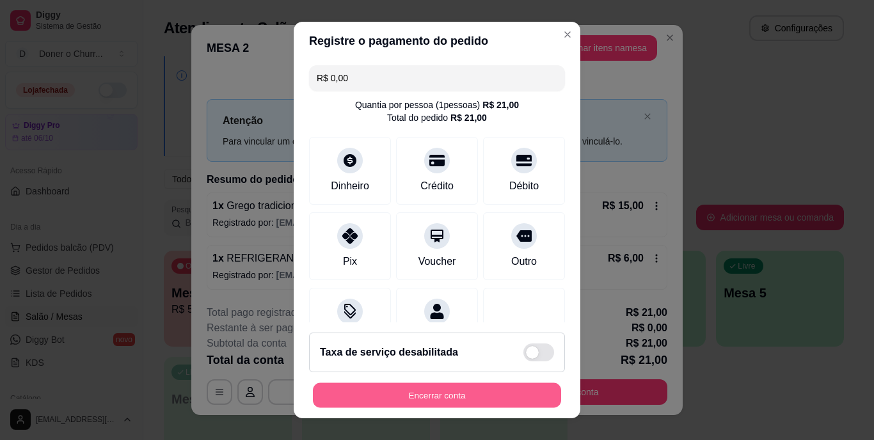
click at [445, 397] on button "Encerrar conta" at bounding box center [437, 395] width 248 height 25
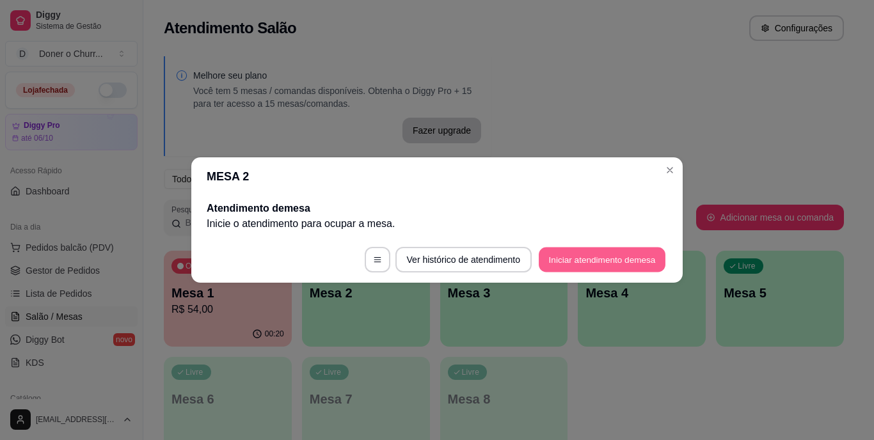
click at [575, 254] on button "Iniciar atendimento de mesa" at bounding box center [602, 260] width 127 height 25
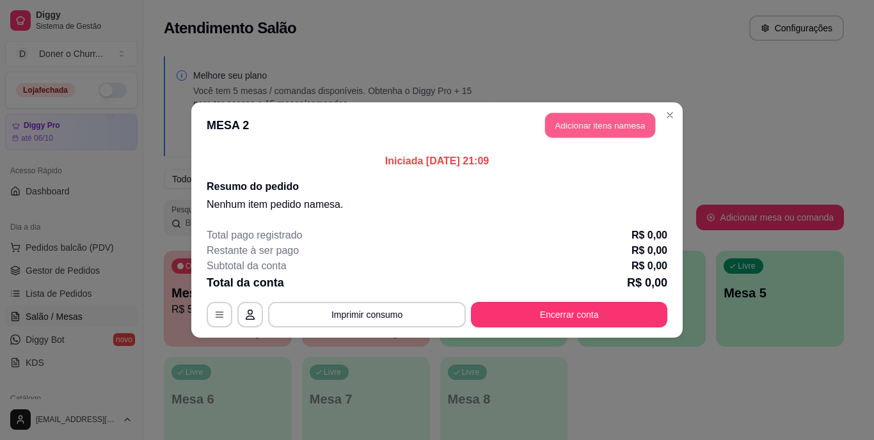
click at [582, 124] on button "Adicionar itens na mesa" at bounding box center [600, 125] width 110 height 25
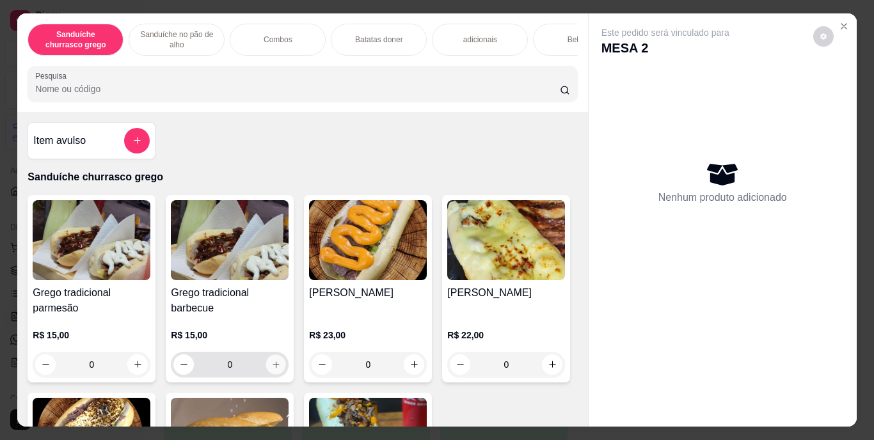
click at [271, 369] on icon "increase-product-quantity" at bounding box center [276, 365] width 10 height 10
type input "1"
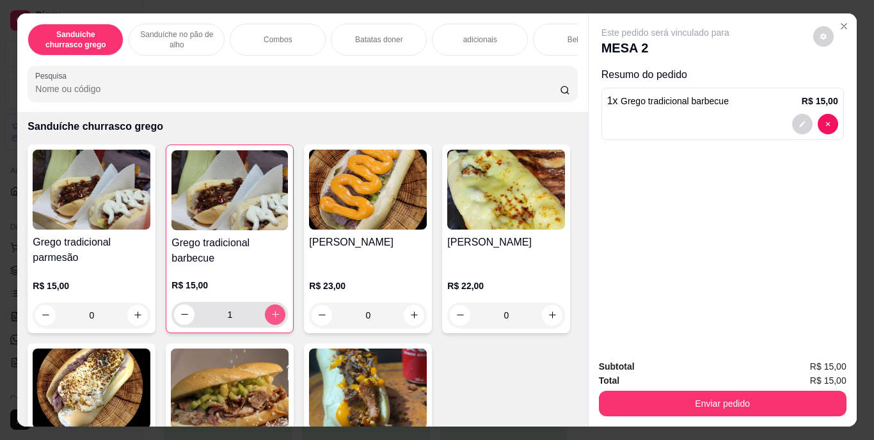
scroll to position [144, 0]
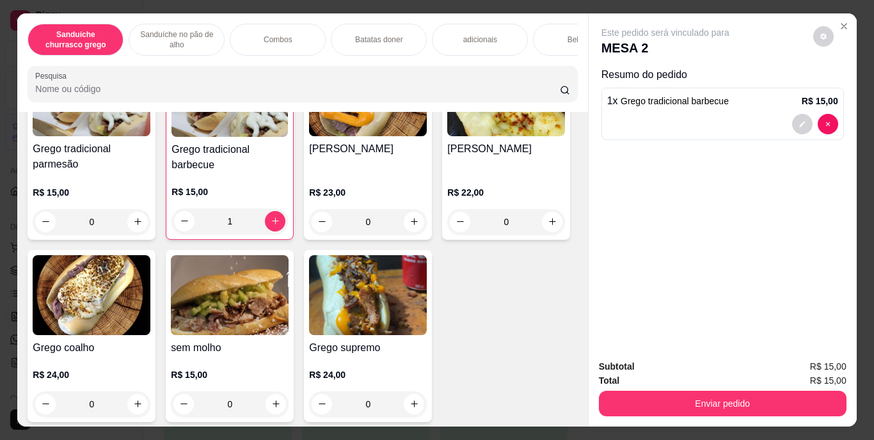
click at [541, 33] on div "Bebidas" at bounding box center [581, 40] width 96 height 32
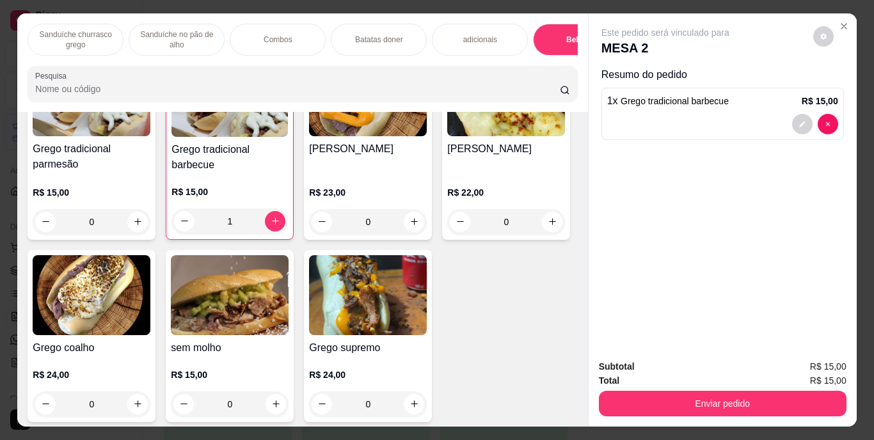
scroll to position [33, 0]
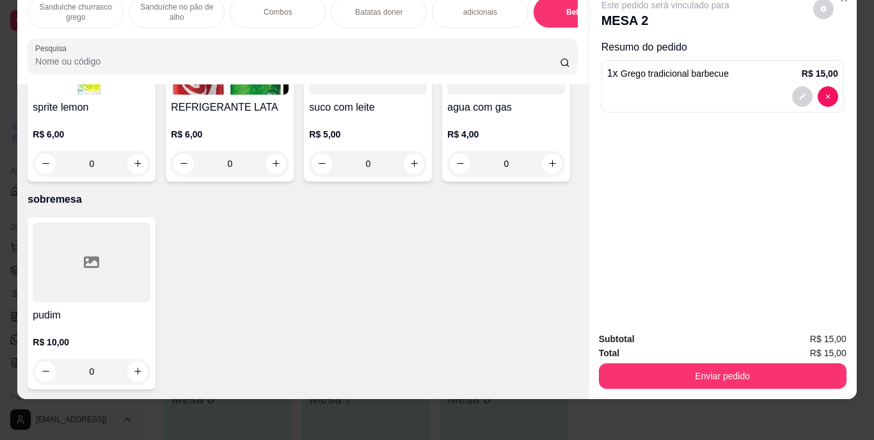
type input "1"
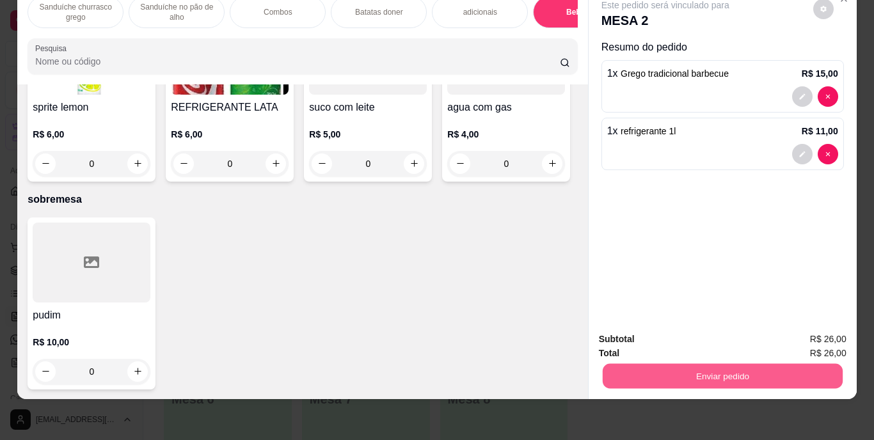
click at [692, 364] on button "Enviar pedido" at bounding box center [722, 376] width 240 height 25
click at [804, 332] on button "Enviar pedido" at bounding box center [813, 335] width 70 height 24
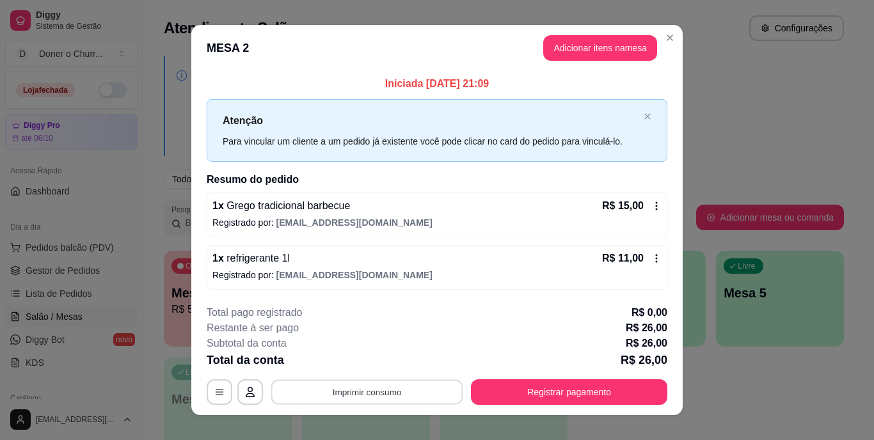
click at [397, 392] on button "Imprimir consumo" at bounding box center [367, 391] width 192 height 25
click at [369, 361] on button "IMPRESSORA" at bounding box center [366, 363] width 90 height 20
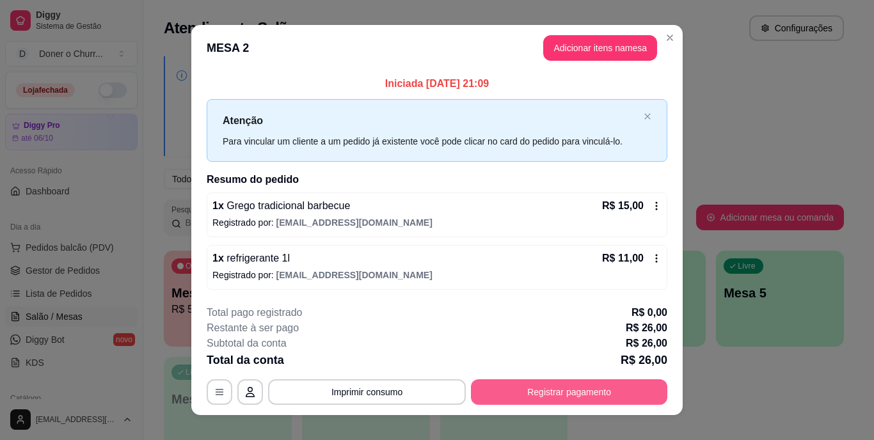
click at [548, 394] on button "Registrar pagamento" at bounding box center [569, 392] width 196 height 26
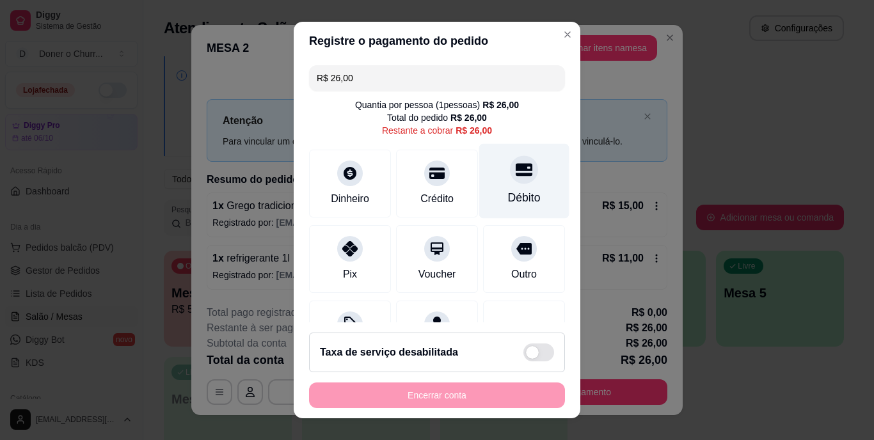
click at [508, 190] on div "Débito" at bounding box center [524, 198] width 33 height 17
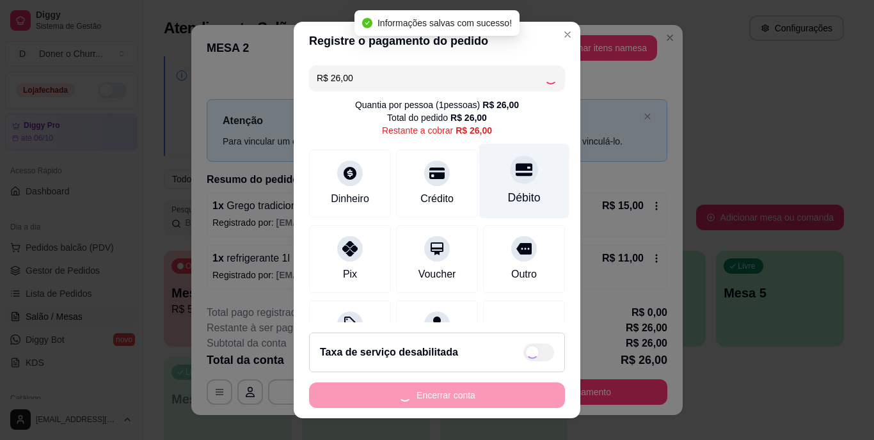
type input "R$ 0,00"
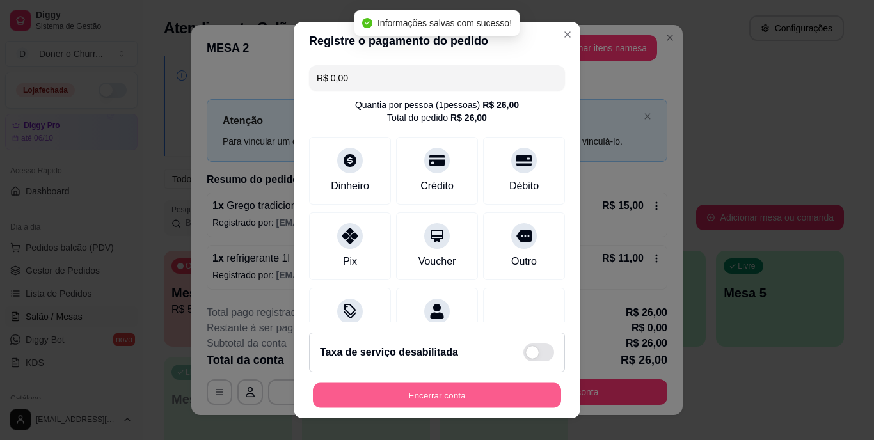
click at [496, 403] on button "Encerrar conta" at bounding box center [437, 395] width 248 height 25
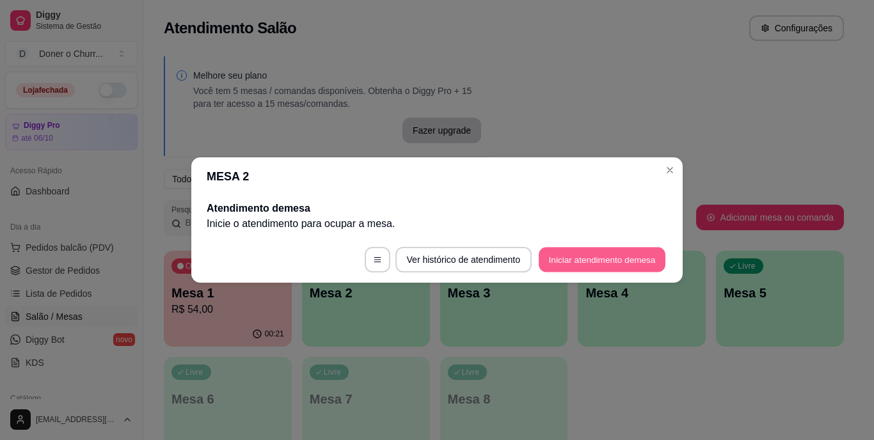
click at [608, 259] on button "Iniciar atendimento de mesa" at bounding box center [602, 260] width 127 height 25
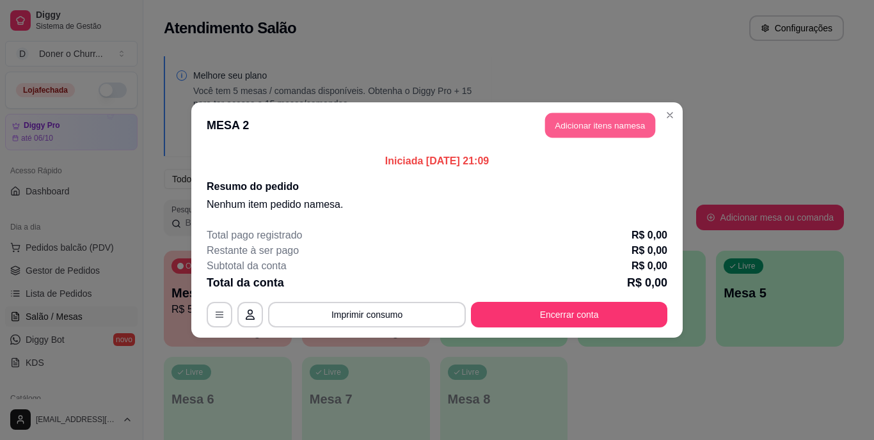
click at [566, 127] on button "Adicionar itens na mesa" at bounding box center [600, 125] width 110 height 25
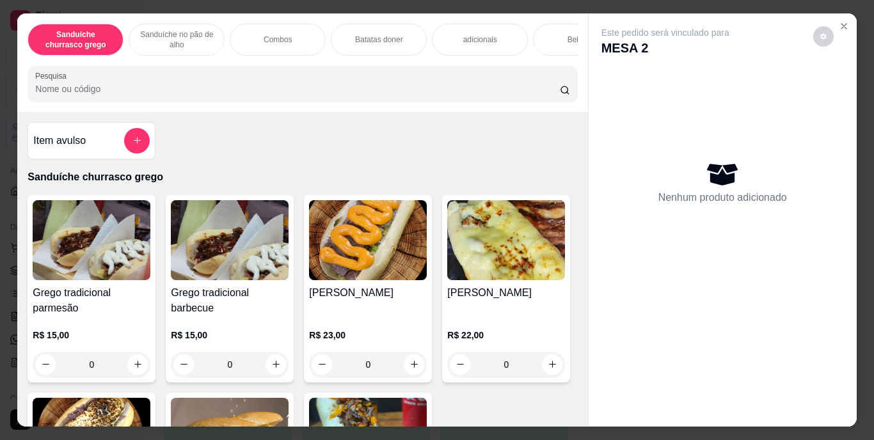
click at [179, 39] on p "Sanduíche no pão de alho" at bounding box center [177, 39] width 74 height 20
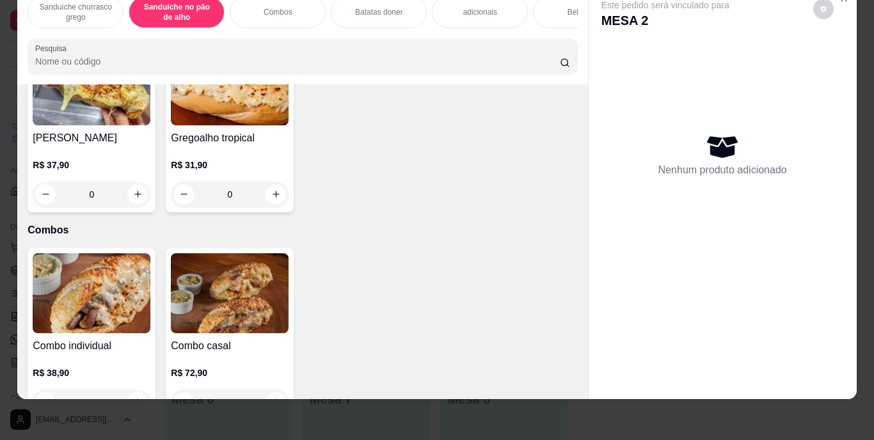
scroll to position [745, 0]
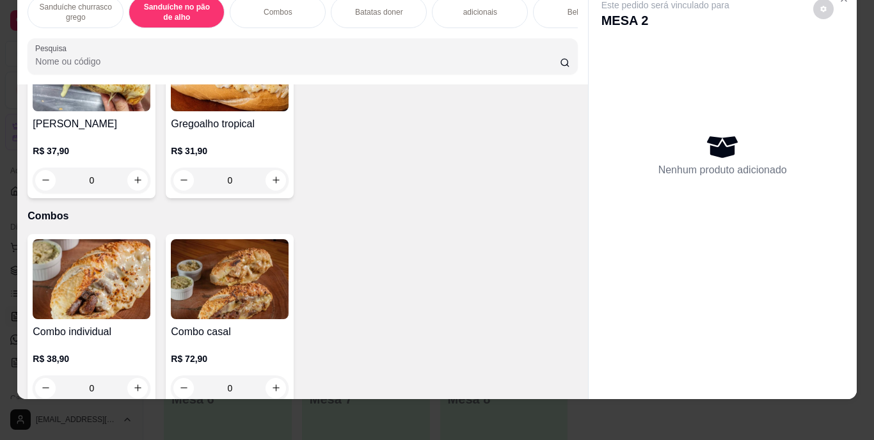
type input "1"
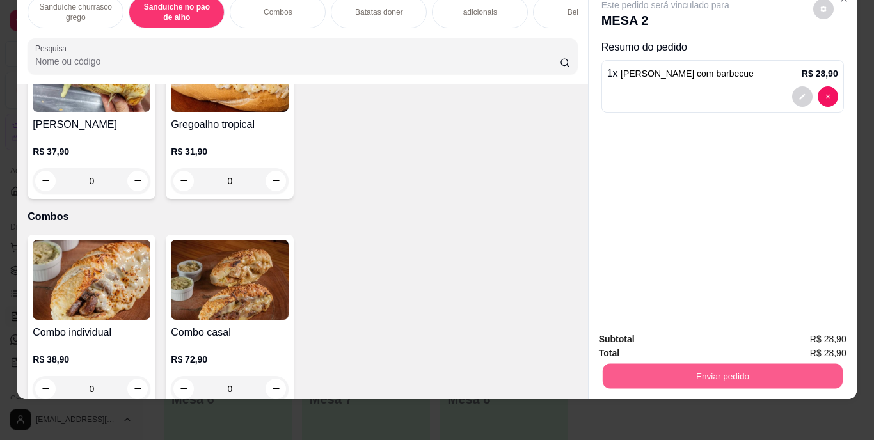
click at [760, 367] on button "Enviar pedido" at bounding box center [722, 376] width 240 height 25
click at [800, 332] on button "Enviar pedido" at bounding box center [813, 335] width 70 height 24
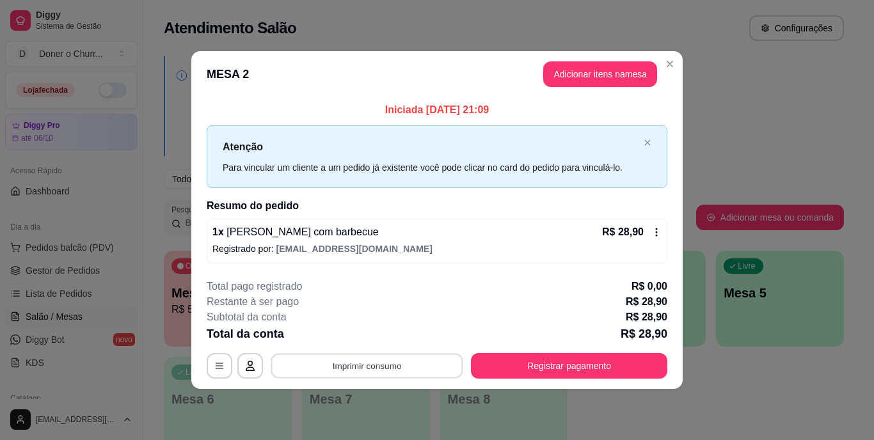
click at [367, 372] on button "Imprimir consumo" at bounding box center [367, 365] width 192 height 25
click at [365, 328] on button "IMPRESSORA" at bounding box center [371, 336] width 90 height 20
click at [598, 78] on button "Adicionar itens na mesa" at bounding box center [600, 74] width 114 height 26
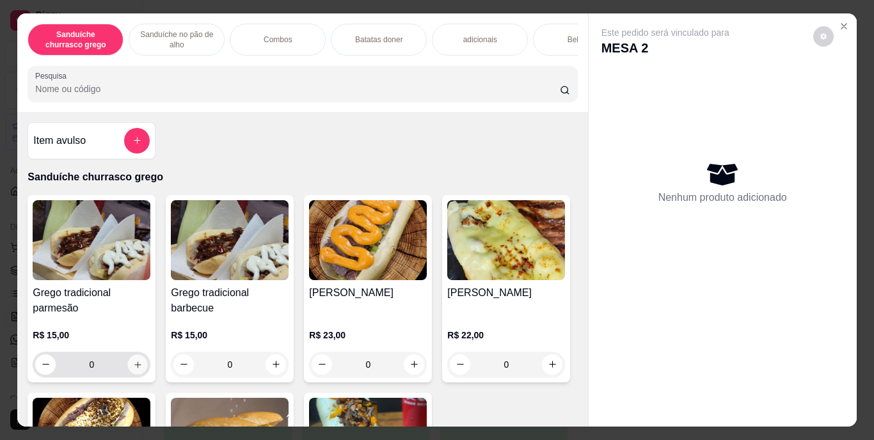
click at [138, 369] on icon "increase-product-quantity" at bounding box center [138, 365] width 10 height 10
type input "1"
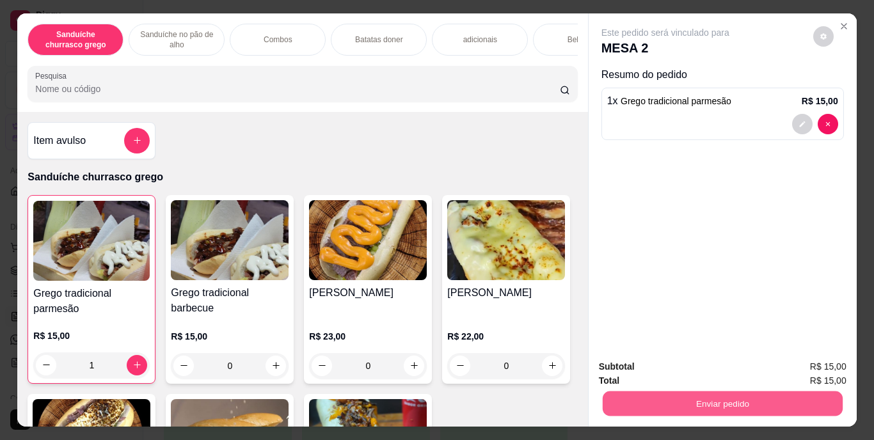
click at [672, 393] on button "Enviar pedido" at bounding box center [722, 404] width 240 height 25
click at [812, 366] on button "Enviar pedido" at bounding box center [813, 368] width 70 height 24
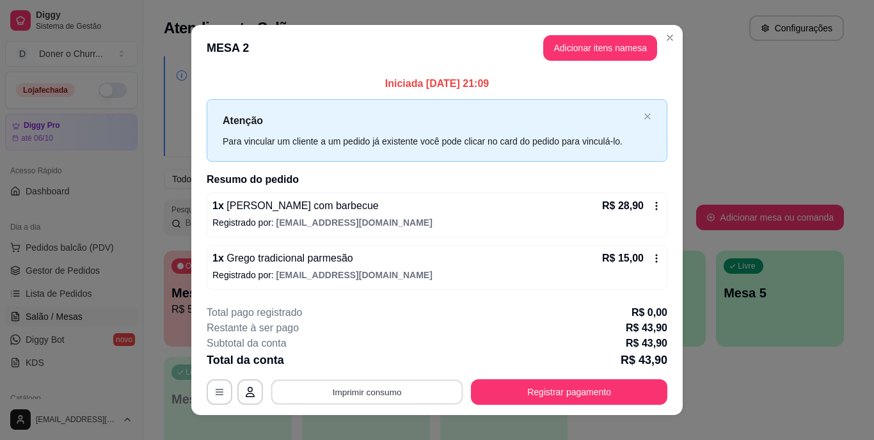
click at [419, 385] on button "Imprimir consumo" at bounding box center [367, 391] width 192 height 25
click at [373, 358] on button "IMPRESSORA" at bounding box center [366, 363] width 90 height 20
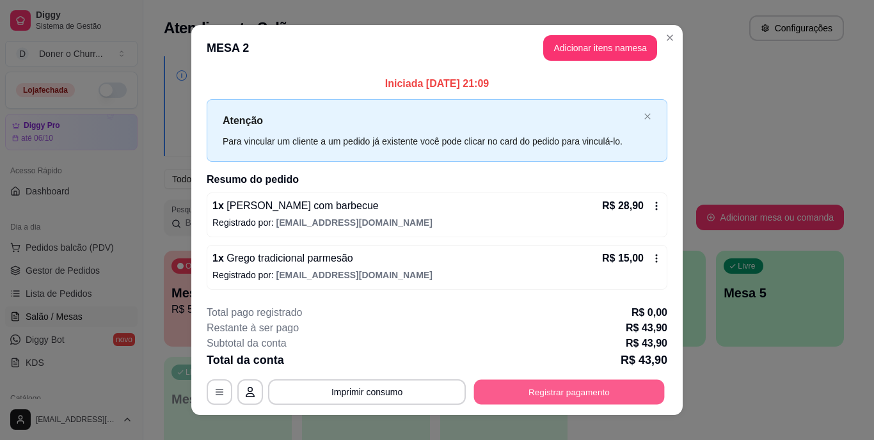
click at [559, 390] on button "Registrar pagamento" at bounding box center [569, 391] width 191 height 25
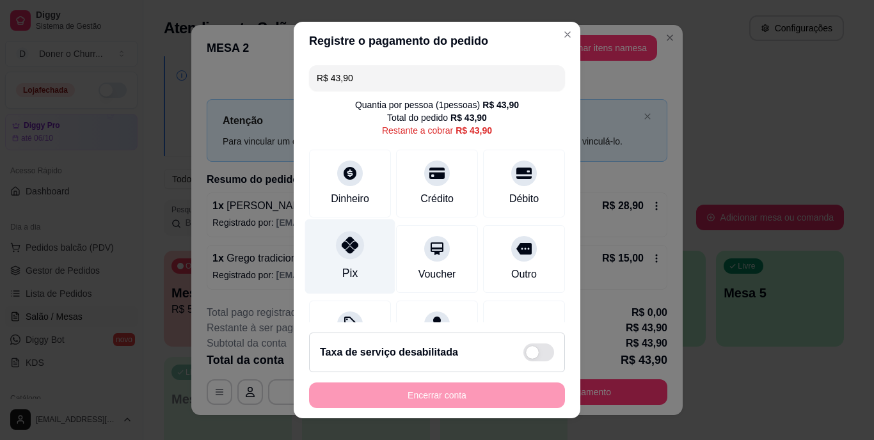
click at [358, 250] on div "Pix" at bounding box center [350, 256] width 90 height 75
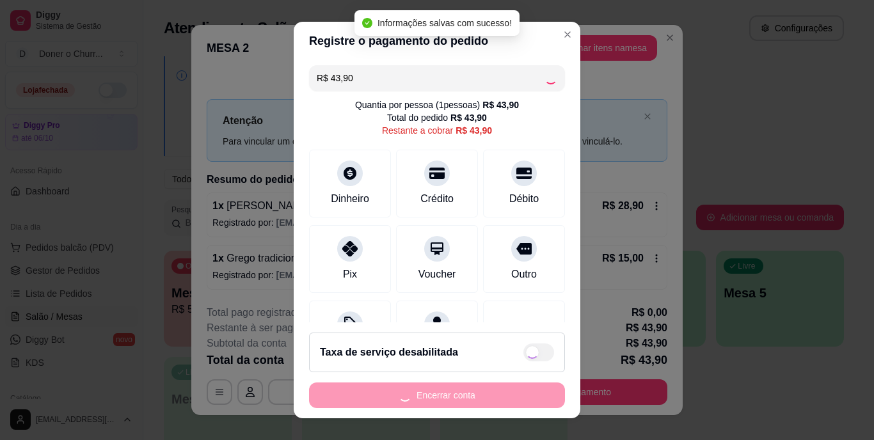
type input "R$ 0,00"
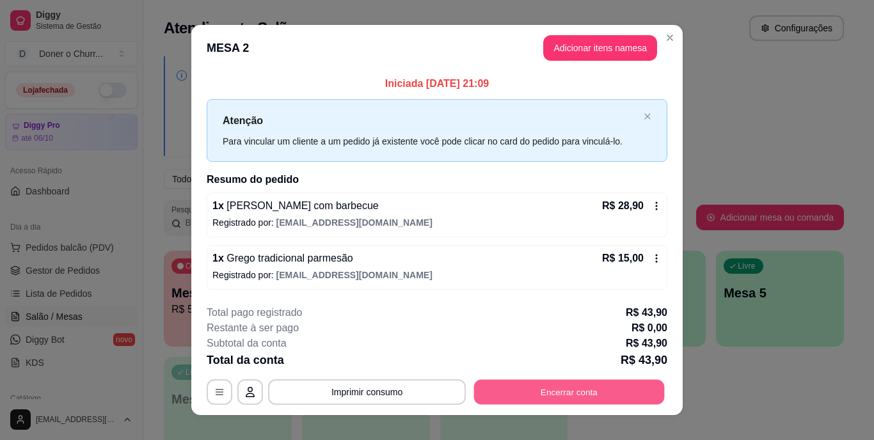
click at [609, 385] on button "Encerrar conta" at bounding box center [569, 391] width 191 height 25
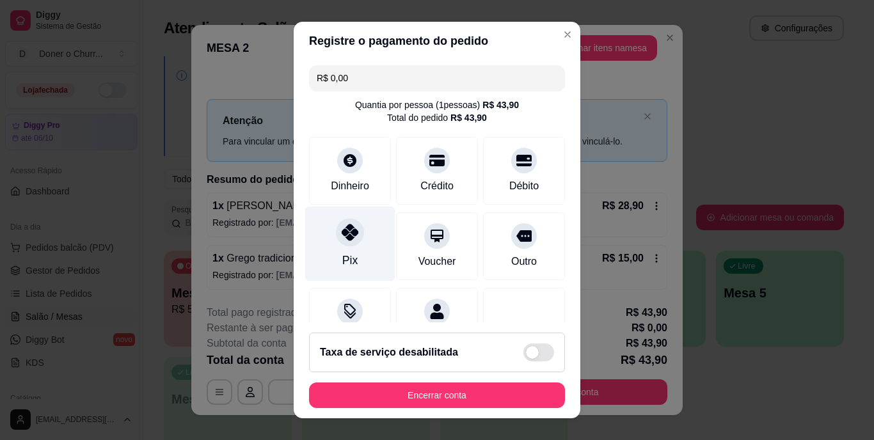
click at [348, 230] on icon at bounding box center [350, 233] width 17 height 17
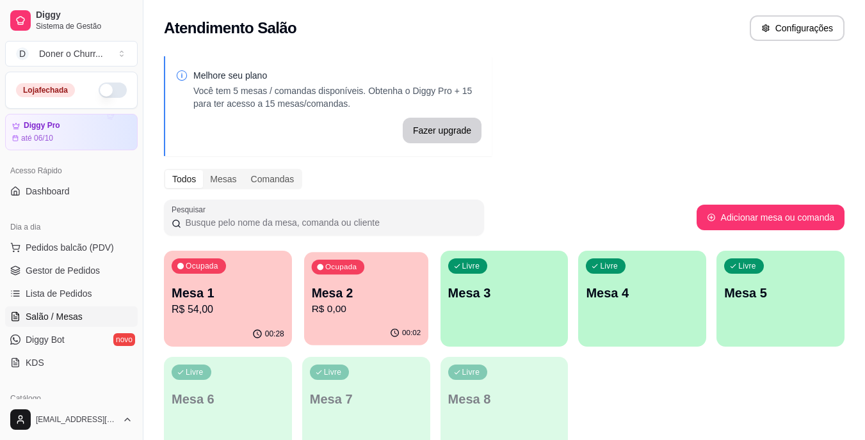
click at [369, 294] on p "Mesa 2" at bounding box center [365, 293] width 109 height 17
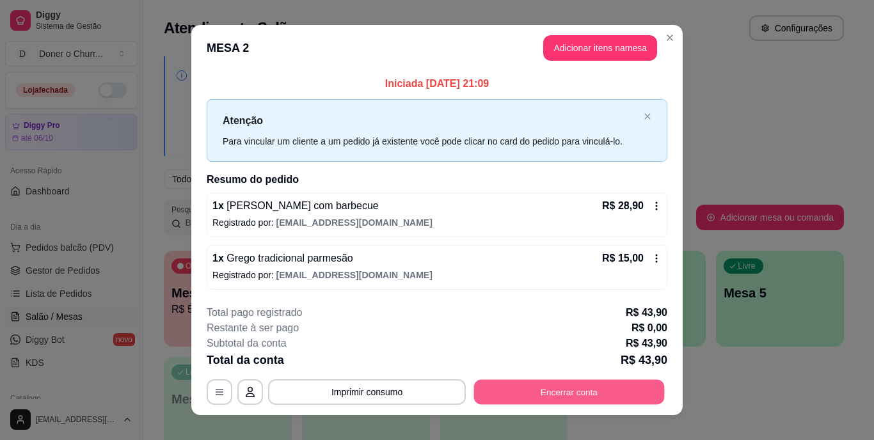
click at [548, 390] on button "Encerrar conta" at bounding box center [569, 391] width 191 height 25
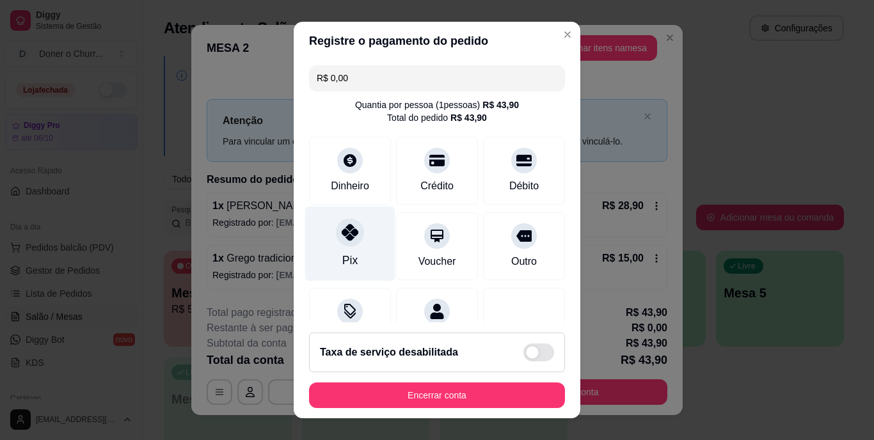
click at [349, 246] on div "Pix" at bounding box center [350, 244] width 90 height 75
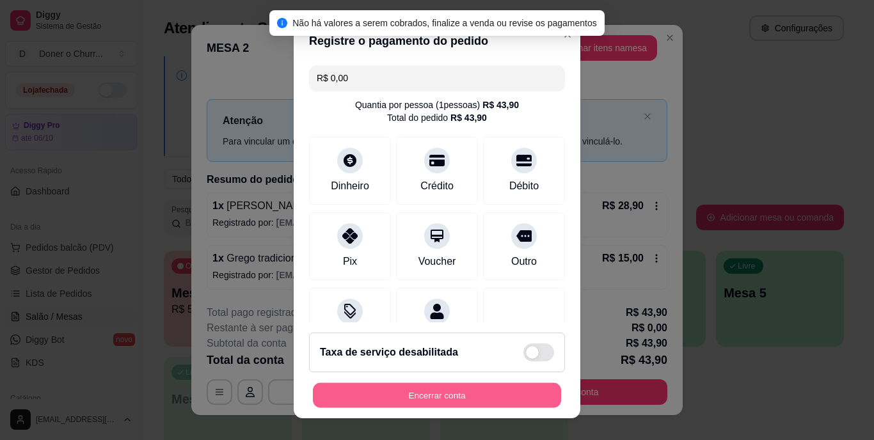
click at [422, 397] on button "Encerrar conta" at bounding box center [437, 395] width 248 height 25
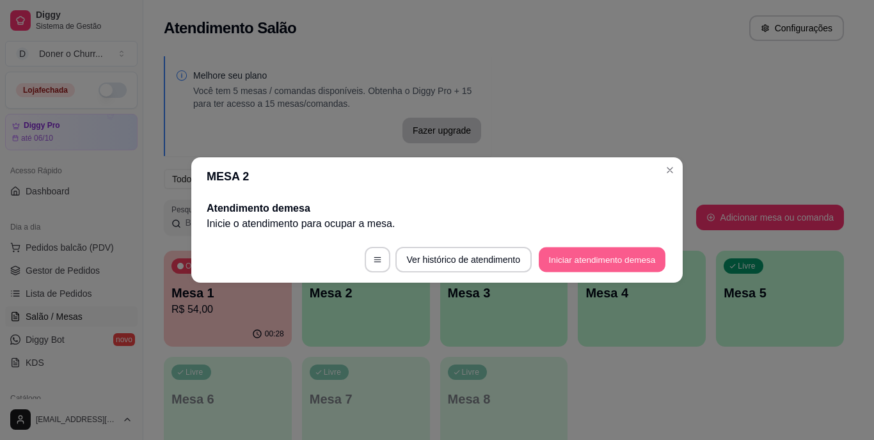
click at [605, 256] on button "Iniciar atendimento de mesa" at bounding box center [602, 260] width 127 height 25
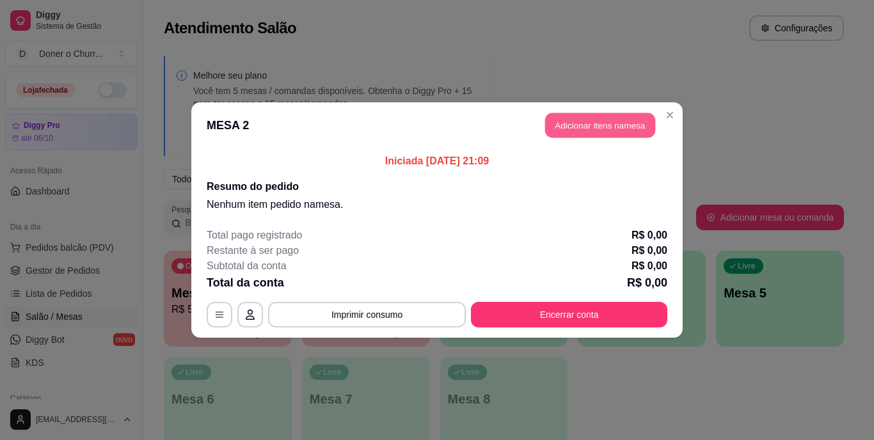
click at [600, 125] on button "Adicionar itens na mesa" at bounding box center [600, 125] width 110 height 25
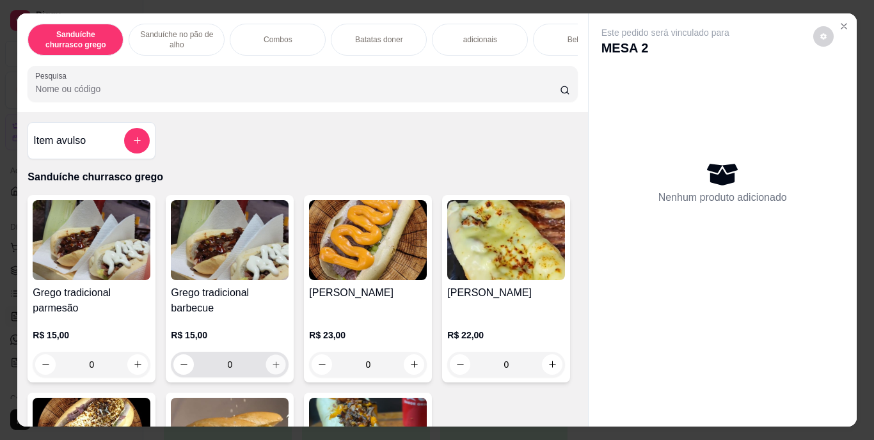
click at [271, 365] on icon "increase-product-quantity" at bounding box center [276, 365] width 10 height 10
type input "1"
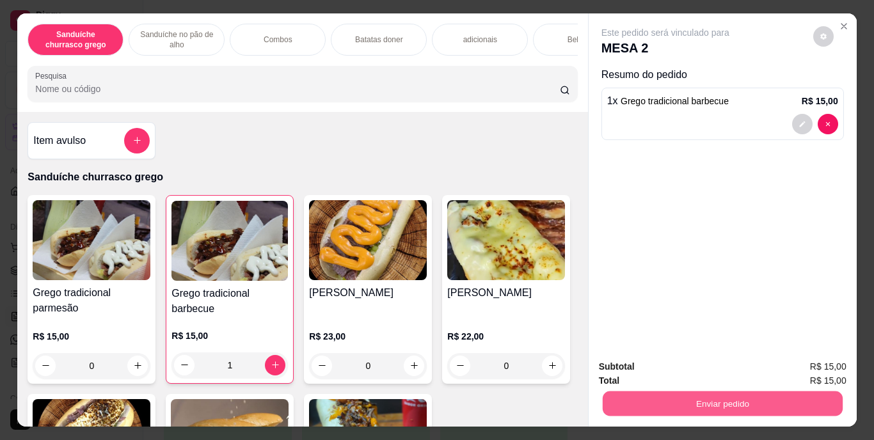
click at [717, 400] on button "Enviar pedido" at bounding box center [722, 404] width 240 height 25
click at [826, 363] on button "Enviar pedido" at bounding box center [813, 368] width 70 height 24
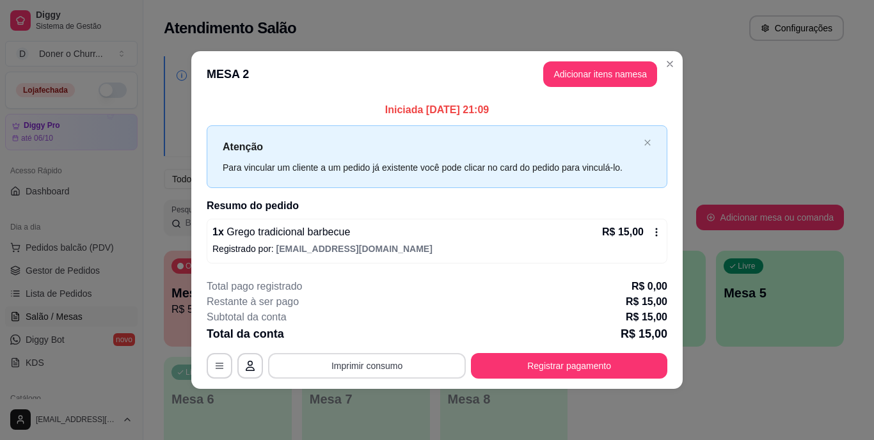
click at [381, 366] on button "Imprimir consumo" at bounding box center [367, 366] width 198 height 26
click at [355, 332] on button "IMPRESSORA" at bounding box center [371, 336] width 90 height 20
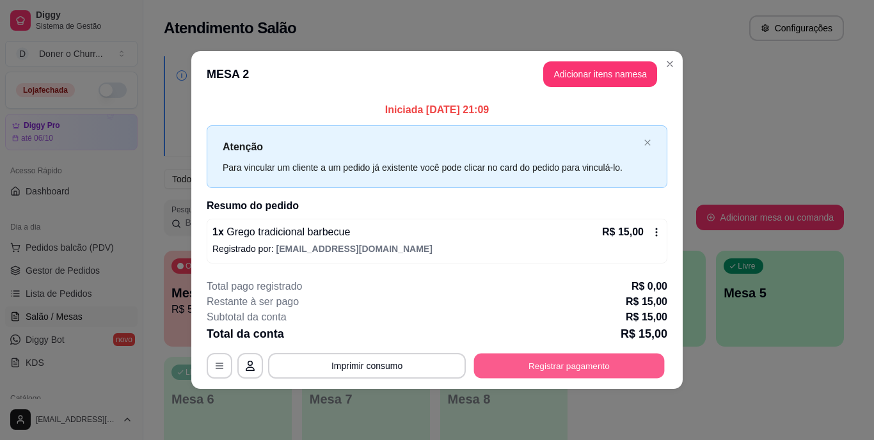
click at [593, 358] on button "Registrar pagamento" at bounding box center [569, 365] width 191 height 25
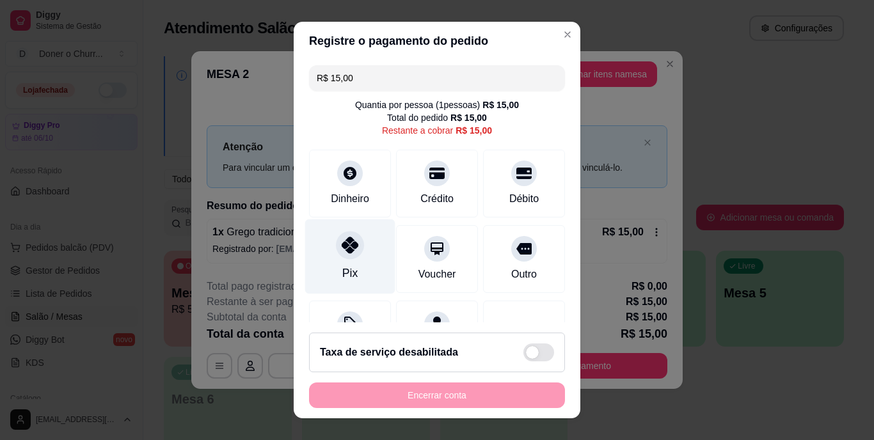
click at [350, 241] on icon at bounding box center [350, 245] width 17 height 17
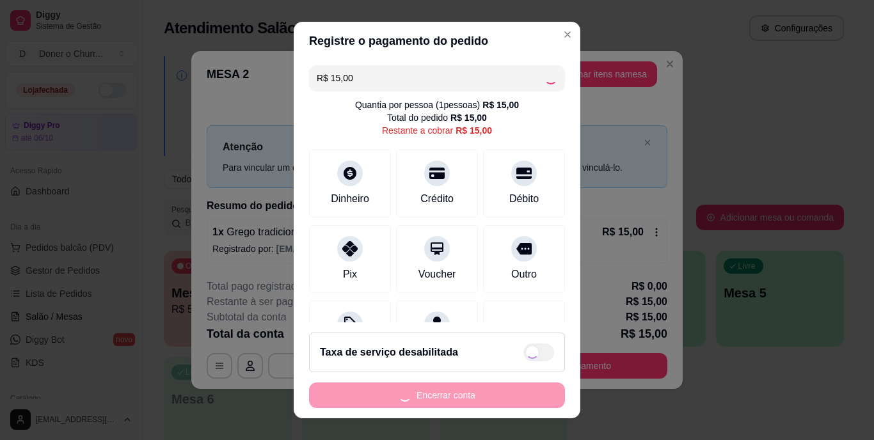
type input "R$ 0,00"
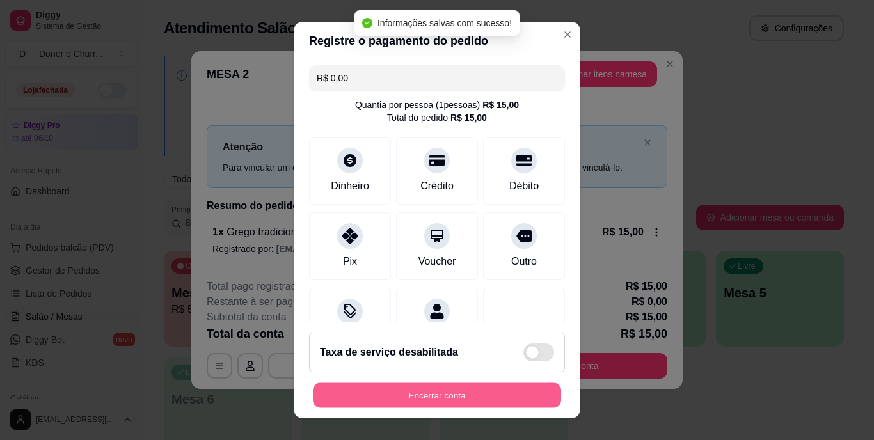
click at [436, 397] on button "Encerrar conta" at bounding box center [437, 395] width 248 height 25
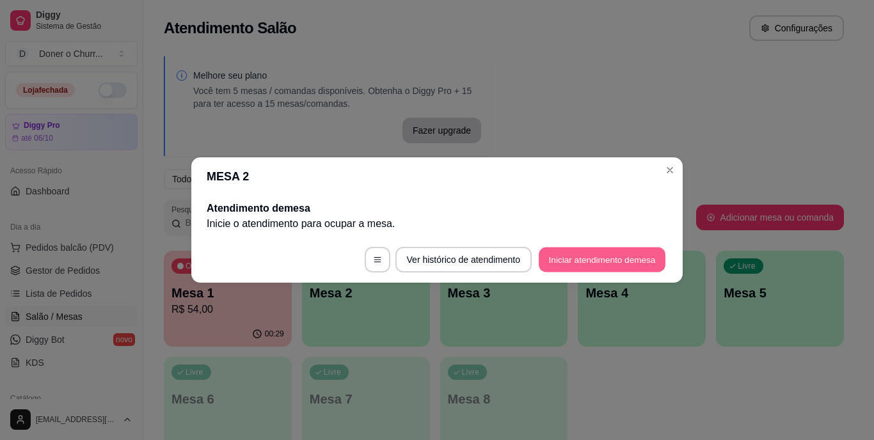
click at [588, 254] on button "Iniciar atendimento de mesa" at bounding box center [602, 260] width 127 height 25
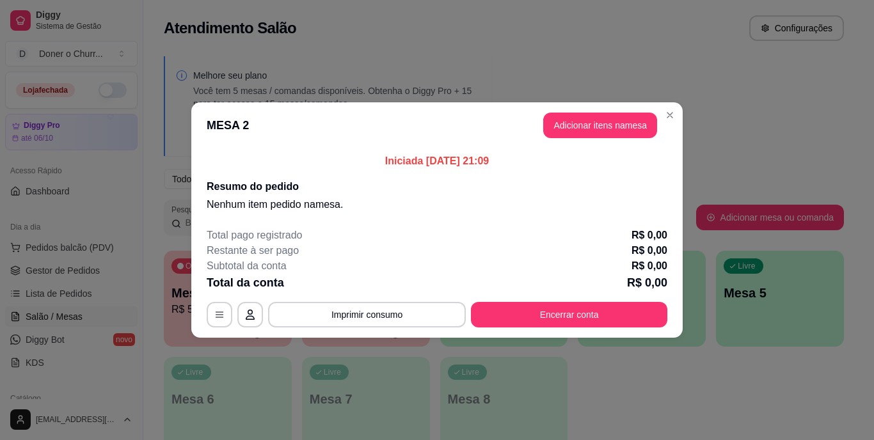
click at [596, 139] on header "MESA 2 Adicionar itens na mesa" at bounding box center [436, 125] width 491 height 46
click at [582, 133] on button "Adicionar itens na mesa" at bounding box center [600, 125] width 110 height 25
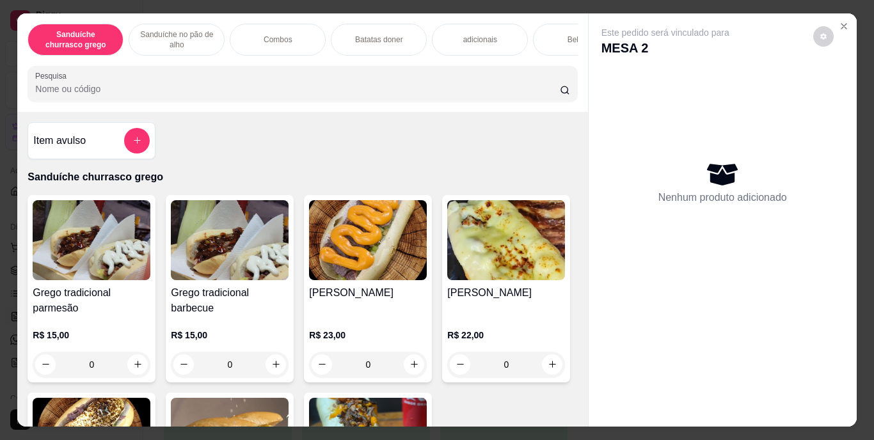
click at [282, 35] on p "Combos" at bounding box center [278, 40] width 29 height 10
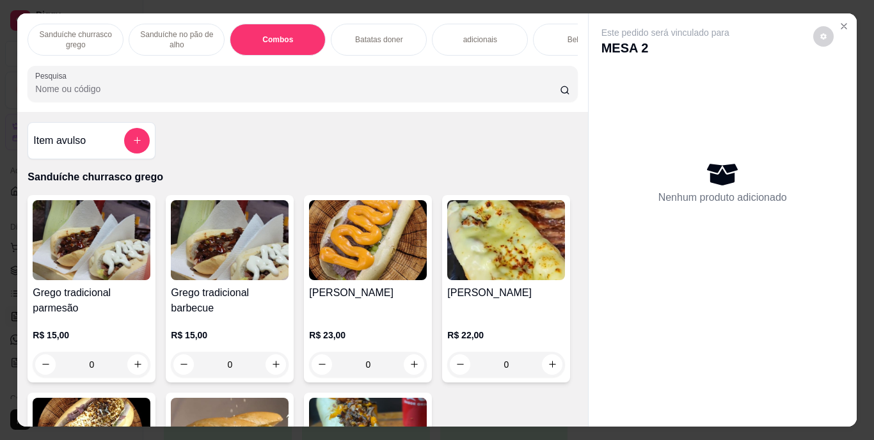
scroll to position [33, 0]
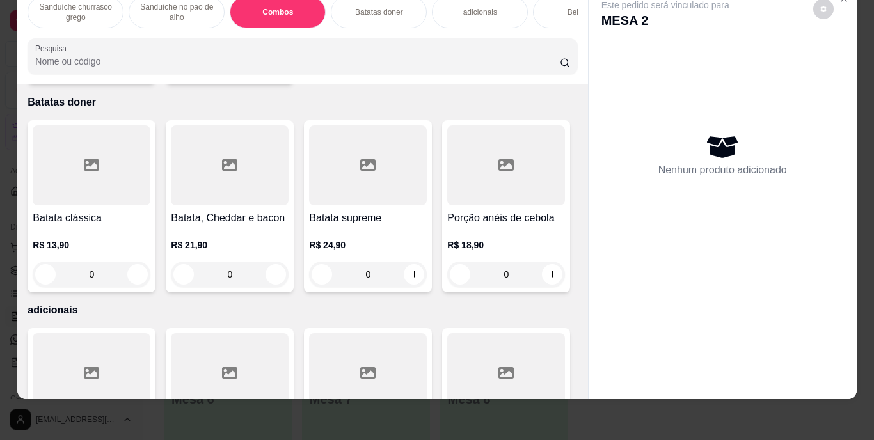
click at [134, 71] on icon "increase-product-quantity" at bounding box center [138, 66] width 10 height 10
type input "1"
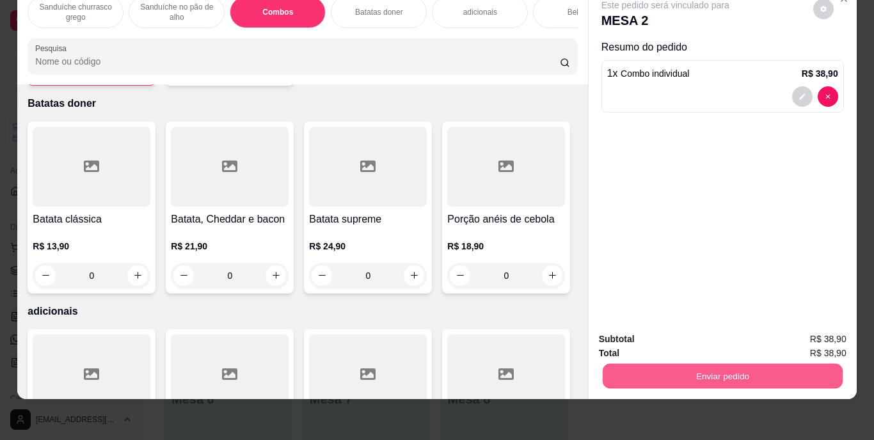
click at [702, 364] on button "Enviar pedido" at bounding box center [722, 376] width 240 height 25
click at [830, 337] on button "Enviar pedido" at bounding box center [813, 335] width 70 height 24
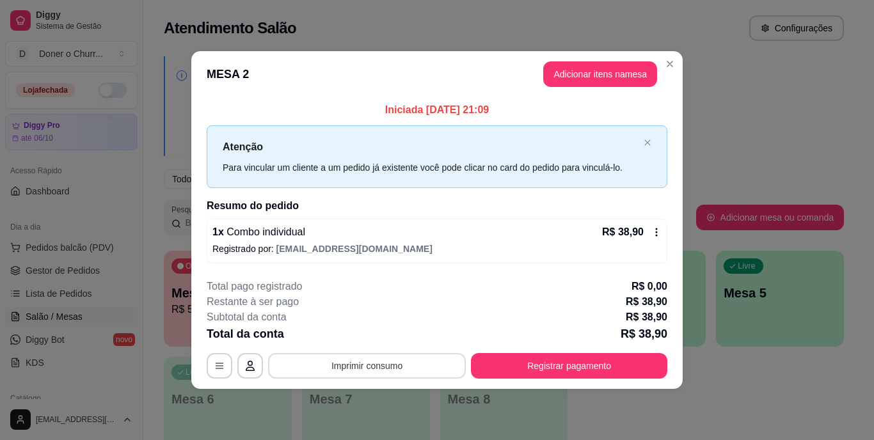
click at [383, 368] on button "Imprimir consumo" at bounding box center [367, 366] width 198 height 26
click at [367, 335] on button "IMPRESSORA" at bounding box center [371, 336] width 90 height 20
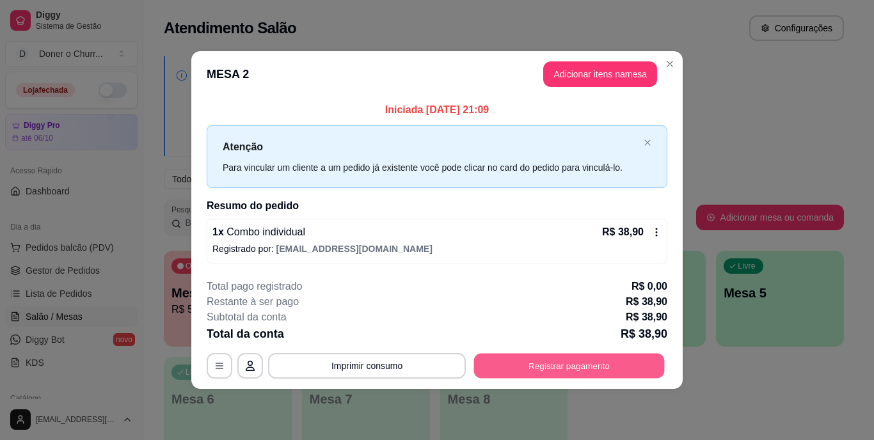
click at [546, 367] on button "Registrar pagamento" at bounding box center [569, 365] width 191 height 25
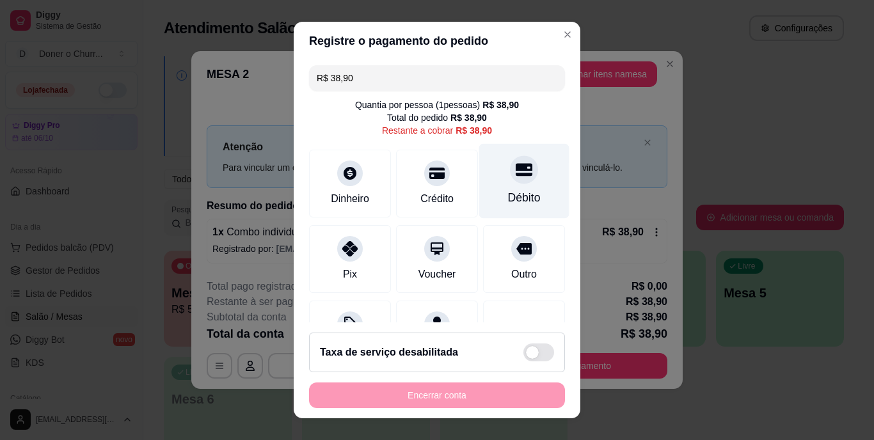
click at [510, 179] on div at bounding box center [524, 170] width 28 height 28
type input "R$ 0,00"
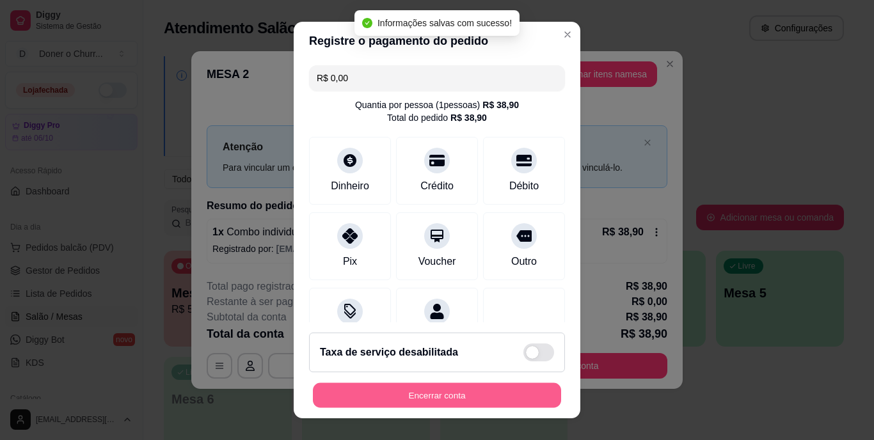
click at [469, 390] on button "Encerrar conta" at bounding box center [437, 395] width 248 height 25
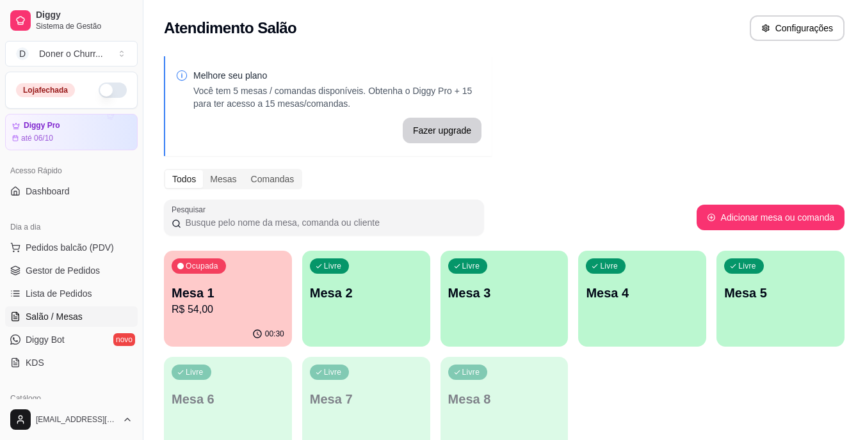
click at [232, 299] on p "Mesa 1" at bounding box center [228, 293] width 113 height 18
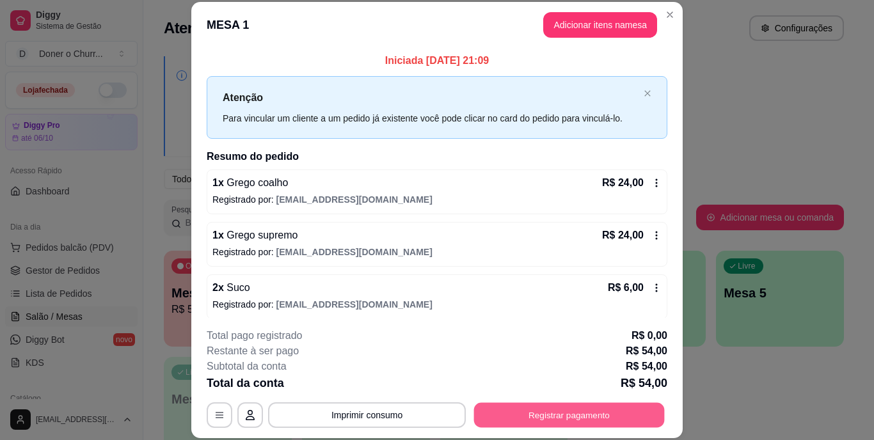
click at [582, 418] on button "Registrar pagamento" at bounding box center [569, 415] width 191 height 25
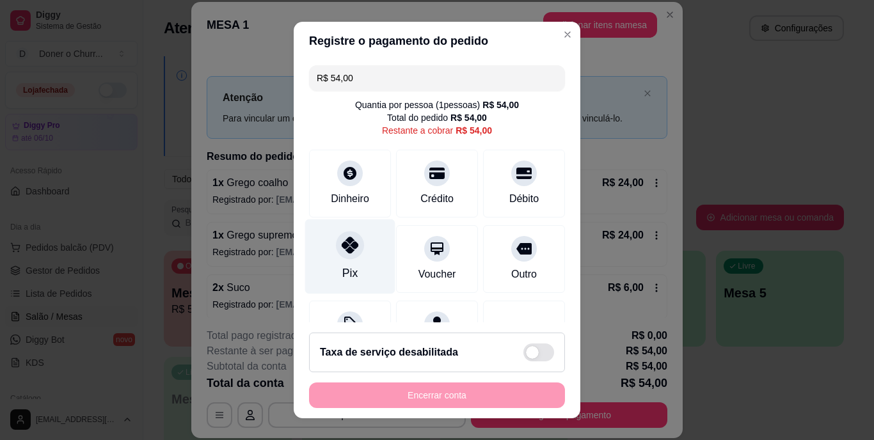
click at [331, 256] on div "Pix" at bounding box center [350, 256] width 90 height 75
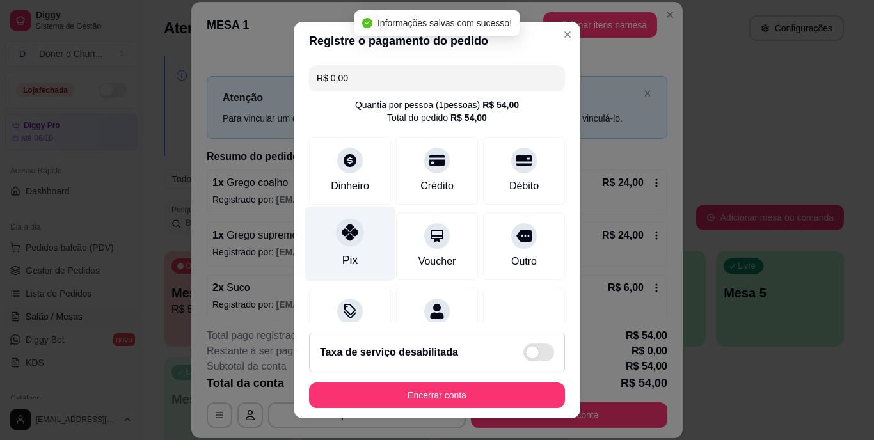
type input "R$ 0,00"
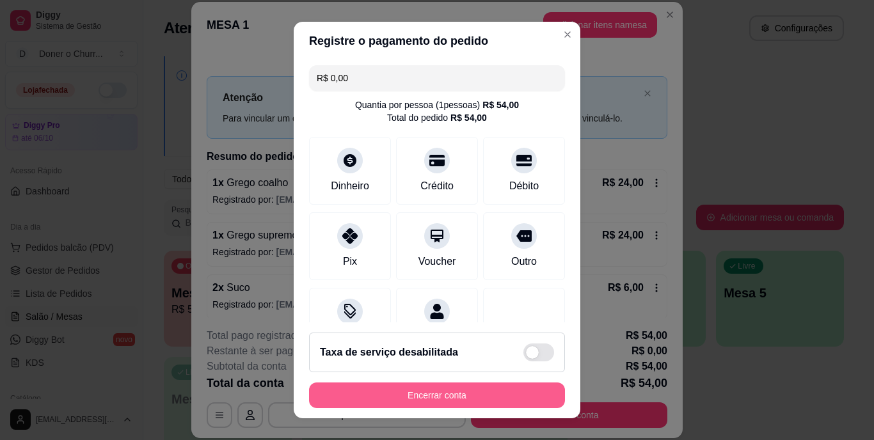
click at [465, 394] on button "Encerrar conta" at bounding box center [437, 396] width 256 height 26
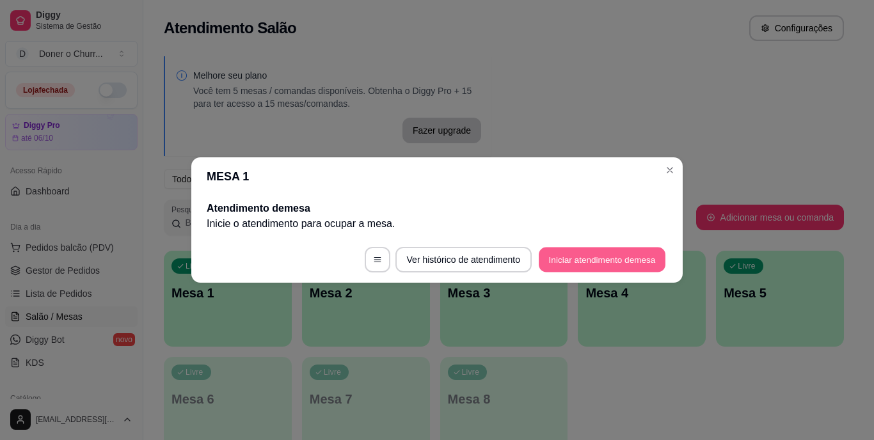
click at [594, 260] on button "Iniciar atendimento de mesa" at bounding box center [602, 260] width 127 height 25
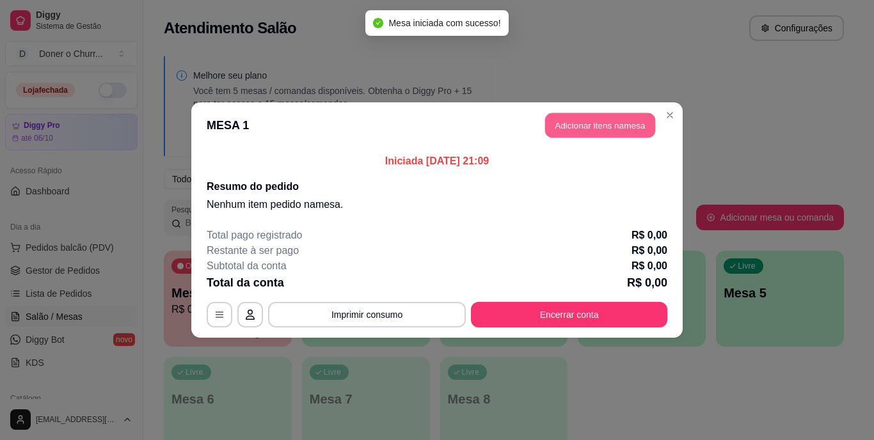
click at [593, 129] on button "Adicionar itens na mesa" at bounding box center [600, 125] width 110 height 25
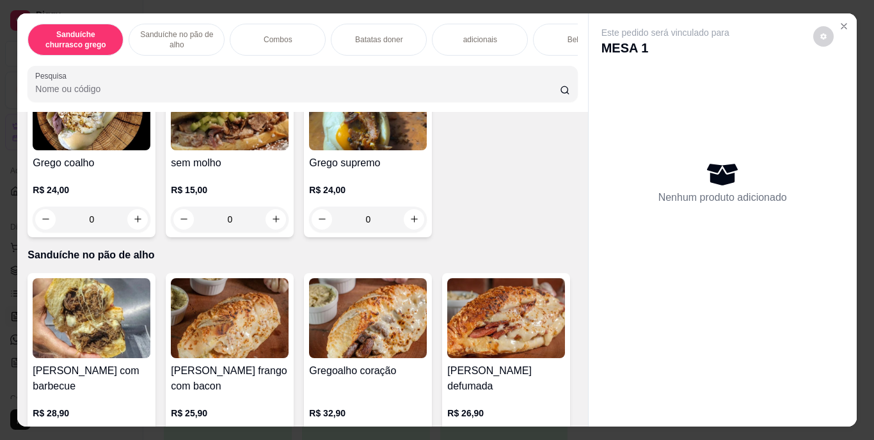
scroll to position [383, 0]
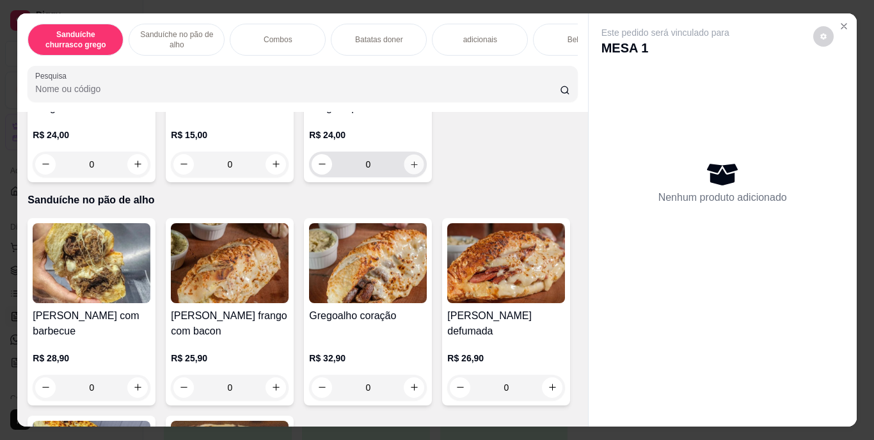
click at [410, 169] on icon "increase-product-quantity" at bounding box center [415, 164] width 10 height 10
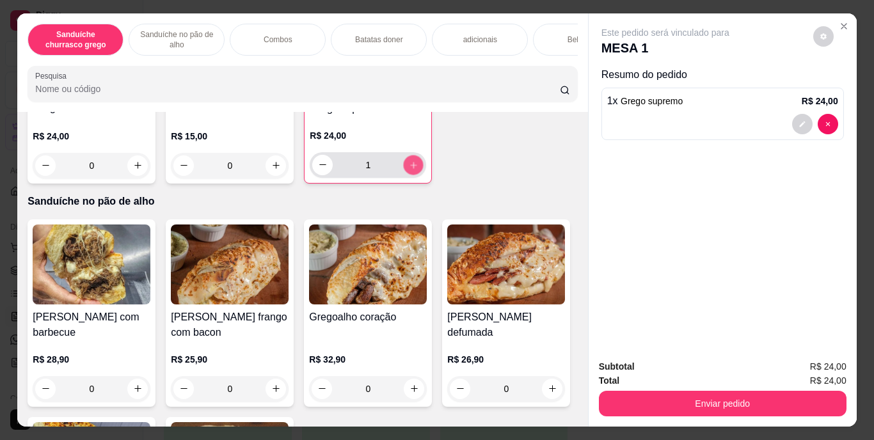
click at [409, 170] on icon "increase-product-quantity" at bounding box center [414, 165] width 10 height 10
type input "2"
click at [552, 39] on div "Bebidas" at bounding box center [581, 40] width 96 height 32
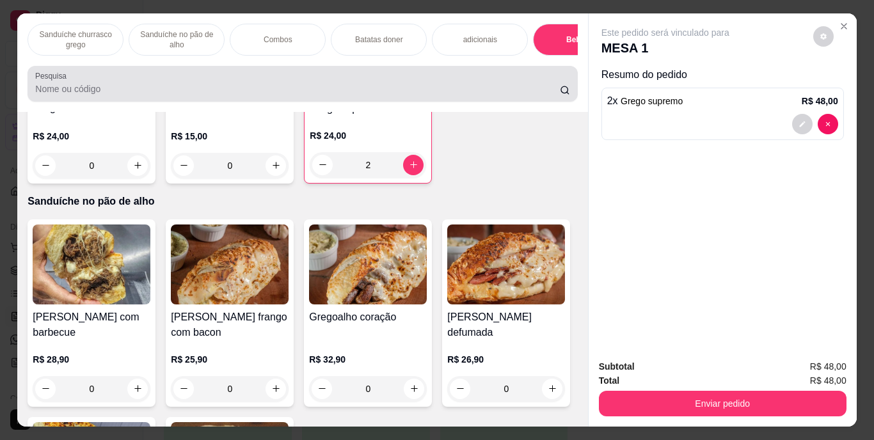
scroll to position [33, 0]
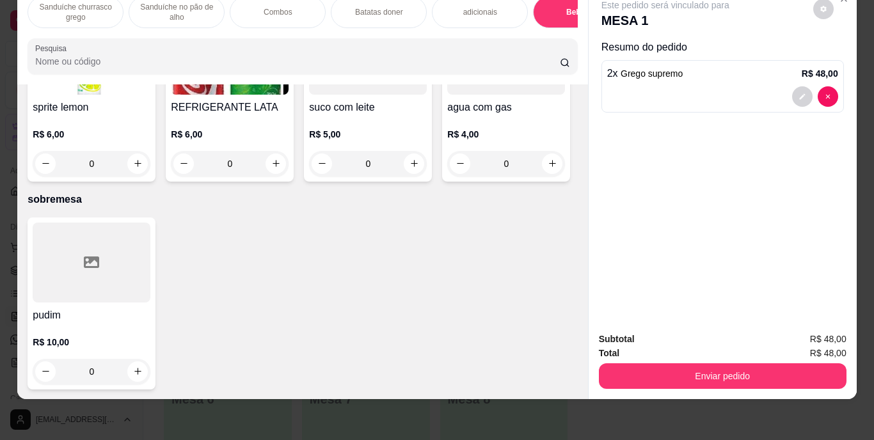
type input "1"
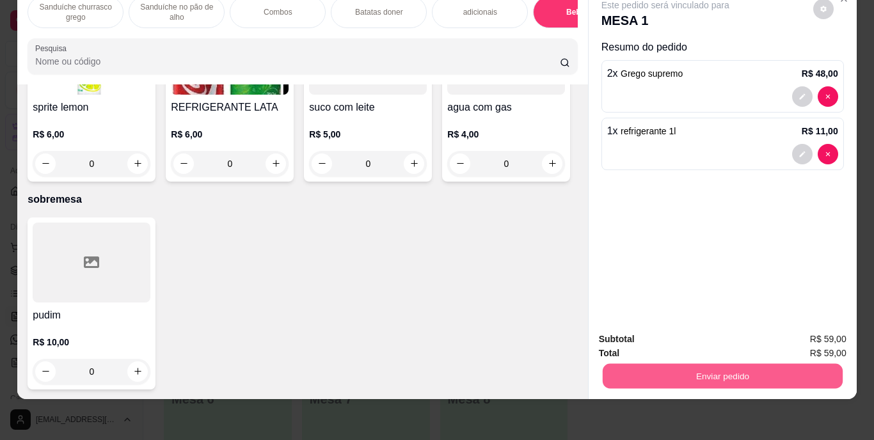
click at [733, 364] on button "Enviar pedido" at bounding box center [722, 376] width 240 height 25
click at [815, 327] on button "Enviar pedido" at bounding box center [813, 335] width 70 height 24
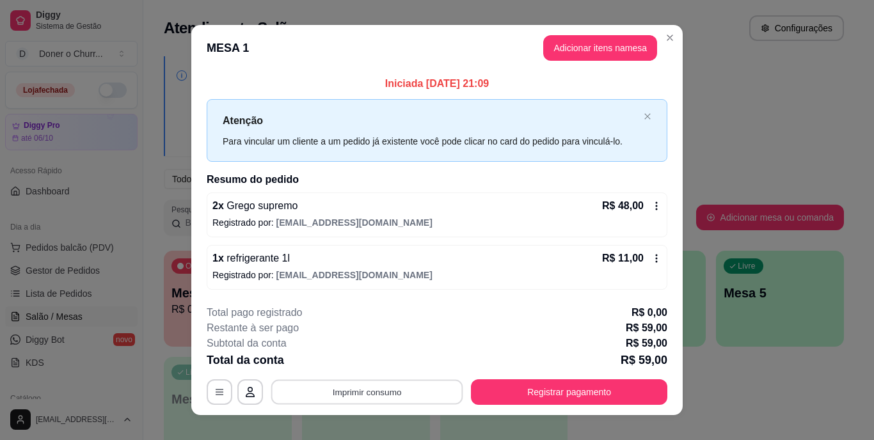
click at [390, 394] on button "Imprimir consumo" at bounding box center [367, 391] width 192 height 25
click at [358, 362] on button "IMPRESSORA" at bounding box center [366, 363] width 90 height 20
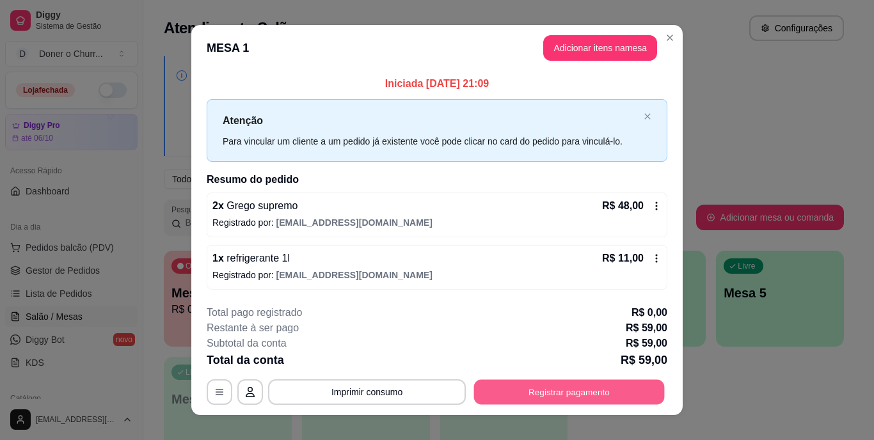
click at [566, 390] on button "Registrar pagamento" at bounding box center [569, 391] width 191 height 25
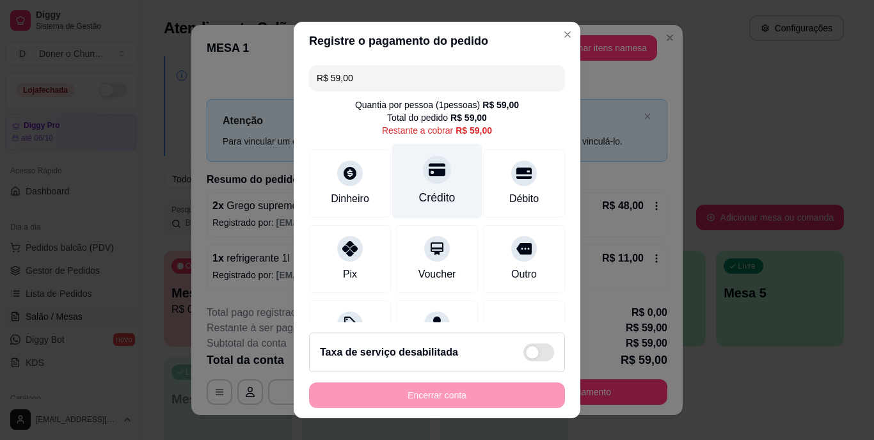
click at [409, 180] on div "Crédito" at bounding box center [437, 181] width 90 height 75
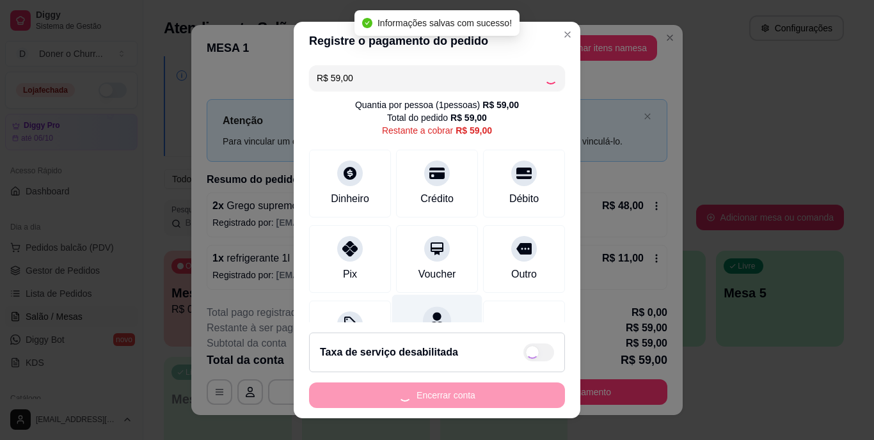
type input "R$ 0,00"
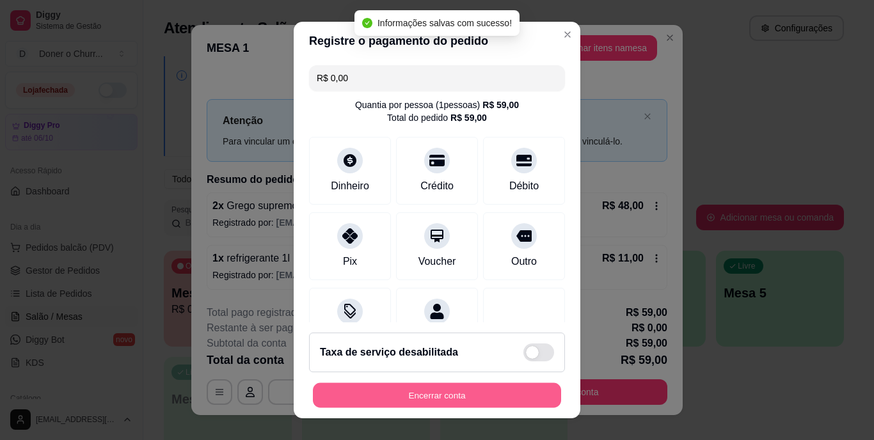
click at [419, 394] on button "Encerrar conta" at bounding box center [437, 395] width 248 height 25
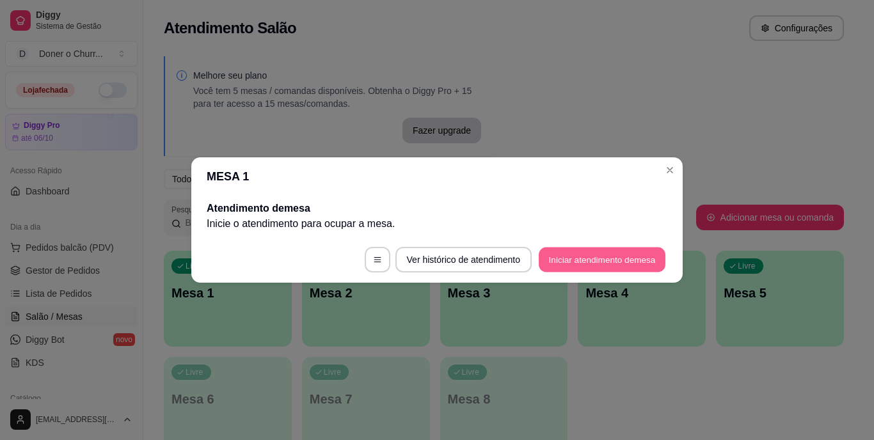
click at [601, 253] on button "Iniciar atendimento de mesa" at bounding box center [602, 260] width 127 height 25
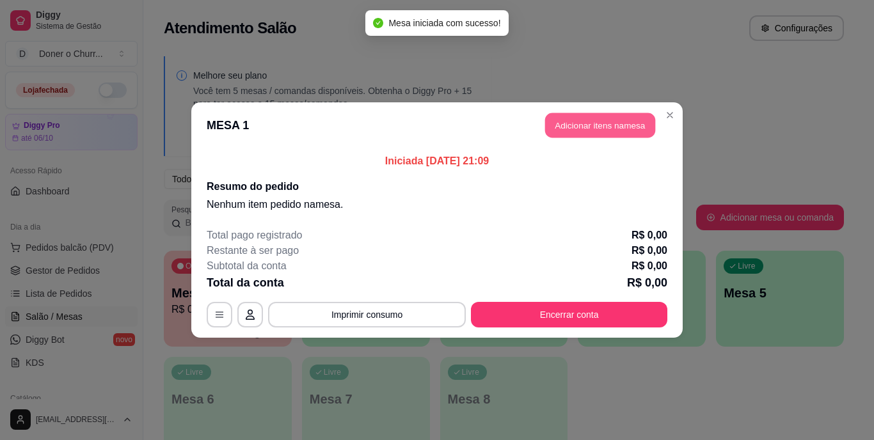
click at [588, 123] on button "Adicionar itens na mesa" at bounding box center [600, 125] width 110 height 25
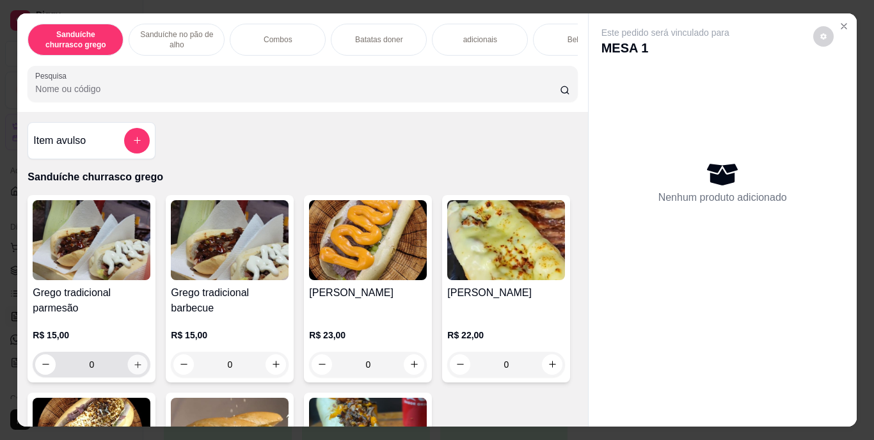
click at [134, 368] on icon "increase-product-quantity" at bounding box center [137, 365] width 6 height 6
type input "1"
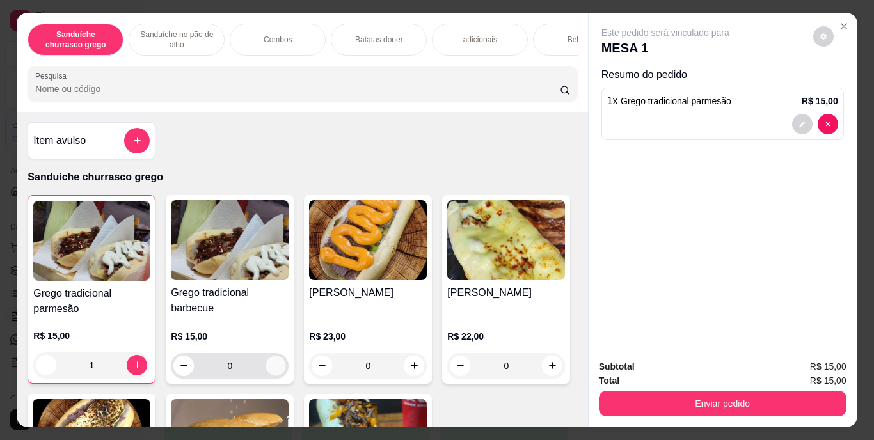
click at [272, 364] on button "increase-product-quantity" at bounding box center [276, 366] width 20 height 20
type input "1"
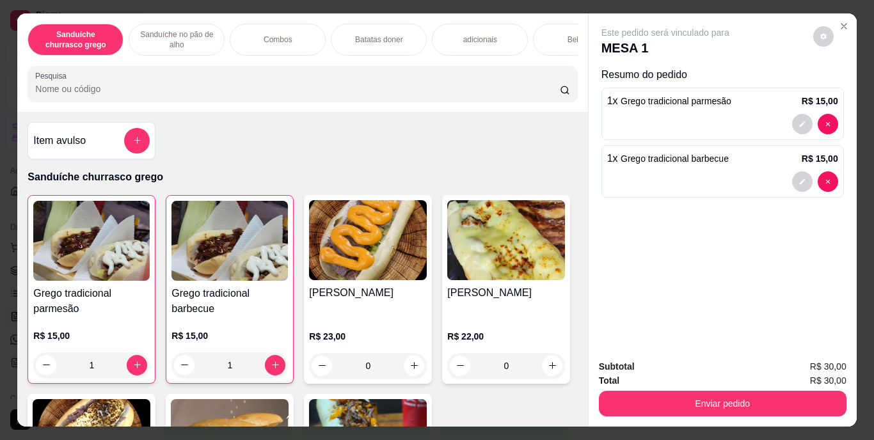
click at [566, 44] on div "Bebidas" at bounding box center [581, 40] width 96 height 32
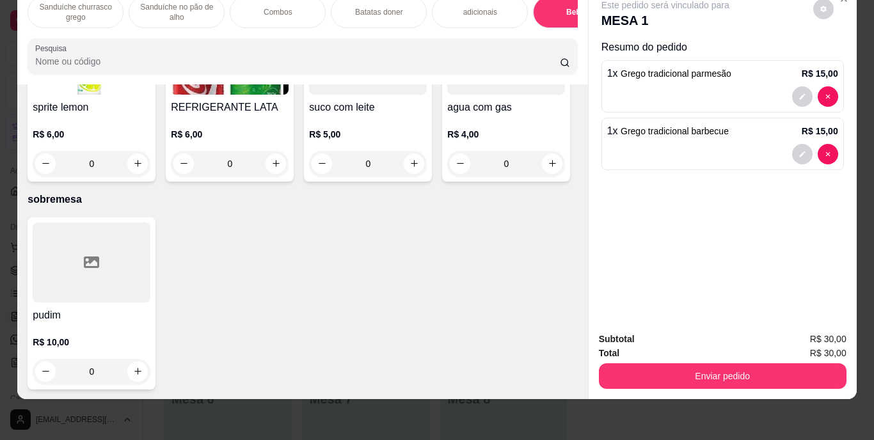
scroll to position [2482, 0]
click at [286, 174] on button "increase-product-quantity" at bounding box center [276, 164] width 20 height 20
type input "1"
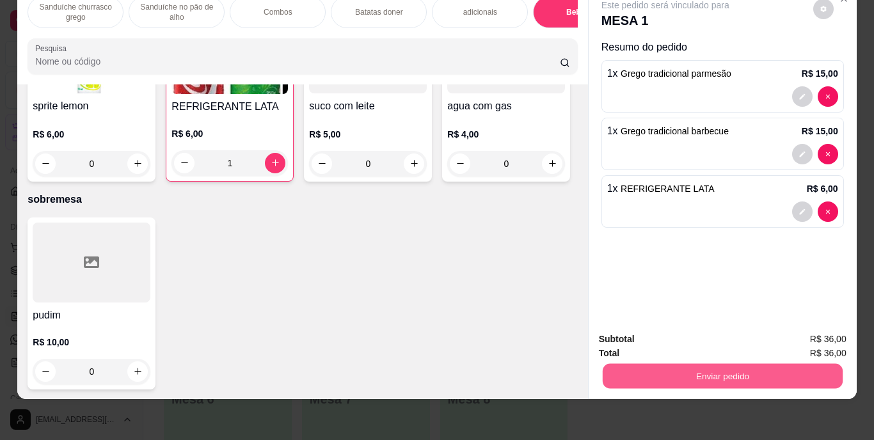
click at [714, 368] on button "Enviar pedido" at bounding box center [722, 376] width 240 height 25
click at [816, 328] on button "Enviar pedido" at bounding box center [813, 335] width 72 height 24
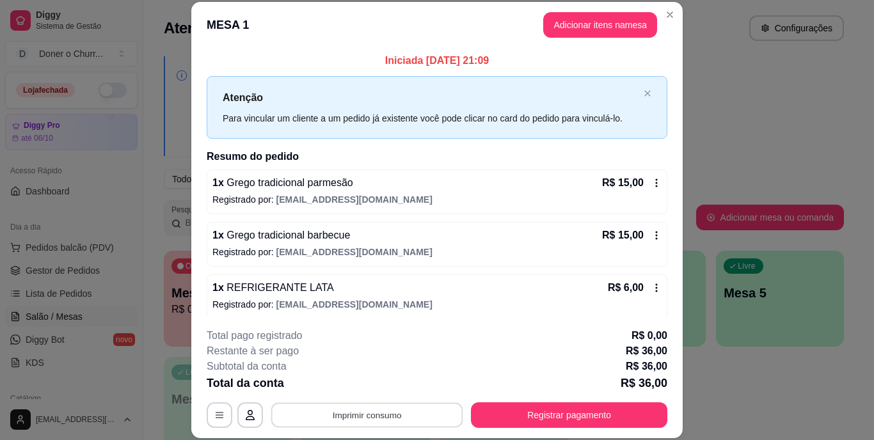
click at [374, 406] on button "Imprimir consumo" at bounding box center [367, 415] width 192 height 25
click at [358, 388] on button "IMPRESSORA" at bounding box center [366, 386] width 90 height 20
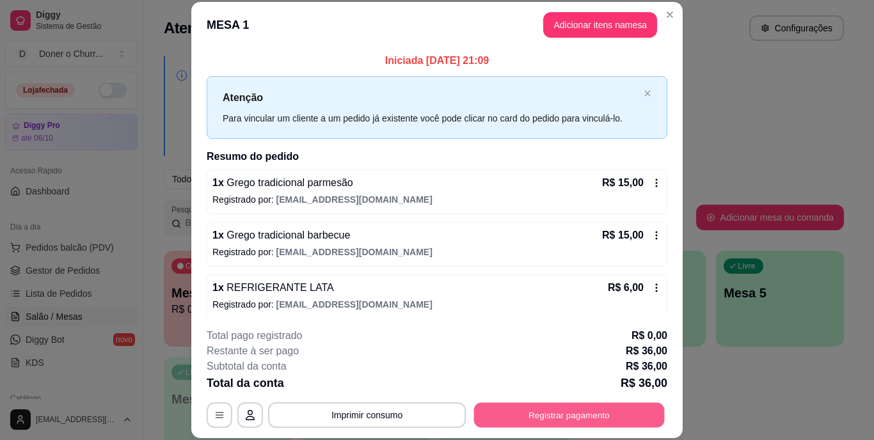
click at [558, 416] on button "Registrar pagamento" at bounding box center [569, 415] width 191 height 25
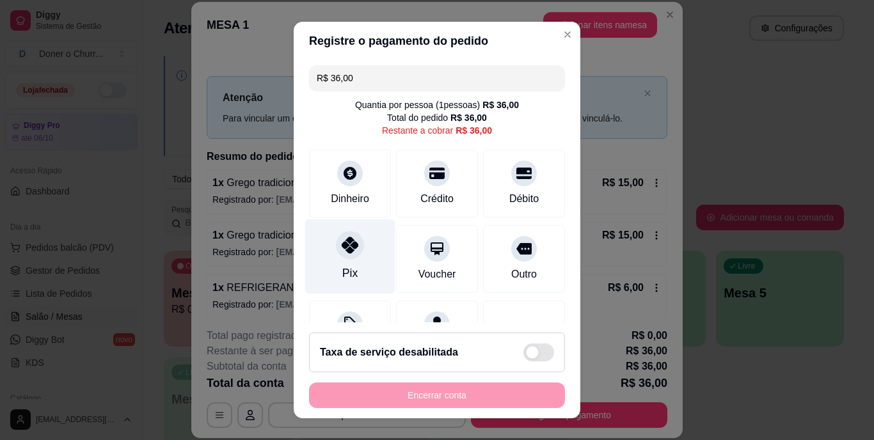
click at [353, 241] on div at bounding box center [350, 246] width 28 height 28
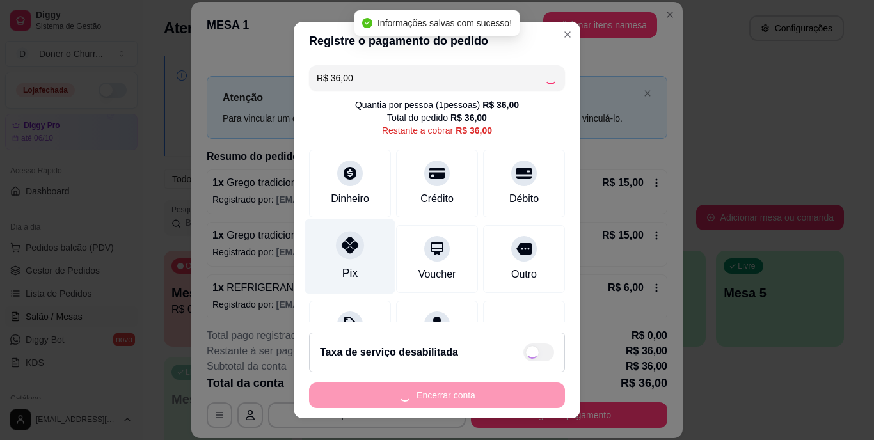
type input "R$ 0,00"
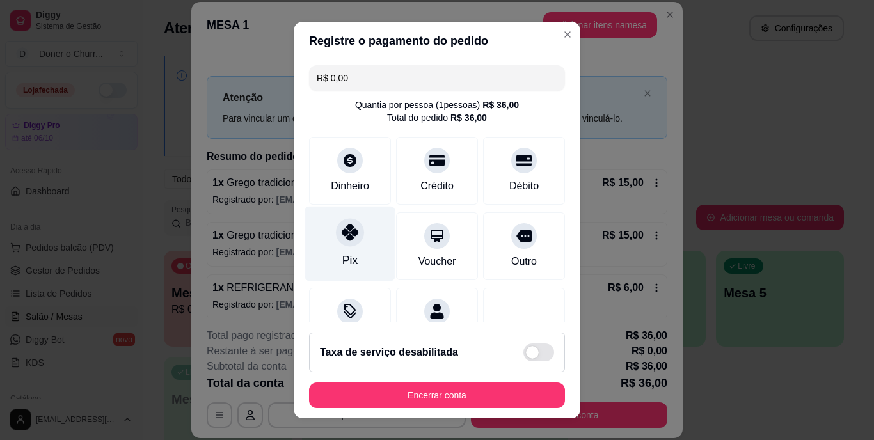
click at [351, 234] on icon at bounding box center [350, 233] width 17 height 17
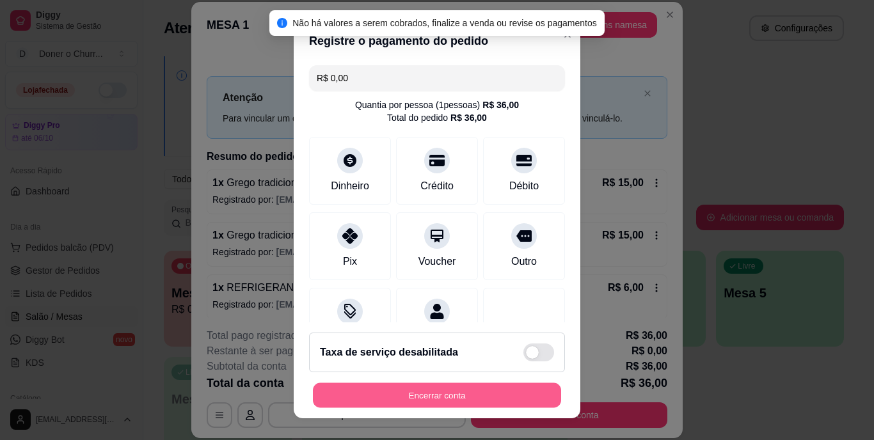
click at [429, 399] on button "Encerrar conta" at bounding box center [437, 395] width 248 height 25
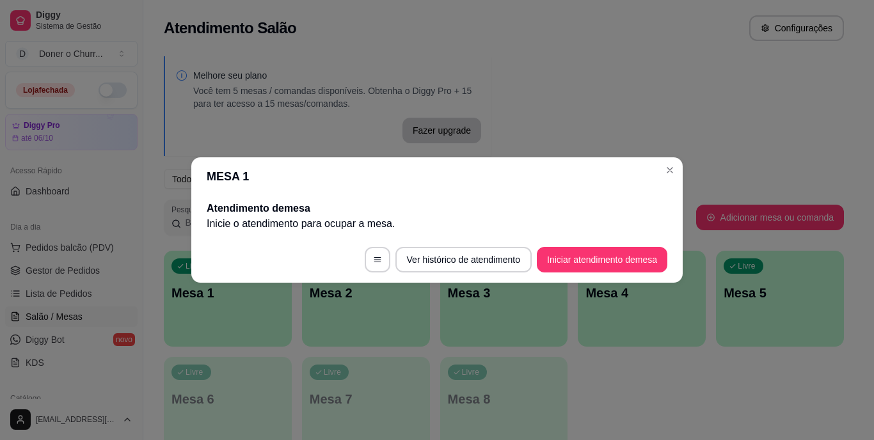
click at [570, 221] on p "Inicie o atendimento para ocupar a mesa ." at bounding box center [437, 223] width 461 height 15
click at [623, 266] on button "Iniciar atendimento de mesa" at bounding box center [602, 260] width 127 height 25
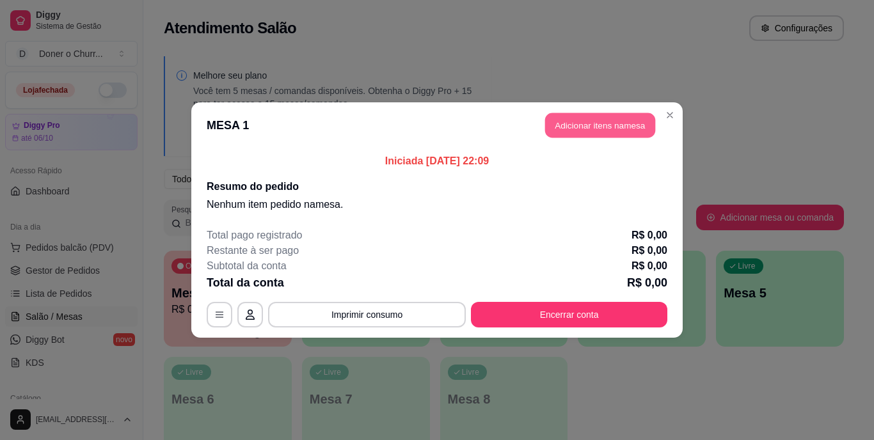
click at [592, 127] on button "Adicionar itens na mesa" at bounding box center [600, 125] width 110 height 25
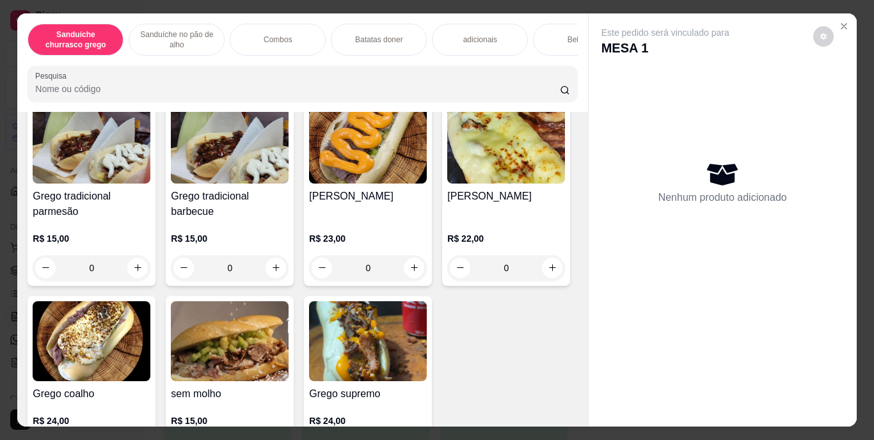
scroll to position [100, 0]
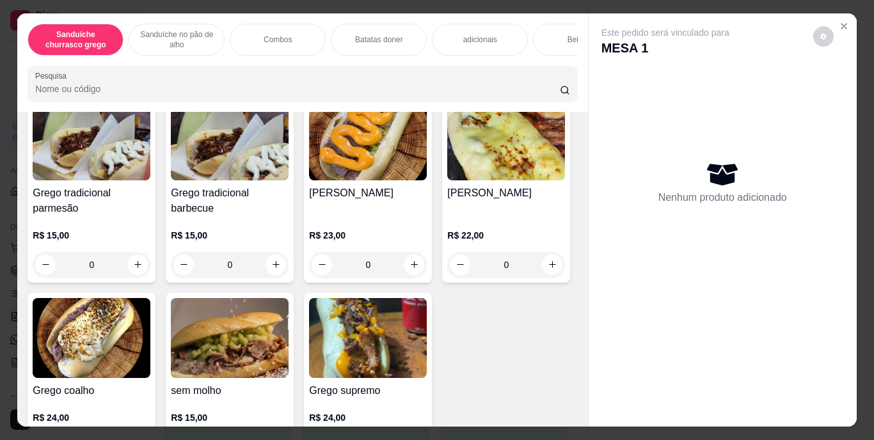
click at [209, 40] on p "Sanduíche no pão de alho" at bounding box center [177, 39] width 74 height 20
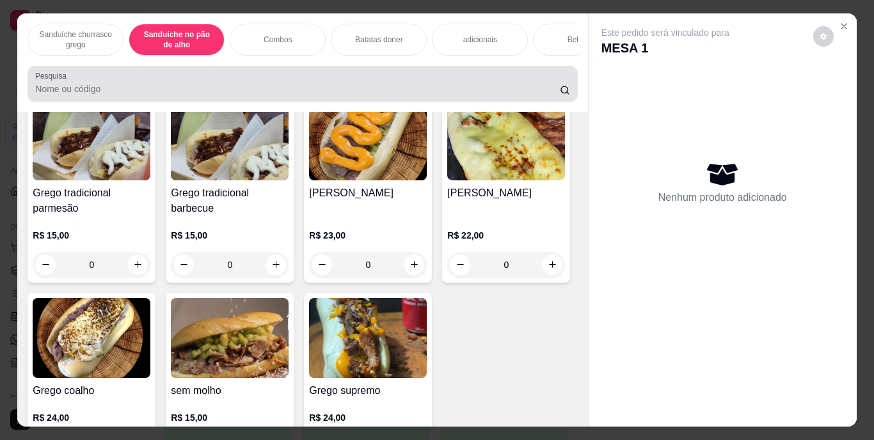
scroll to position [33, 0]
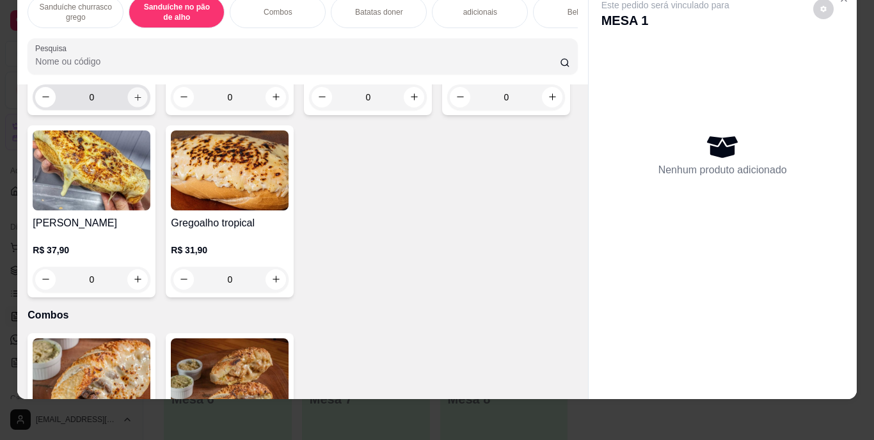
click at [134, 102] on icon "increase-product-quantity" at bounding box center [138, 97] width 10 height 10
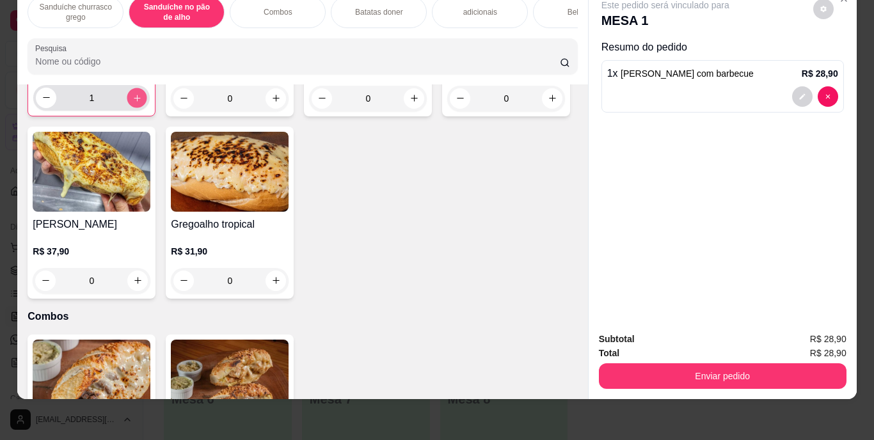
click at [134, 101] on icon "increase-product-quantity" at bounding box center [137, 98] width 6 height 6
type input "2"
click at [550, 10] on div "Bebidas" at bounding box center [581, 12] width 96 height 32
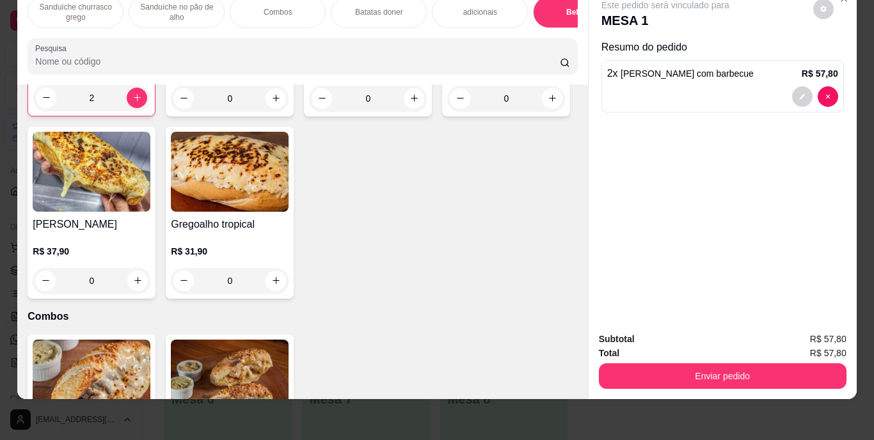
scroll to position [2239, 0]
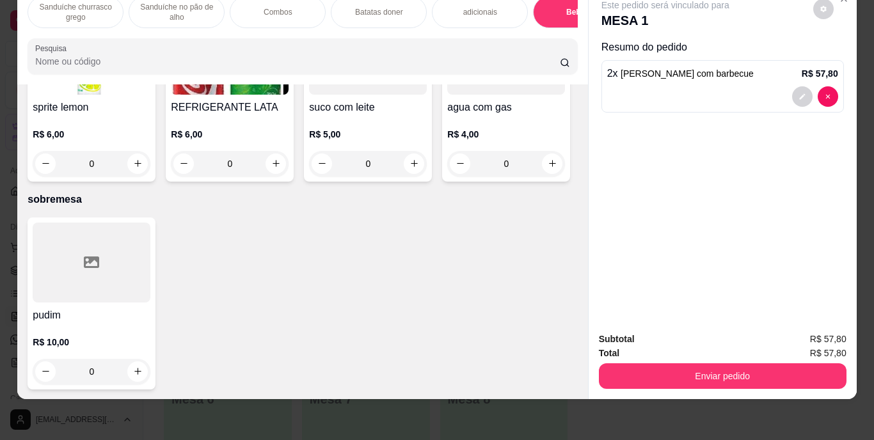
type input "1"
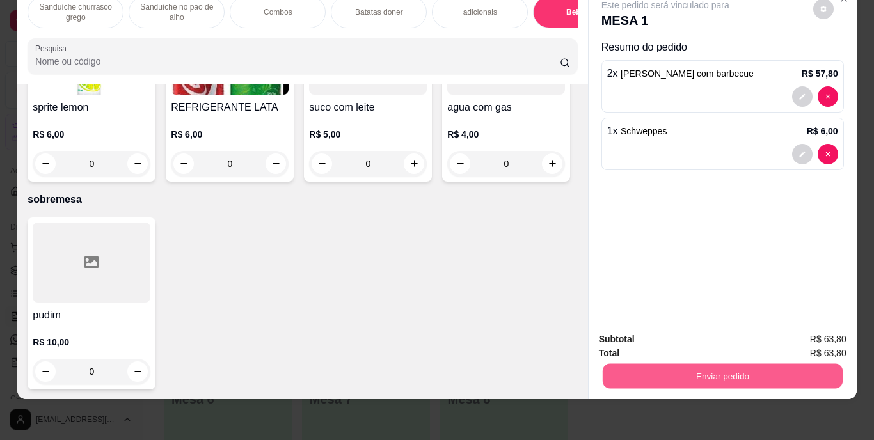
click at [725, 364] on button "Enviar pedido" at bounding box center [722, 376] width 240 height 25
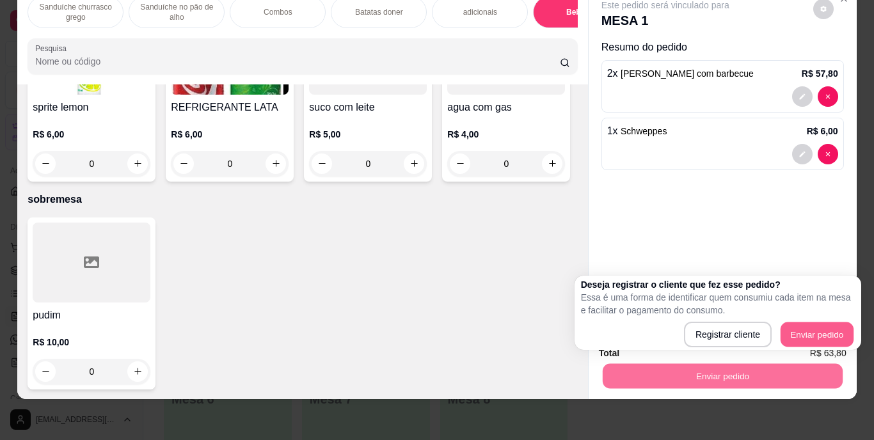
click at [808, 323] on button "Enviar pedido" at bounding box center [817, 335] width 73 height 25
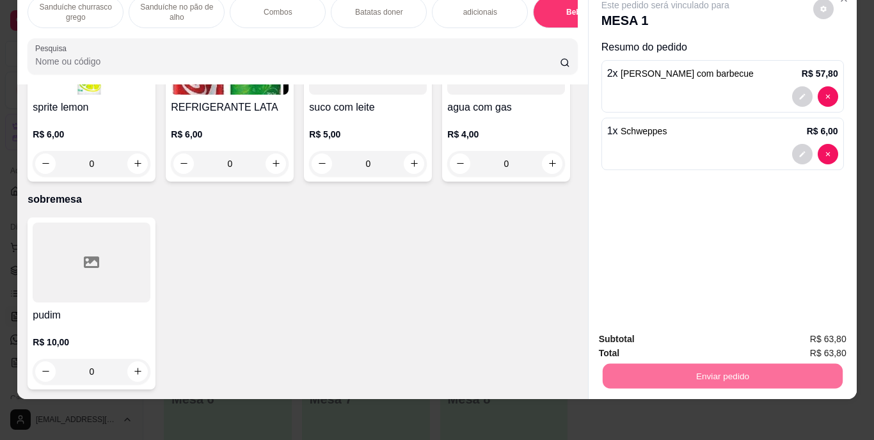
click at [807, 337] on button "Enviar pedido" at bounding box center [813, 335] width 70 height 24
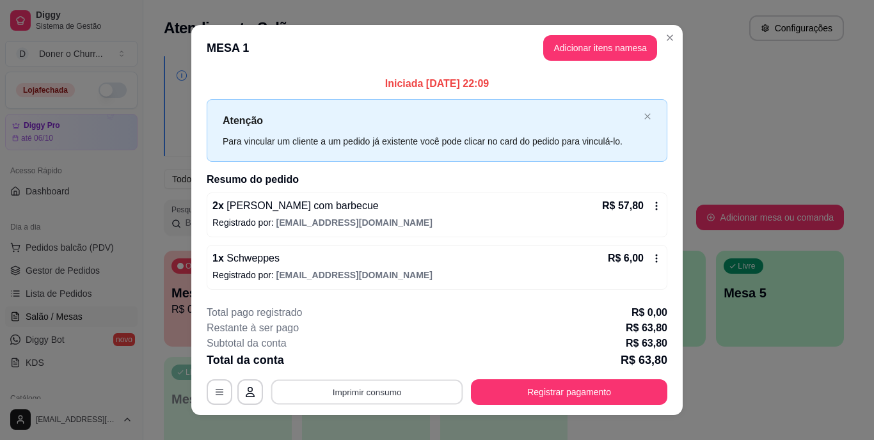
click at [383, 391] on button "Imprimir consumo" at bounding box center [367, 391] width 192 height 25
click at [365, 357] on button "IMPRESSORA" at bounding box center [366, 363] width 90 height 20
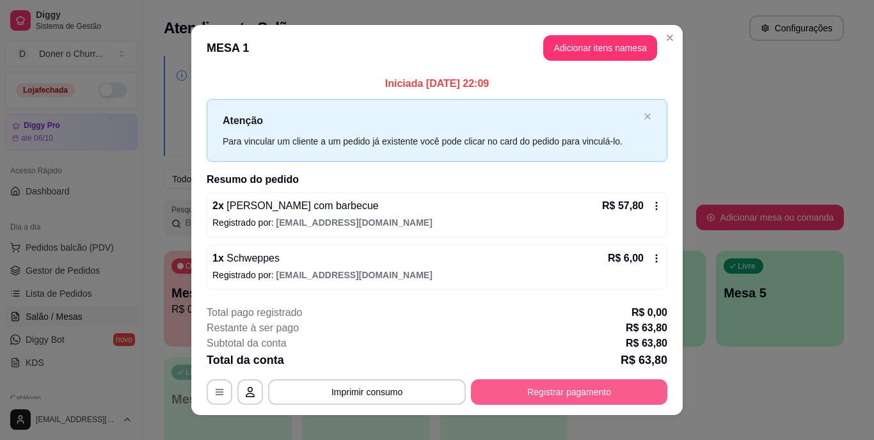
click at [556, 388] on button "Registrar pagamento" at bounding box center [569, 392] width 196 height 26
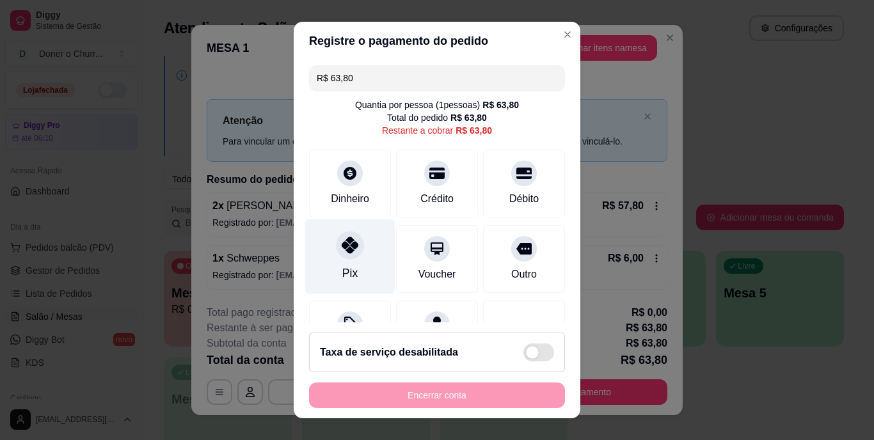
click at [359, 251] on div "Pix" at bounding box center [350, 256] width 90 height 75
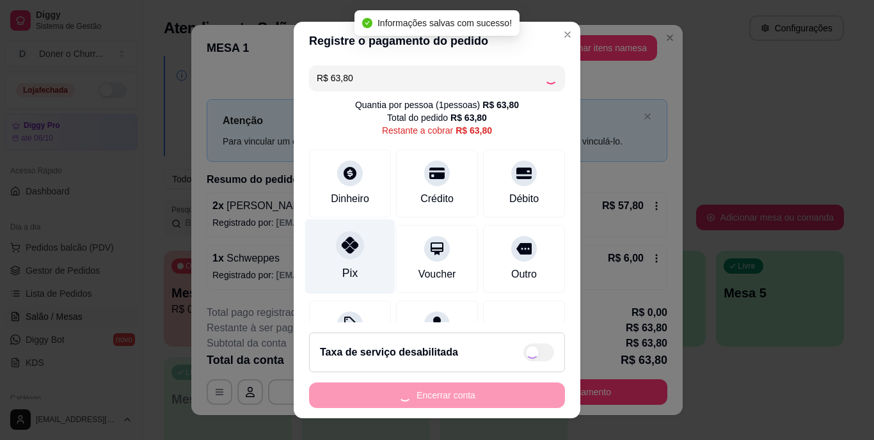
type input "R$ 0,00"
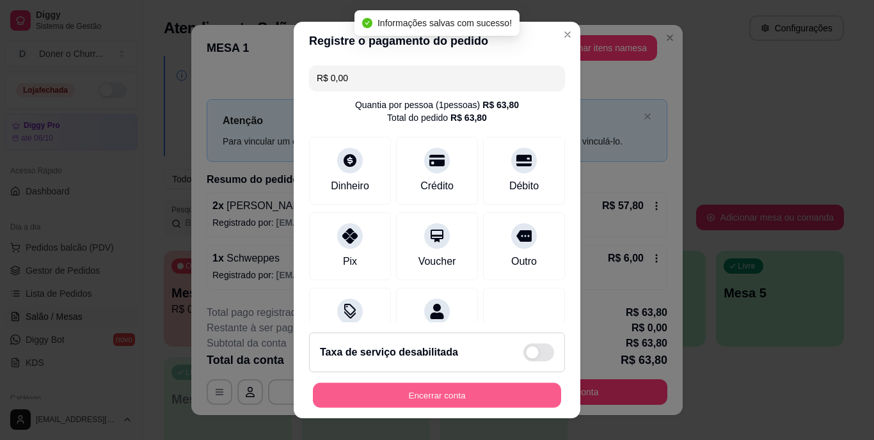
click at [403, 399] on button "Encerrar conta" at bounding box center [437, 395] width 248 height 25
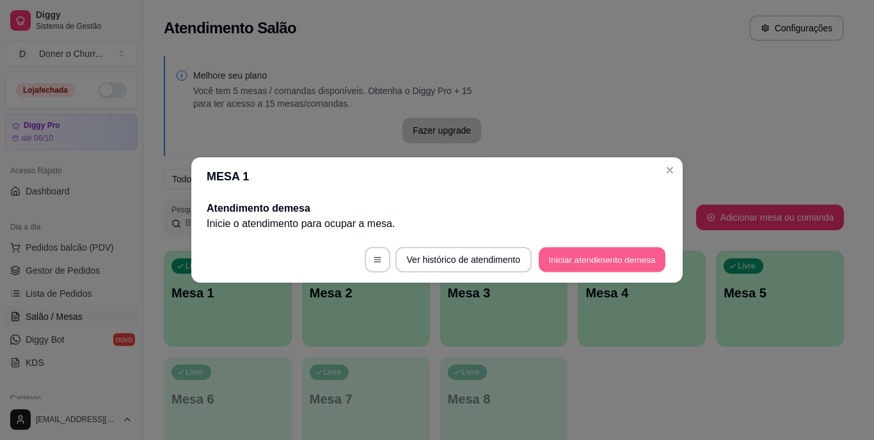
click at [575, 256] on button "Iniciar atendimento de mesa" at bounding box center [602, 260] width 127 height 25
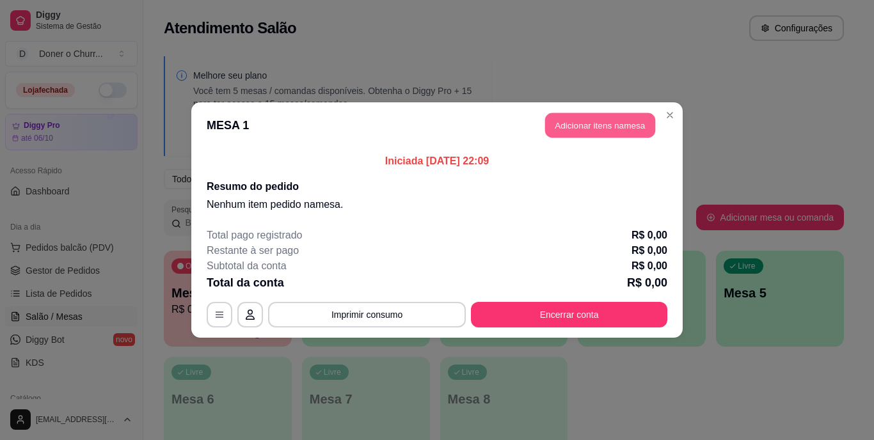
click at [600, 121] on button "Adicionar itens na mesa" at bounding box center [600, 125] width 110 height 25
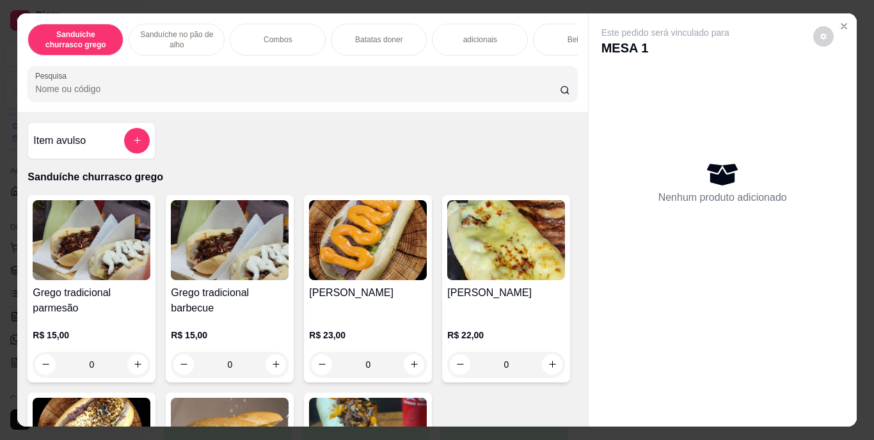
click at [181, 36] on p "Sanduíche no pão de alho" at bounding box center [177, 39] width 74 height 20
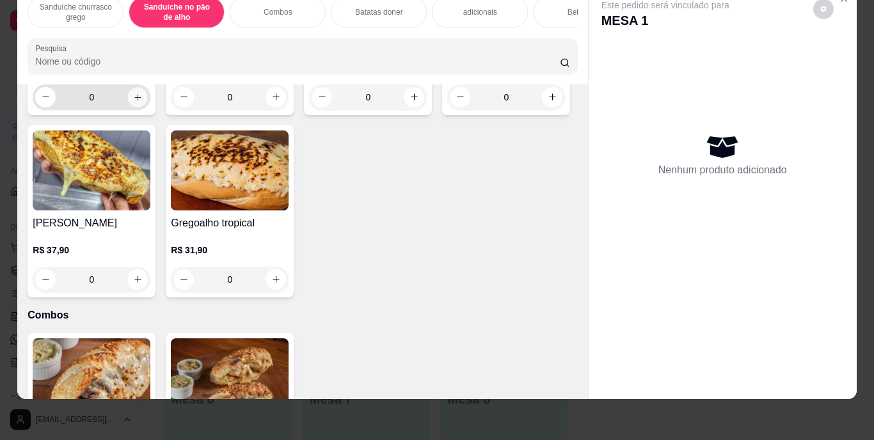
click at [132, 107] on button "increase-product-quantity" at bounding box center [138, 97] width 20 height 20
type input "1"
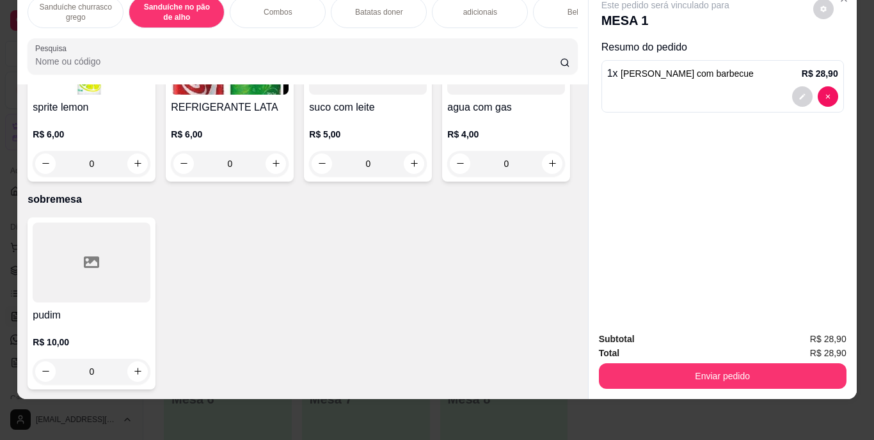
scroll to position [2331, 0]
type input "1"
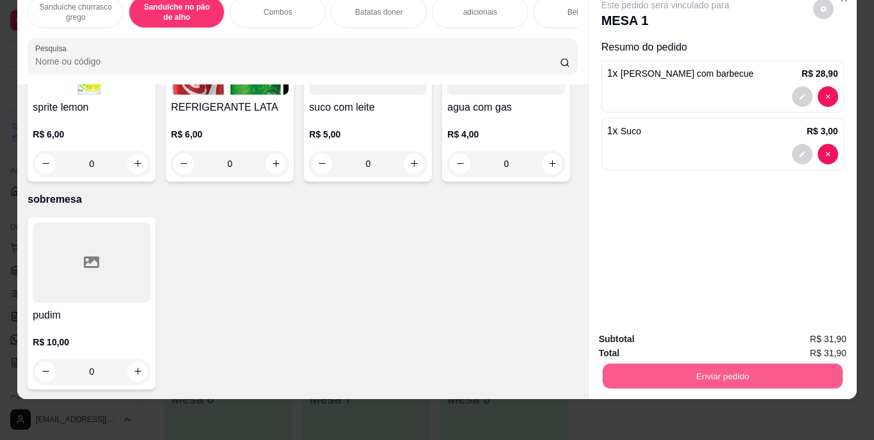
click at [665, 364] on button "Enviar pedido" at bounding box center [722, 376] width 240 height 25
click at [795, 333] on button "Enviar pedido" at bounding box center [813, 335] width 70 height 24
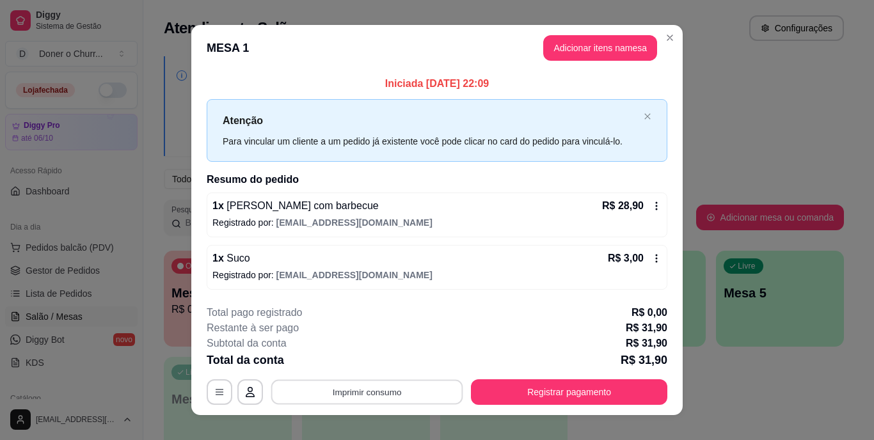
click at [395, 390] on button "Imprimir consumo" at bounding box center [367, 391] width 192 height 25
click at [362, 358] on button "IMPRESSORA" at bounding box center [366, 363] width 90 height 20
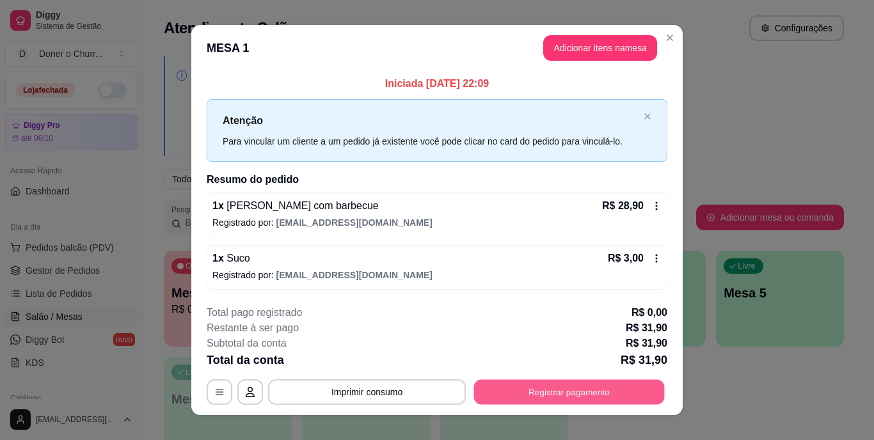
click at [575, 384] on button "Registrar pagamento" at bounding box center [569, 391] width 191 height 25
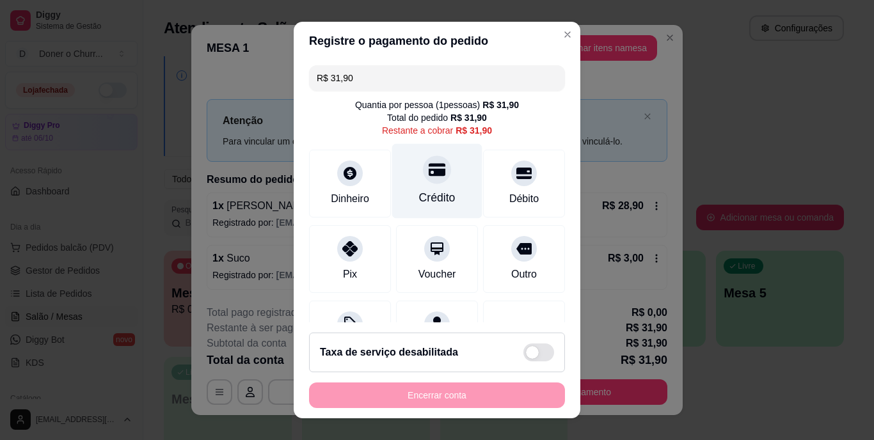
click at [427, 180] on div at bounding box center [437, 170] width 28 height 28
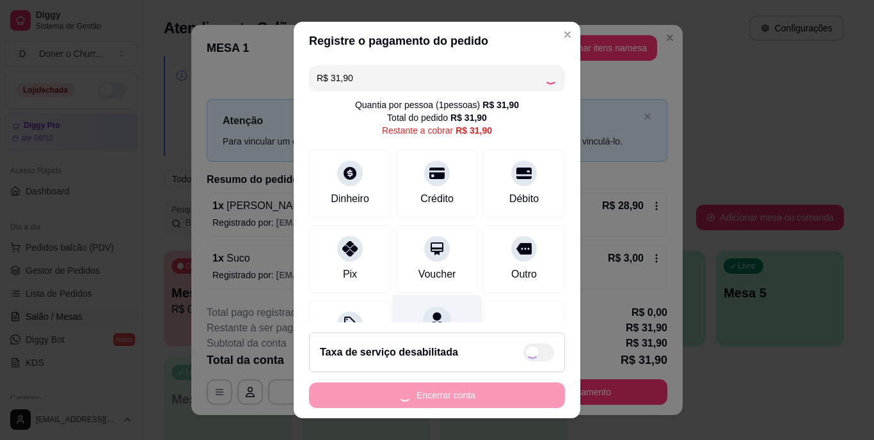
type input "R$ 0,00"
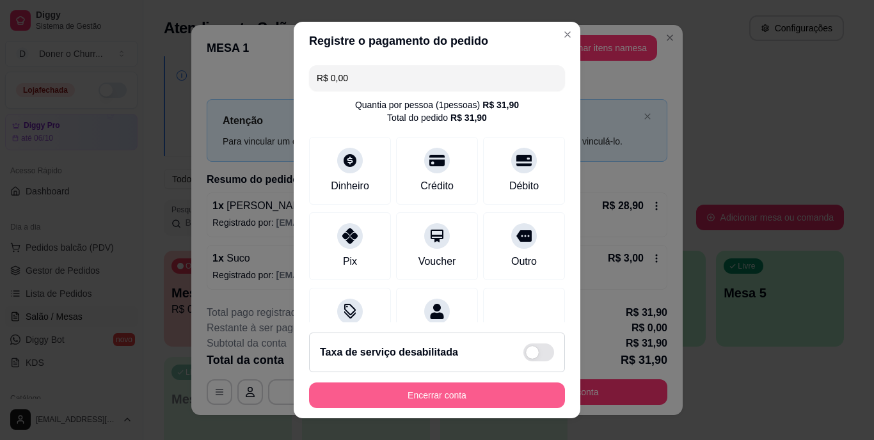
click at [431, 395] on button "Encerrar conta" at bounding box center [437, 396] width 256 height 26
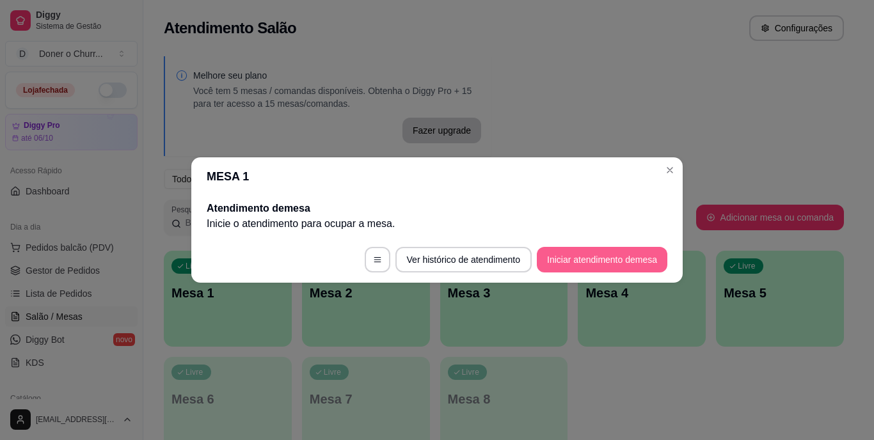
click at [591, 266] on button "Iniciar atendimento de mesa" at bounding box center [602, 260] width 131 height 26
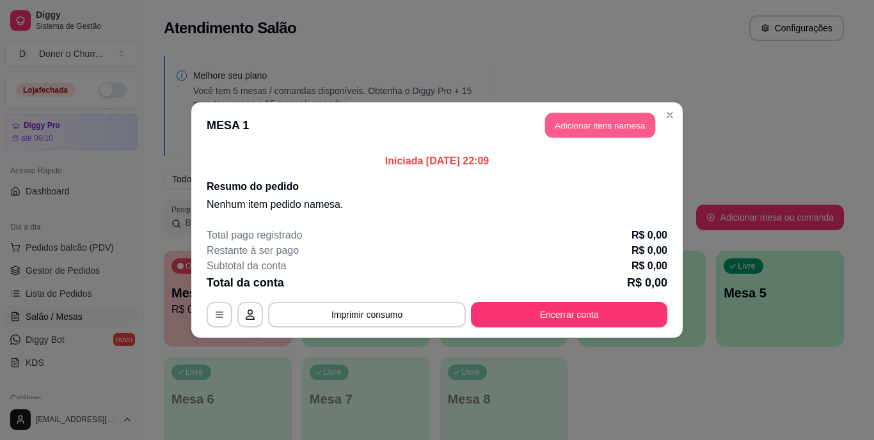
click at [589, 130] on button "Adicionar itens na mesa" at bounding box center [600, 125] width 110 height 25
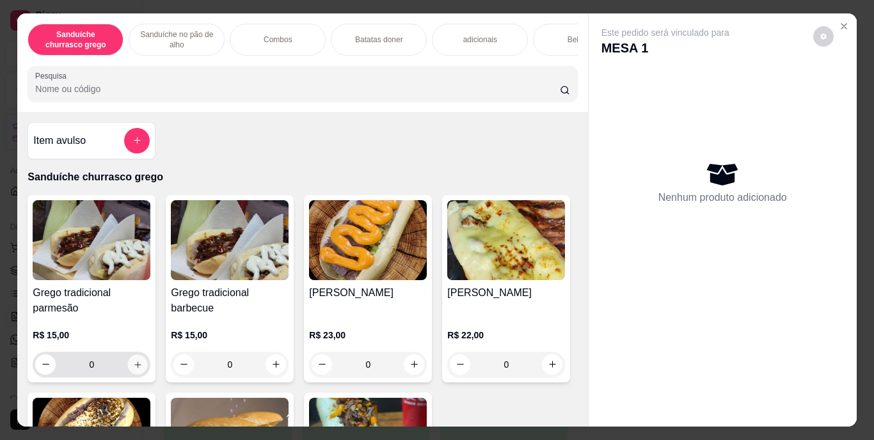
click at [128, 362] on button "increase-product-quantity" at bounding box center [138, 365] width 20 height 20
type input "1"
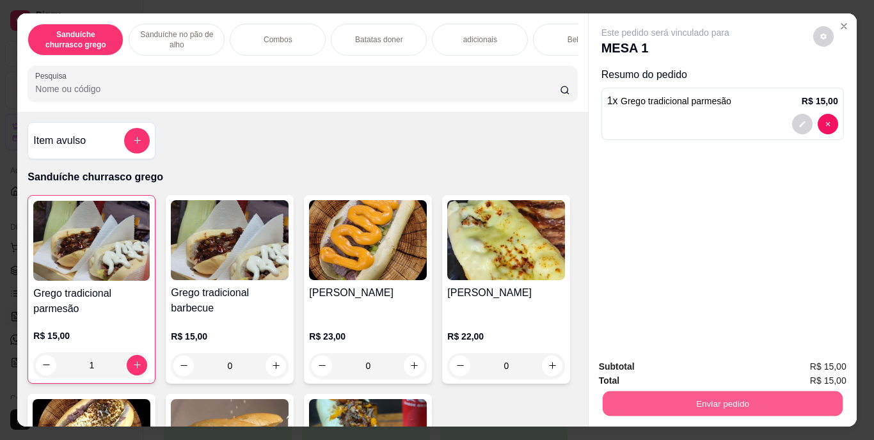
click at [758, 403] on button "Enviar pedido" at bounding box center [722, 404] width 240 height 25
click at [806, 362] on button "Enviar pedido" at bounding box center [813, 368] width 72 height 24
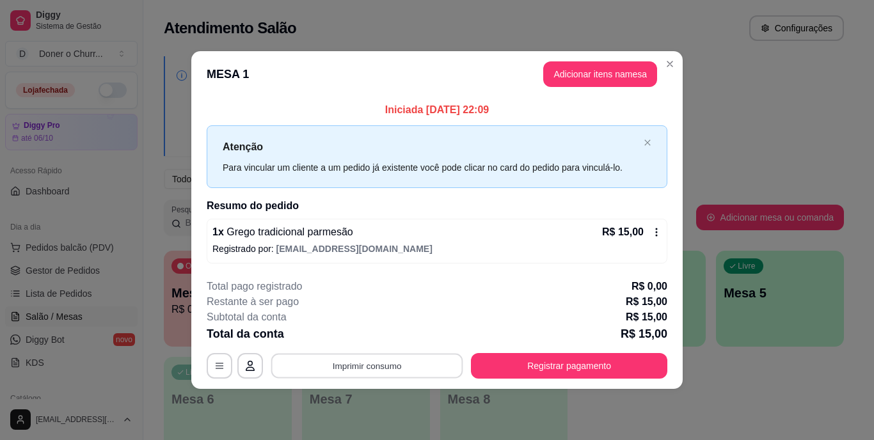
click at [429, 359] on button "Imprimir consumo" at bounding box center [367, 365] width 192 height 25
click at [381, 339] on button "IMPRESSORA" at bounding box center [371, 336] width 90 height 20
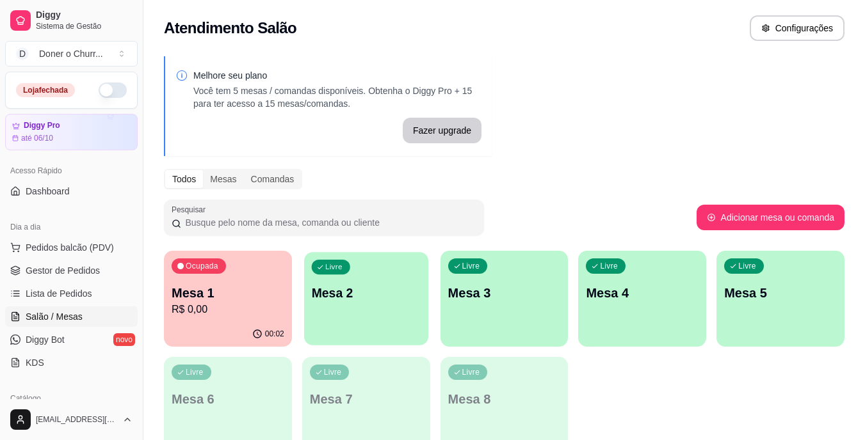
click at [334, 283] on div "Livre Mesa 2" at bounding box center [366, 291] width 124 height 78
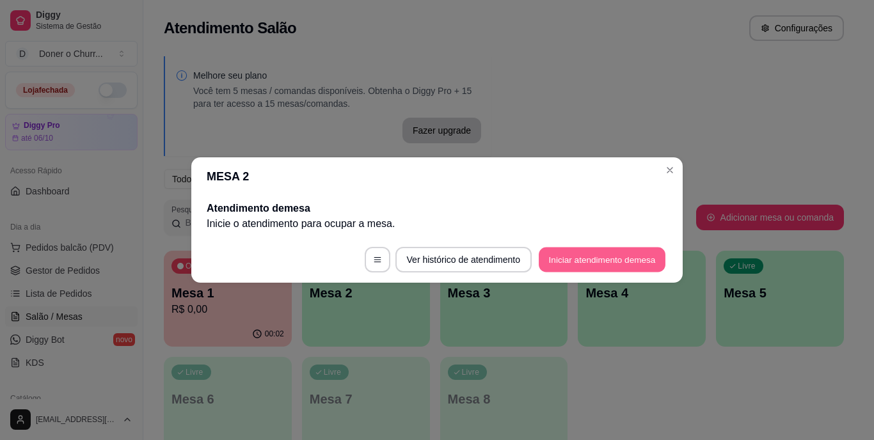
click at [618, 255] on button "Iniciar atendimento de mesa" at bounding box center [602, 260] width 127 height 25
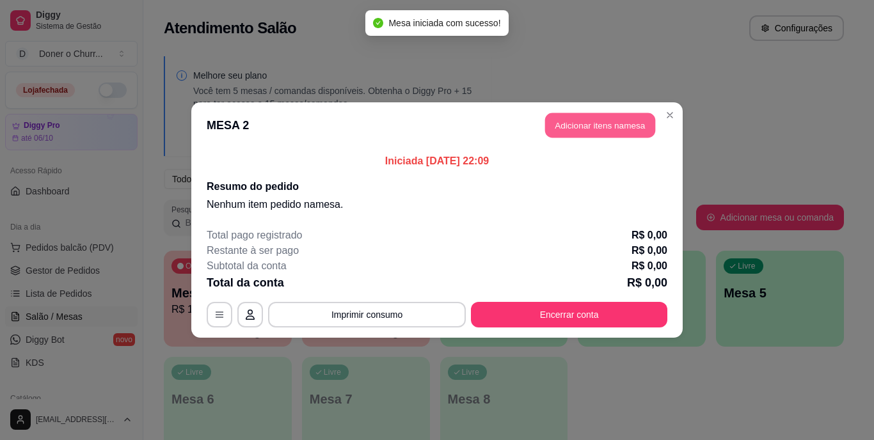
click at [596, 131] on button "Adicionar itens na mesa" at bounding box center [600, 125] width 110 height 25
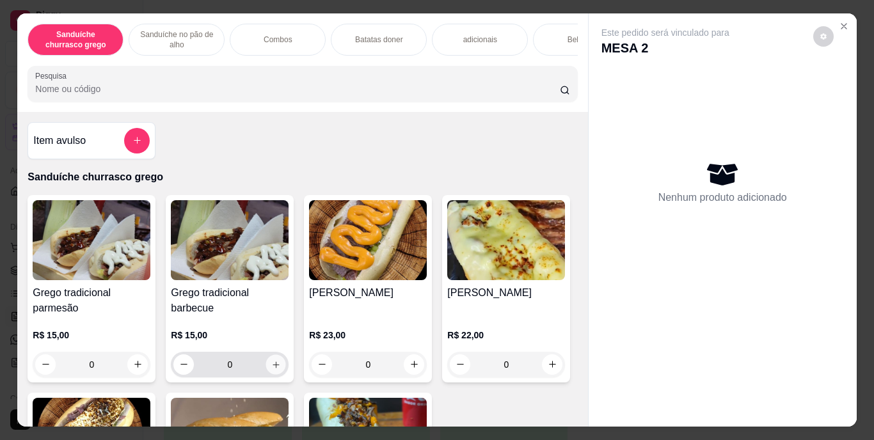
click at [271, 369] on icon "increase-product-quantity" at bounding box center [276, 365] width 10 height 10
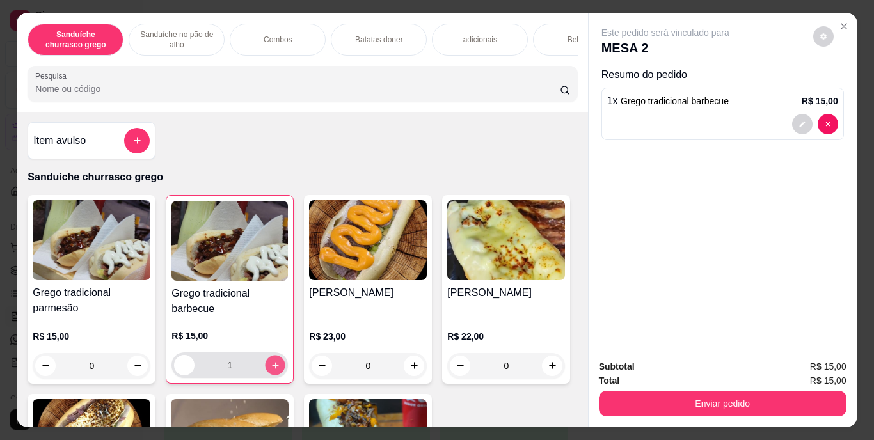
click at [271, 370] on icon "increase-product-quantity" at bounding box center [276, 365] width 10 height 10
type input "2"
click at [542, 24] on div "Bebidas" at bounding box center [581, 40] width 96 height 32
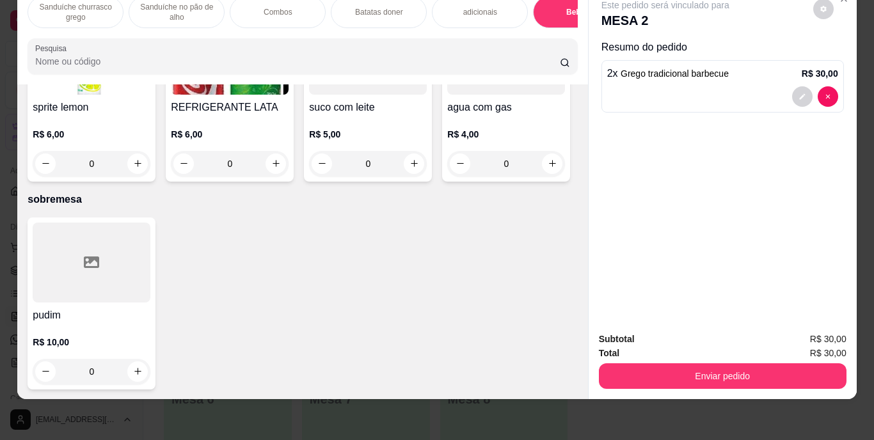
scroll to position [2550, 0]
click at [281, 159] on icon "increase-product-quantity" at bounding box center [276, 164] width 10 height 10
type input "1"
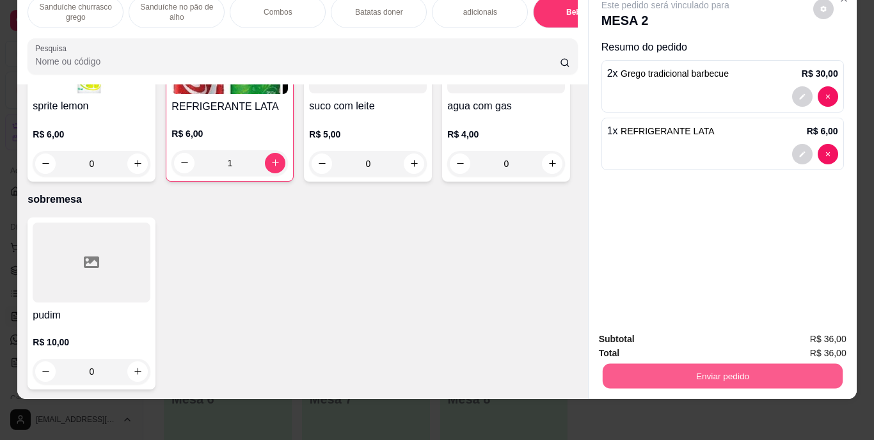
click at [698, 371] on button "Enviar pedido" at bounding box center [722, 376] width 240 height 25
click at [815, 330] on button "Enviar pedido" at bounding box center [813, 335] width 70 height 24
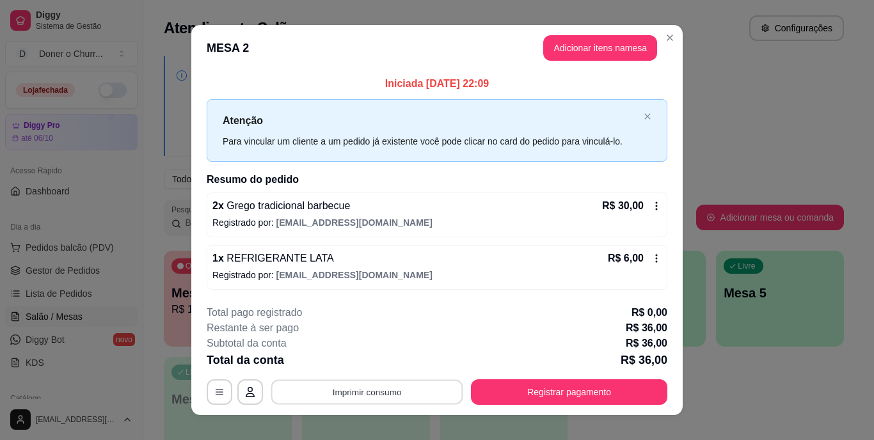
click at [424, 394] on button "Imprimir consumo" at bounding box center [367, 391] width 192 height 25
click at [380, 367] on button "IMPRESSORA" at bounding box center [366, 363] width 90 height 20
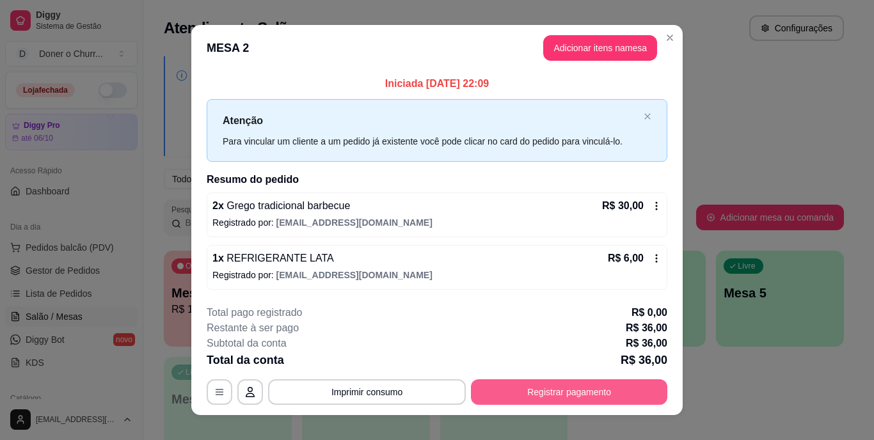
click at [530, 397] on button "Registrar pagamento" at bounding box center [569, 392] width 196 height 26
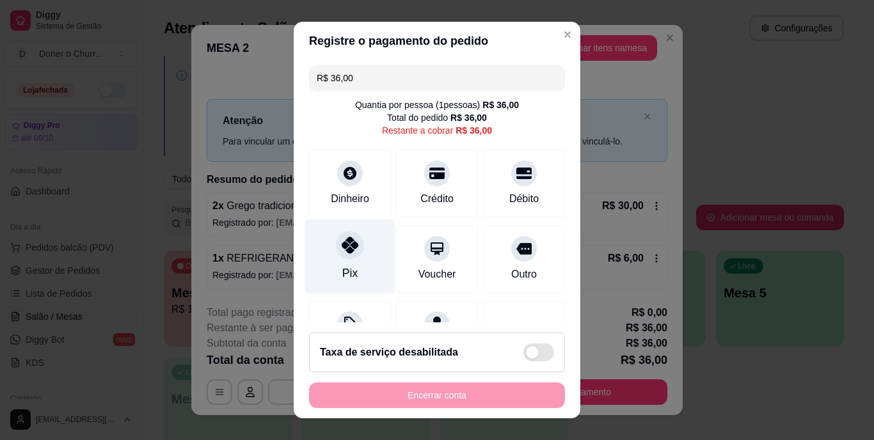
click at [345, 241] on icon at bounding box center [350, 245] width 17 height 17
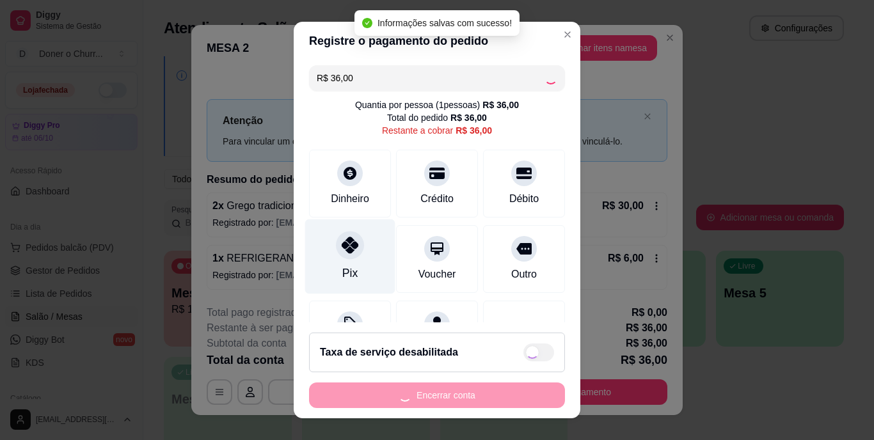
type input "R$ 0,00"
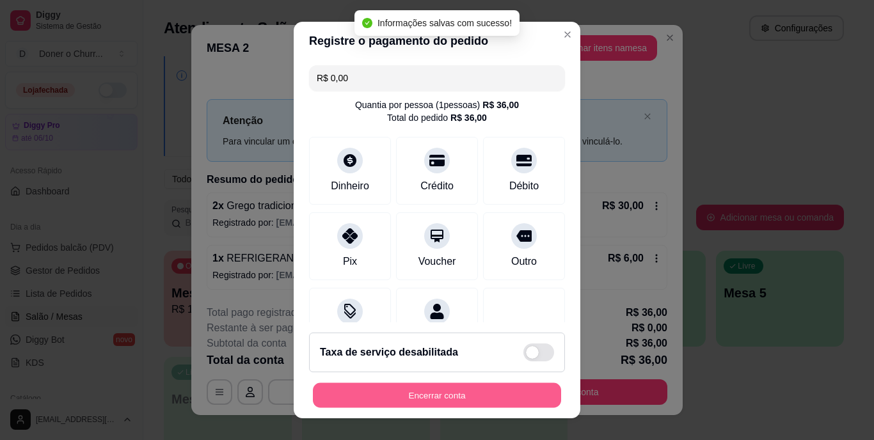
click at [402, 386] on button "Encerrar conta" at bounding box center [437, 395] width 248 height 25
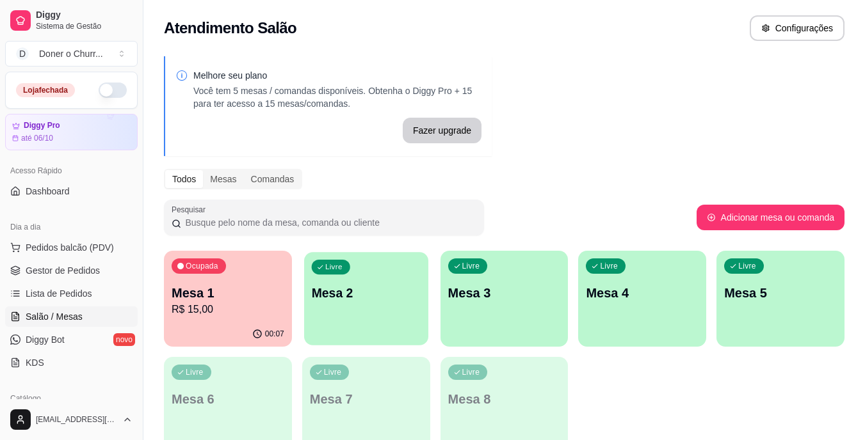
click at [383, 282] on div "Livre Mesa 2" at bounding box center [366, 291] width 124 height 78
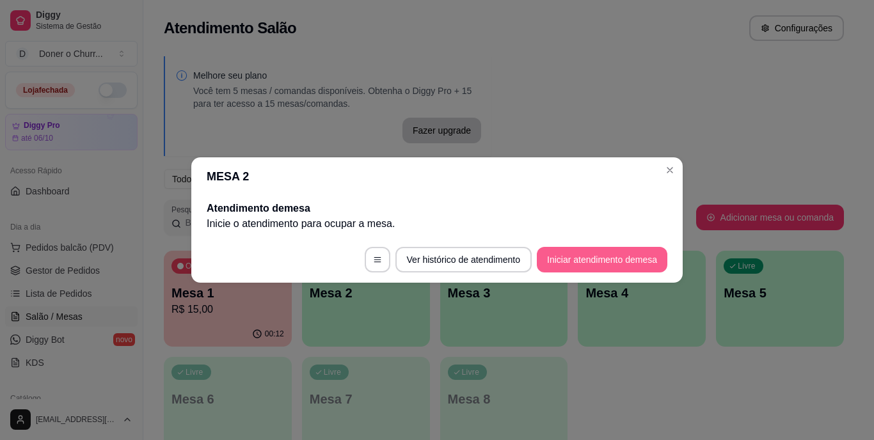
click at [588, 263] on button "Iniciar atendimento de mesa" at bounding box center [602, 260] width 131 height 26
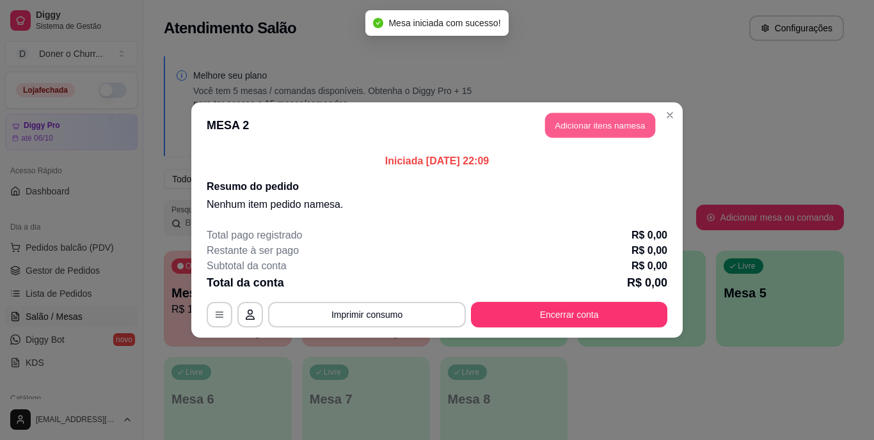
click at [576, 127] on button "Adicionar itens na mesa" at bounding box center [600, 125] width 110 height 25
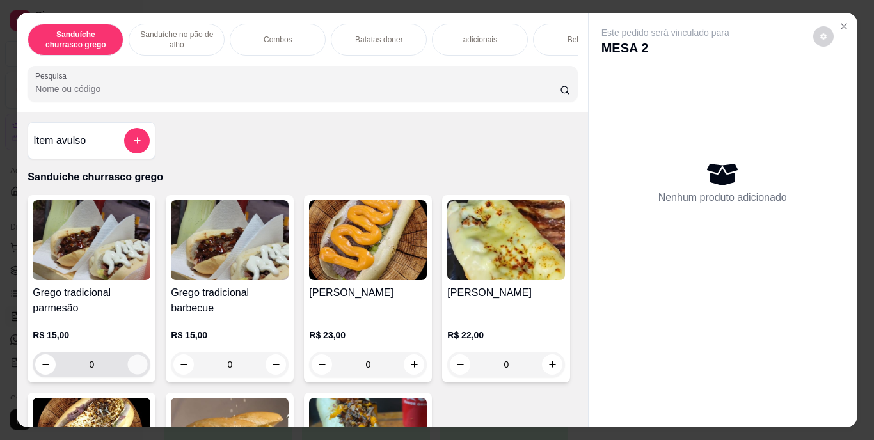
click at [133, 367] on icon "increase-product-quantity" at bounding box center [138, 365] width 10 height 10
type input "1"
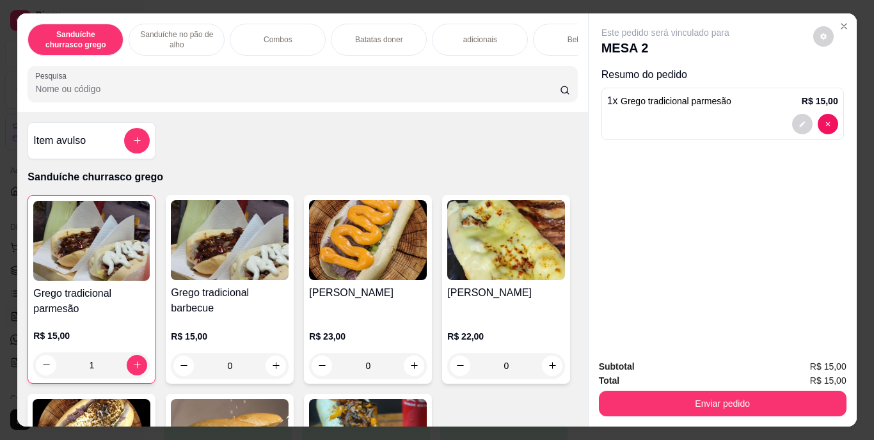
click at [169, 36] on p "Sanduíche no pão de alho" at bounding box center [177, 39] width 74 height 20
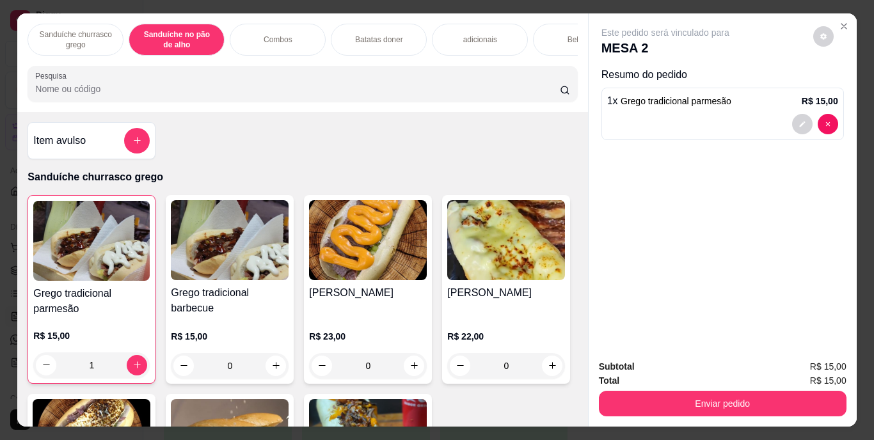
scroll to position [33, 0]
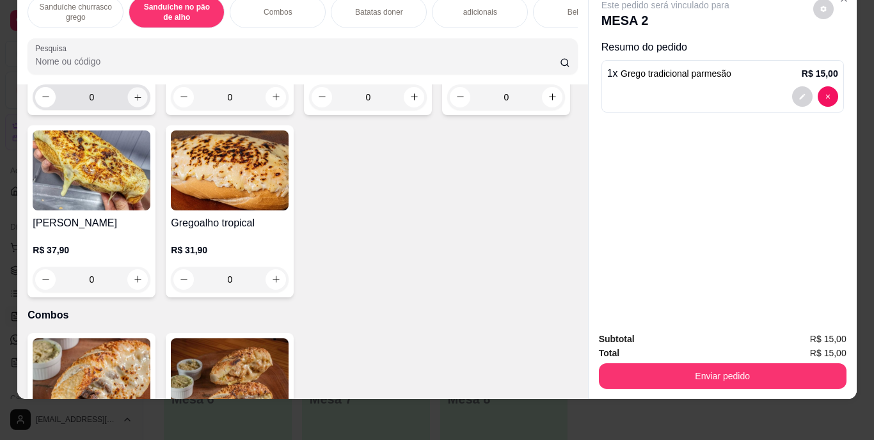
click at [133, 102] on icon "increase-product-quantity" at bounding box center [138, 97] width 10 height 10
type input "1"
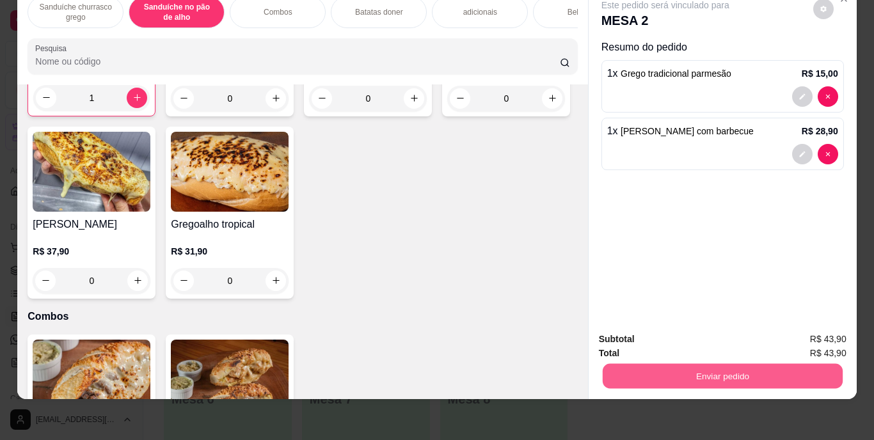
click at [730, 374] on button "Enviar pedido" at bounding box center [722, 376] width 240 height 25
click at [827, 336] on button "Enviar pedido" at bounding box center [813, 335] width 70 height 24
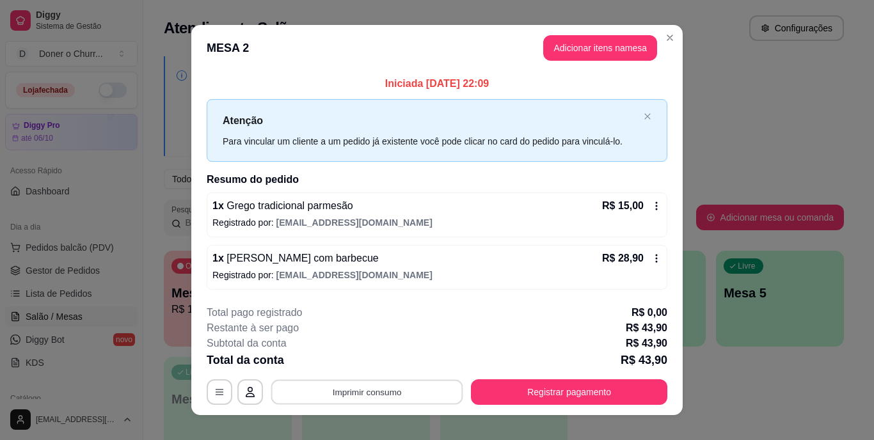
click at [438, 388] on button "Imprimir consumo" at bounding box center [367, 391] width 192 height 25
click at [362, 365] on button "IMPRESSORA" at bounding box center [366, 363] width 90 height 20
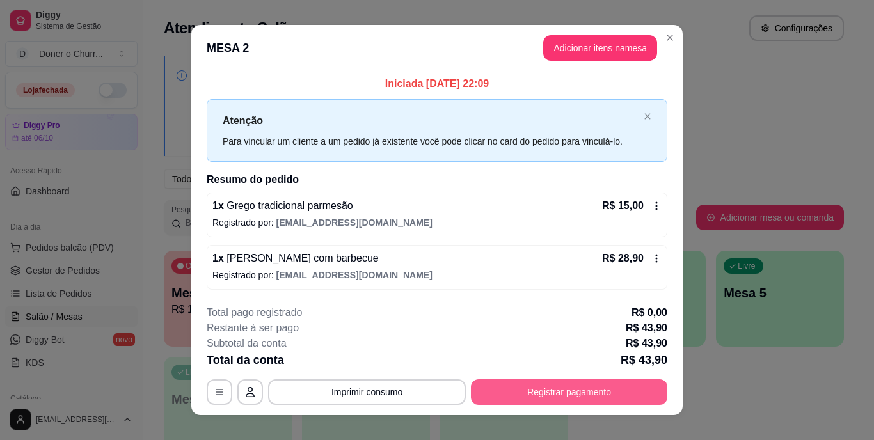
click at [549, 399] on button "Registrar pagamento" at bounding box center [569, 392] width 196 height 26
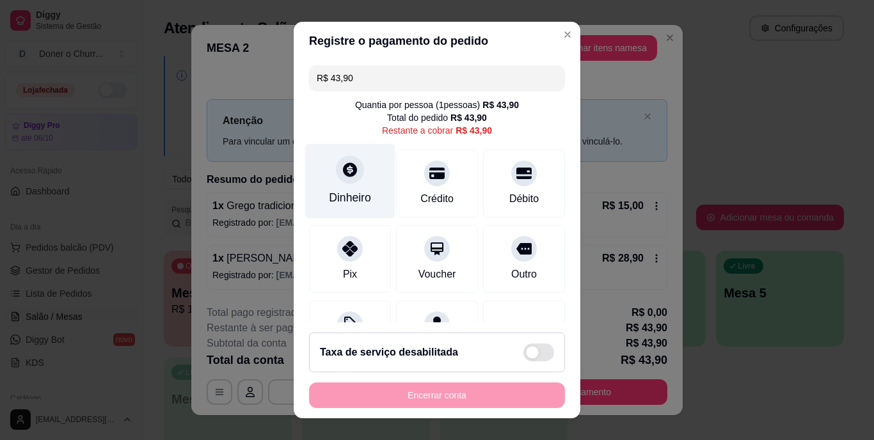
click at [353, 181] on div "Dinheiro" at bounding box center [350, 181] width 90 height 75
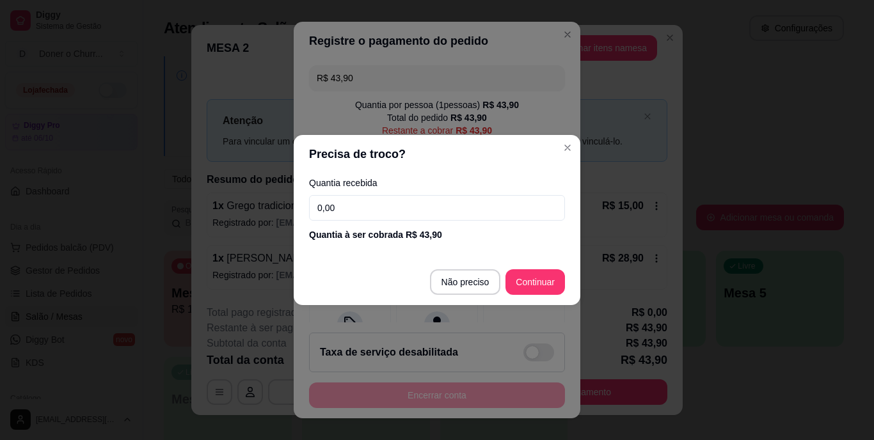
click at [388, 207] on input "0,00" at bounding box center [437, 208] width 256 height 26
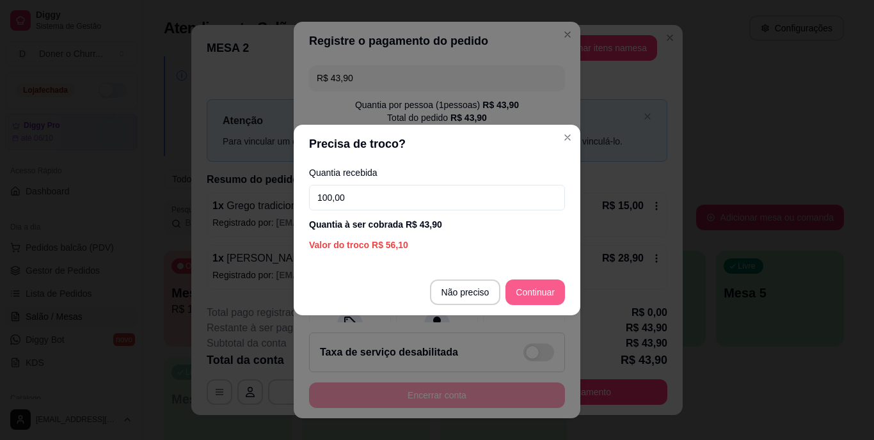
type input "100,00"
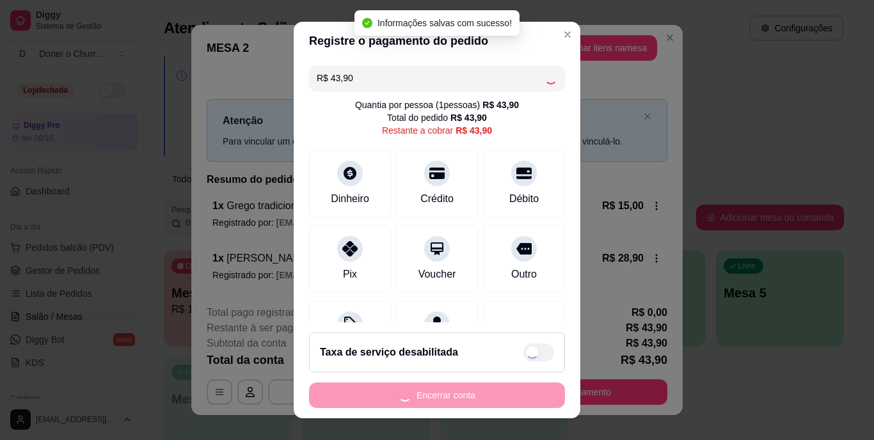
type input "R$ 0,00"
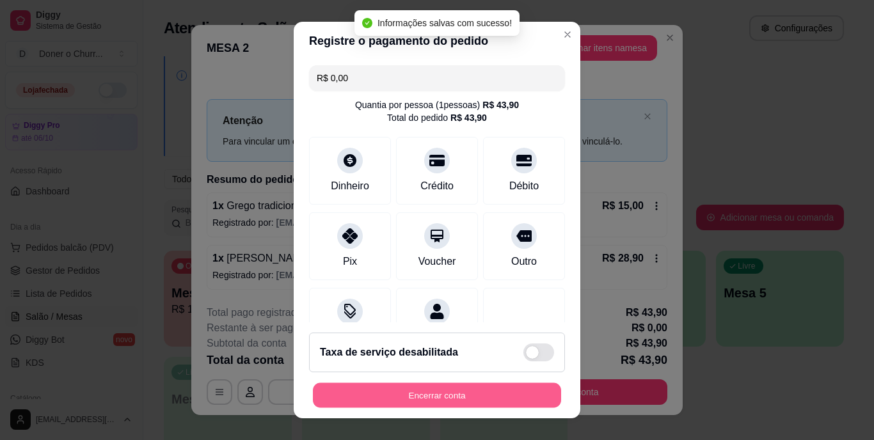
click at [455, 396] on button "Encerrar conta" at bounding box center [437, 395] width 248 height 25
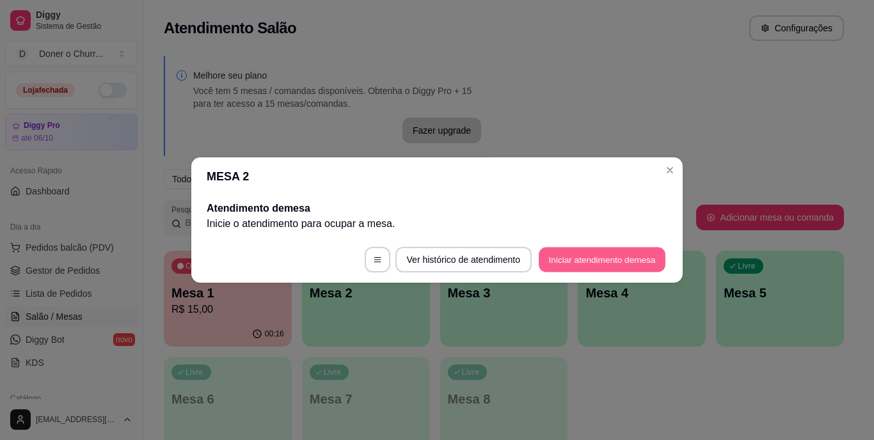
click at [574, 259] on button "Iniciar atendimento de mesa" at bounding box center [602, 260] width 127 height 25
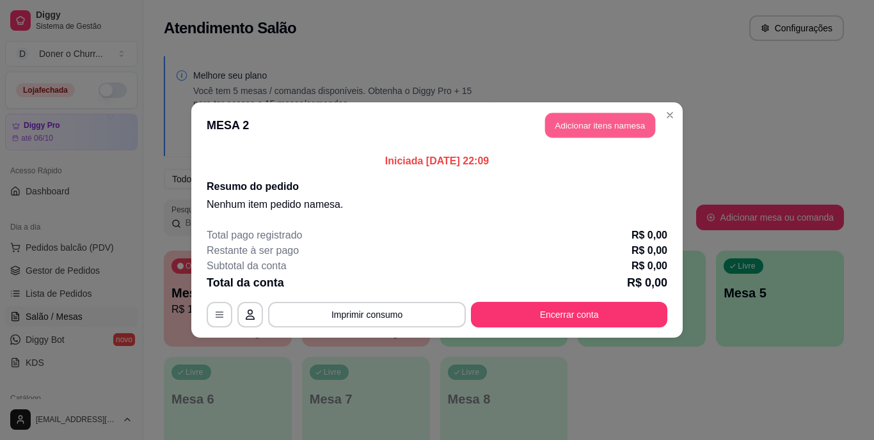
click at [599, 130] on button "Adicionar itens na mesa" at bounding box center [600, 125] width 110 height 25
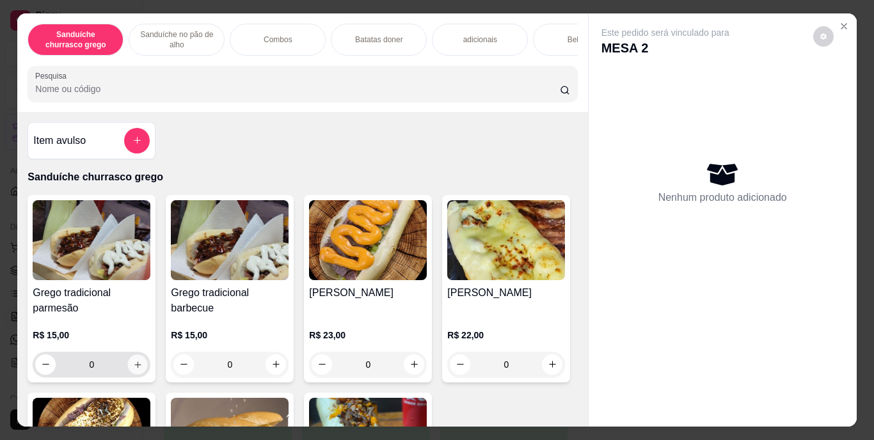
click at [135, 365] on icon "increase-product-quantity" at bounding box center [138, 365] width 10 height 10
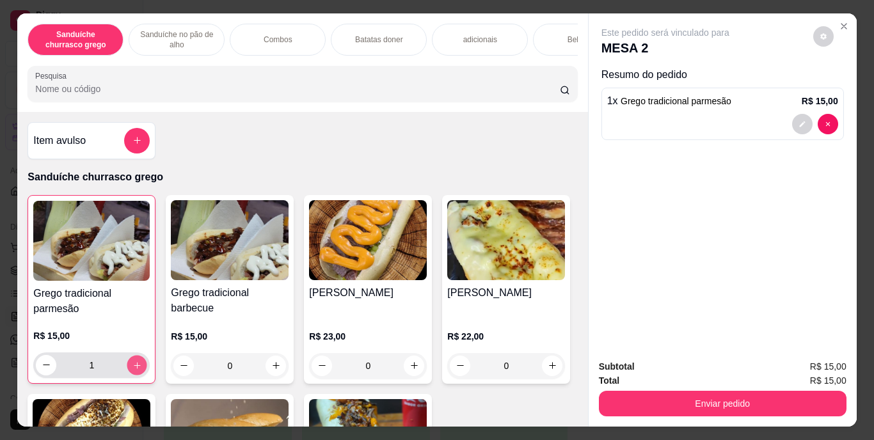
click at [135, 365] on icon "increase-product-quantity" at bounding box center [137, 365] width 10 height 10
type input "2"
click at [166, 34] on p "Sanduíche no pão de alho" at bounding box center [177, 39] width 74 height 20
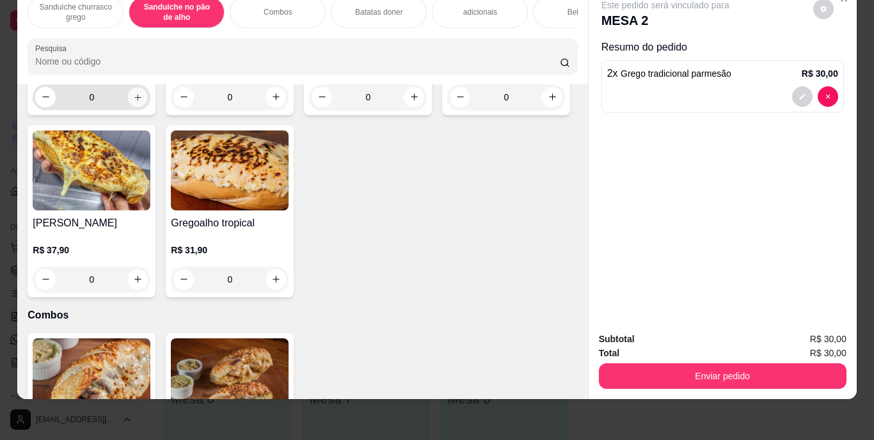
click at [134, 102] on icon "increase-product-quantity" at bounding box center [138, 97] width 10 height 10
type input "1"
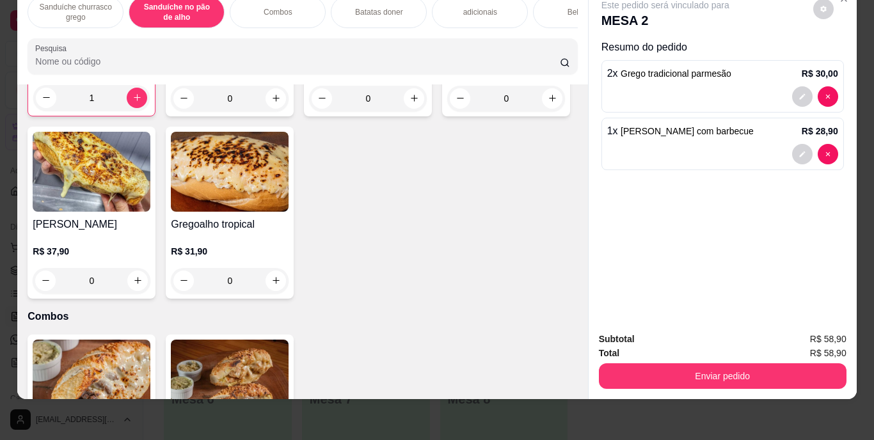
click at [550, 9] on div "Bebidas" at bounding box center [581, 12] width 96 height 32
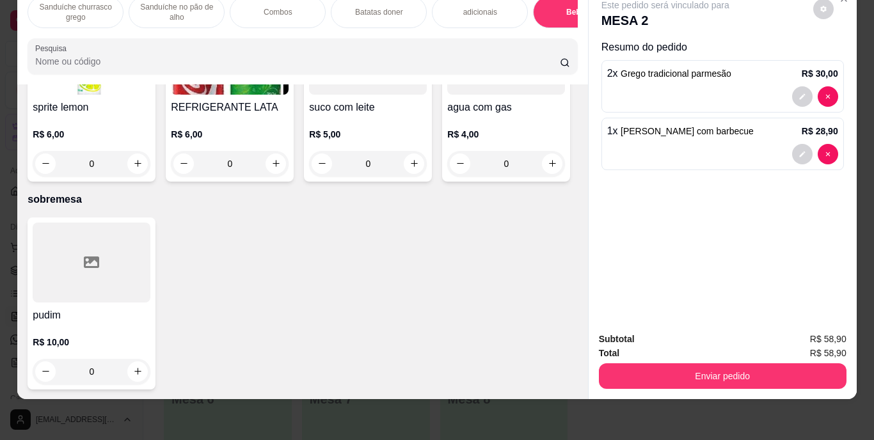
scroll to position [2339, 0]
type input "0"
click at [799, 93] on icon "decrease-product-quantity" at bounding box center [803, 97] width 8 height 8
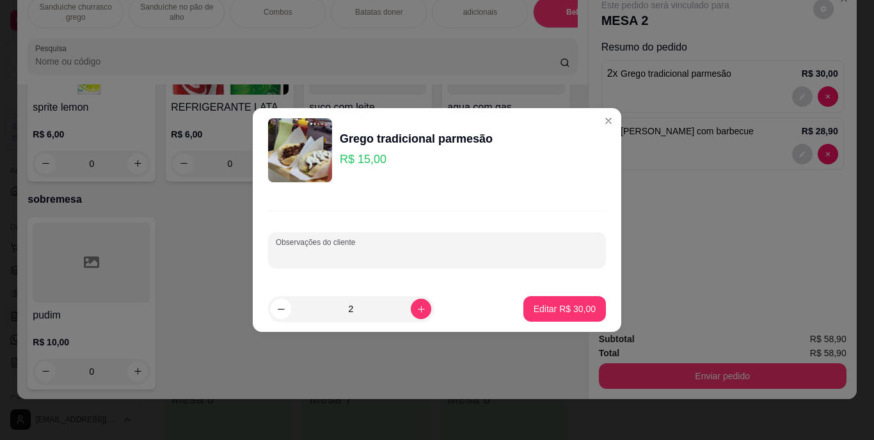
click at [380, 253] on input "Observações do cliente" at bounding box center [437, 255] width 323 height 13
type input "1 sem parmesao"
click at [552, 308] on p "Editar R$ 30,00" at bounding box center [564, 309] width 60 height 12
type input "0"
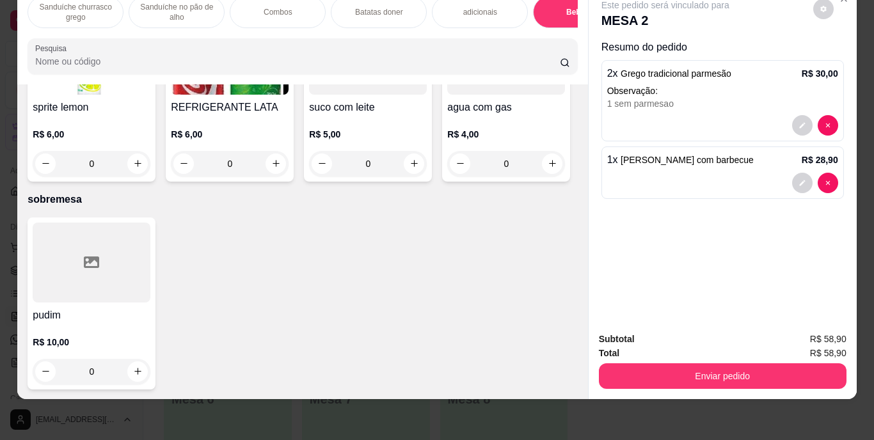
scroll to position [2338, 0]
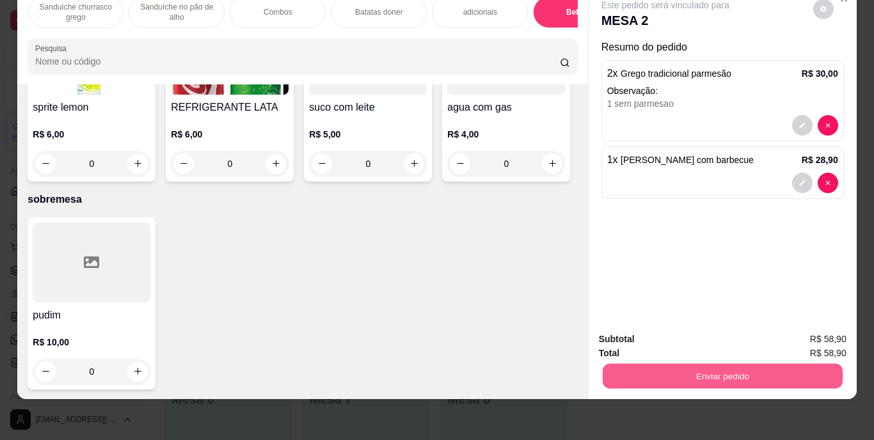
click at [742, 367] on button "Enviar pedido" at bounding box center [722, 376] width 240 height 25
click at [802, 340] on button "Enviar pedido" at bounding box center [813, 335] width 70 height 24
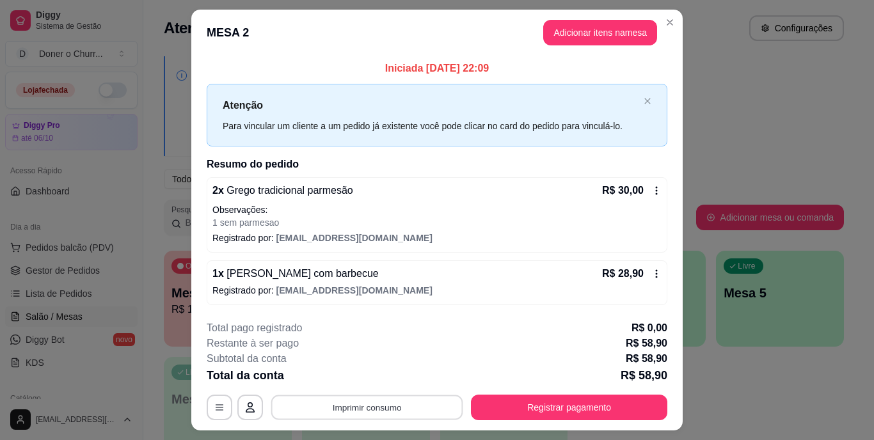
click at [362, 411] on button "Imprimir consumo" at bounding box center [367, 407] width 192 height 25
click at [344, 380] on button "IMPRESSORA" at bounding box center [366, 378] width 90 height 20
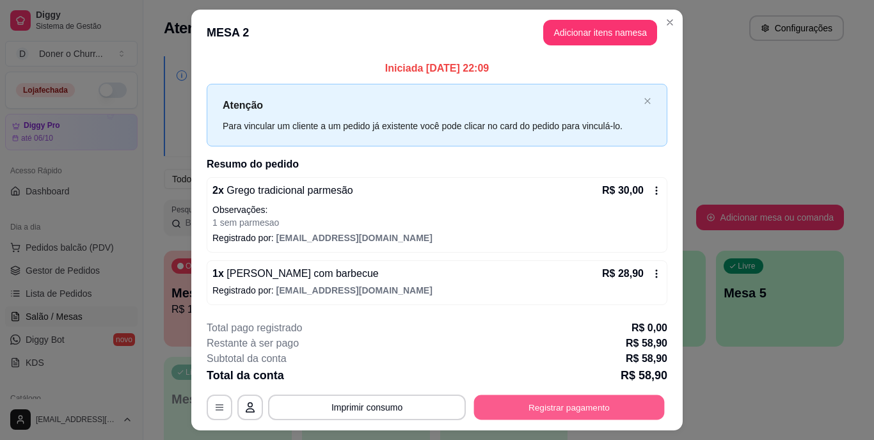
click at [557, 408] on button "Registrar pagamento" at bounding box center [569, 407] width 191 height 25
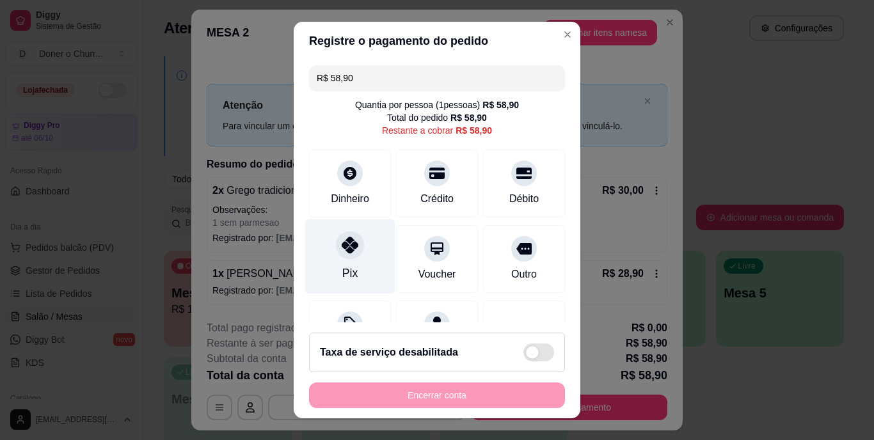
click at [342, 240] on icon at bounding box center [350, 245] width 17 height 17
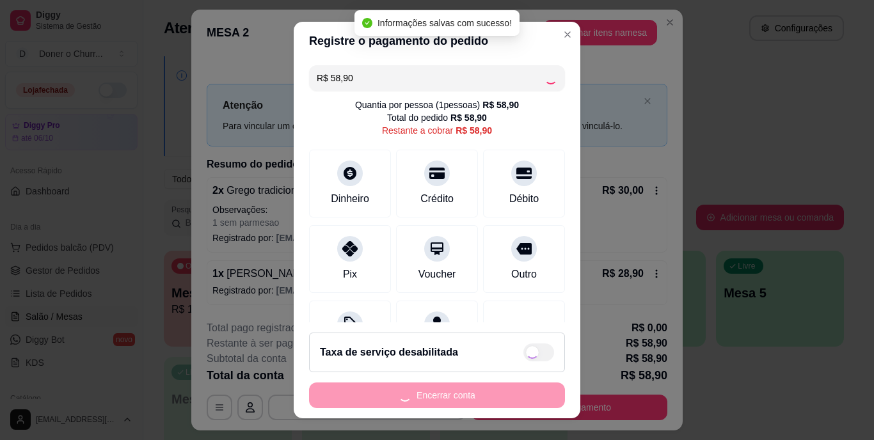
type input "R$ 0,00"
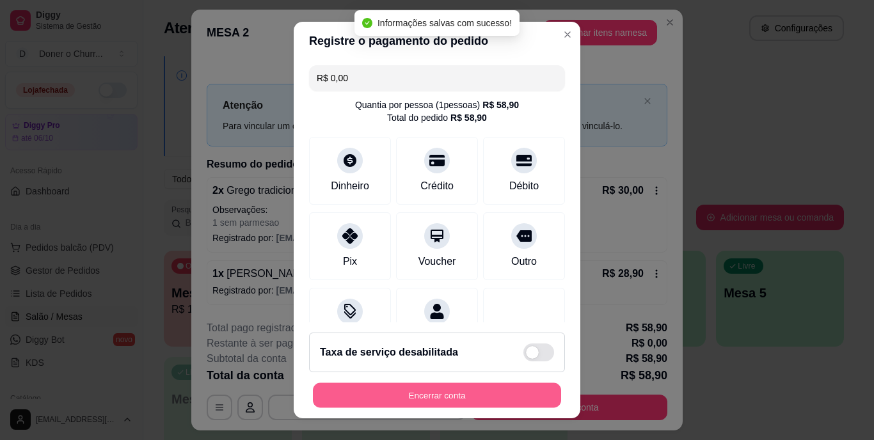
click at [449, 396] on button "Encerrar conta" at bounding box center [437, 395] width 248 height 25
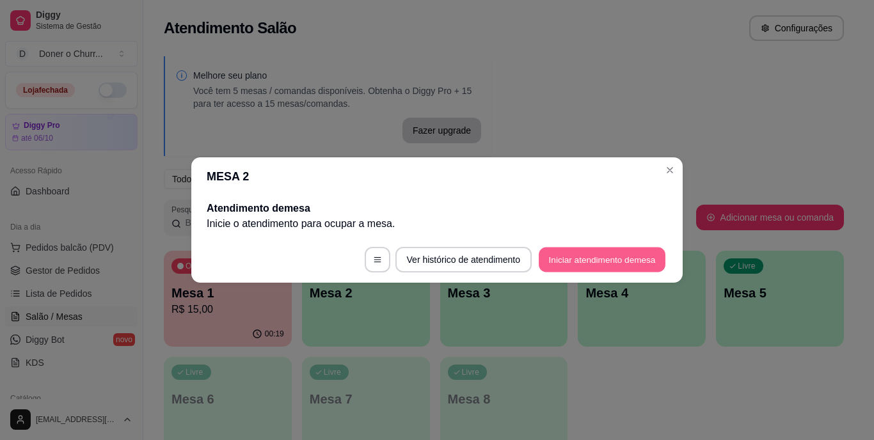
click at [621, 252] on button "Iniciar atendimento de mesa" at bounding box center [602, 260] width 127 height 25
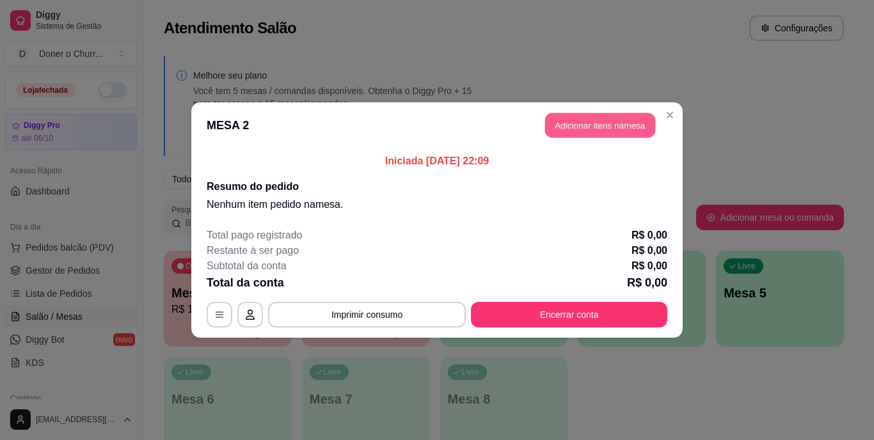
click at [575, 127] on button "Adicionar itens na mesa" at bounding box center [600, 125] width 110 height 25
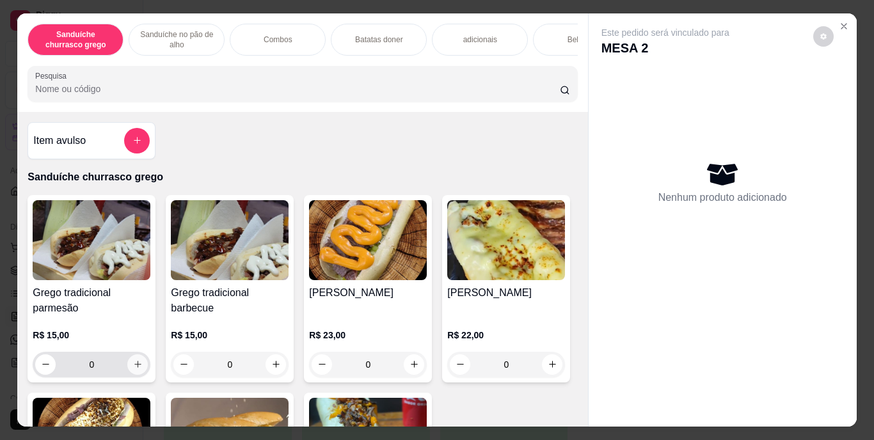
click at [134, 368] on icon "increase-product-quantity" at bounding box center [137, 364] width 7 height 7
type input "1"
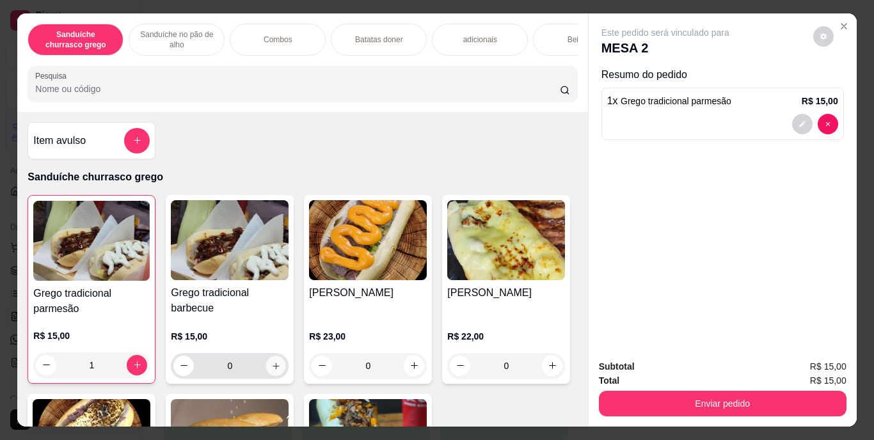
click at [271, 371] on icon "increase-product-quantity" at bounding box center [276, 366] width 10 height 10
type input "1"
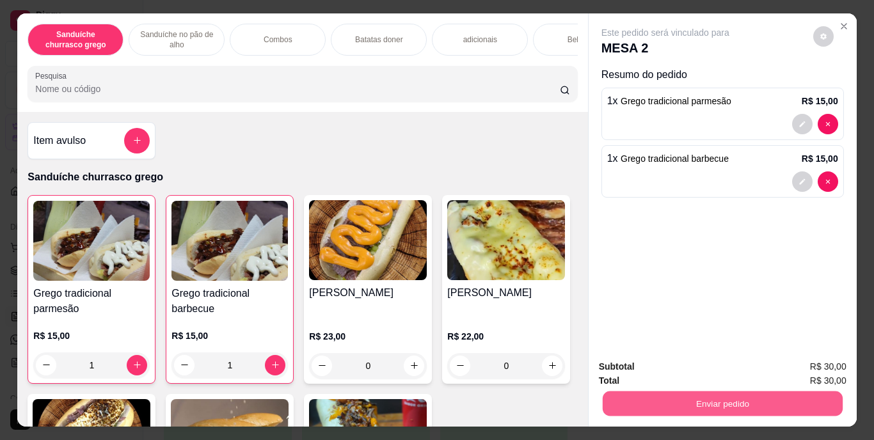
click at [713, 405] on button "Enviar pedido" at bounding box center [722, 404] width 240 height 25
click at [815, 368] on button "Enviar pedido" at bounding box center [813, 368] width 70 height 24
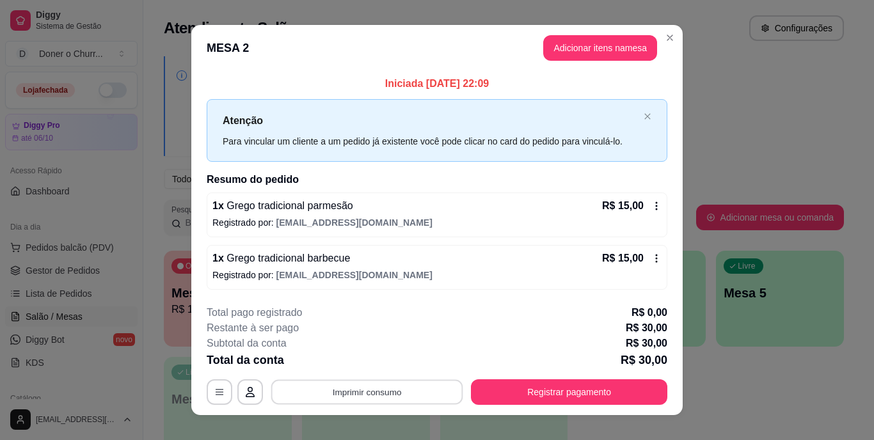
click at [394, 399] on button "Imprimir consumo" at bounding box center [367, 391] width 192 height 25
click at [355, 362] on button "IMPRESSORA" at bounding box center [366, 363] width 93 height 20
click at [727, 379] on div "**********" at bounding box center [437, 220] width 874 height 440
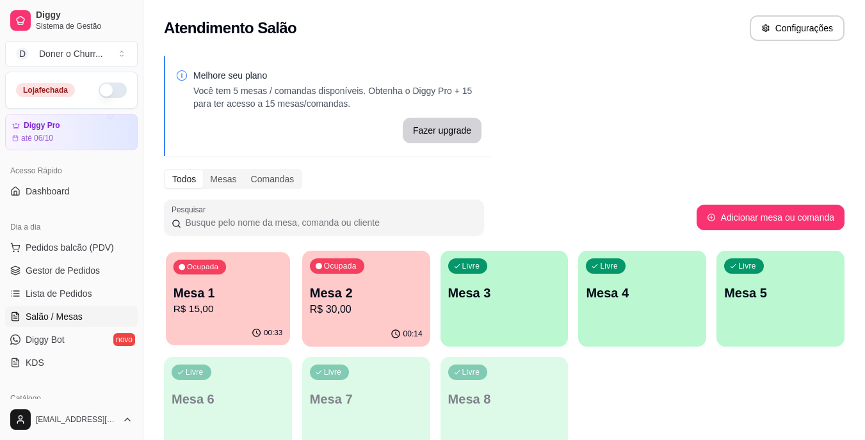
click at [238, 297] on p "Mesa 1" at bounding box center [227, 293] width 109 height 17
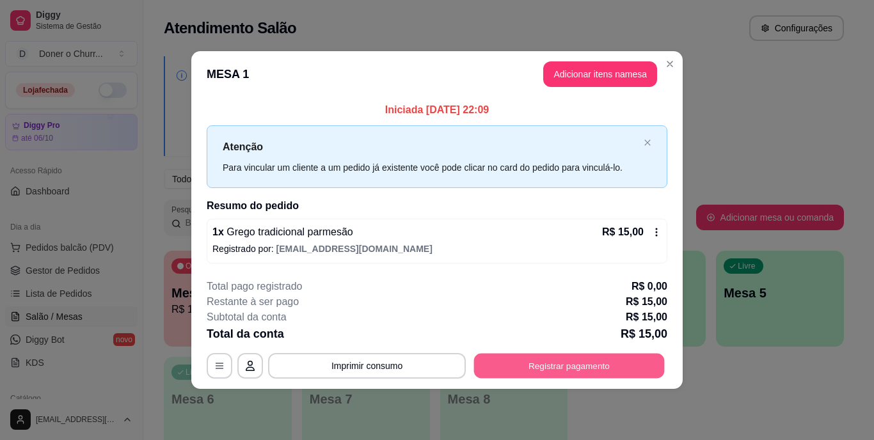
click at [584, 366] on button "Registrar pagamento" at bounding box center [569, 365] width 191 height 25
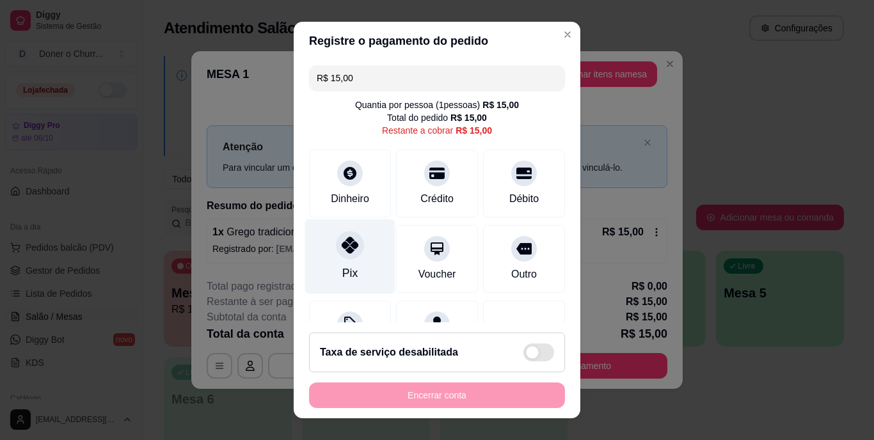
click at [342, 249] on icon at bounding box center [350, 245] width 17 height 17
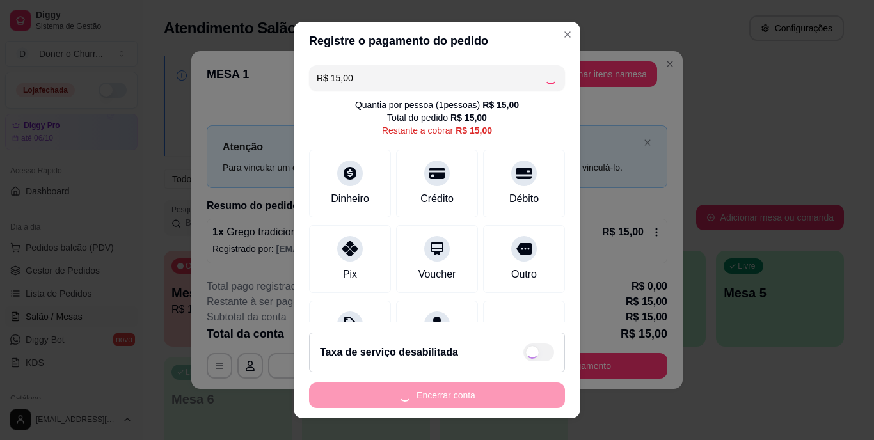
type input "R$ 0,00"
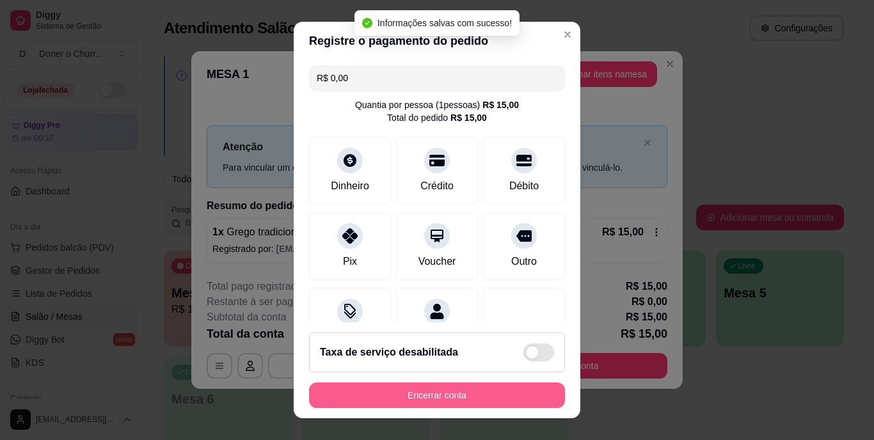
click at [436, 398] on button "Encerrar conta" at bounding box center [437, 396] width 256 height 26
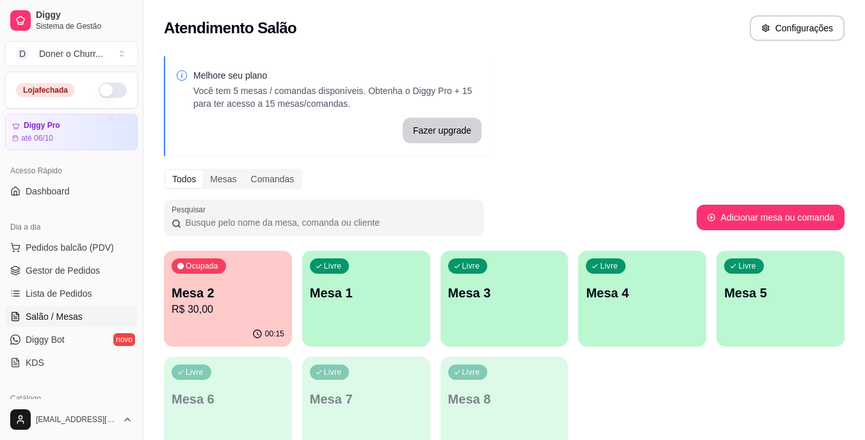
click at [218, 323] on div "00:15" at bounding box center [228, 334] width 128 height 25
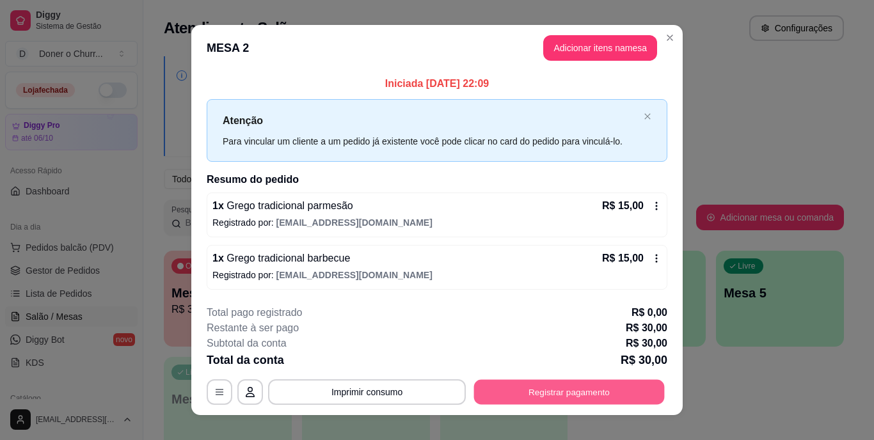
click at [579, 389] on button "Registrar pagamento" at bounding box center [569, 391] width 191 height 25
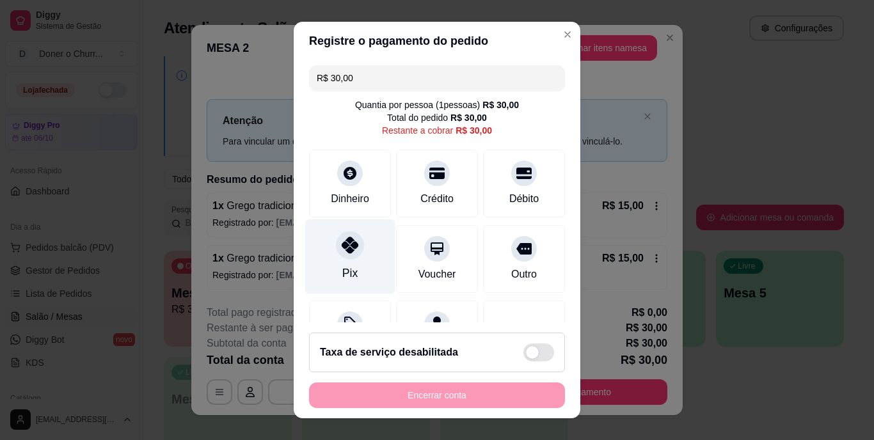
click at [358, 266] on div "Pix" at bounding box center [350, 256] width 90 height 75
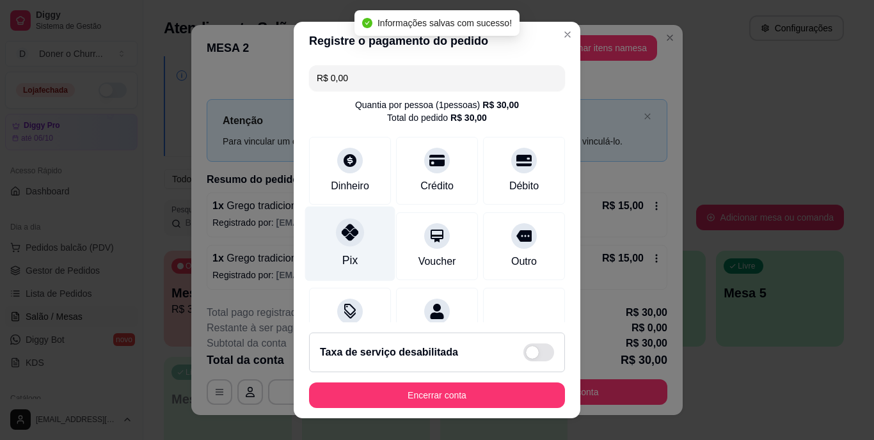
type input "R$ 0,00"
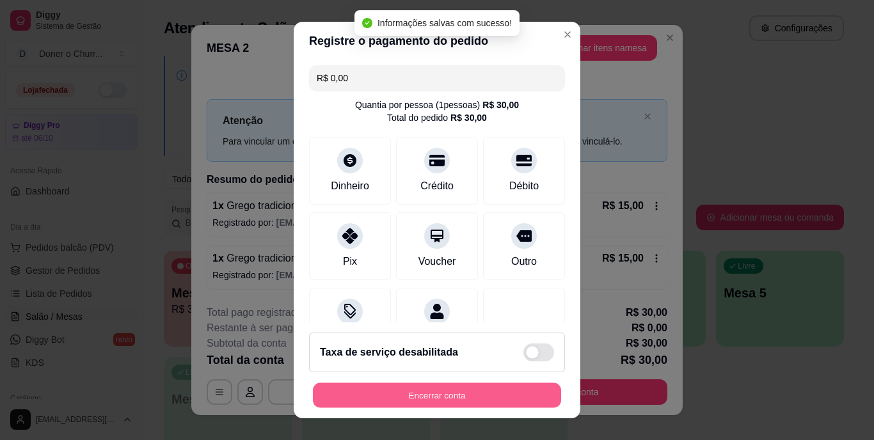
click at [455, 397] on button "Encerrar conta" at bounding box center [437, 395] width 248 height 25
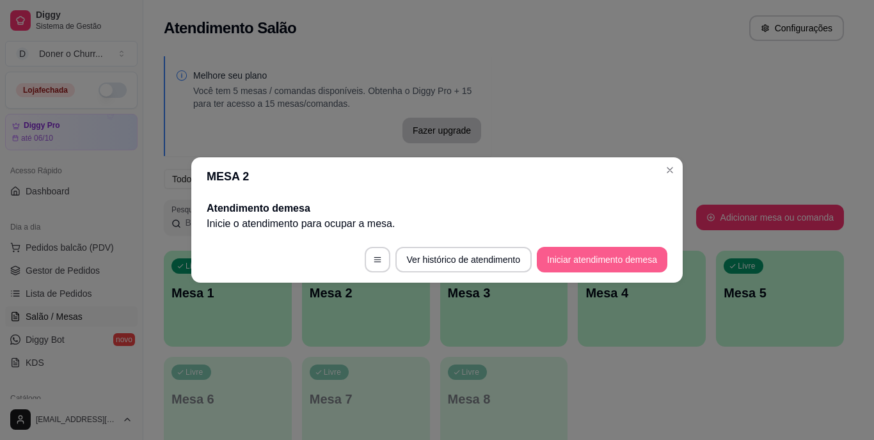
click at [616, 268] on button "Iniciar atendimento de mesa" at bounding box center [602, 260] width 131 height 26
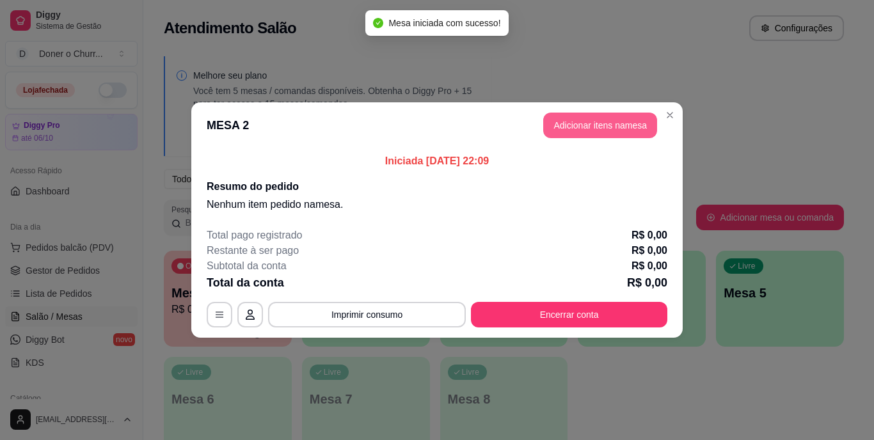
click at [592, 127] on button "Adicionar itens na mesa" at bounding box center [600, 126] width 114 height 26
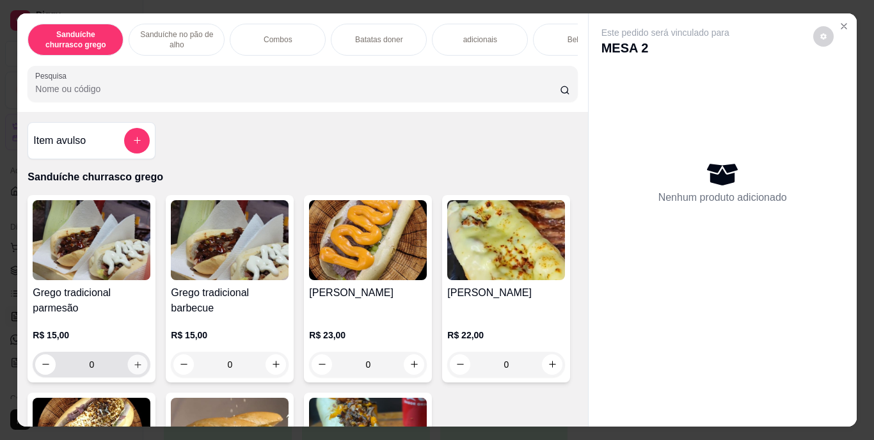
click at [134, 368] on icon "increase-product-quantity" at bounding box center [137, 365] width 6 height 6
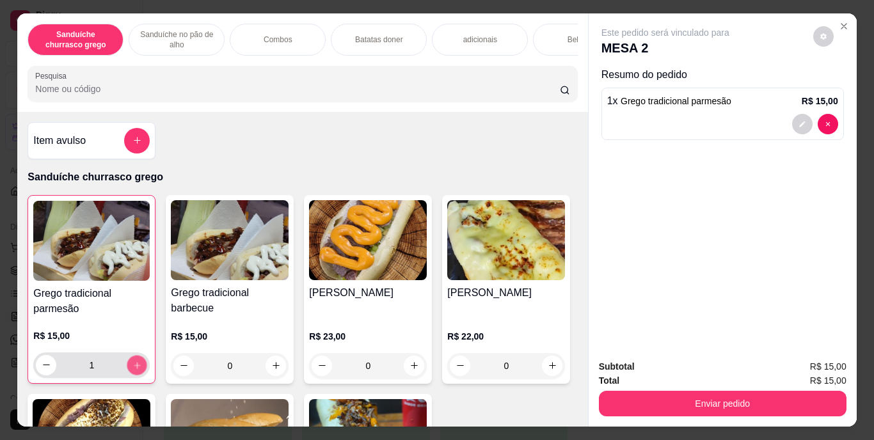
click at [132, 369] on icon "increase-product-quantity" at bounding box center [137, 365] width 10 height 10
type input "3"
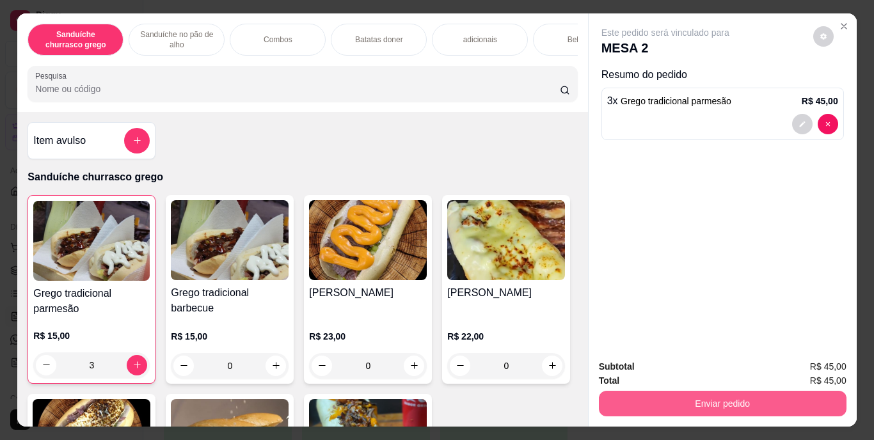
click at [703, 391] on button "Enviar pedido" at bounding box center [723, 404] width 248 height 26
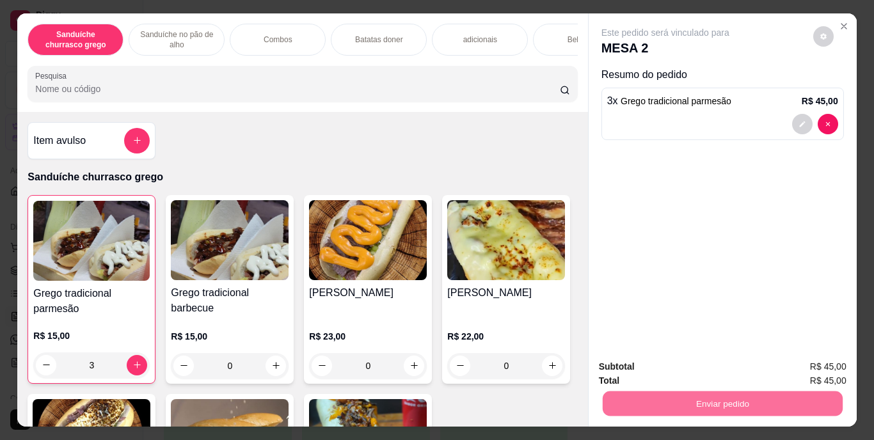
click at [817, 360] on button "Enviar pedido" at bounding box center [813, 368] width 70 height 24
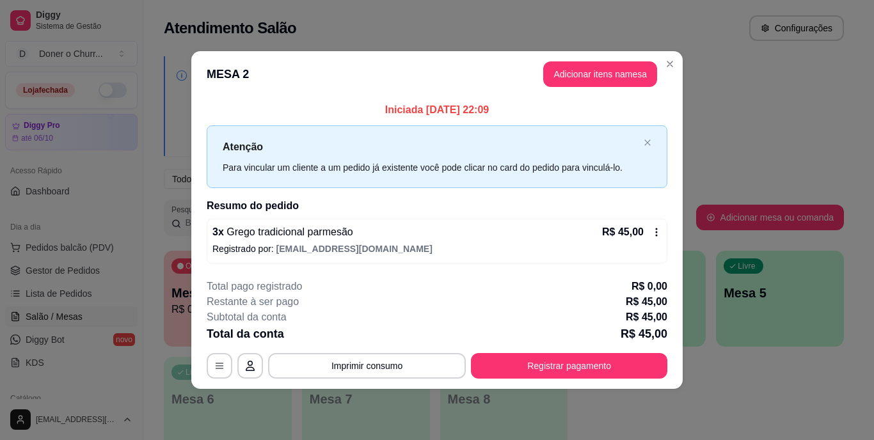
click at [378, 365] on button "Imprimir consumo" at bounding box center [367, 366] width 198 height 26
click at [366, 333] on button "IMPRESSORA" at bounding box center [371, 336] width 90 height 20
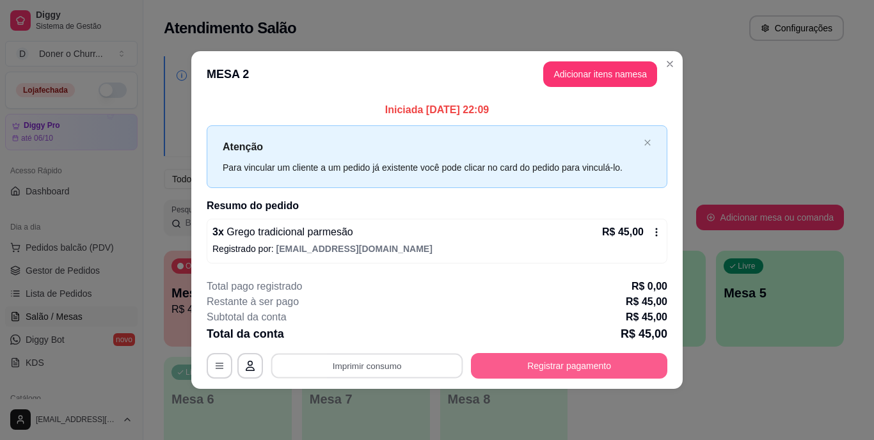
click at [545, 358] on button "Registrar pagamento" at bounding box center [569, 366] width 196 height 26
click at [553, 367] on button "Registrar pagamento" at bounding box center [569, 366] width 196 height 26
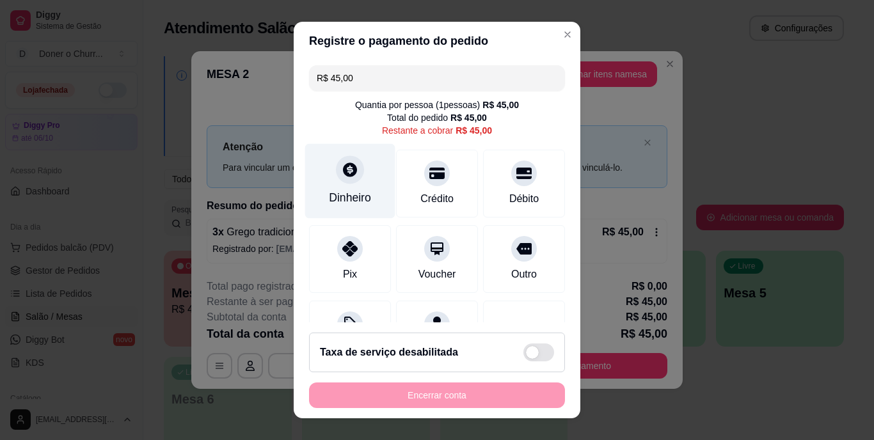
click at [339, 180] on div at bounding box center [350, 170] width 28 height 28
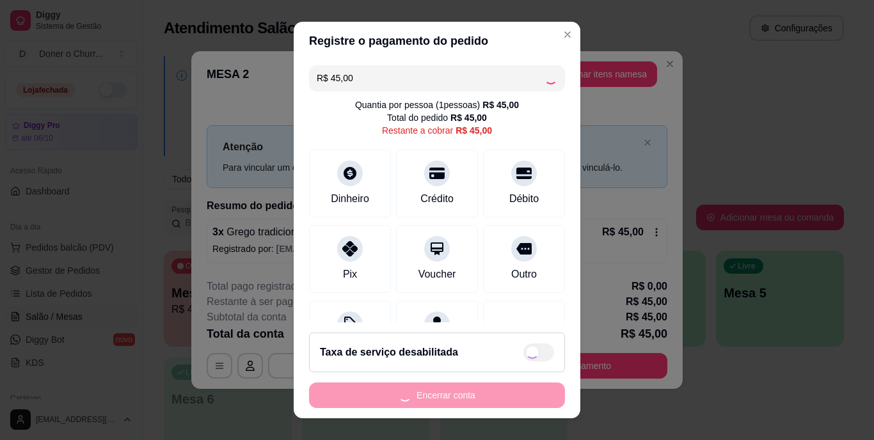
type input "R$ 0,00"
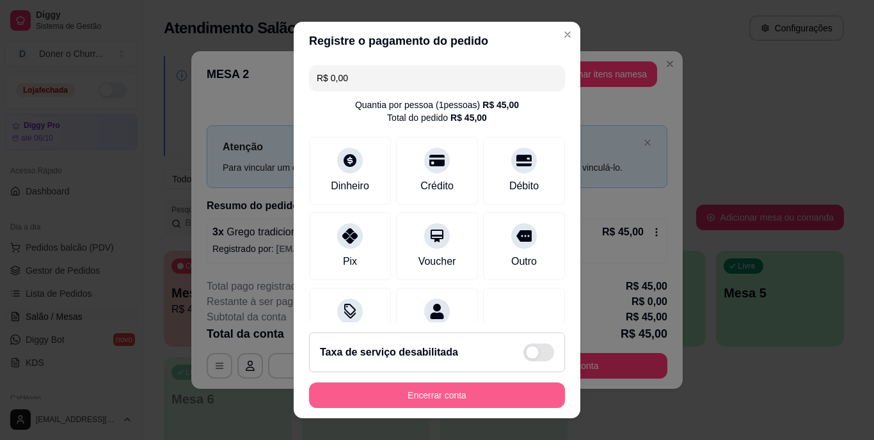
click at [491, 399] on button "Encerrar conta" at bounding box center [437, 396] width 256 height 26
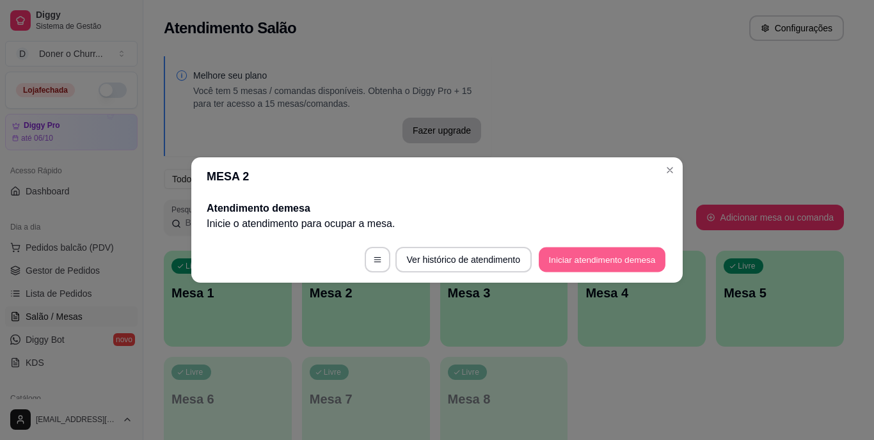
click at [628, 253] on button "Iniciar atendimento de mesa" at bounding box center [602, 260] width 127 height 25
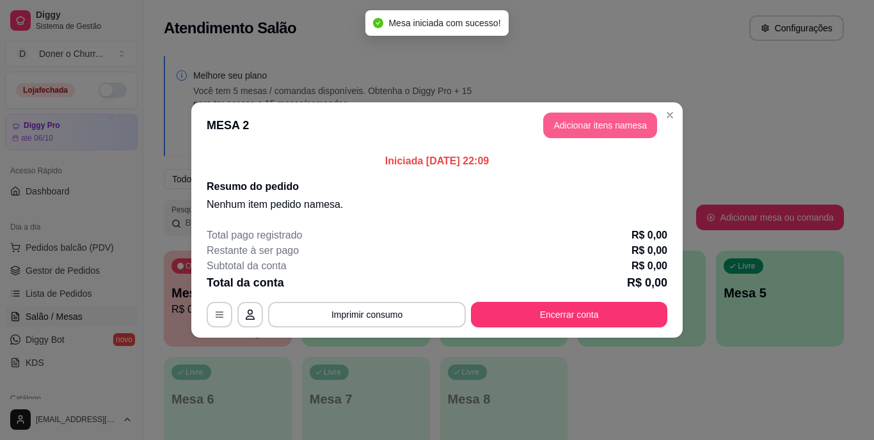
click at [586, 121] on button "Adicionar itens na mesa" at bounding box center [600, 126] width 114 height 26
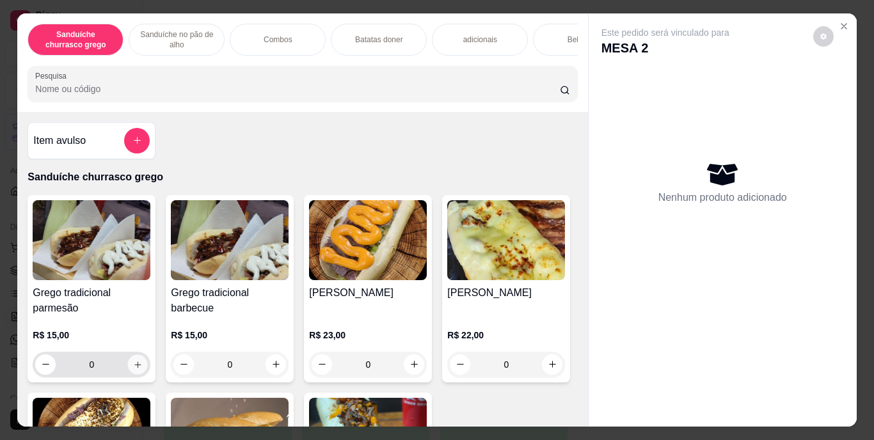
click at [134, 367] on icon "increase-product-quantity" at bounding box center [137, 365] width 6 height 6
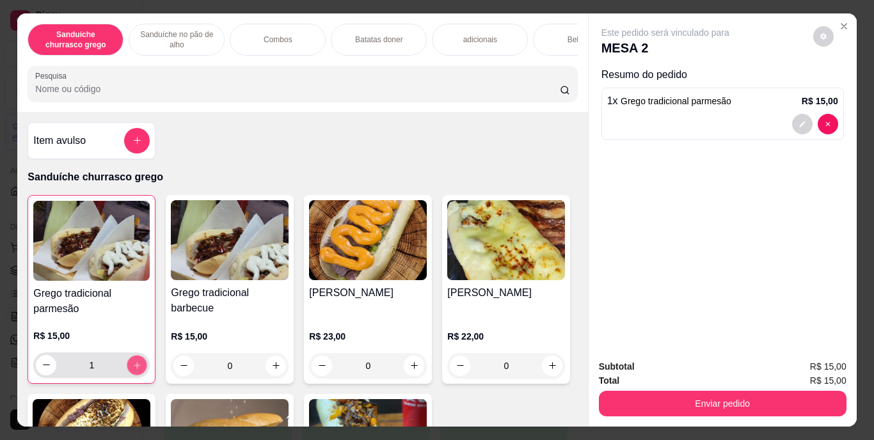
click at [133, 367] on icon "increase-product-quantity" at bounding box center [137, 365] width 10 height 10
type input "2"
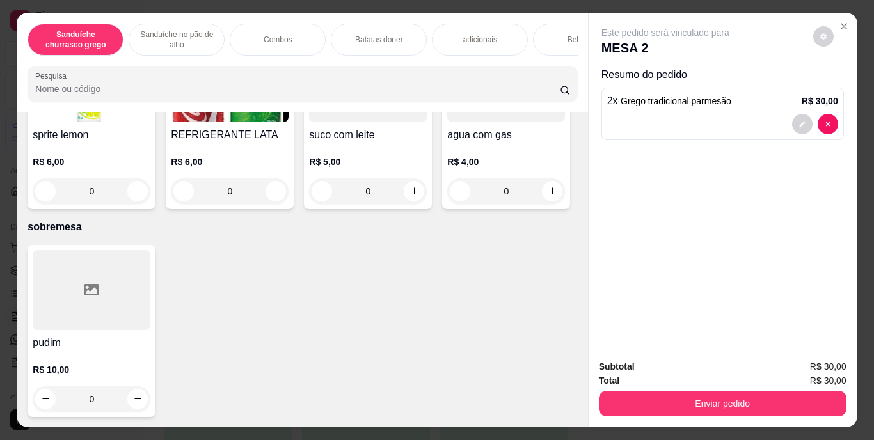
scroll to position [2475, 0]
click at [549, 12] on icon "increase-product-quantity" at bounding box center [552, 9] width 6 height 6
click at [548, 12] on icon "increase-product-quantity" at bounding box center [551, 8] width 6 height 6
type input "2"
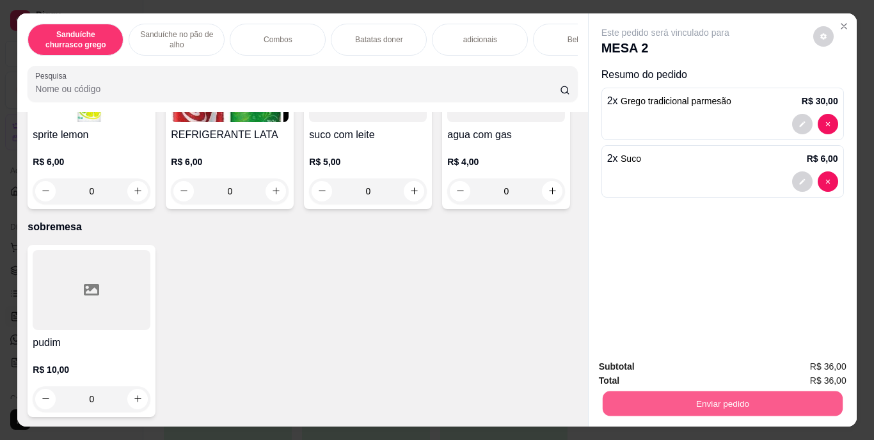
click at [674, 399] on button "Enviar pedido" at bounding box center [722, 404] width 240 height 25
click at [811, 362] on button "Enviar pedido" at bounding box center [813, 368] width 70 height 24
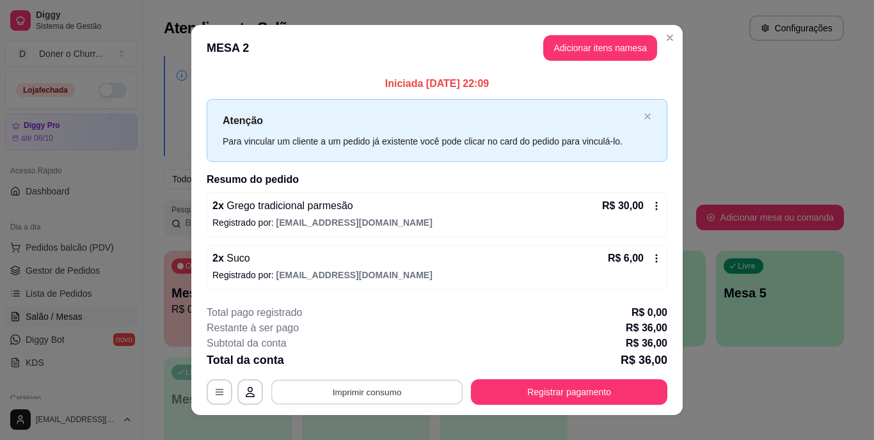
click at [345, 387] on button "Imprimir consumo" at bounding box center [367, 391] width 192 height 25
click at [367, 365] on button "IMPRESSORA" at bounding box center [366, 363] width 90 height 20
click at [753, 375] on div "**********" at bounding box center [437, 220] width 874 height 440
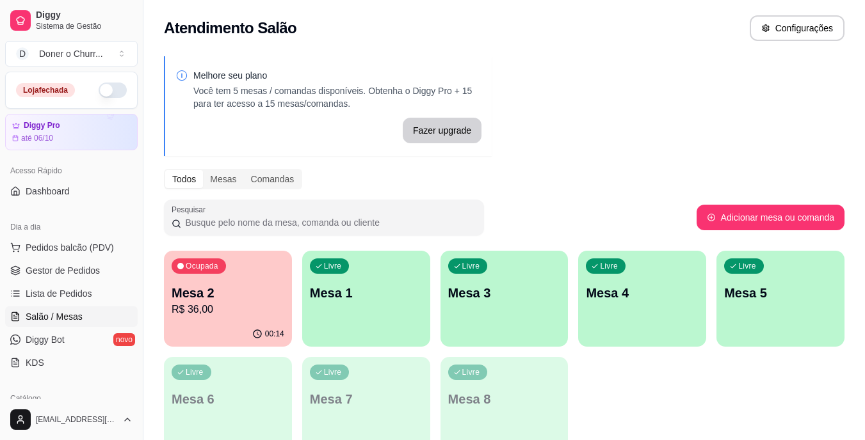
click at [378, 292] on p "Mesa 1" at bounding box center [366, 293] width 113 height 18
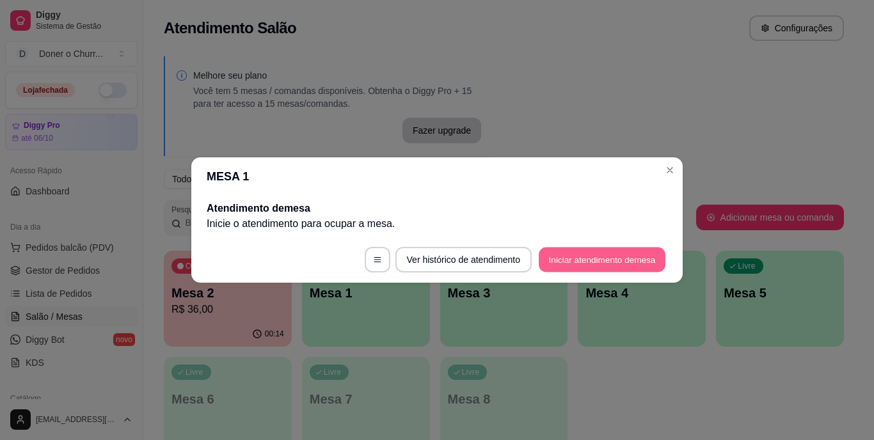
click at [591, 265] on button "Iniciar atendimento de mesa" at bounding box center [602, 260] width 127 height 25
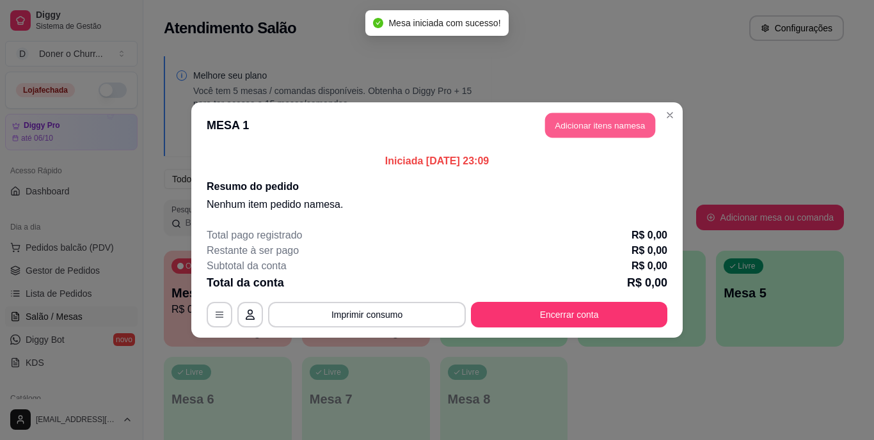
click at [584, 121] on button "Adicionar itens na mesa" at bounding box center [600, 125] width 110 height 25
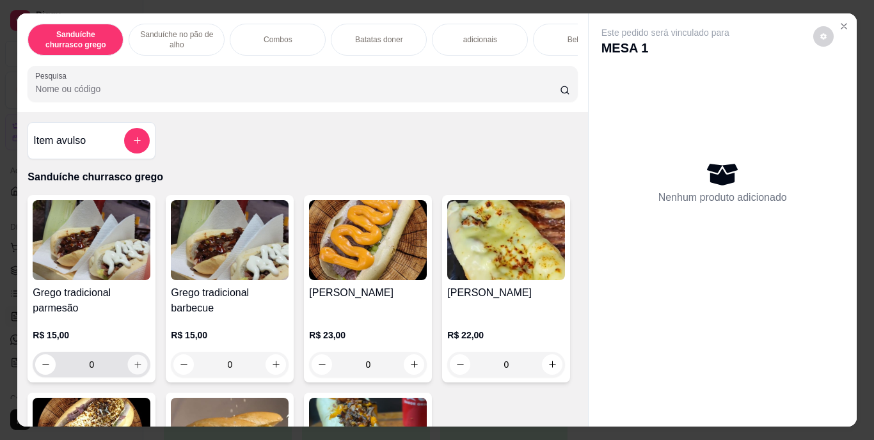
click at [133, 367] on icon "increase-product-quantity" at bounding box center [138, 365] width 10 height 10
type input "1"
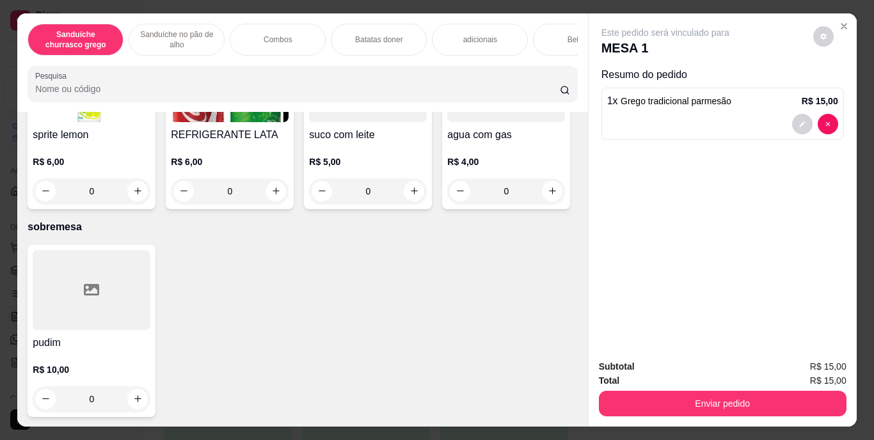
scroll to position [2317, 0]
click at [548, 13] on icon "increase-product-quantity" at bounding box center [553, 9] width 10 height 10
type input "1"
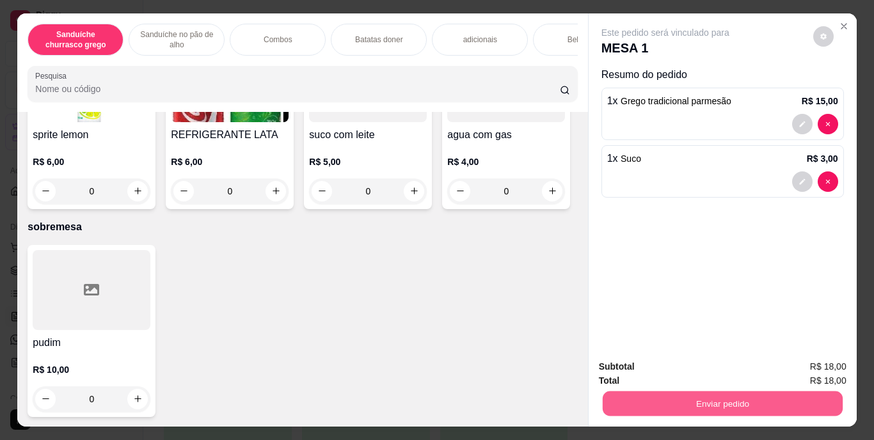
click at [701, 392] on button "Enviar pedido" at bounding box center [722, 404] width 240 height 25
click at [797, 367] on button "Enviar pedido" at bounding box center [813, 368] width 70 height 24
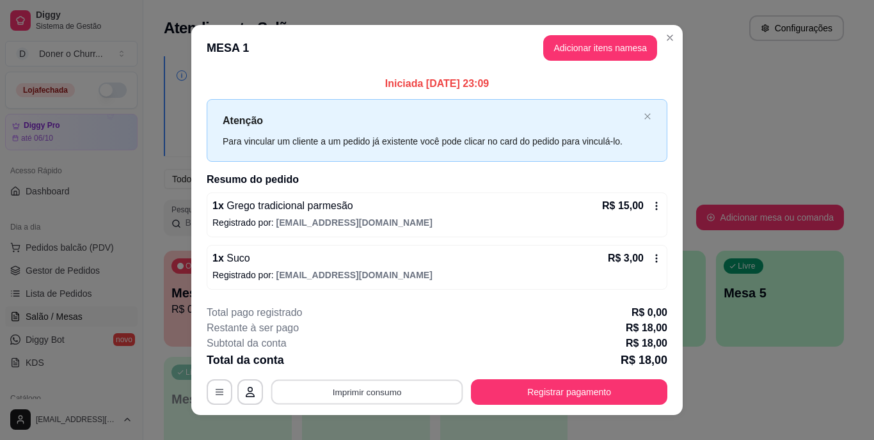
click at [378, 390] on button "Imprimir consumo" at bounding box center [367, 391] width 192 height 25
click at [367, 366] on button "IMPRESSORA" at bounding box center [366, 363] width 90 height 20
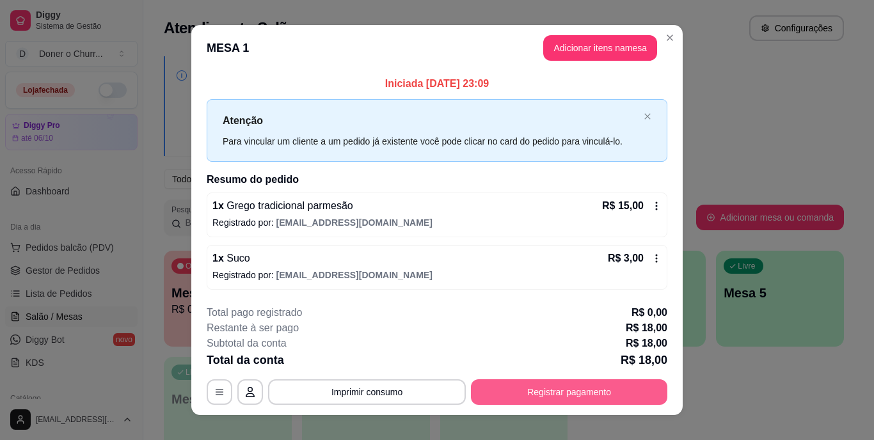
click at [532, 387] on button "Registrar pagamento" at bounding box center [569, 392] width 196 height 26
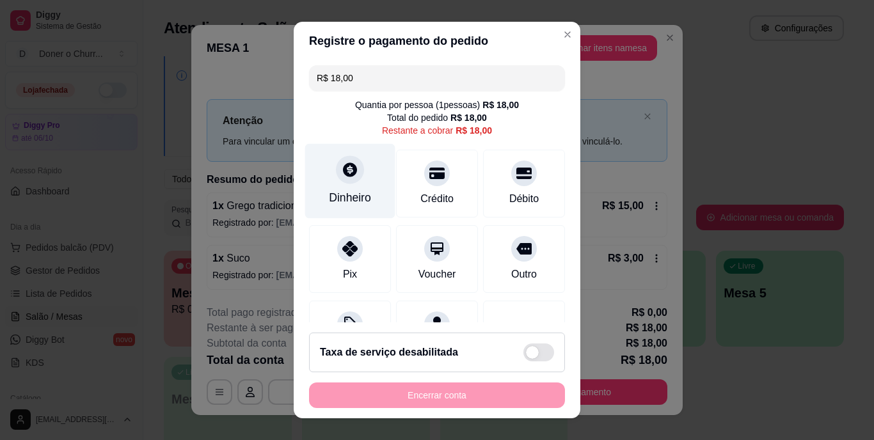
click at [337, 196] on div "Dinheiro" at bounding box center [350, 198] width 42 height 17
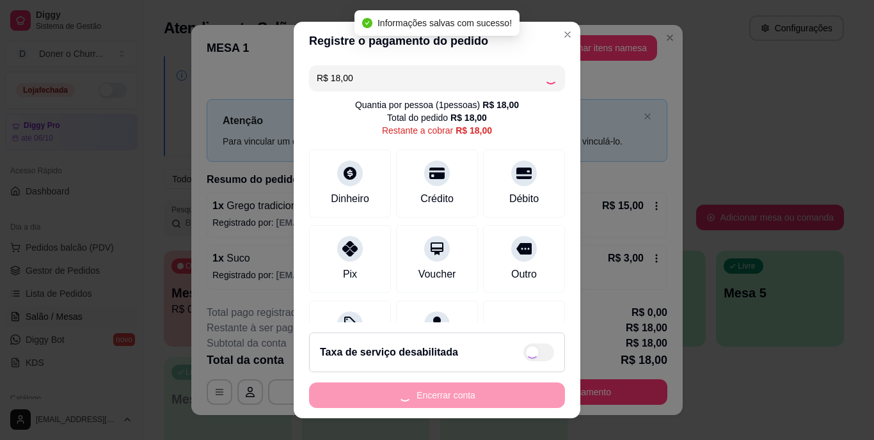
type input "R$ 0,00"
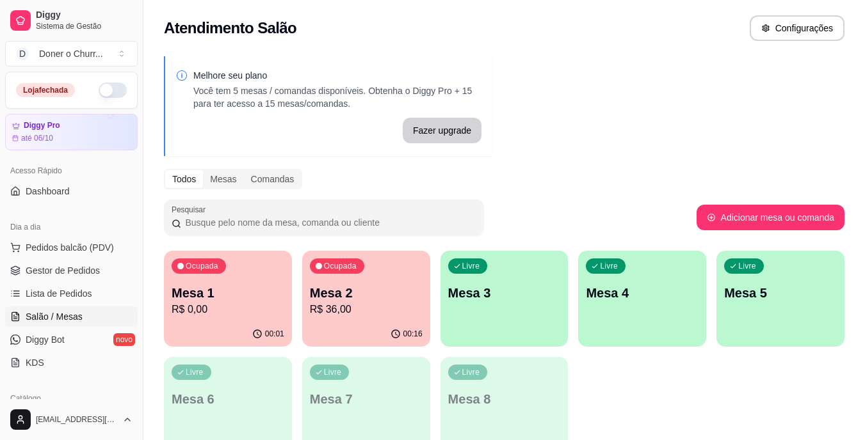
click at [312, 297] on p "Mesa 2" at bounding box center [366, 293] width 113 height 18
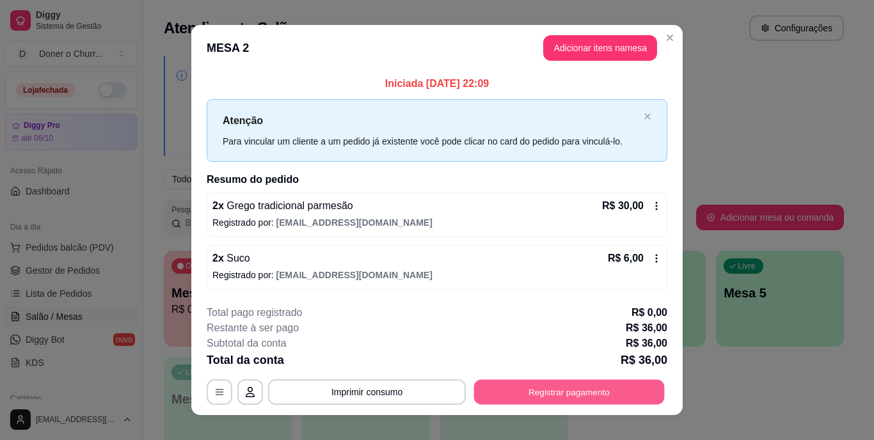
click at [554, 385] on button "Registrar pagamento" at bounding box center [569, 391] width 191 height 25
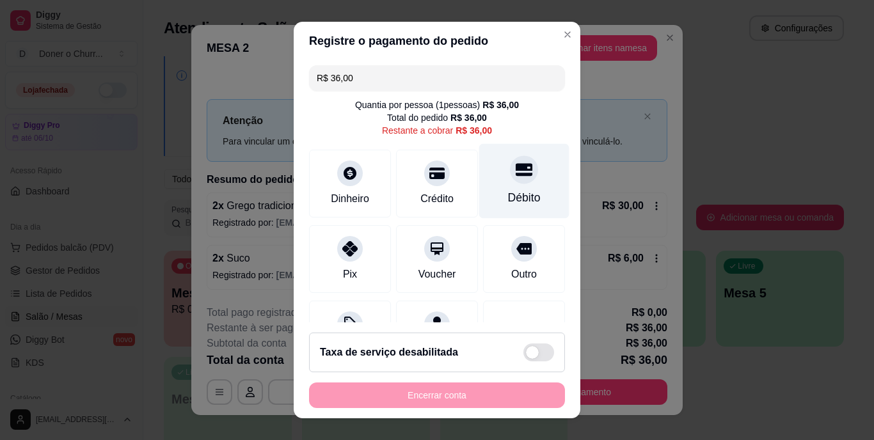
click at [508, 197] on div "Débito" at bounding box center [524, 198] width 33 height 17
type input "R$ 0,00"
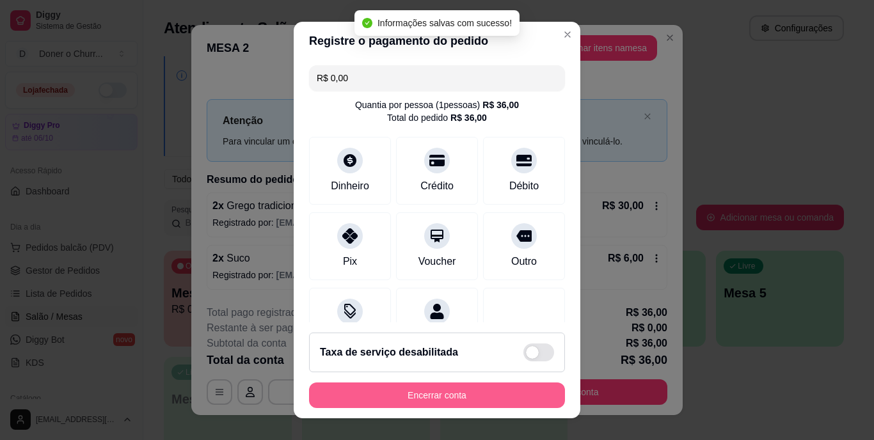
click at [456, 390] on button "Encerrar conta" at bounding box center [437, 396] width 256 height 26
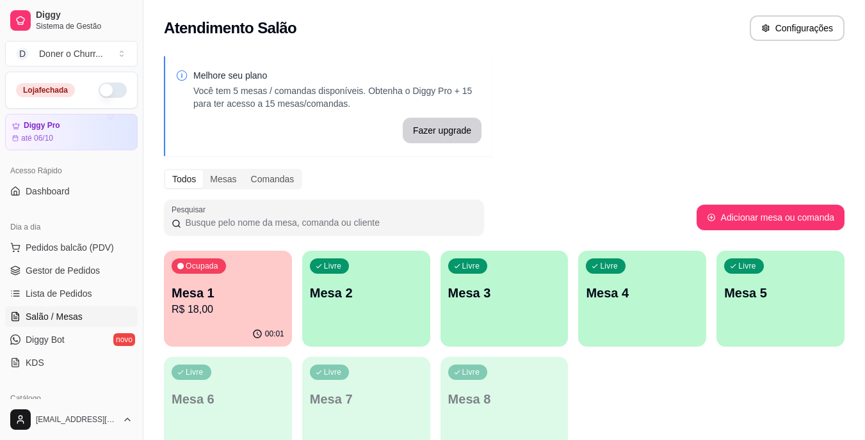
click at [227, 310] on p "R$ 18,00" at bounding box center [228, 309] width 113 height 15
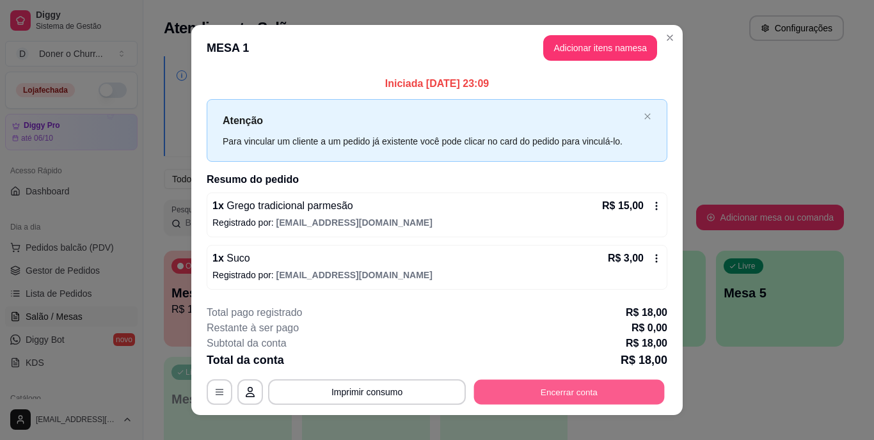
click at [546, 383] on button "Encerrar conta" at bounding box center [569, 391] width 191 height 25
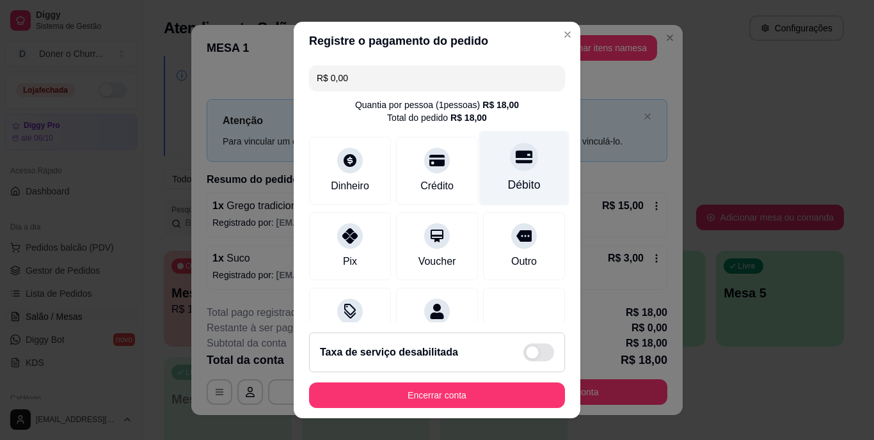
click at [516, 158] on icon at bounding box center [524, 157] width 17 height 13
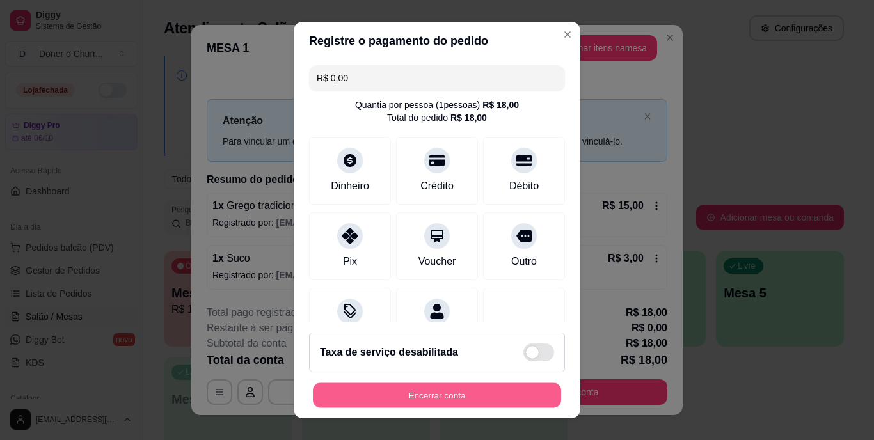
click at [492, 383] on button "Encerrar conta" at bounding box center [437, 395] width 248 height 25
